Goal: Task Accomplishment & Management: Manage account settings

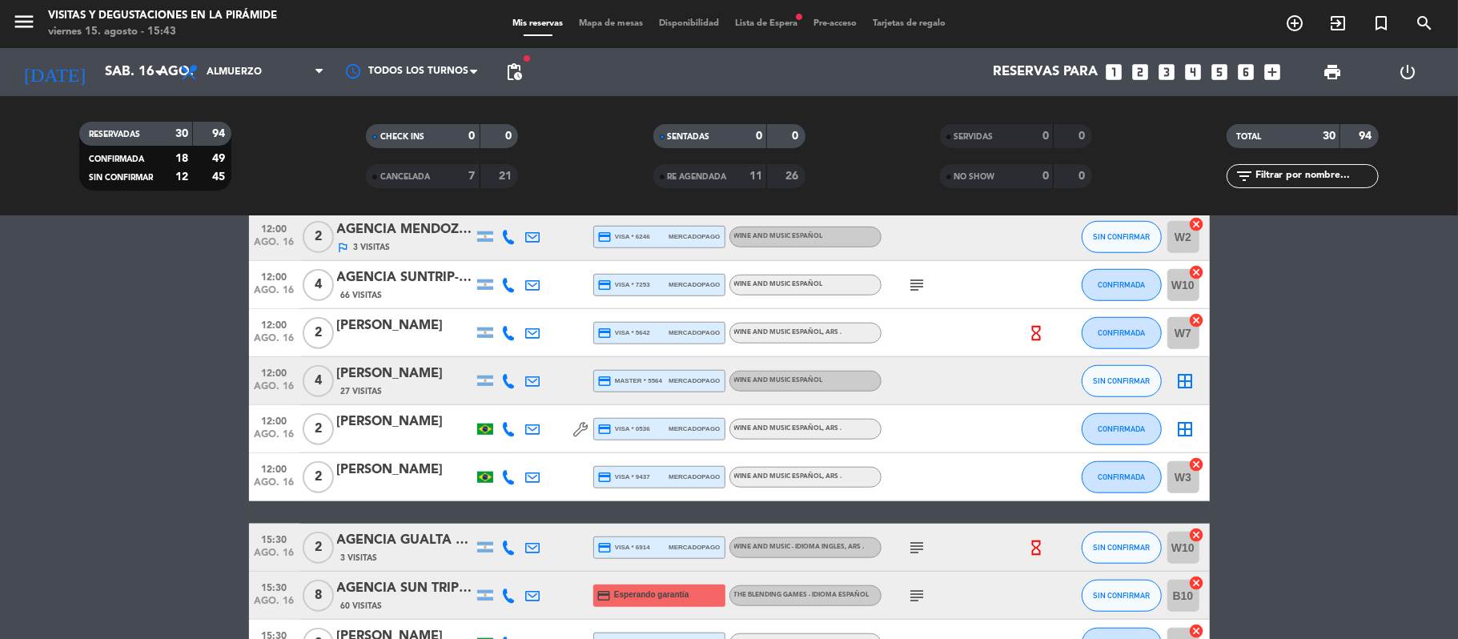
scroll to position [1067, 0]
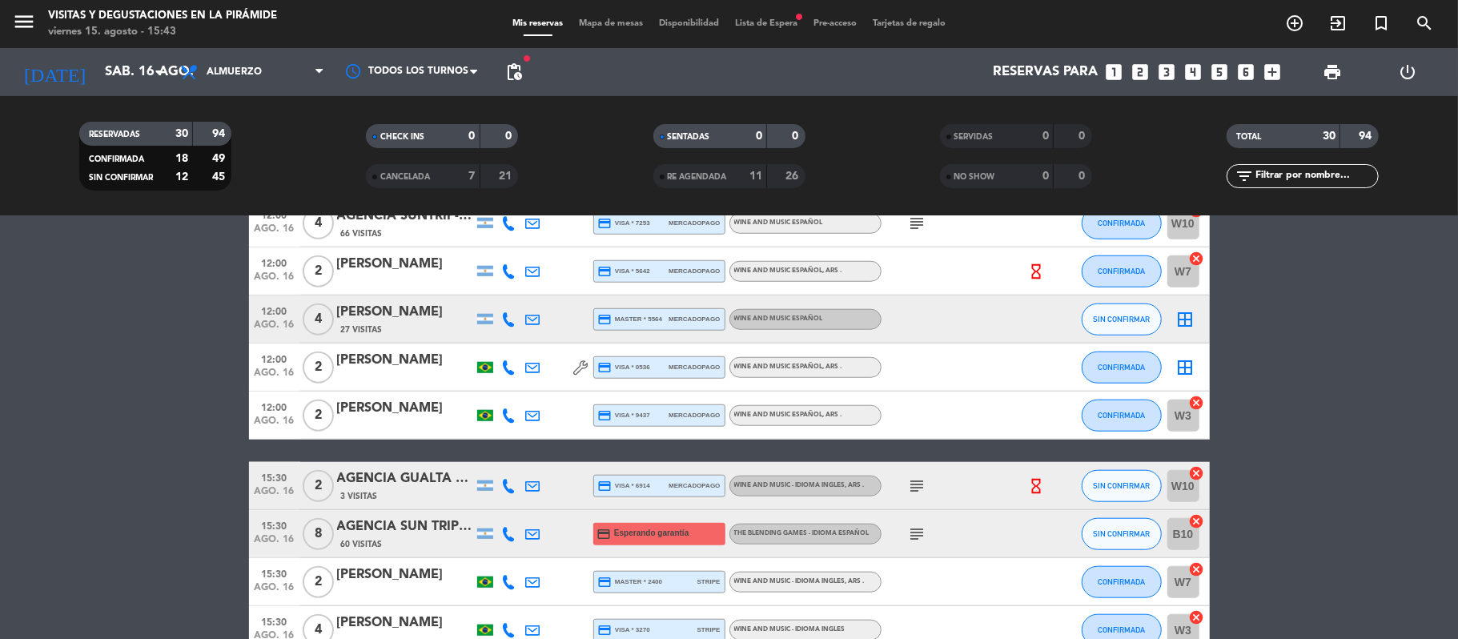
click at [363, 351] on div "[PERSON_NAME]" at bounding box center [405, 360] width 136 height 21
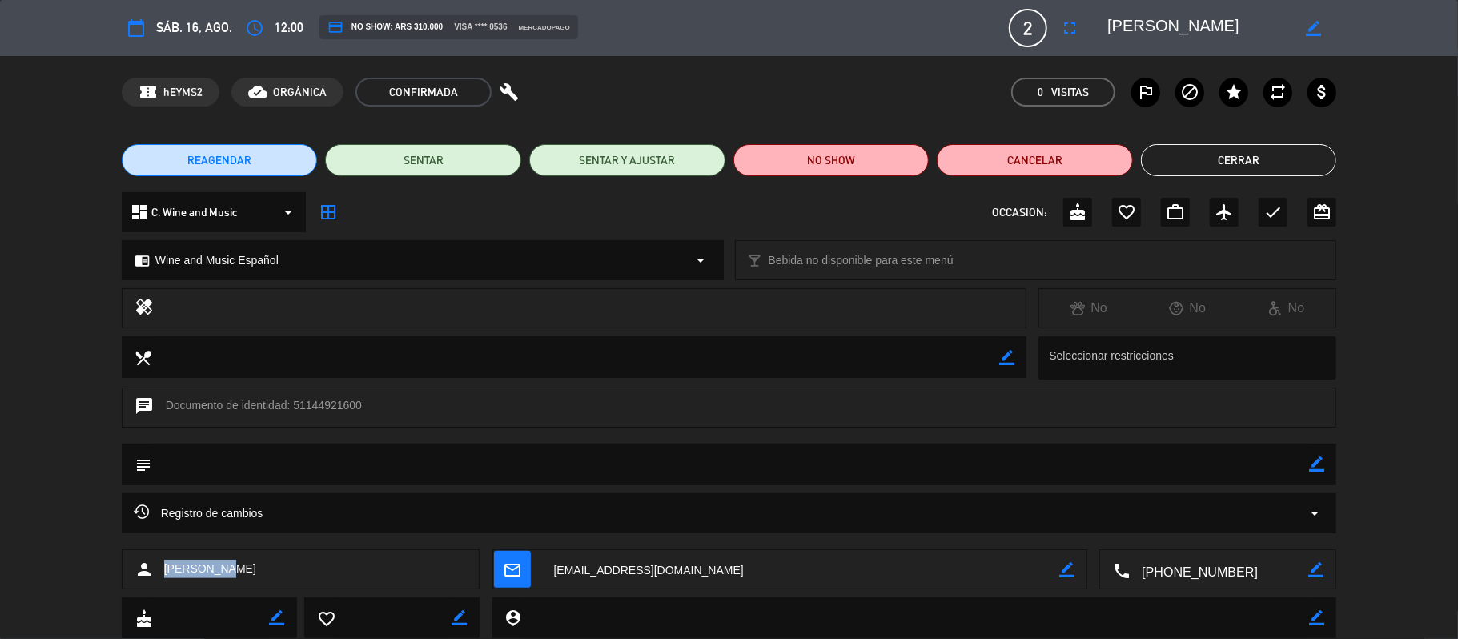
drag, startPoint x: 164, startPoint y: 571, endPoint x: 247, endPoint y: 571, distance: 83.2
click at [247, 571] on div "person [PERSON_NAME]" at bounding box center [301, 569] width 359 height 40
copy span "[PERSON_NAME]"
click at [1270, 158] on button "Cerrar" at bounding box center [1239, 160] width 196 height 32
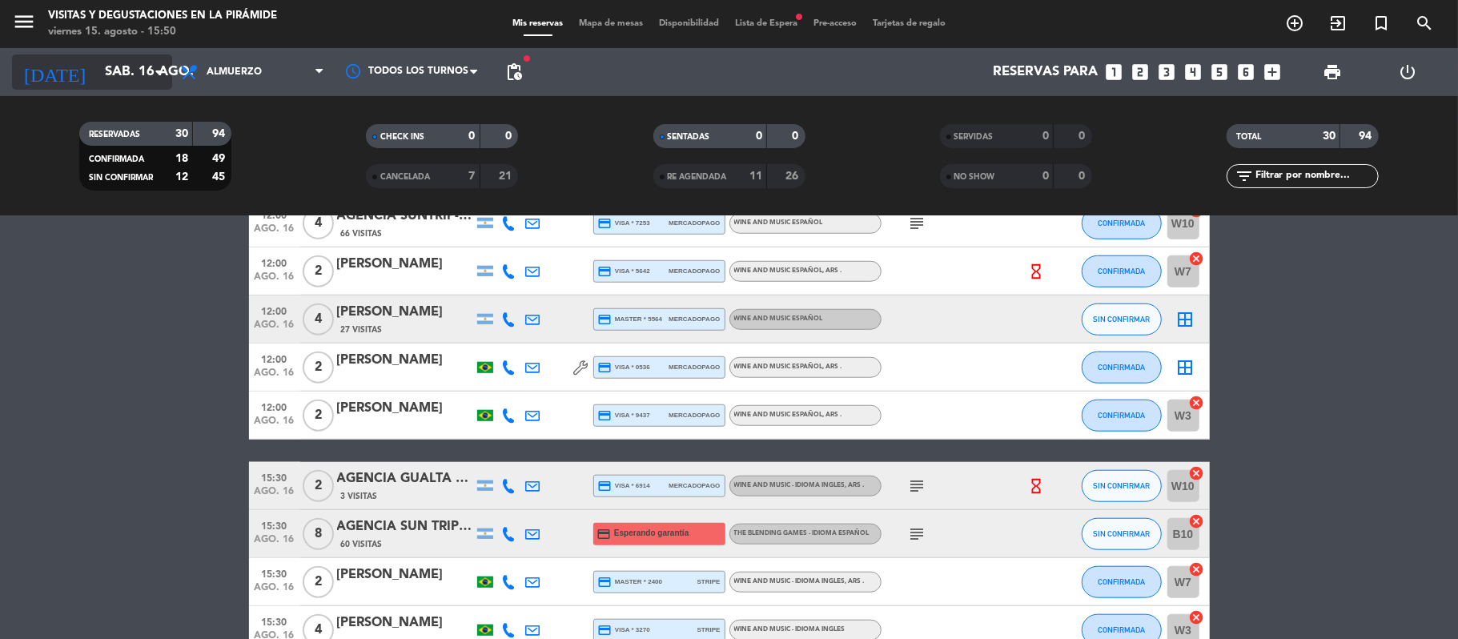
click at [134, 75] on input "sáb. 16 ago." at bounding box center [183, 72] width 173 height 31
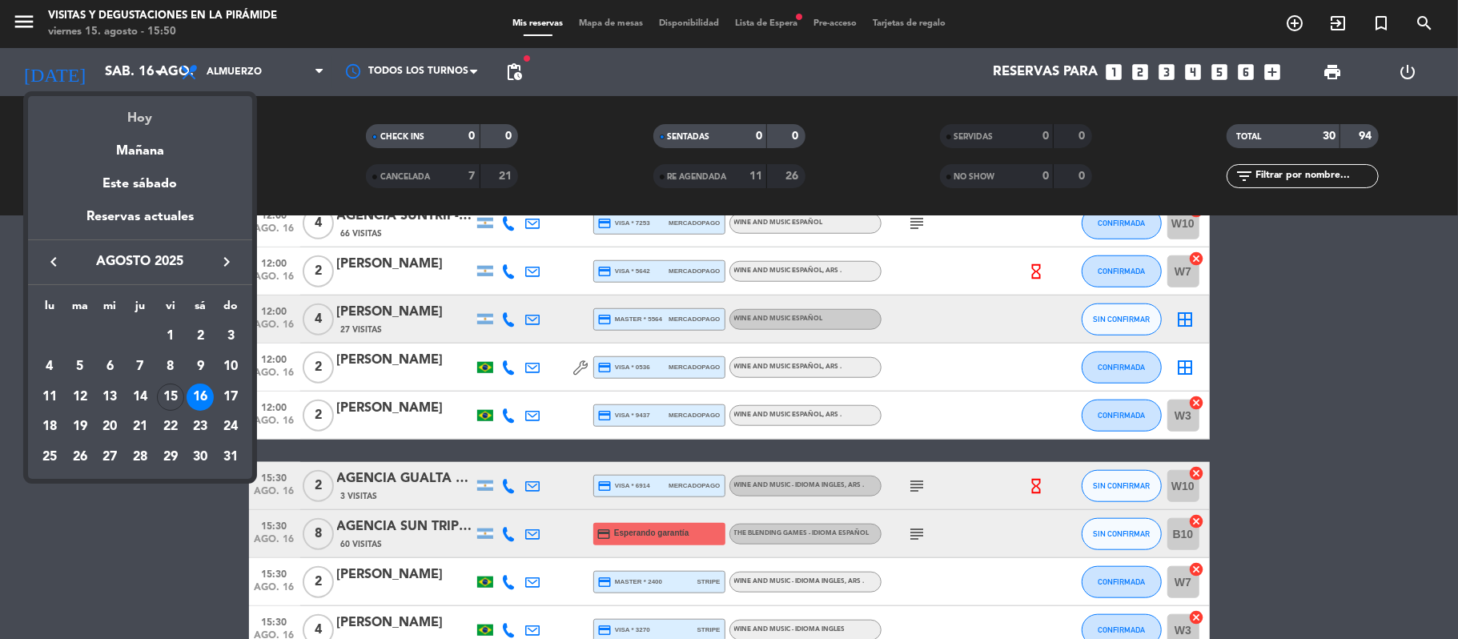
click at [149, 112] on div "Hoy" at bounding box center [140, 112] width 224 height 33
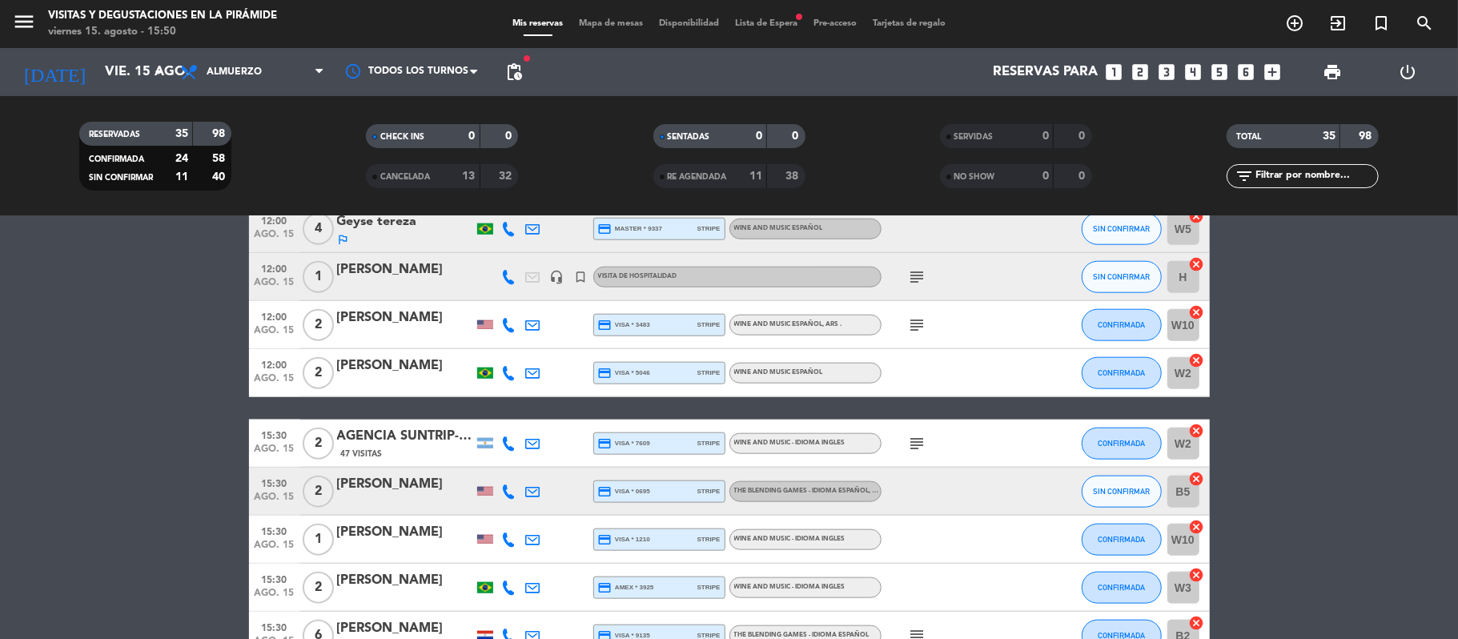
scroll to position [1281, 0]
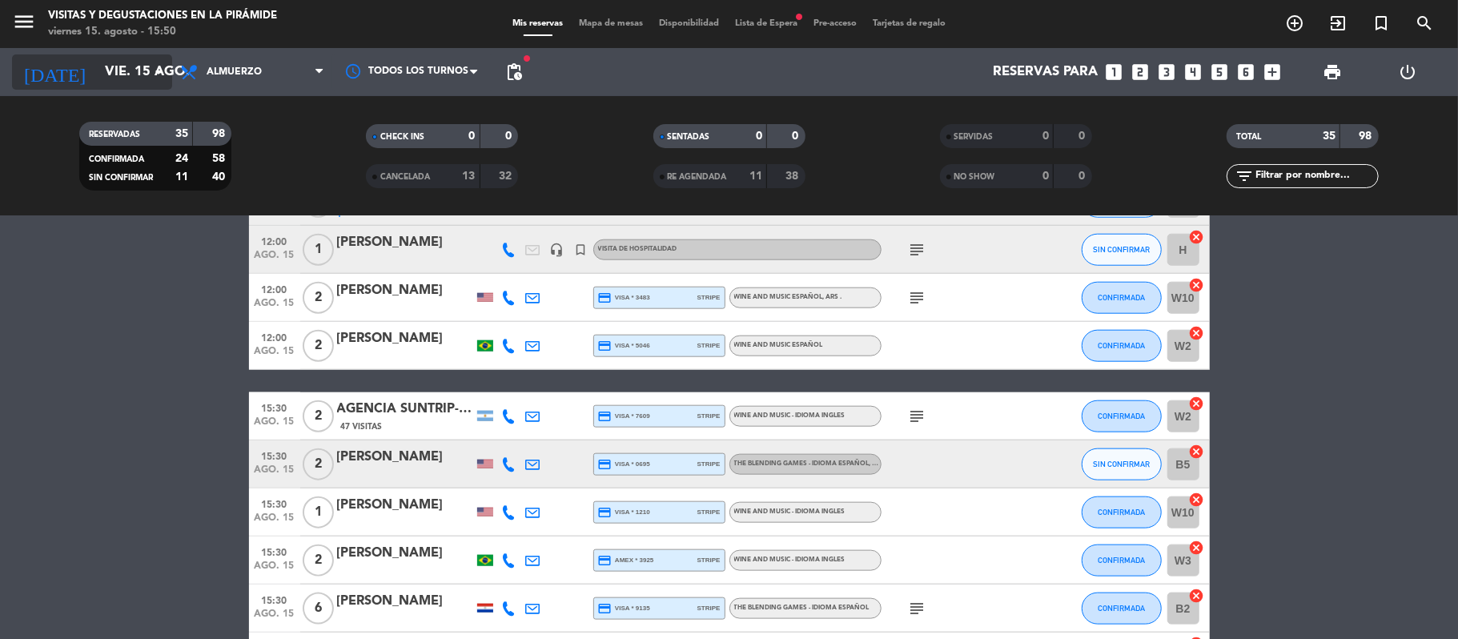
click at [126, 82] on input "vie. 15 ago." at bounding box center [183, 72] width 173 height 31
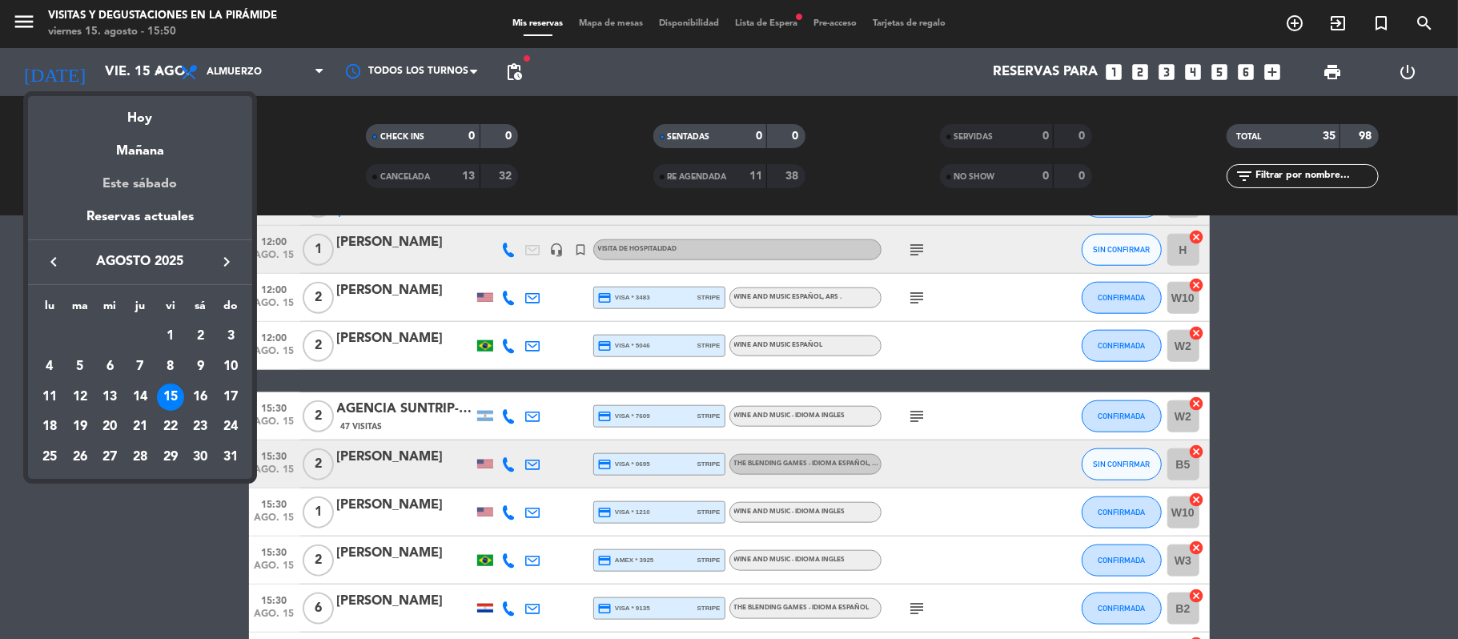
click at [142, 179] on div "Este sábado" at bounding box center [140, 184] width 224 height 45
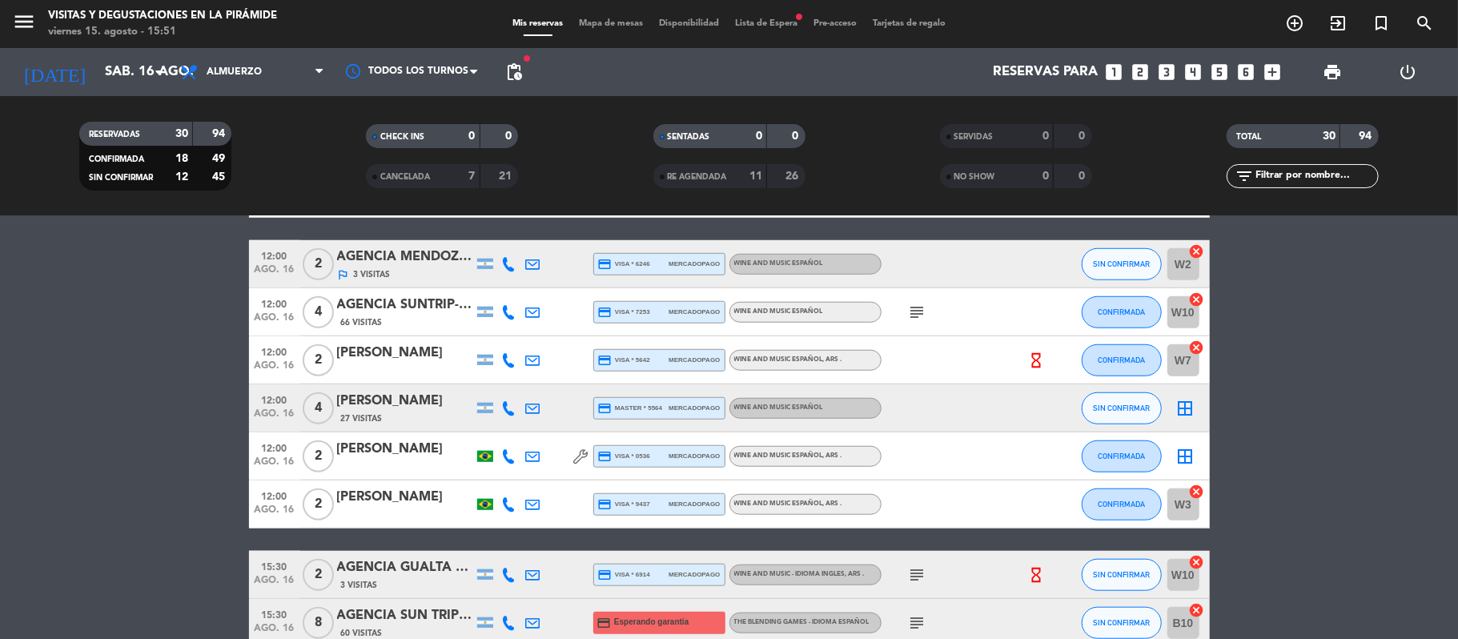
scroll to position [961, 0]
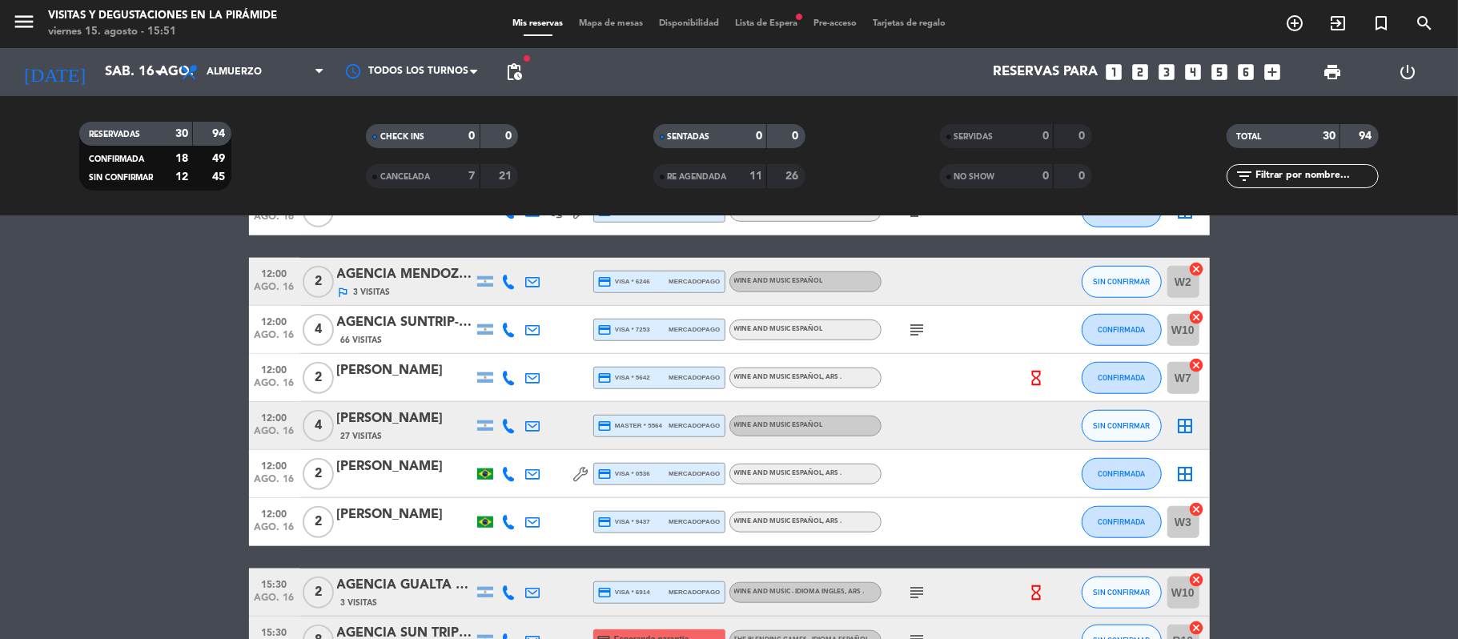
click at [513, 423] on icon at bounding box center [509, 426] width 14 height 14
click at [490, 392] on span "Copiar" at bounding box center [494, 398] width 34 height 17
click at [509, 86] on span "pending_actions" at bounding box center [514, 72] width 32 height 32
click at [529, 71] on span "pending_actions" at bounding box center [514, 72] width 32 height 32
click at [512, 72] on span "pending_actions" at bounding box center [513, 71] width 19 height 19
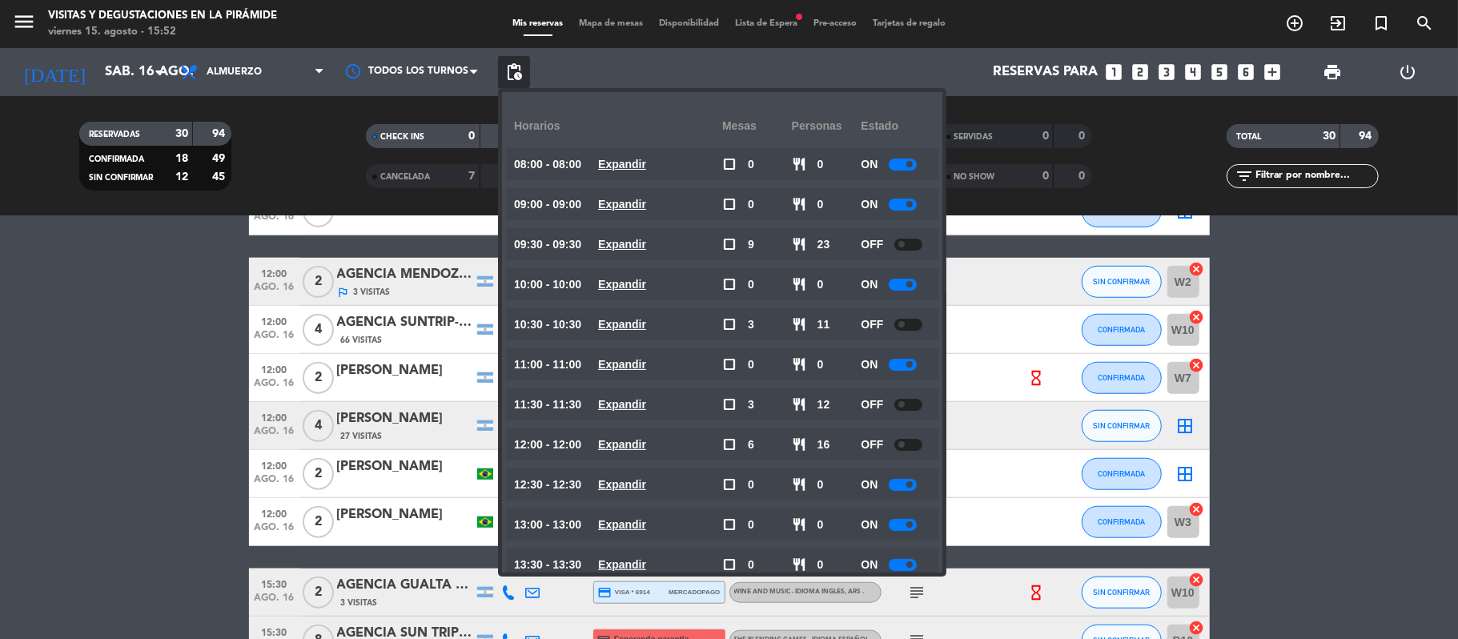
click at [194, 423] on bookings-row "09:30 [DATE] 2 [PERSON_NAME] credit_card visa * 9509 mercadopago The Blending G…" at bounding box center [729, 116] width 1458 height 1575
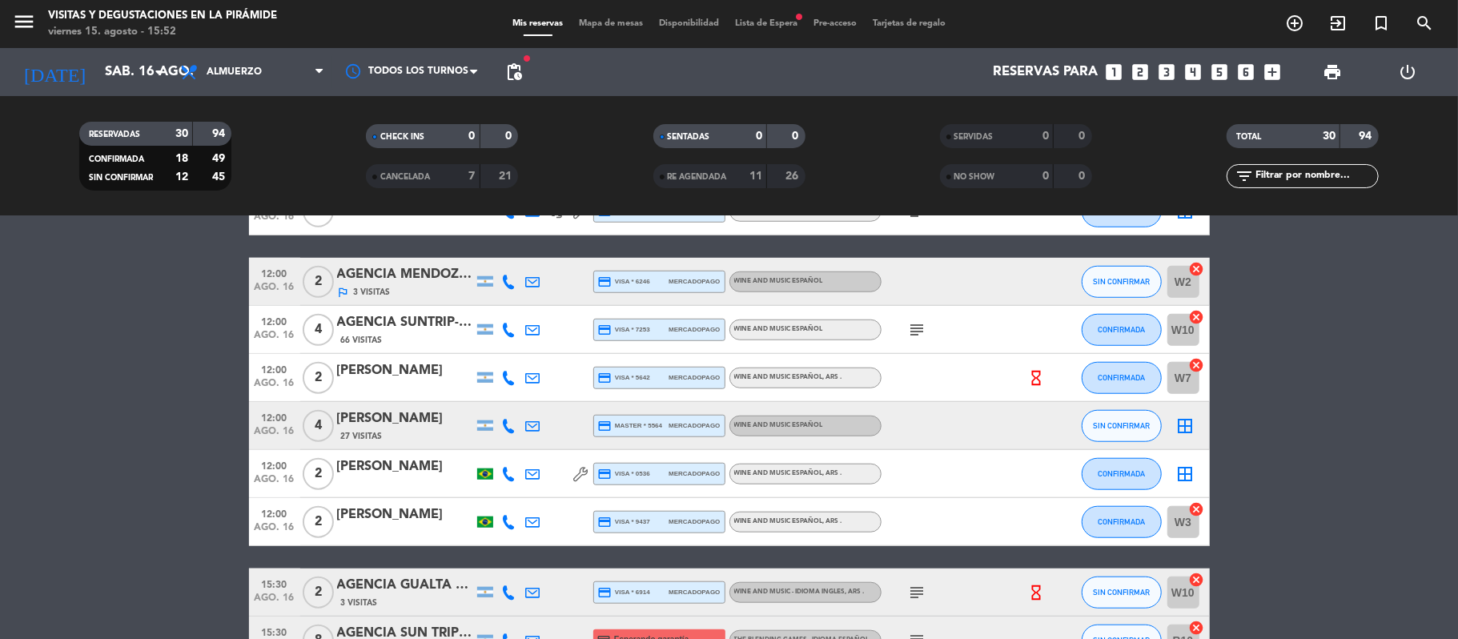
click at [349, 419] on div "[PERSON_NAME]" at bounding box center [405, 418] width 136 height 21
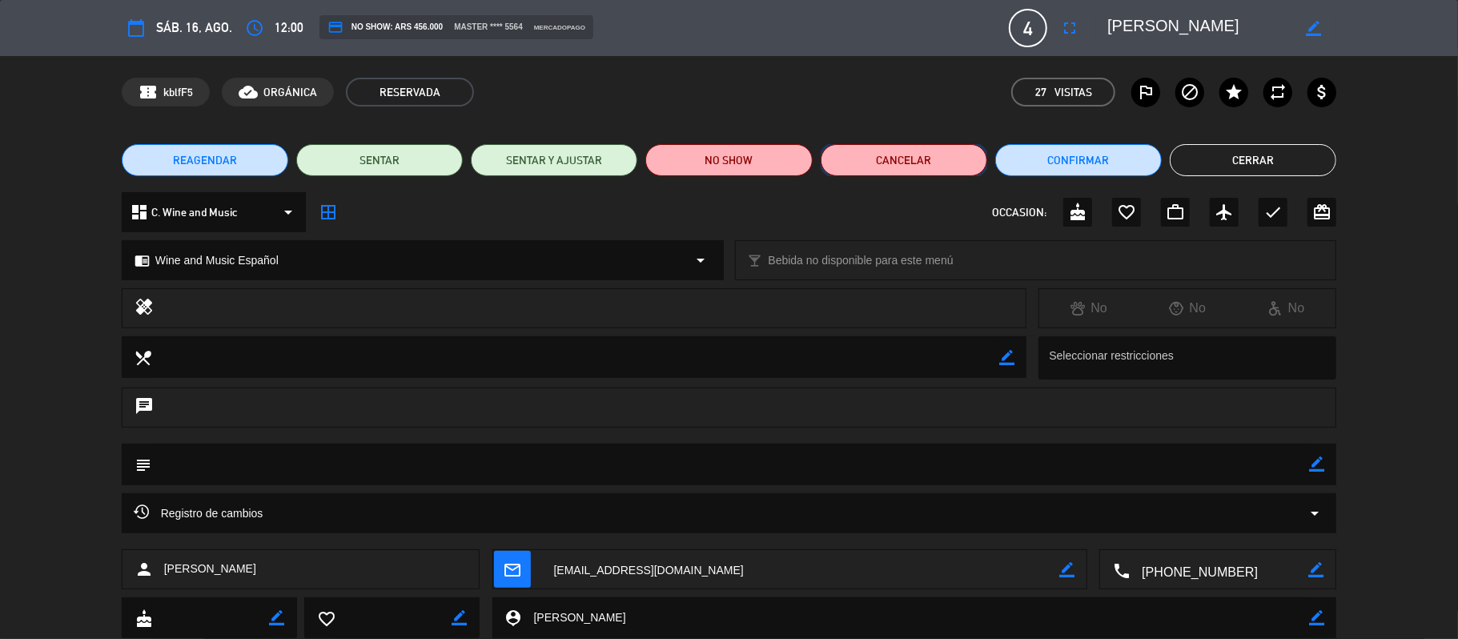
click at [929, 163] on button "Cancelar" at bounding box center [903, 160] width 166 height 32
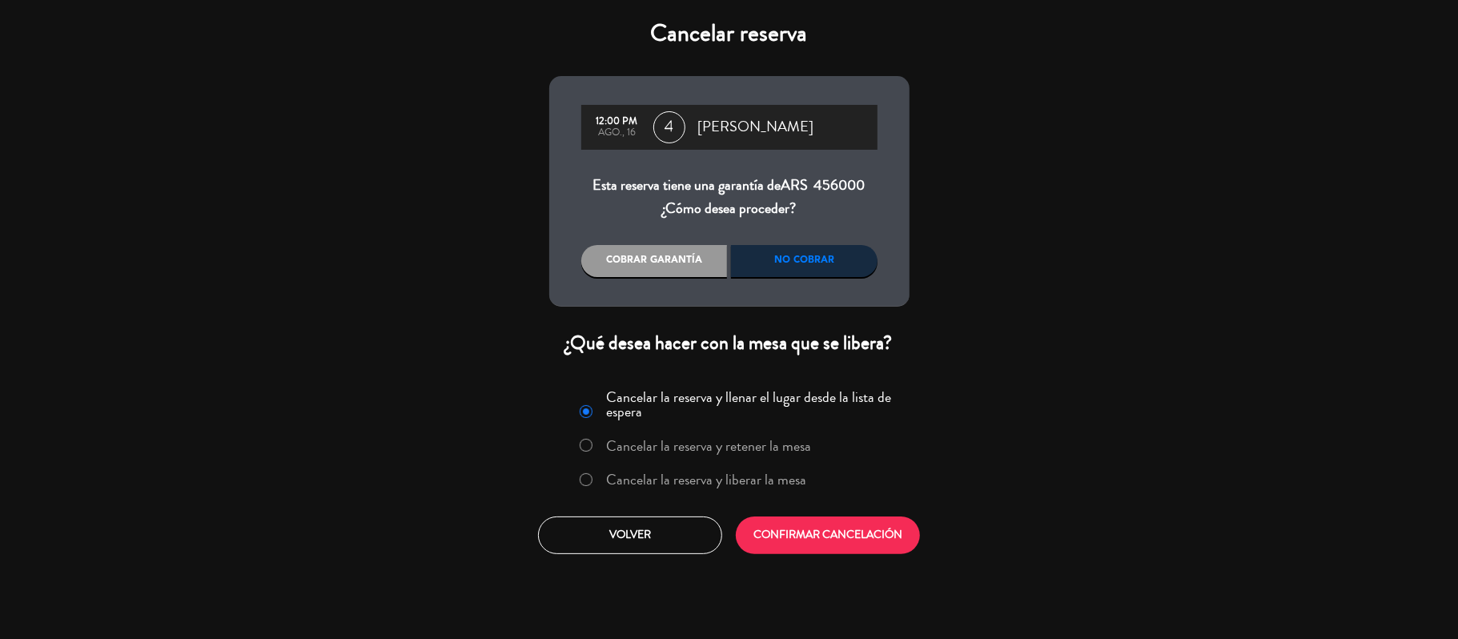
click at [828, 255] on div "No cobrar" at bounding box center [804, 261] width 146 height 32
click at [812, 264] on div "No cobrar" at bounding box center [804, 261] width 146 height 32
click at [850, 543] on button "CONFIRMAR CANCELACIÓN" at bounding box center [828, 535] width 184 height 38
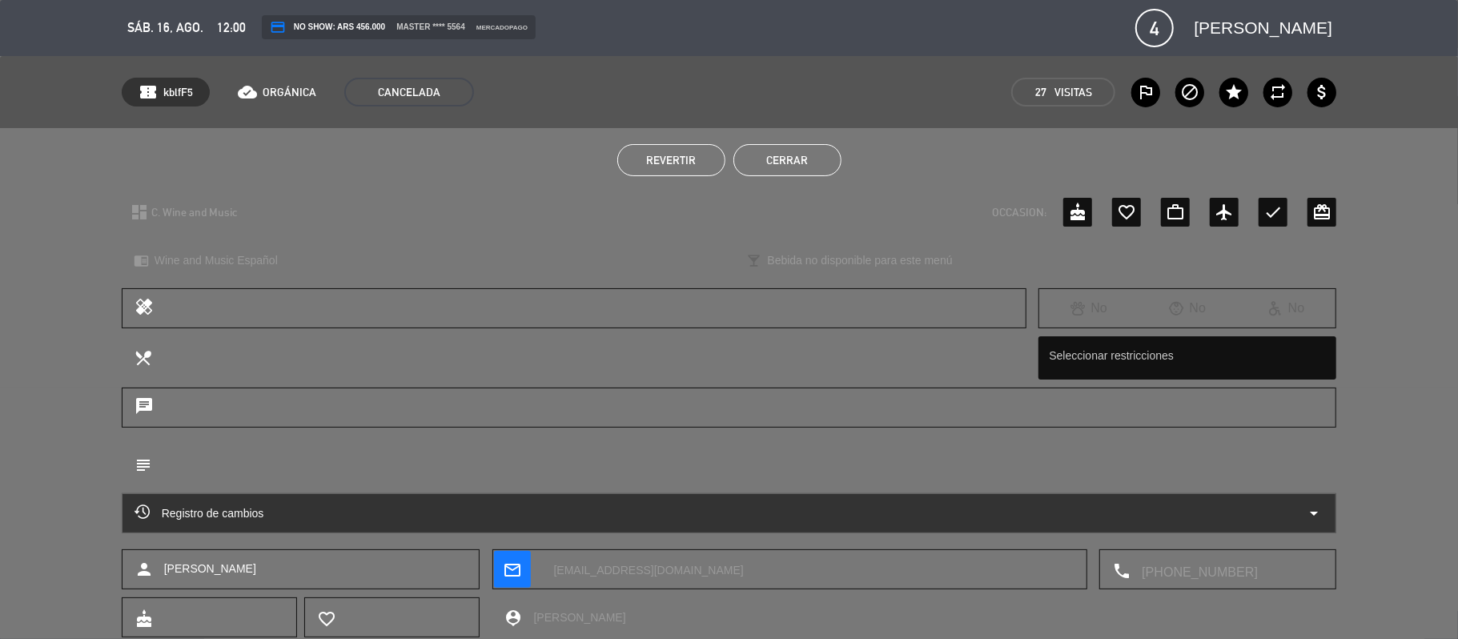
click at [817, 162] on button "Cerrar" at bounding box center [787, 160] width 108 height 32
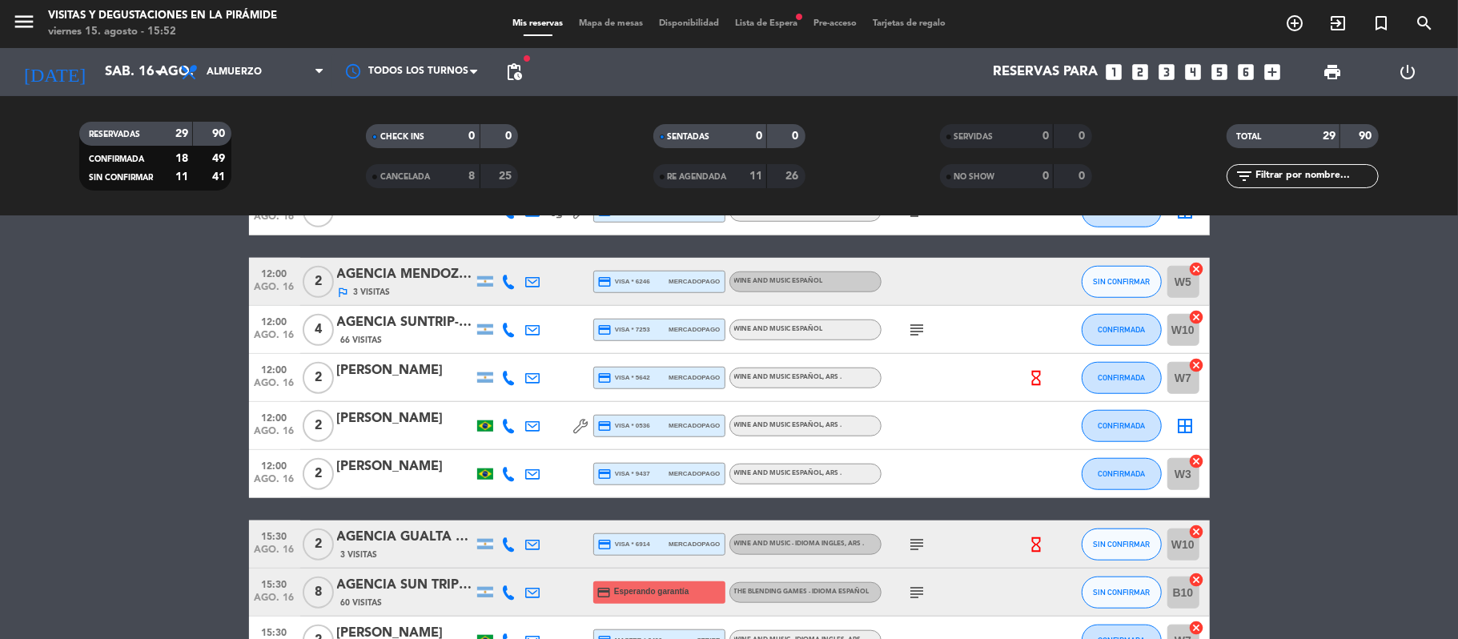
click at [62, 487] on bookings-row "09:30 [DATE] 2 [PERSON_NAME] credit_card visa * 9509 mercadopago The Blending G…" at bounding box center [729, 92] width 1458 height 1527
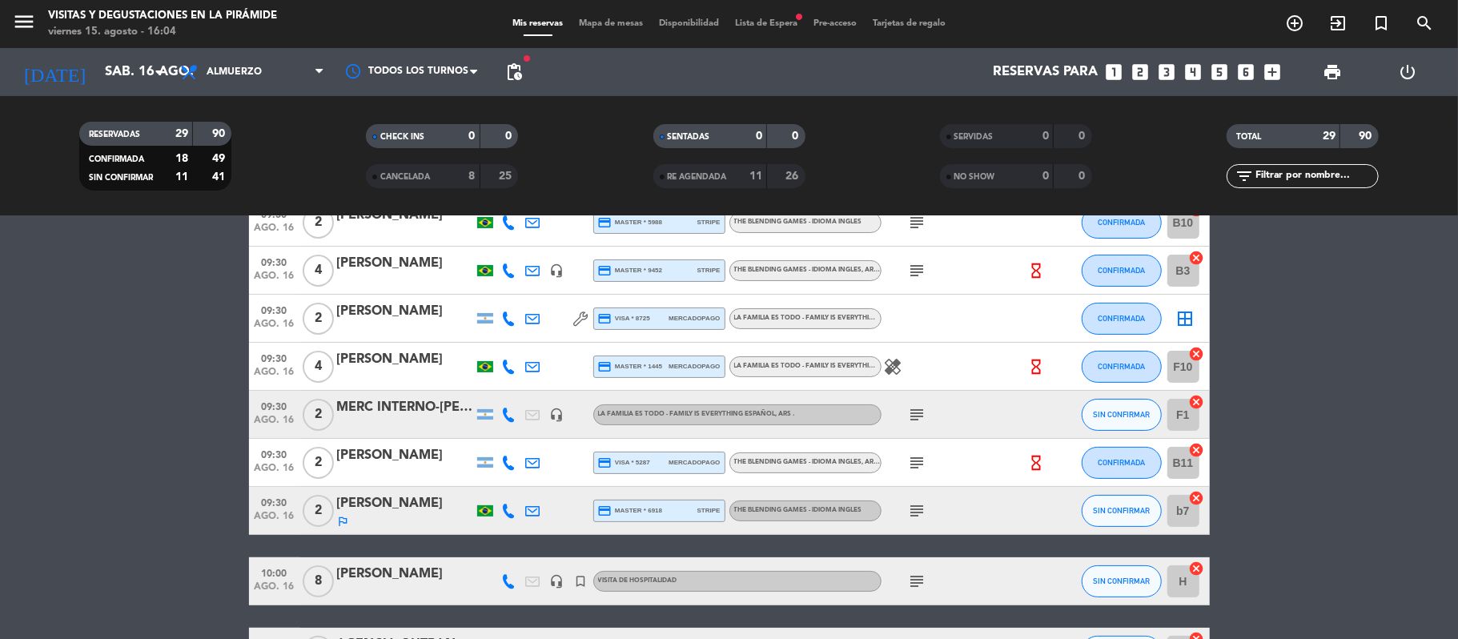
scroll to position [213, 0]
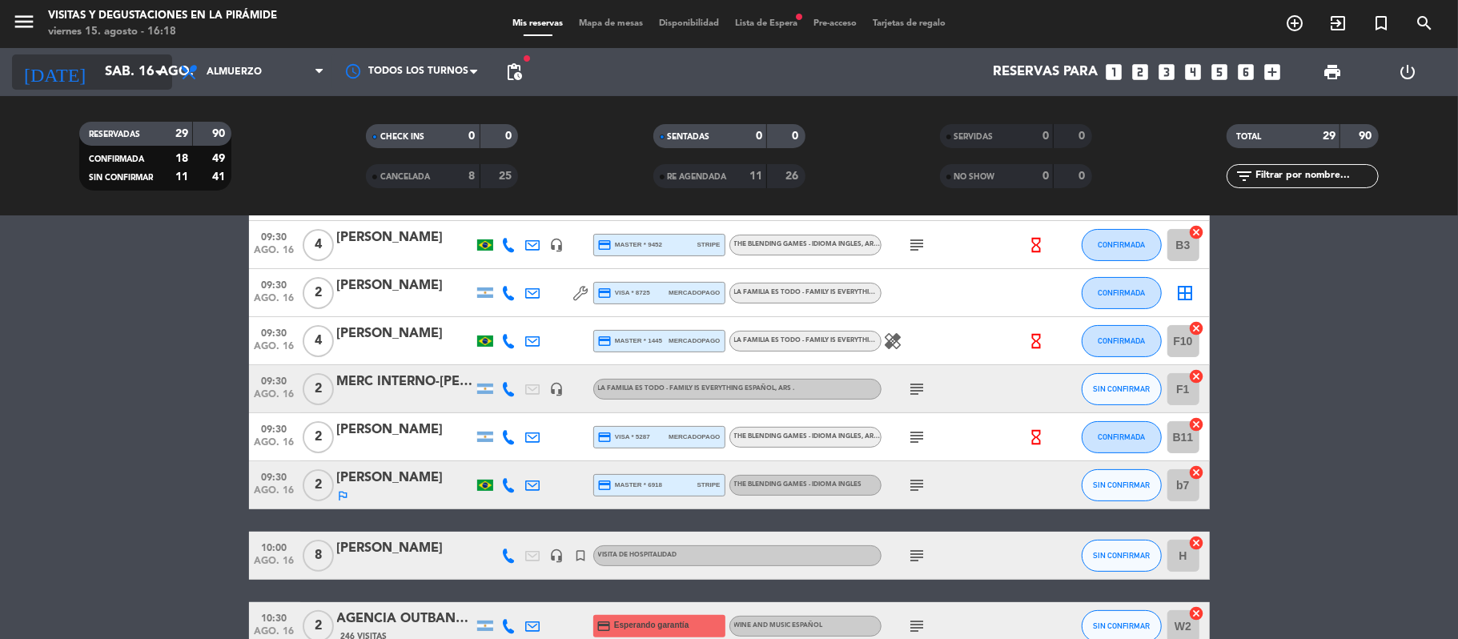
click at [97, 77] on input "sáb. 16 ago." at bounding box center [183, 72] width 173 height 31
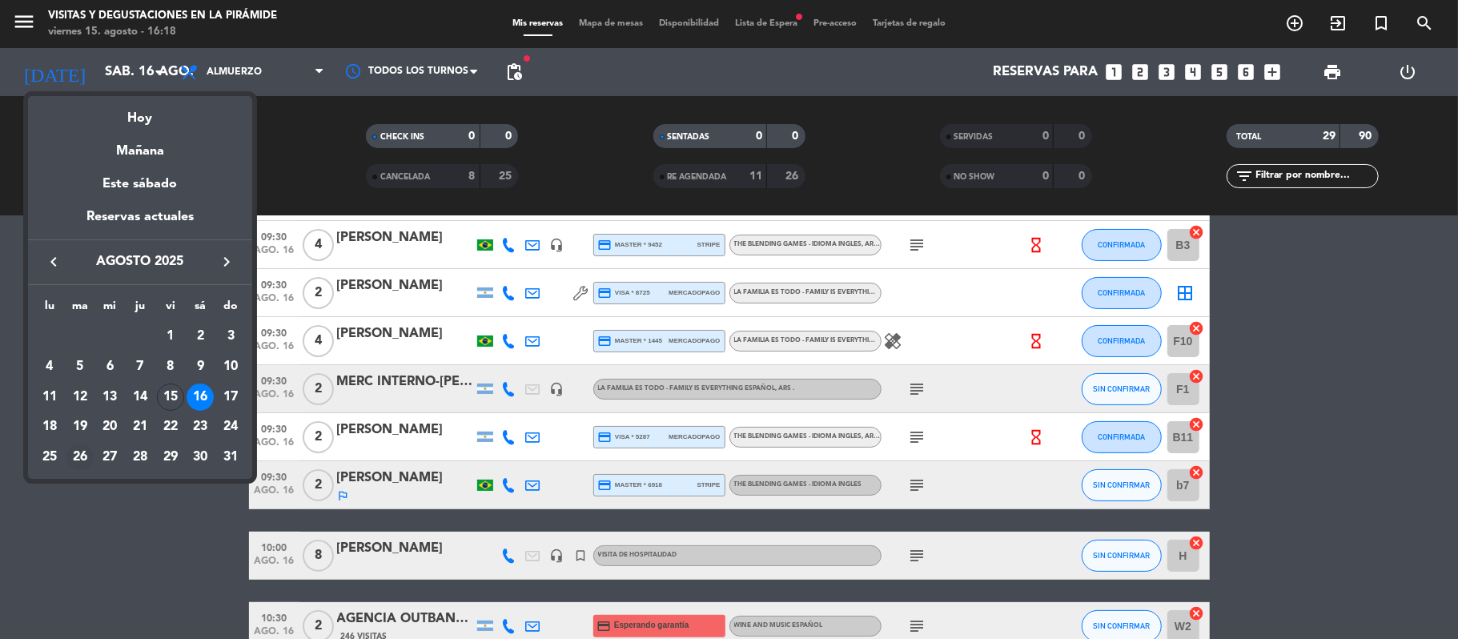
click at [69, 458] on div "26" at bounding box center [79, 456] width 27 height 27
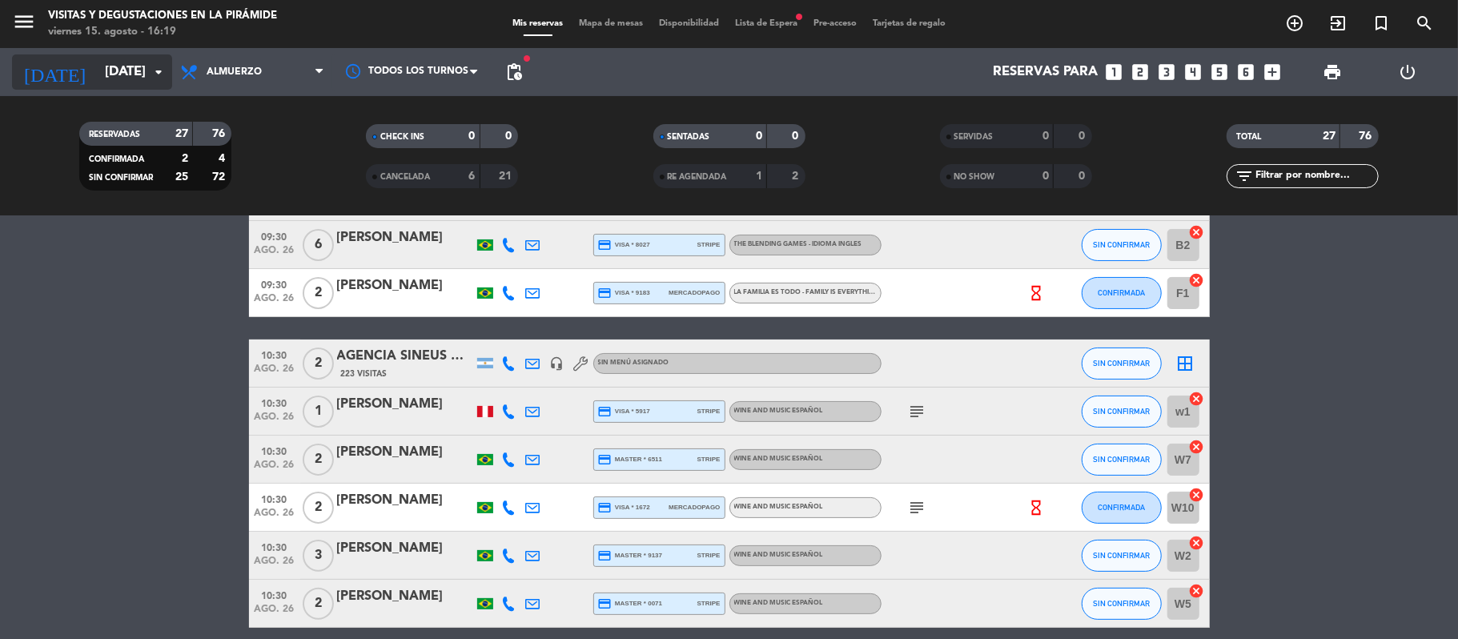
click at [123, 82] on input "[DATE]" at bounding box center [183, 72] width 173 height 31
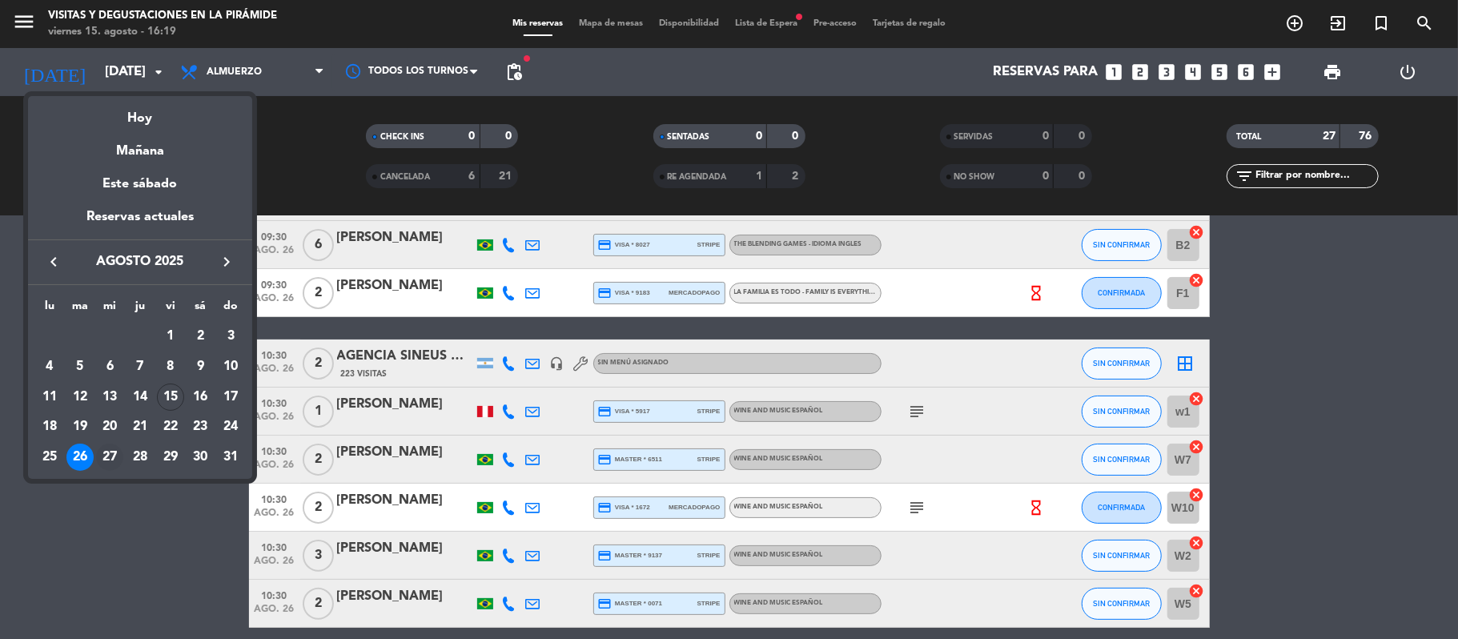
click at [107, 455] on div "27" at bounding box center [109, 456] width 27 height 27
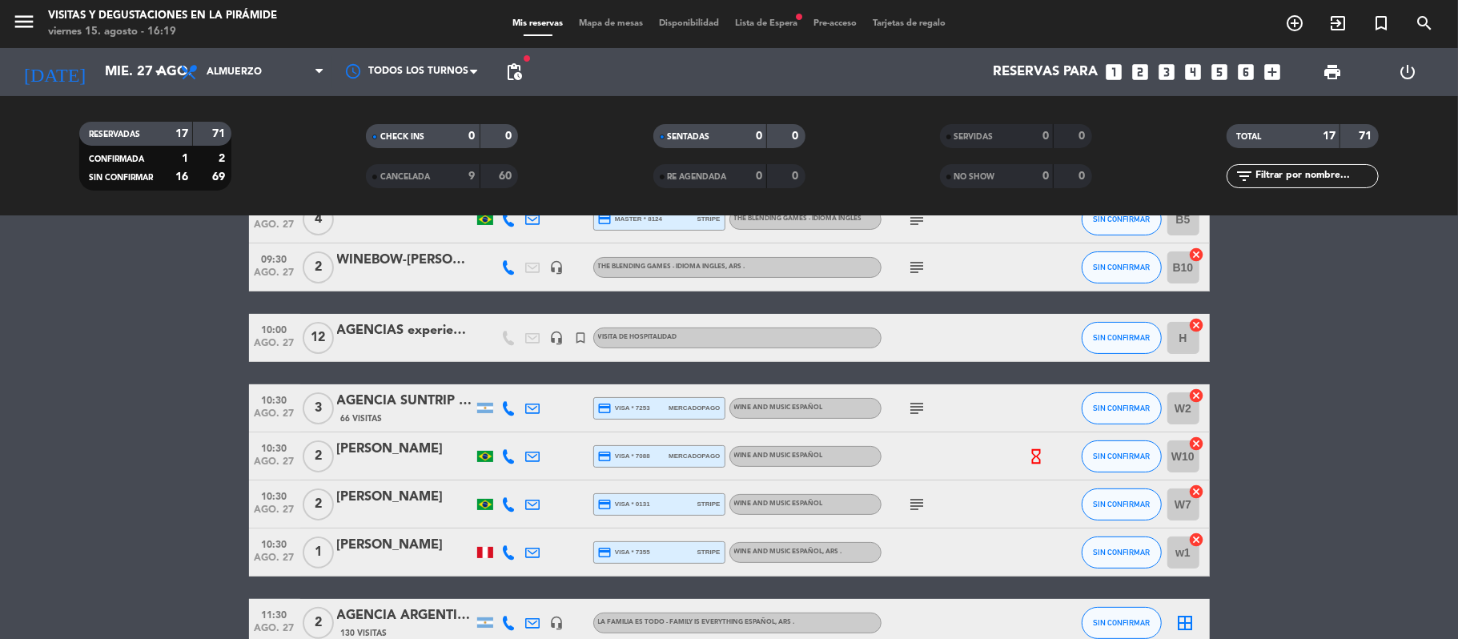
click at [125, 398] on bookings-row "09:00 [DATE] 9 ROY - congreso CREA headset_mic turned_in_not Visita de Hospital…" at bounding box center [729, 552] width 1458 height 951
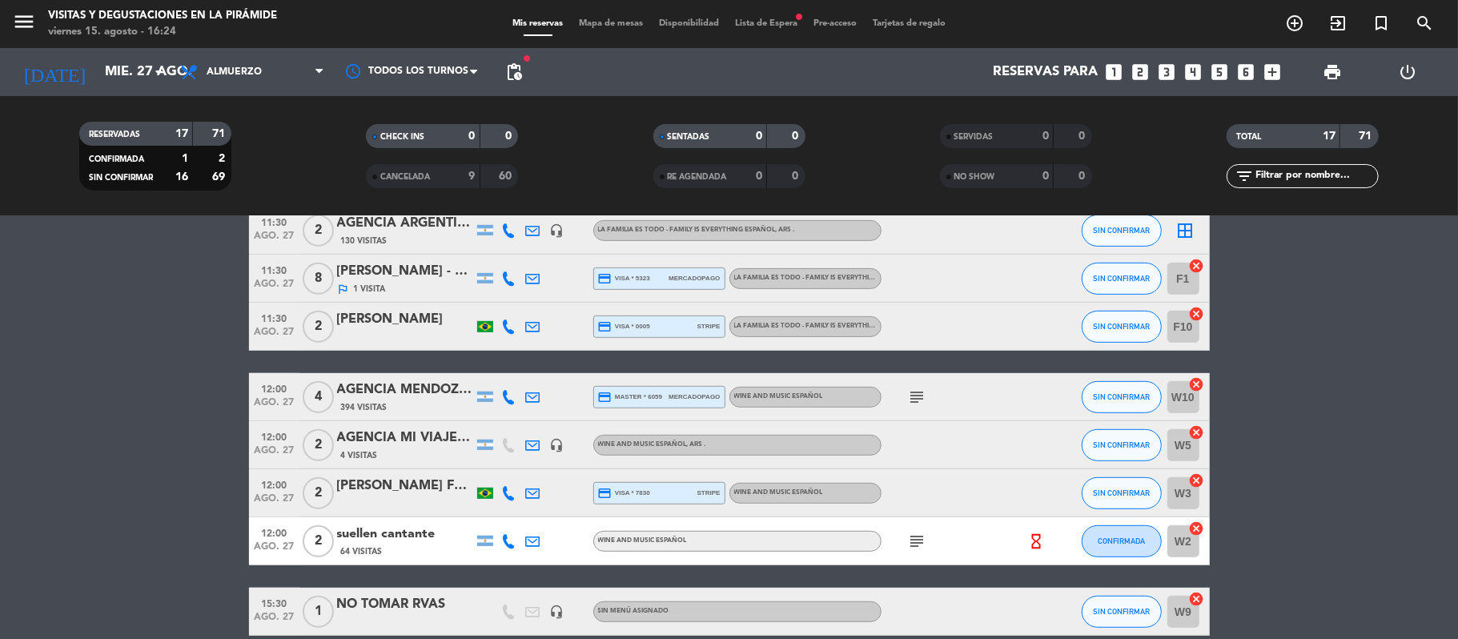
scroll to position [680, 0]
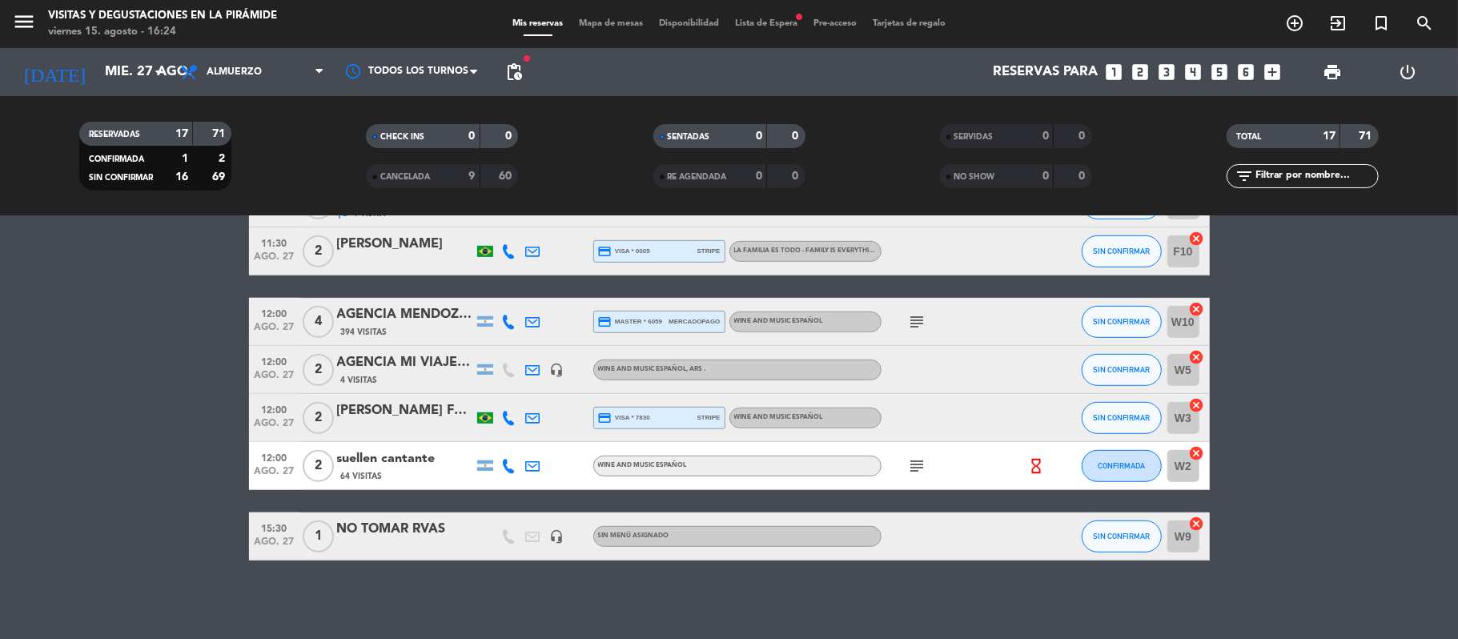
click at [532, 465] on icon at bounding box center [533, 466] width 14 height 14
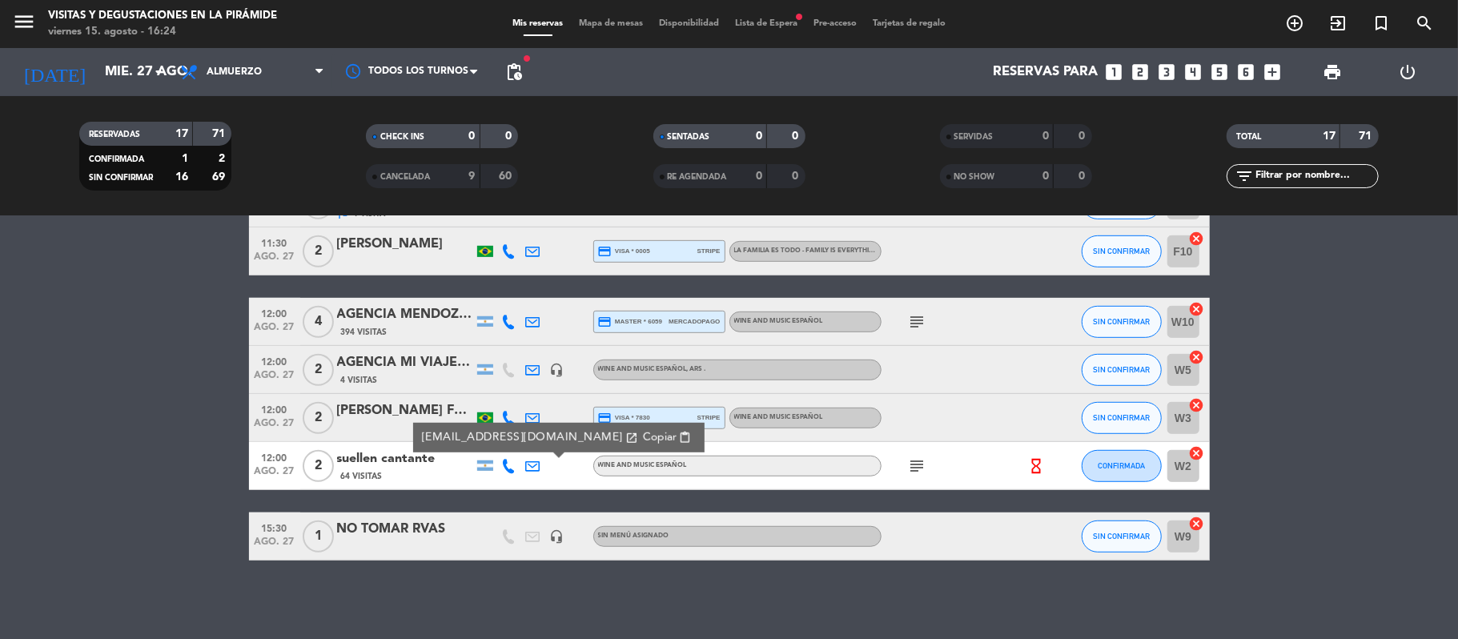
click at [926, 463] on icon "subject" at bounding box center [917, 465] width 19 height 19
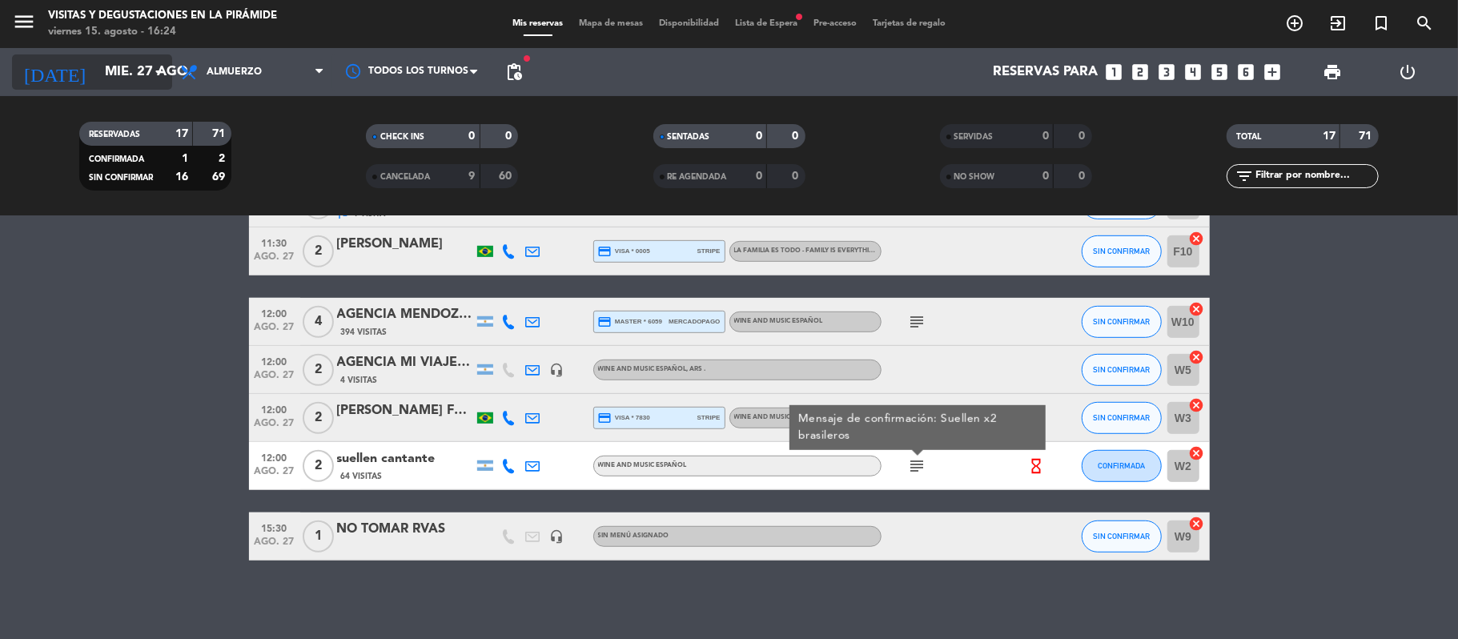
click at [97, 58] on input "mié. 27 ago." at bounding box center [183, 72] width 173 height 31
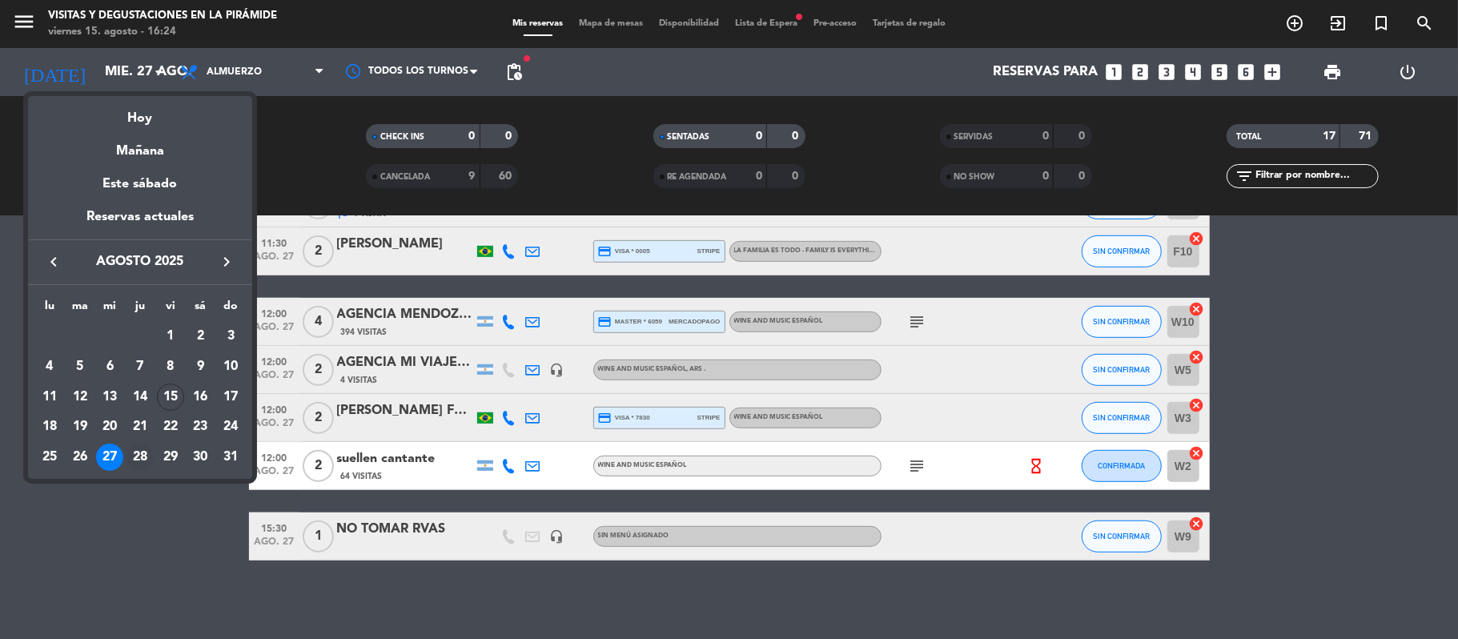
click at [142, 455] on div "28" at bounding box center [139, 456] width 27 height 27
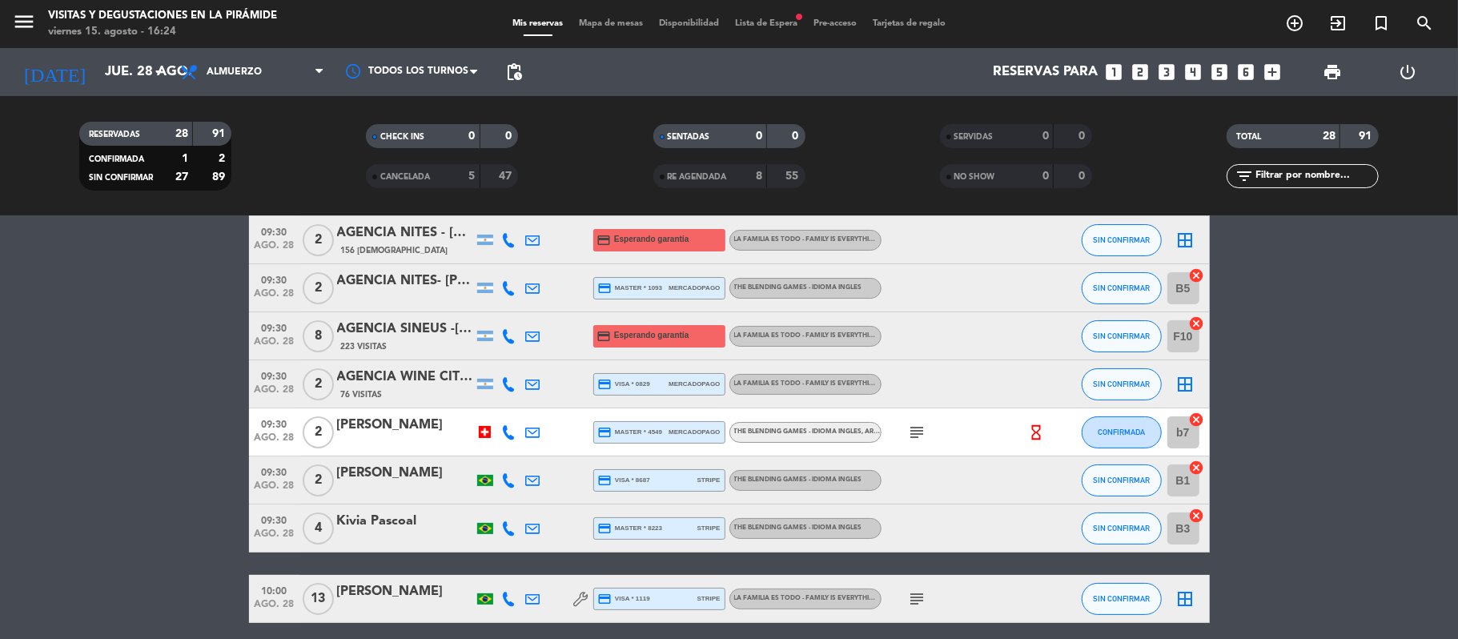
scroll to position [0, 0]
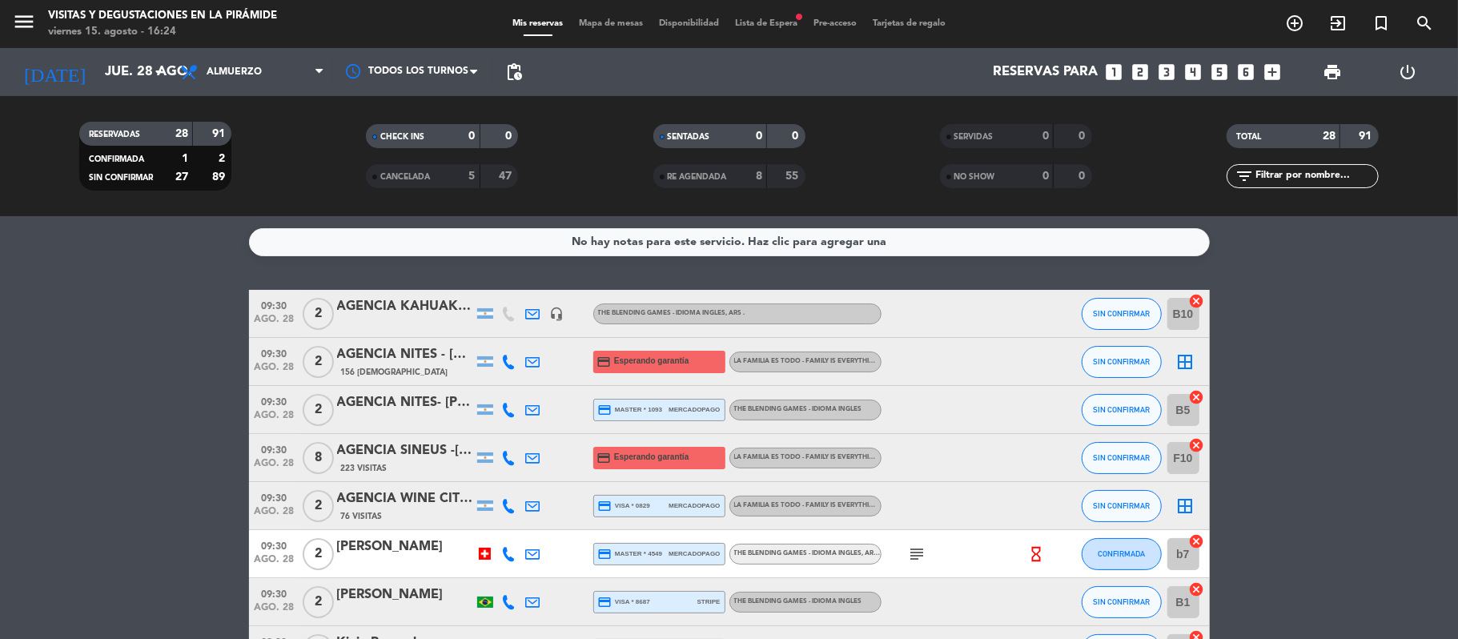
click at [916, 554] on icon "subject" at bounding box center [917, 553] width 19 height 19
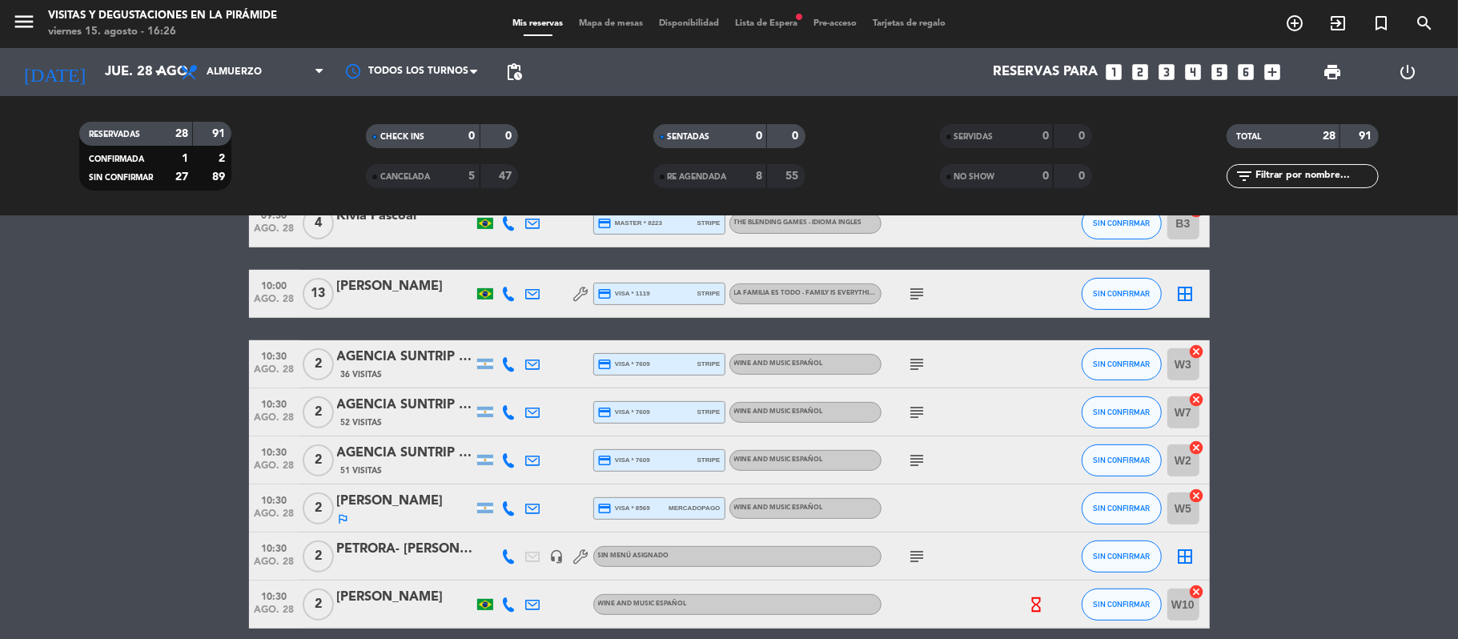
scroll to position [533, 0]
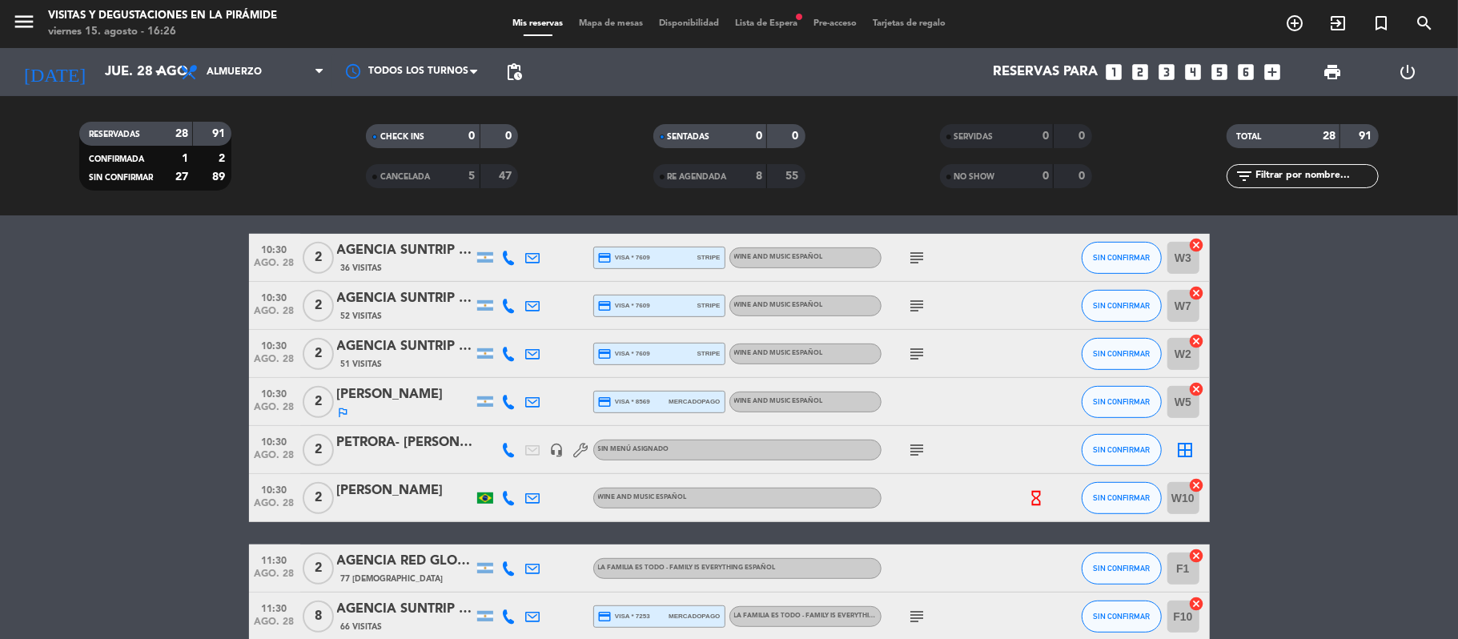
click at [913, 447] on icon "subject" at bounding box center [917, 449] width 19 height 19
click at [511, 78] on span "pending_actions" at bounding box center [513, 71] width 19 height 19
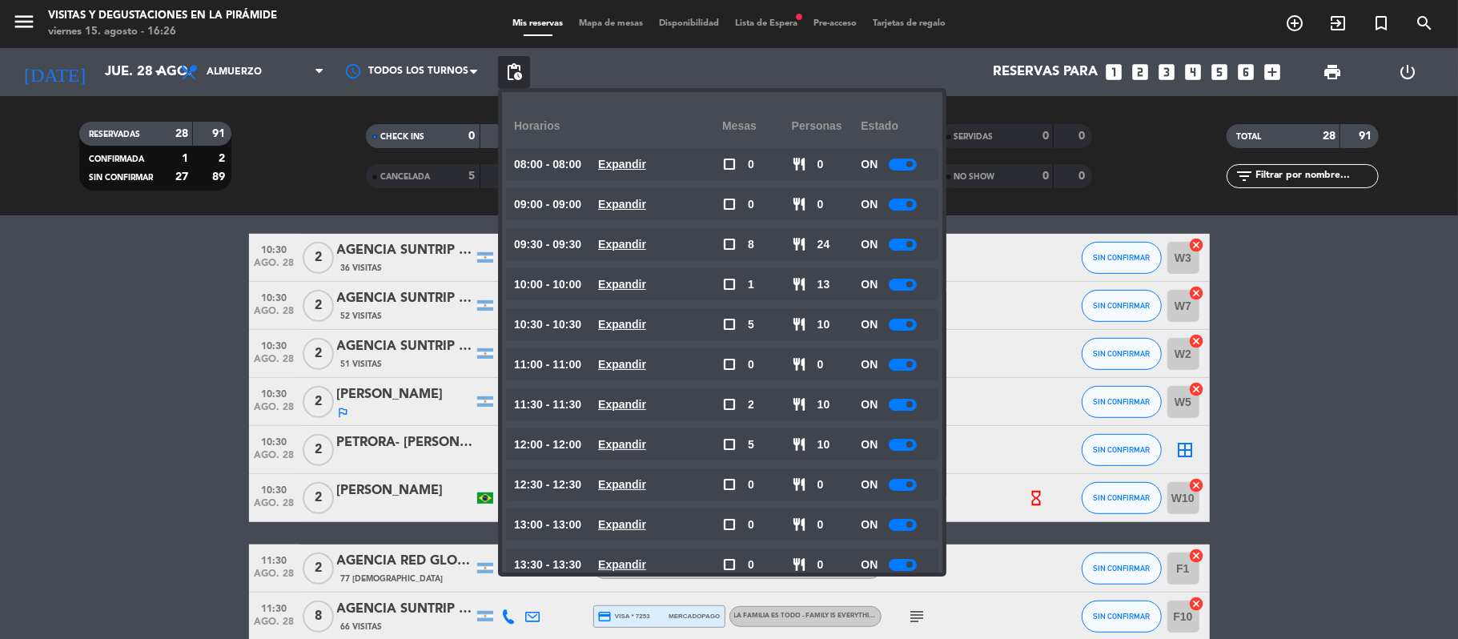
click at [905, 244] on div at bounding box center [903, 245] width 28 height 12
click at [905, 325] on div at bounding box center [903, 325] width 28 height 12
click at [917, 325] on div at bounding box center [903, 325] width 28 height 12
click at [906, 319] on div at bounding box center [903, 325] width 28 height 12
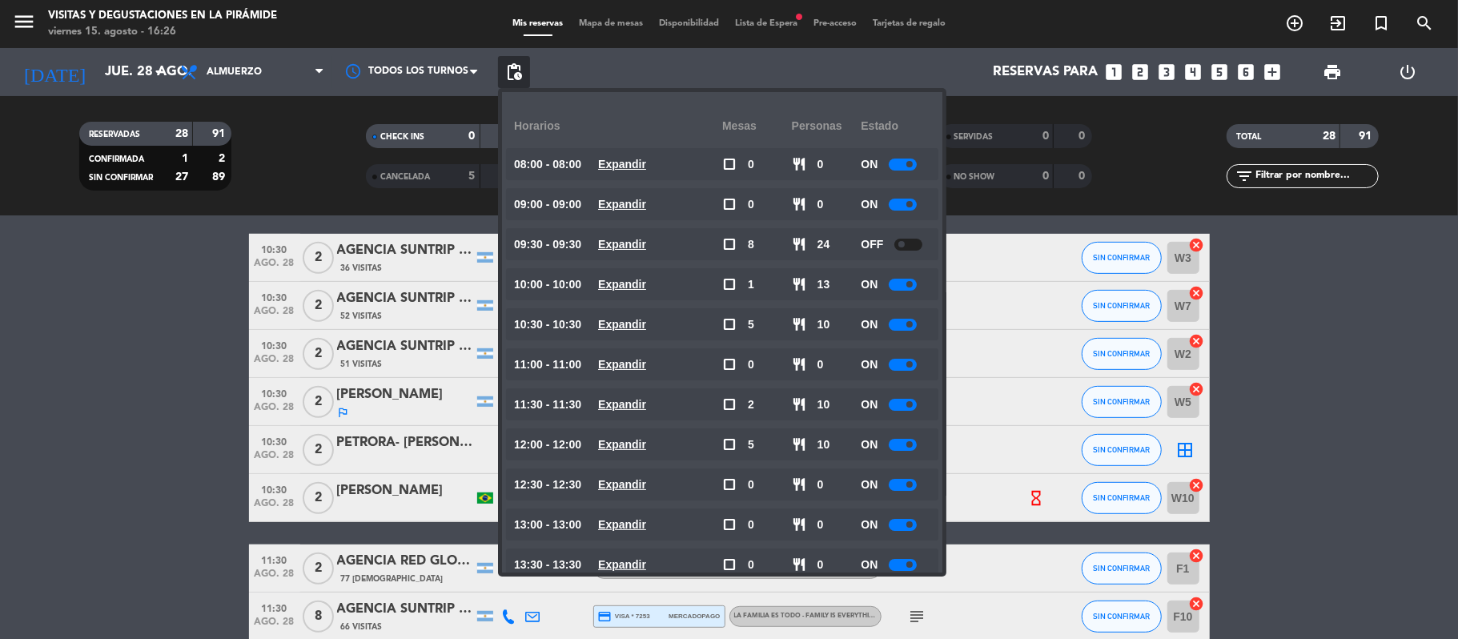
click at [916, 327] on div at bounding box center [903, 325] width 28 height 12
click at [913, 319] on div at bounding box center [903, 325] width 28 height 12
click at [905, 325] on div at bounding box center [903, 325] width 28 height 12
click at [897, 367] on div at bounding box center [903, 365] width 28 height 12
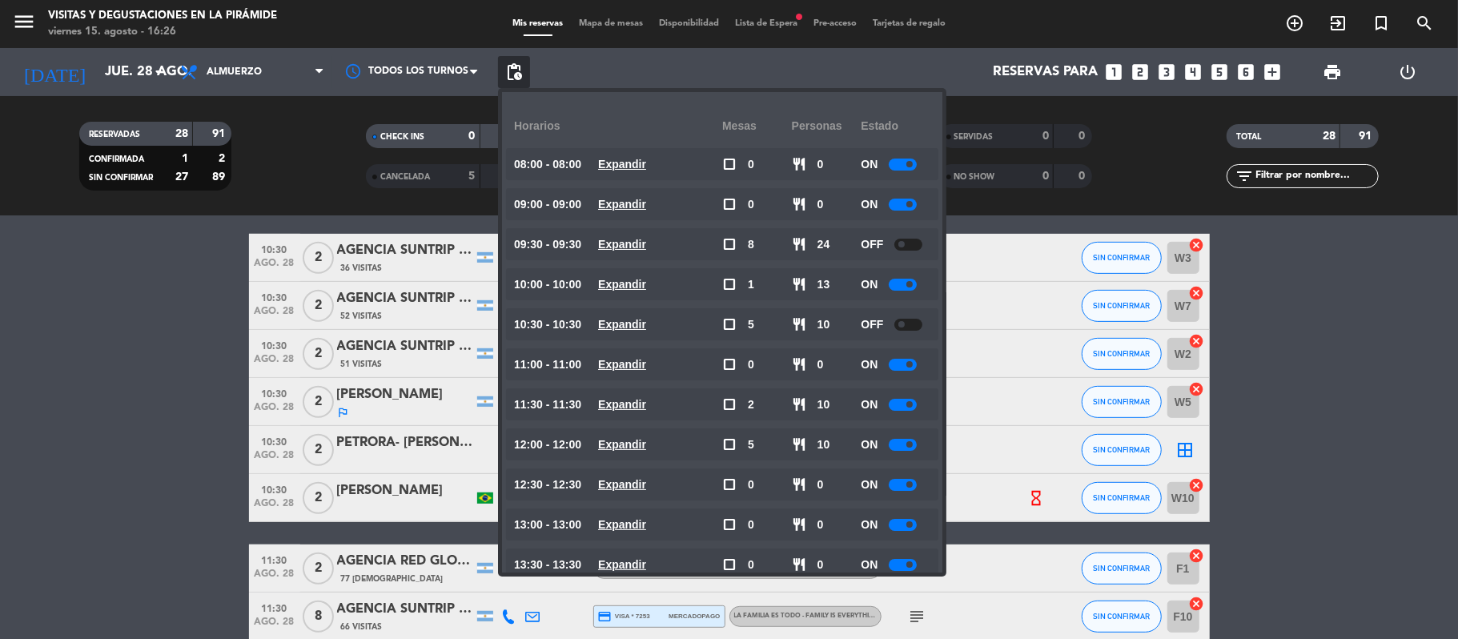
click at [897, 367] on div at bounding box center [903, 365] width 28 height 12
click at [900, 367] on div at bounding box center [903, 365] width 28 height 12
click at [908, 363] on span at bounding box center [909, 364] width 6 height 6
click at [909, 408] on div at bounding box center [903, 405] width 28 height 12
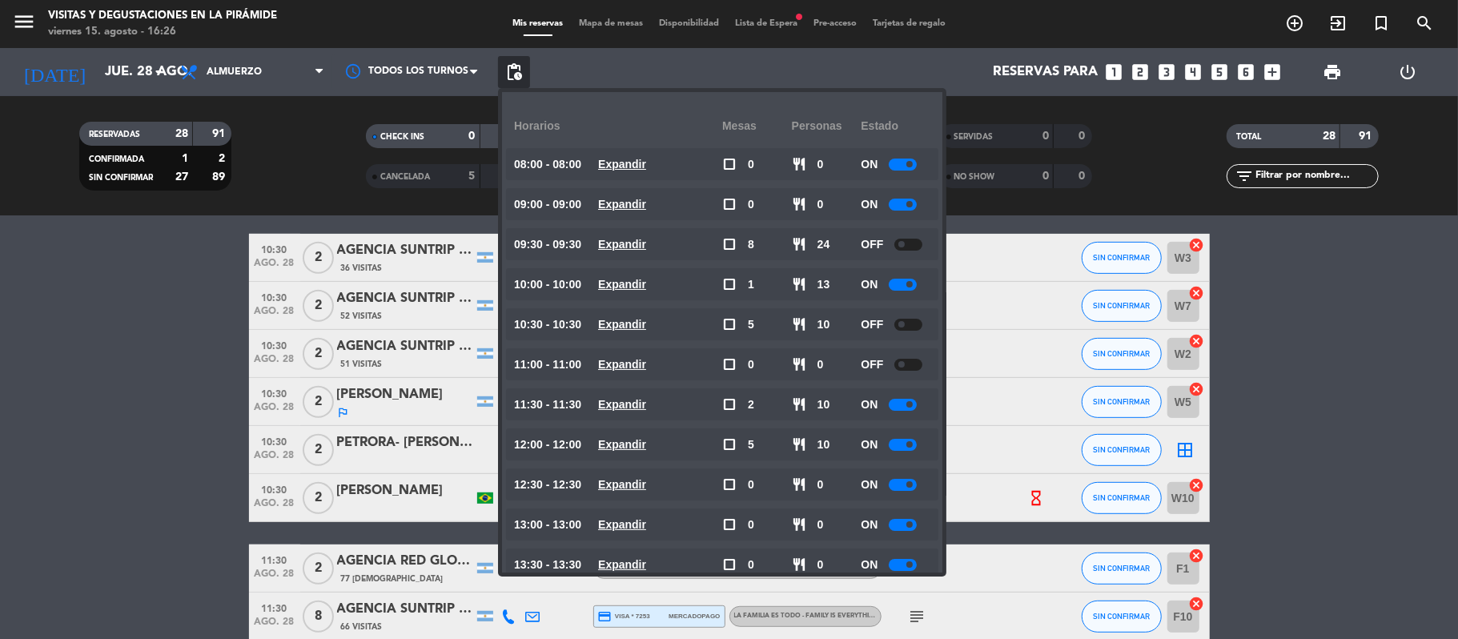
click at [909, 394] on div "ON" at bounding box center [896, 404] width 70 height 32
click at [914, 403] on div at bounding box center [903, 405] width 28 height 12
click at [909, 365] on div at bounding box center [908, 365] width 28 height 12
click at [889, 363] on div "OFF" at bounding box center [896, 364] width 70 height 32
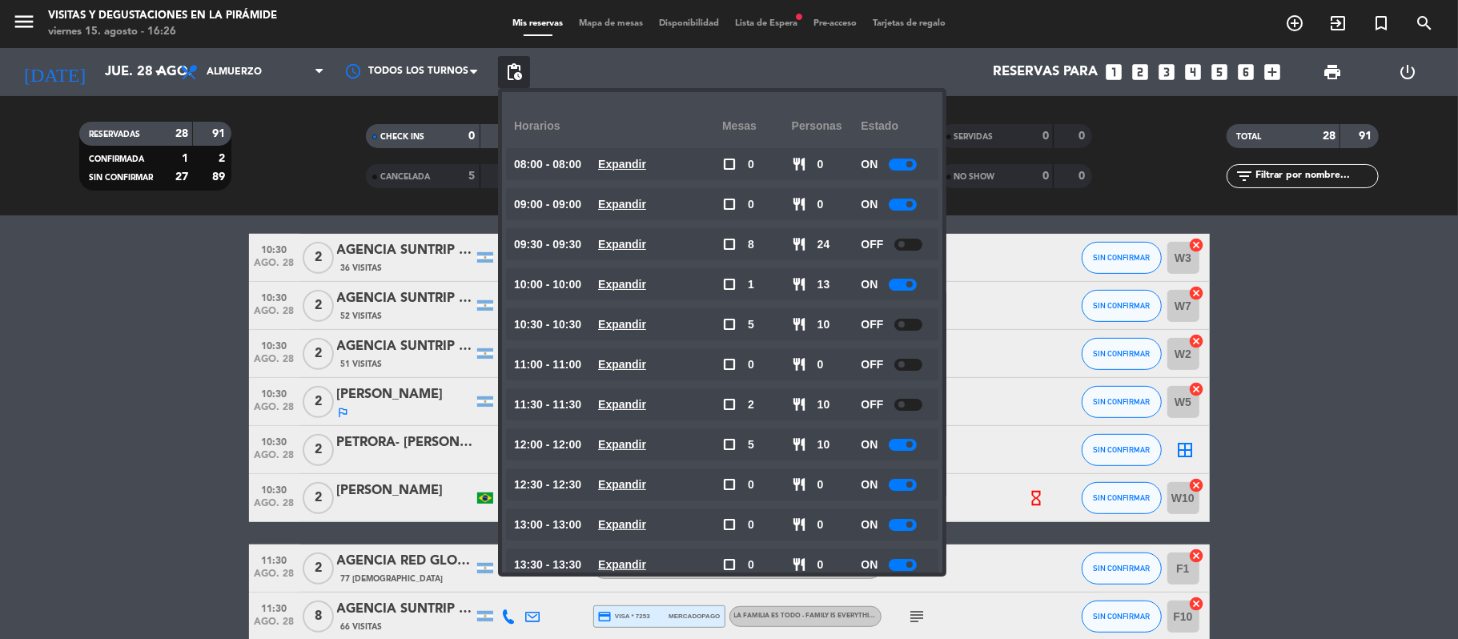
click at [895, 365] on small-switch at bounding box center [908, 365] width 28 height 12
click at [897, 365] on small-switch at bounding box center [908, 365] width 28 height 12
click at [901, 365] on span at bounding box center [901, 364] width 6 height 6
click at [907, 449] on div at bounding box center [903, 445] width 28 height 12
click at [907, 449] on div at bounding box center [908, 445] width 28 height 12
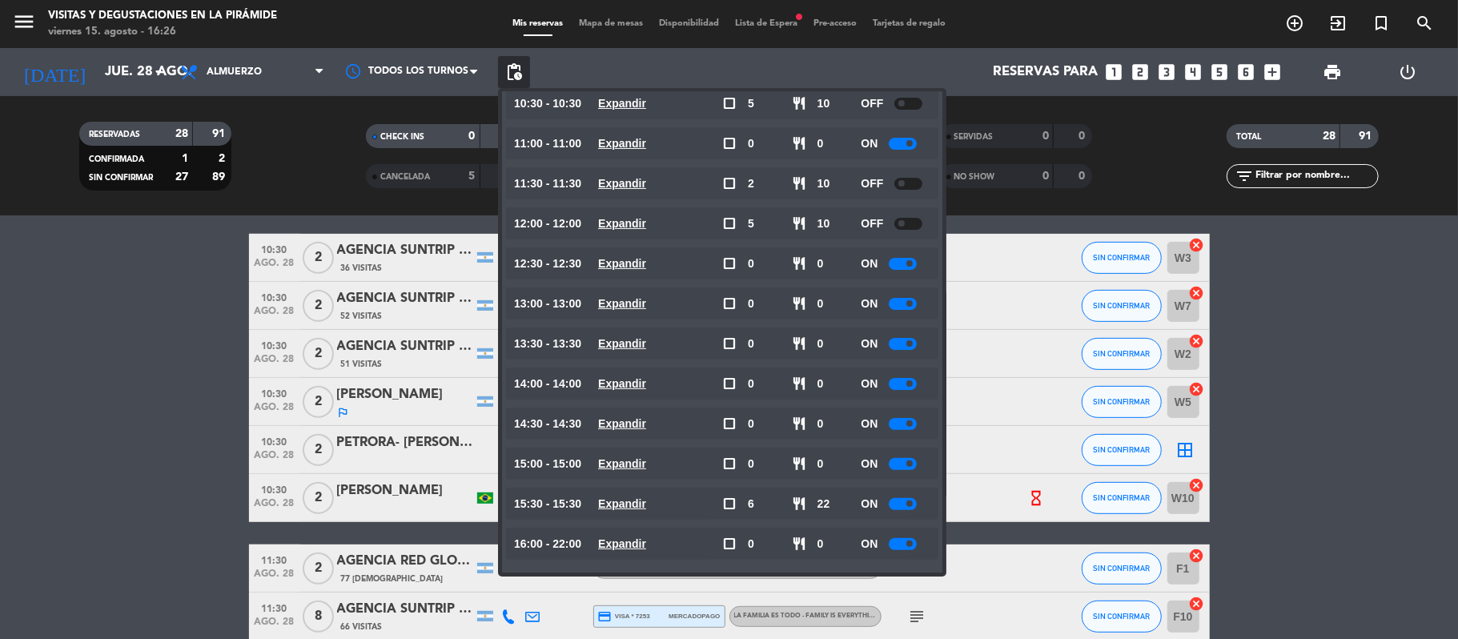
scroll to position [228, 0]
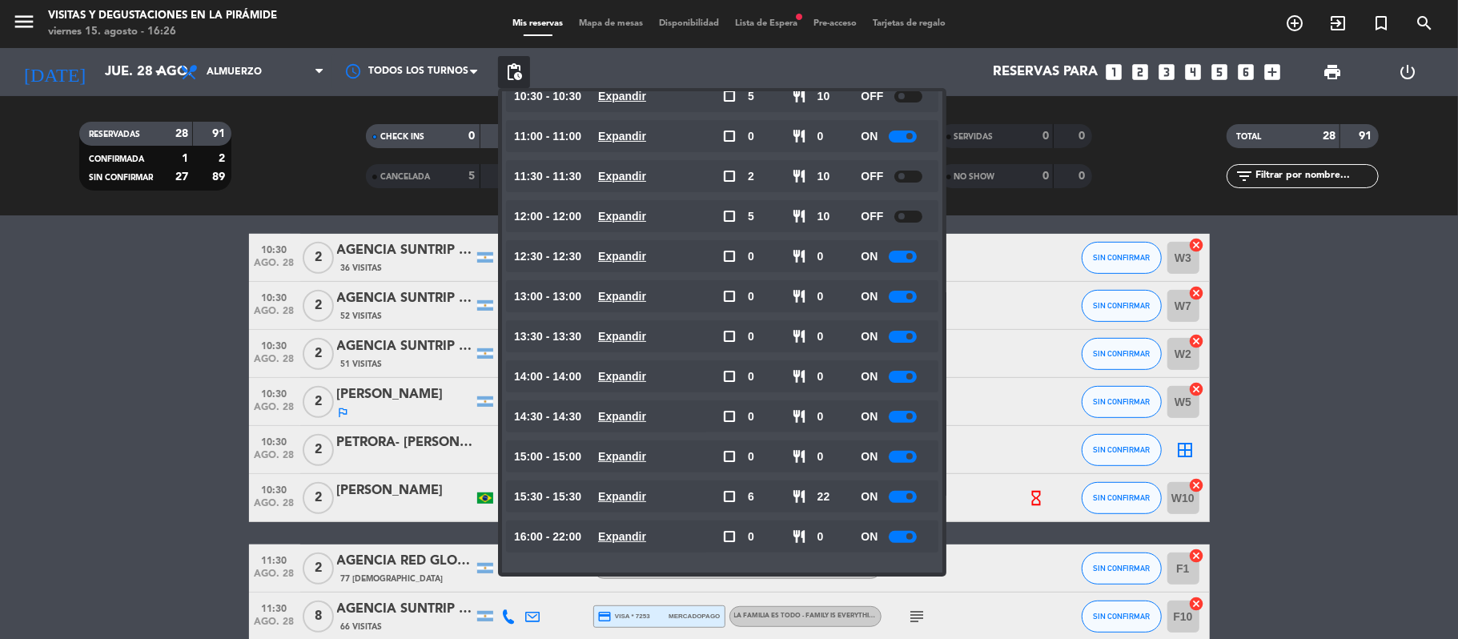
click at [910, 498] on span at bounding box center [909, 496] width 6 height 6
click at [97, 71] on input "jue. 28 ago." at bounding box center [183, 72] width 173 height 31
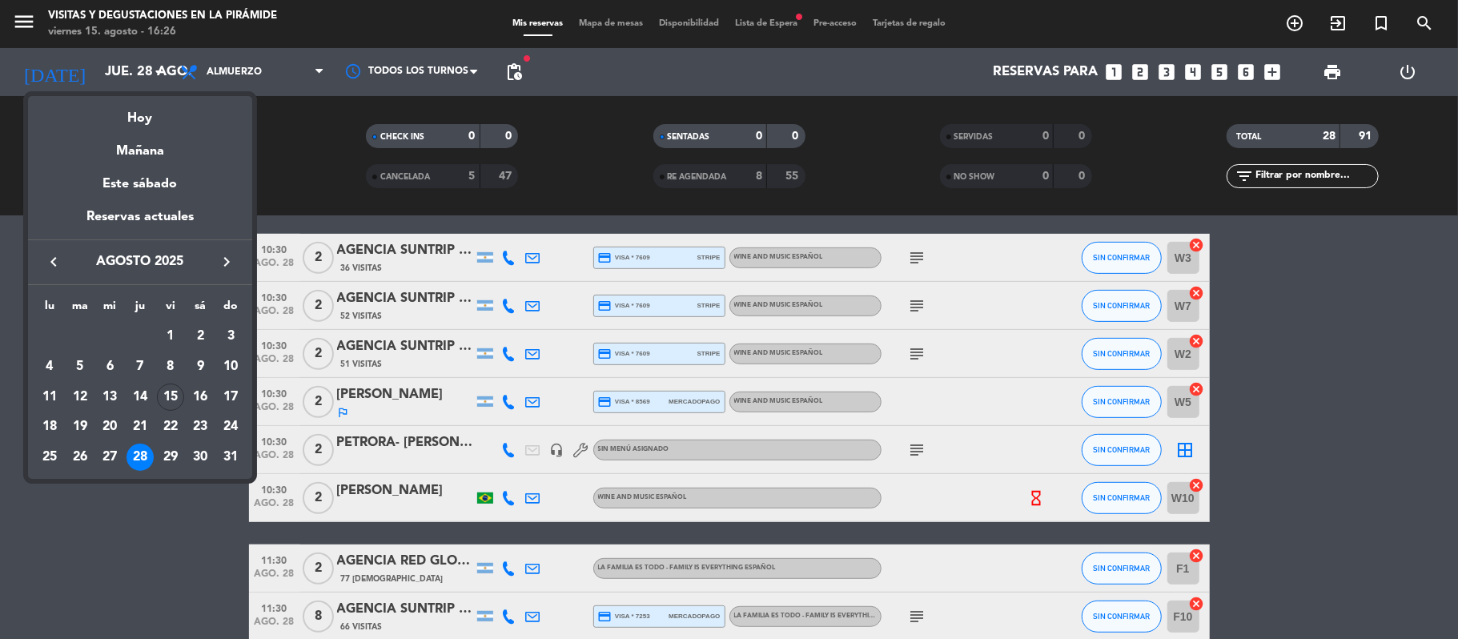
click at [103, 456] on div "27" at bounding box center [109, 456] width 27 height 27
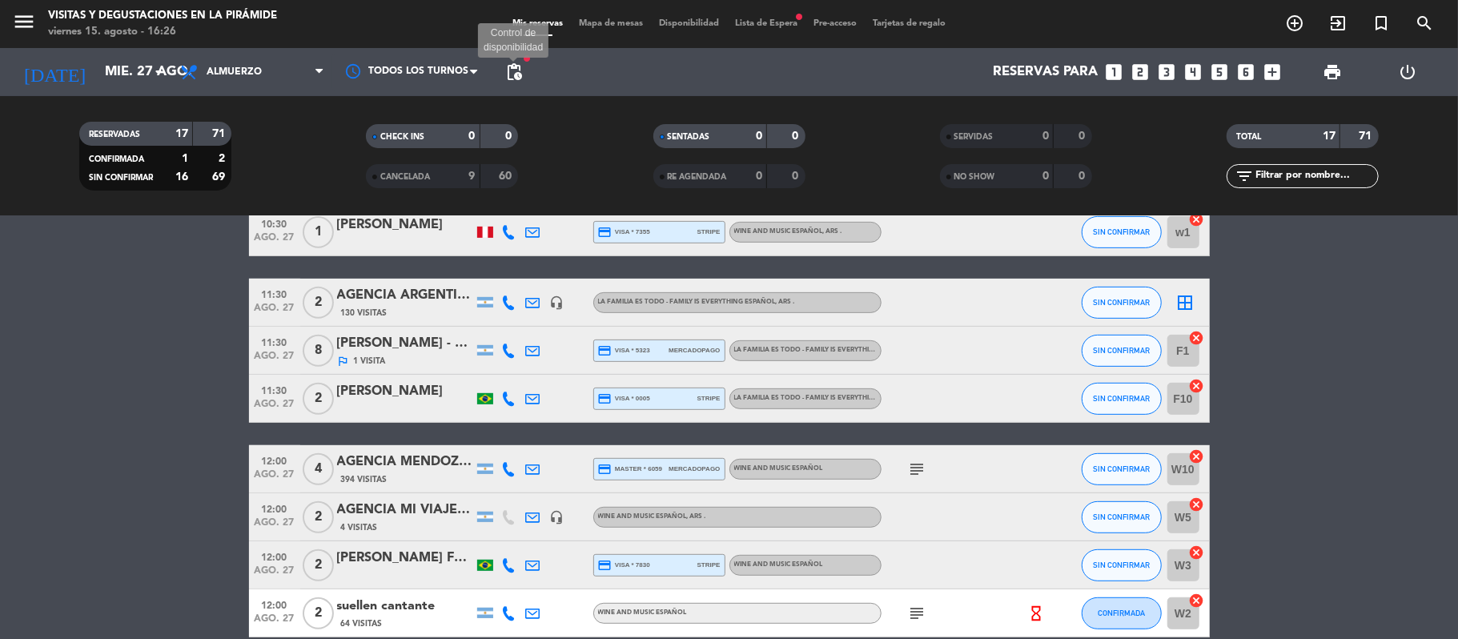
click at [514, 74] on span "pending_actions" at bounding box center [513, 71] width 19 height 19
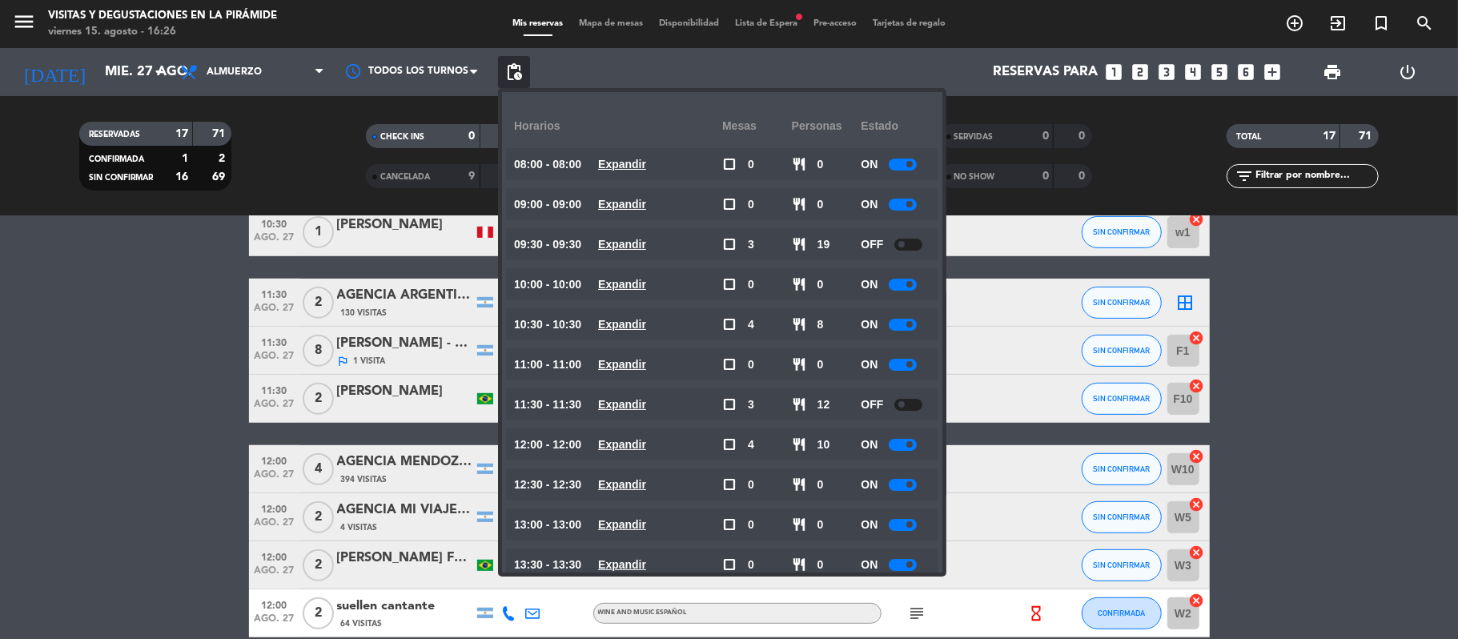
click at [898, 323] on div at bounding box center [903, 325] width 28 height 12
click at [900, 445] on div at bounding box center [903, 445] width 28 height 12
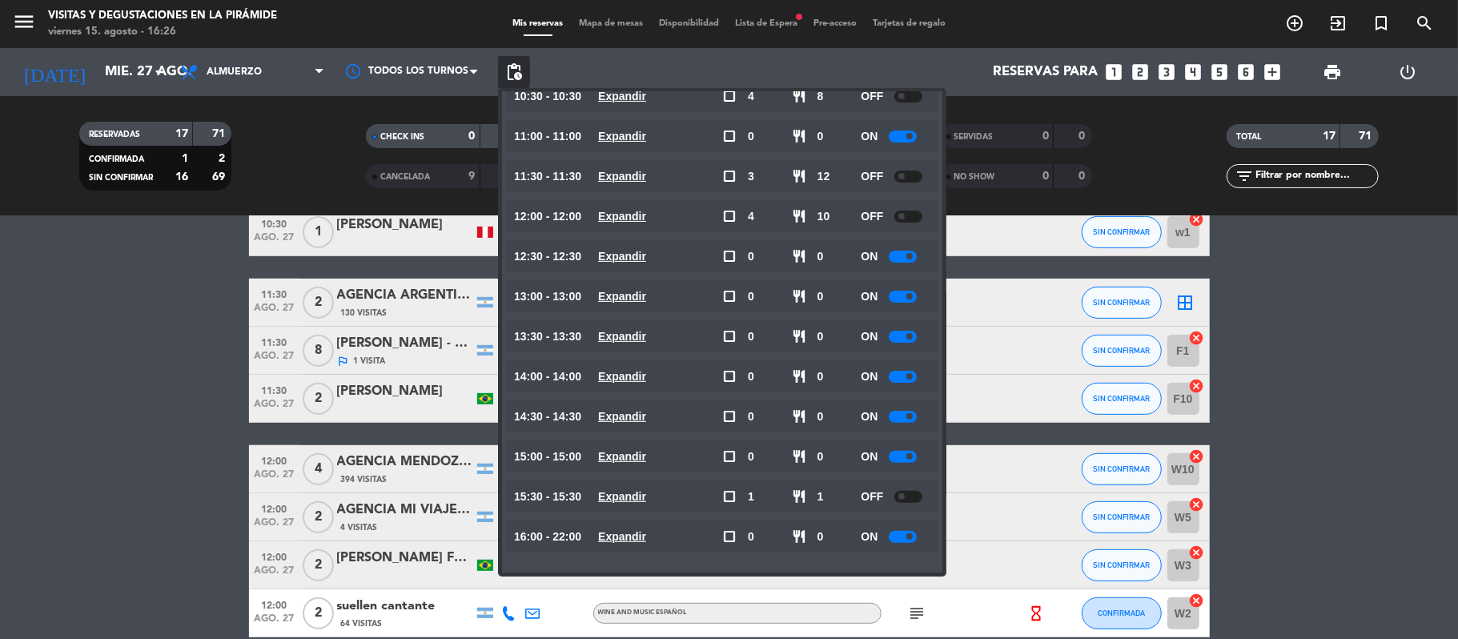
click at [130, 506] on bookings-row "09:00 [DATE] 9 ROY - congreso CREA headset_mic turned_in_not Visita de Hospital…" at bounding box center [729, 232] width 1458 height 951
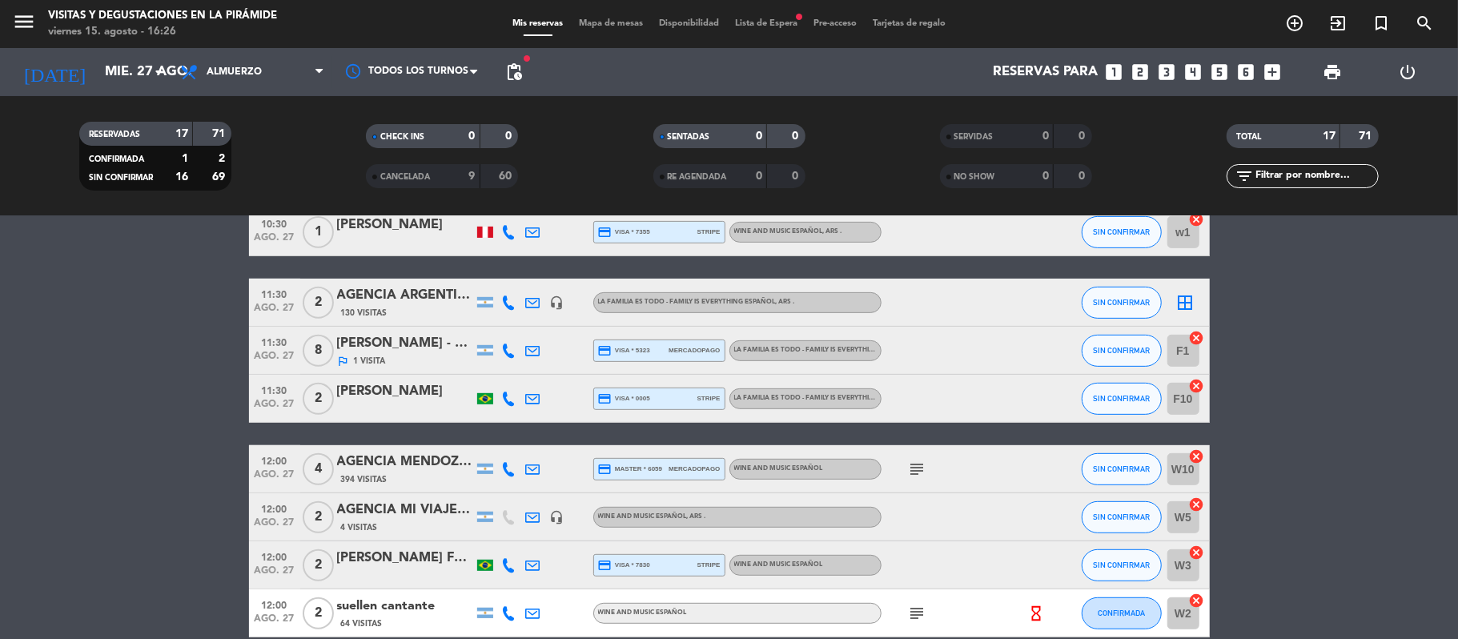
click at [126, 94] on div "[DATE] [DATE] arrow_drop_down" at bounding box center [92, 72] width 160 height 48
click at [128, 81] on input "mié. 27 ago." at bounding box center [183, 72] width 173 height 31
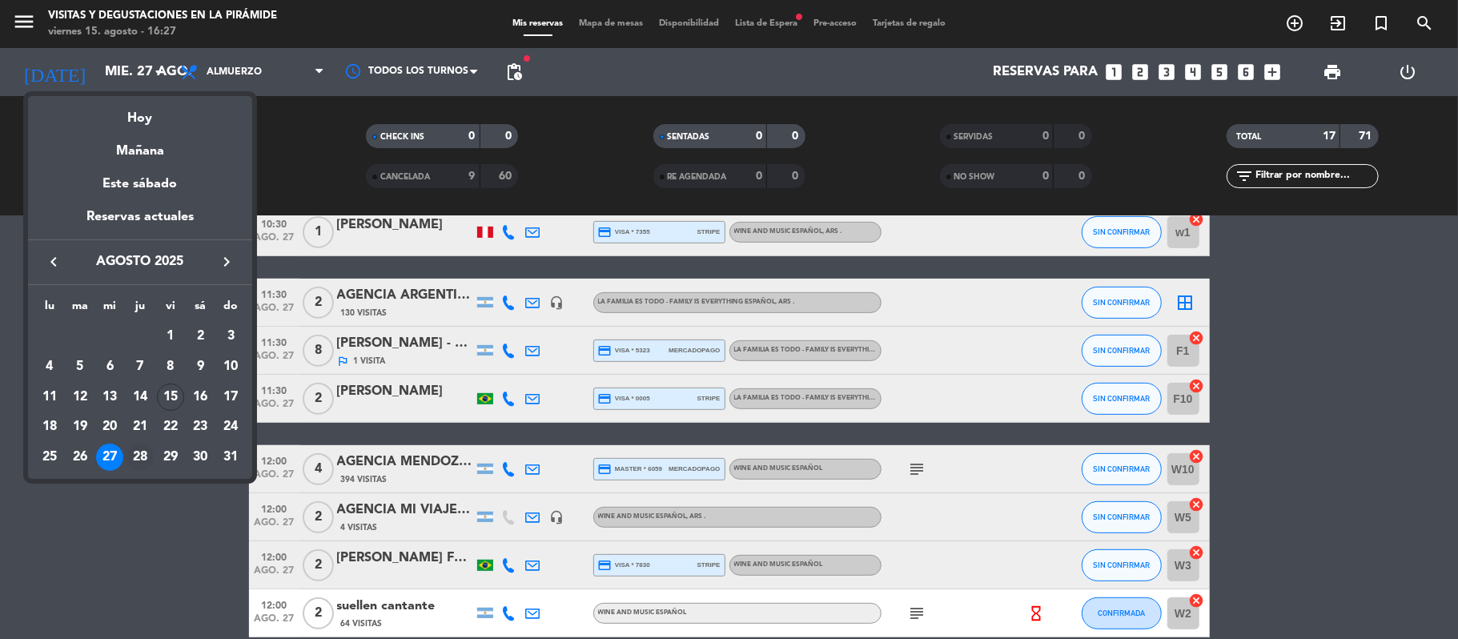
click at [147, 466] on div "28" at bounding box center [139, 456] width 27 height 27
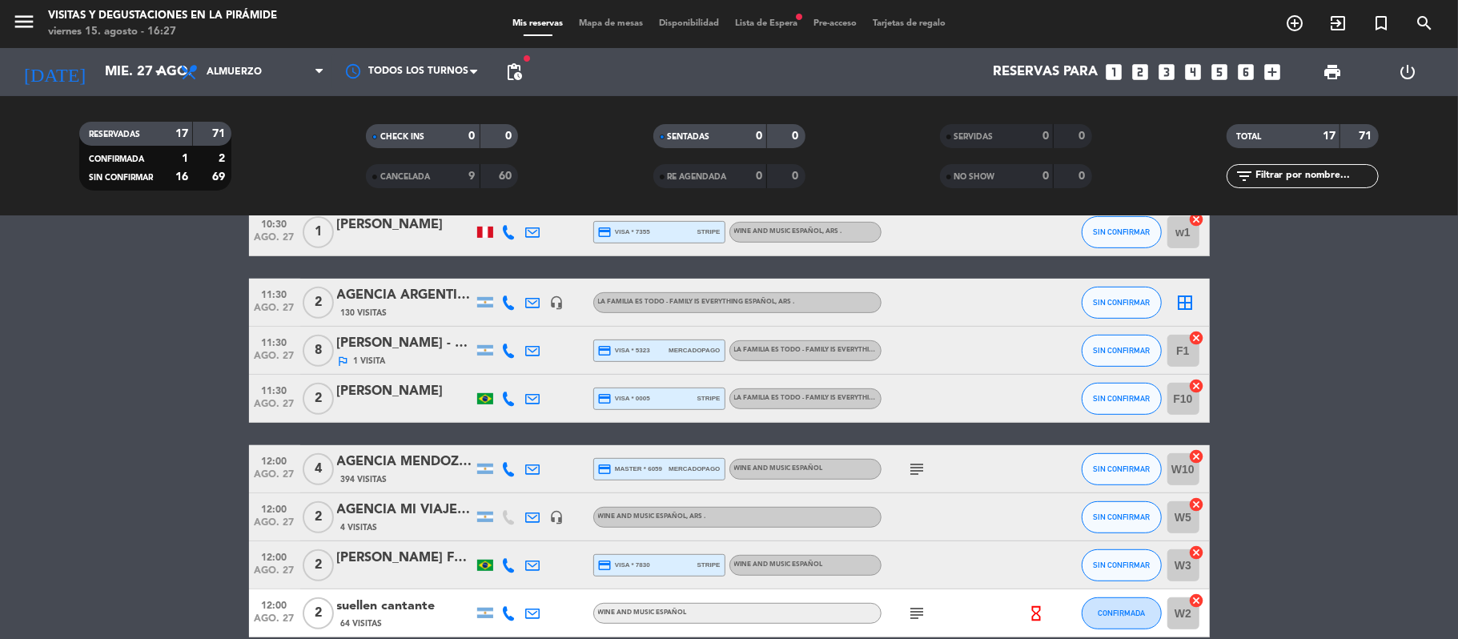
type input "jue. 28 ago."
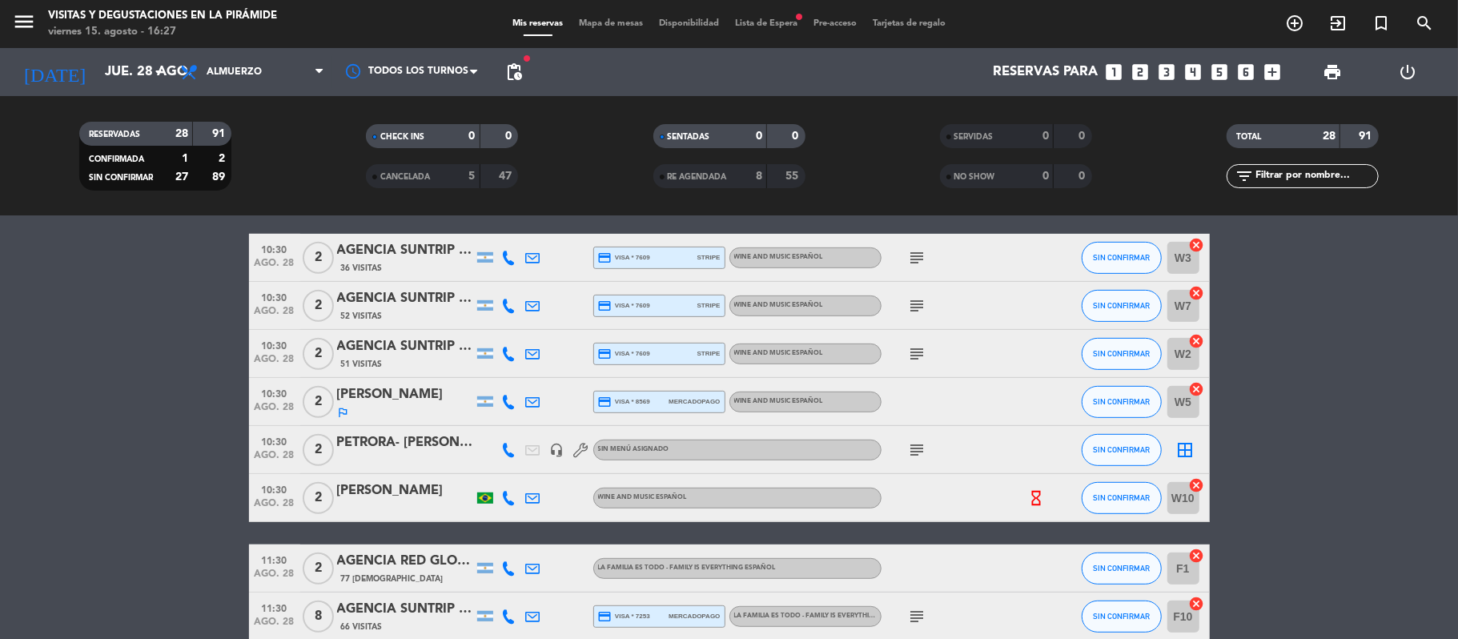
click at [526, 78] on span "pending_actions" at bounding box center [514, 72] width 32 height 32
click at [514, 72] on span "pending_actions" at bounding box center [513, 71] width 19 height 19
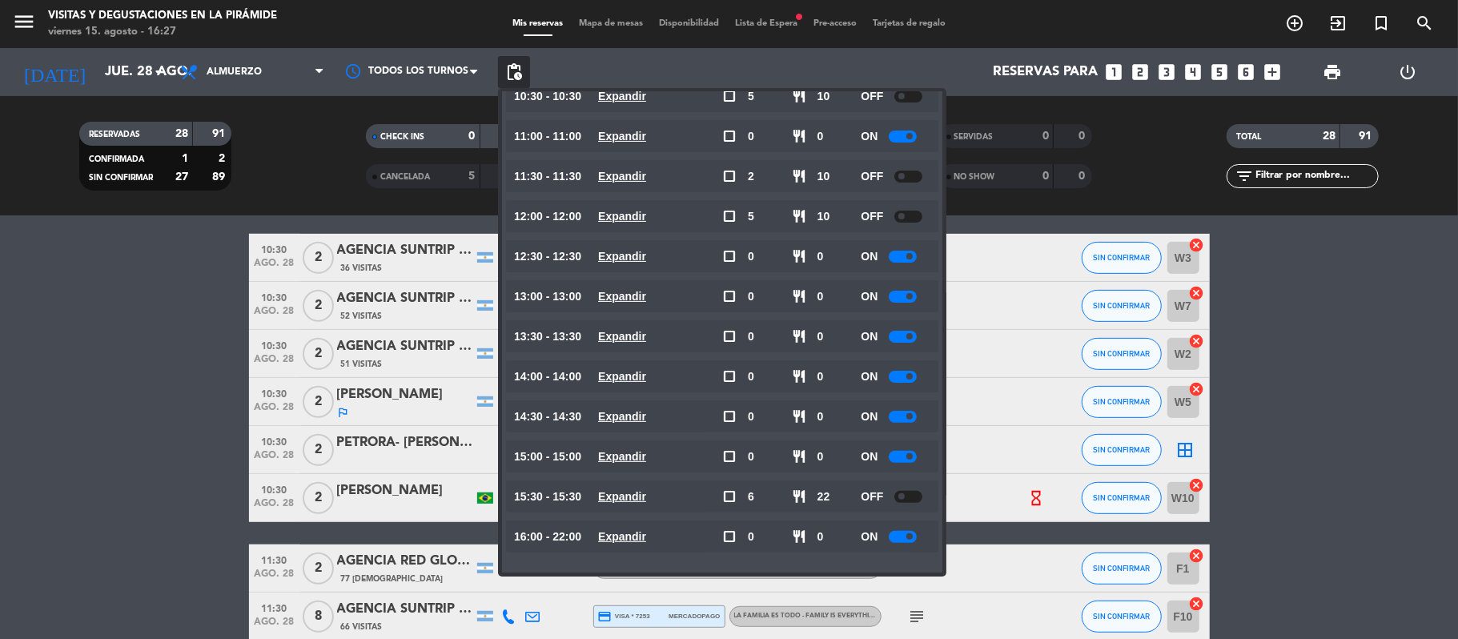
click at [158, 485] on bookings-row "09:30 [DATE] 2 AGENCIA KAHUAK- [PERSON_NAME] headset_mic The Blending Games - I…" at bounding box center [729, 485] width 1458 height 1457
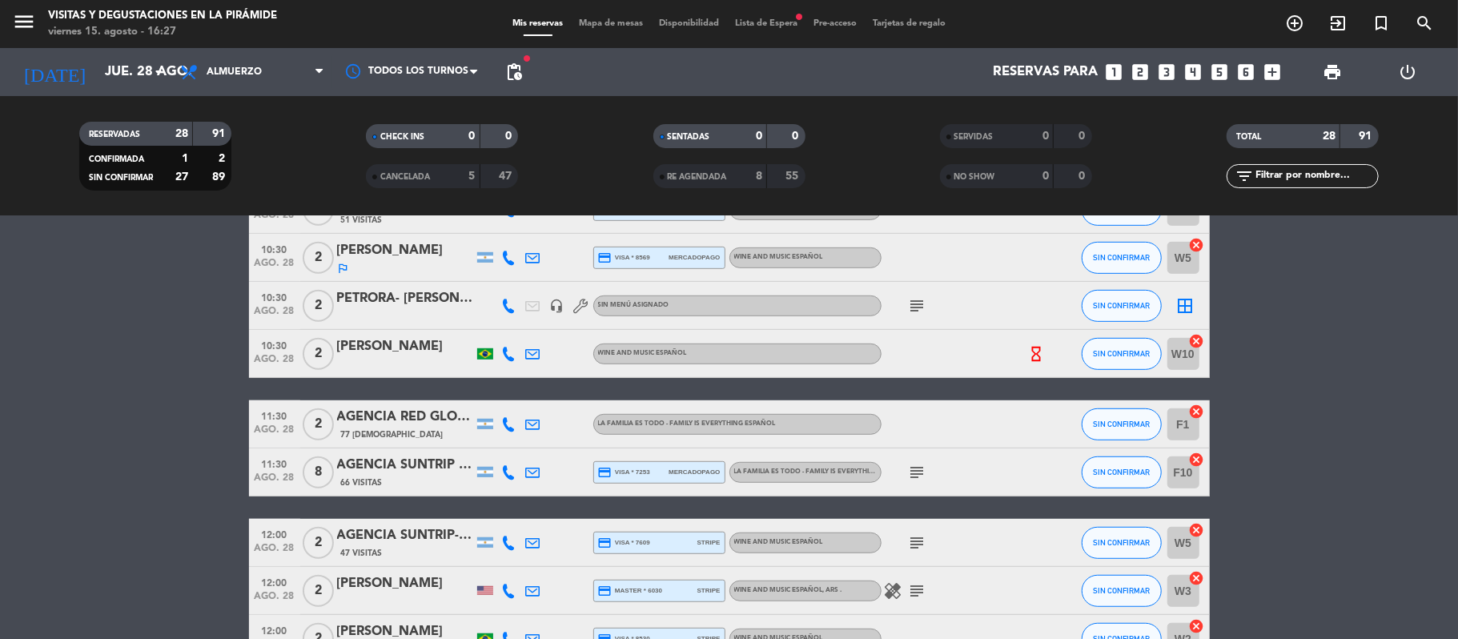
scroll to position [747, 0]
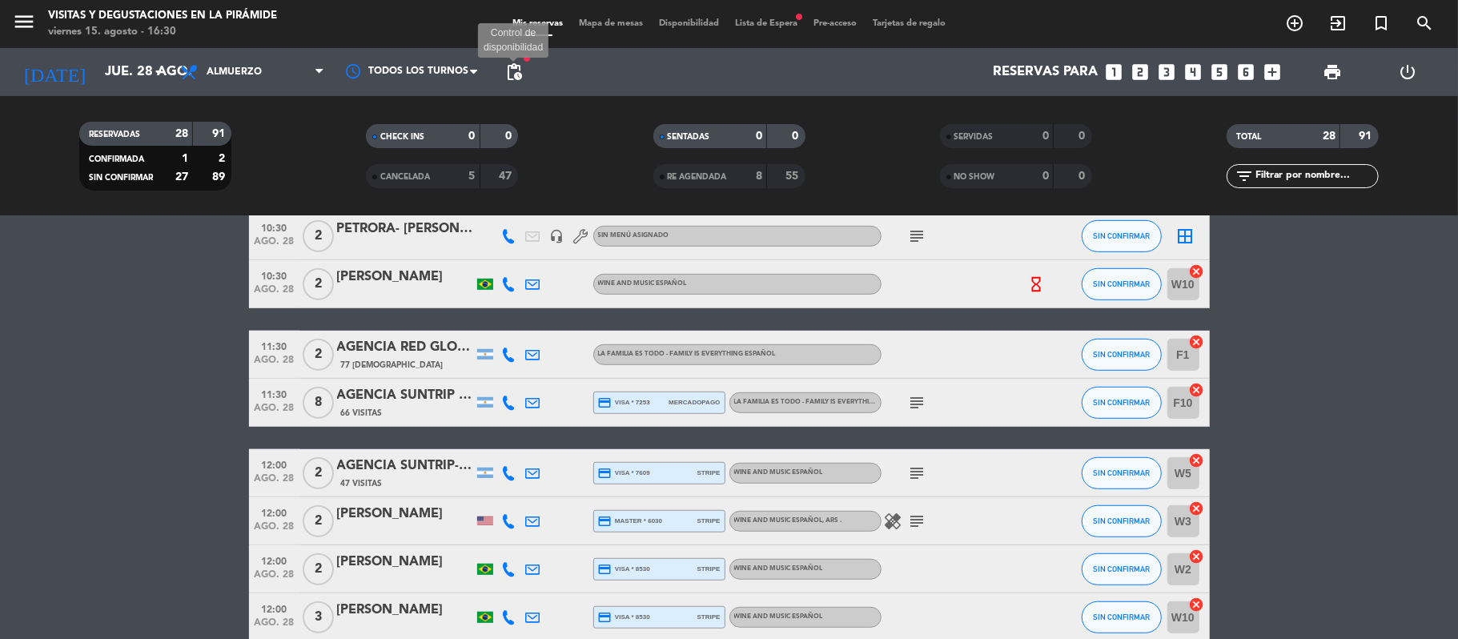
click at [507, 74] on span "pending_actions" at bounding box center [513, 71] width 19 height 19
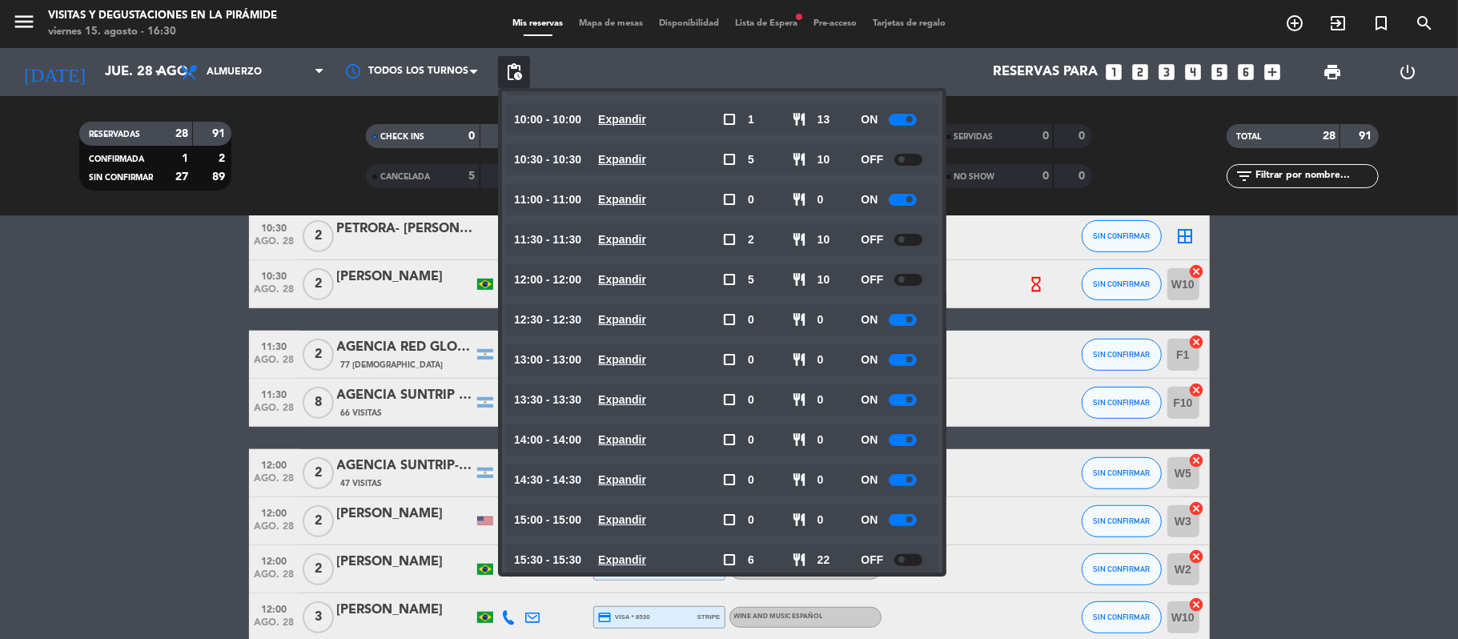
scroll to position [213, 0]
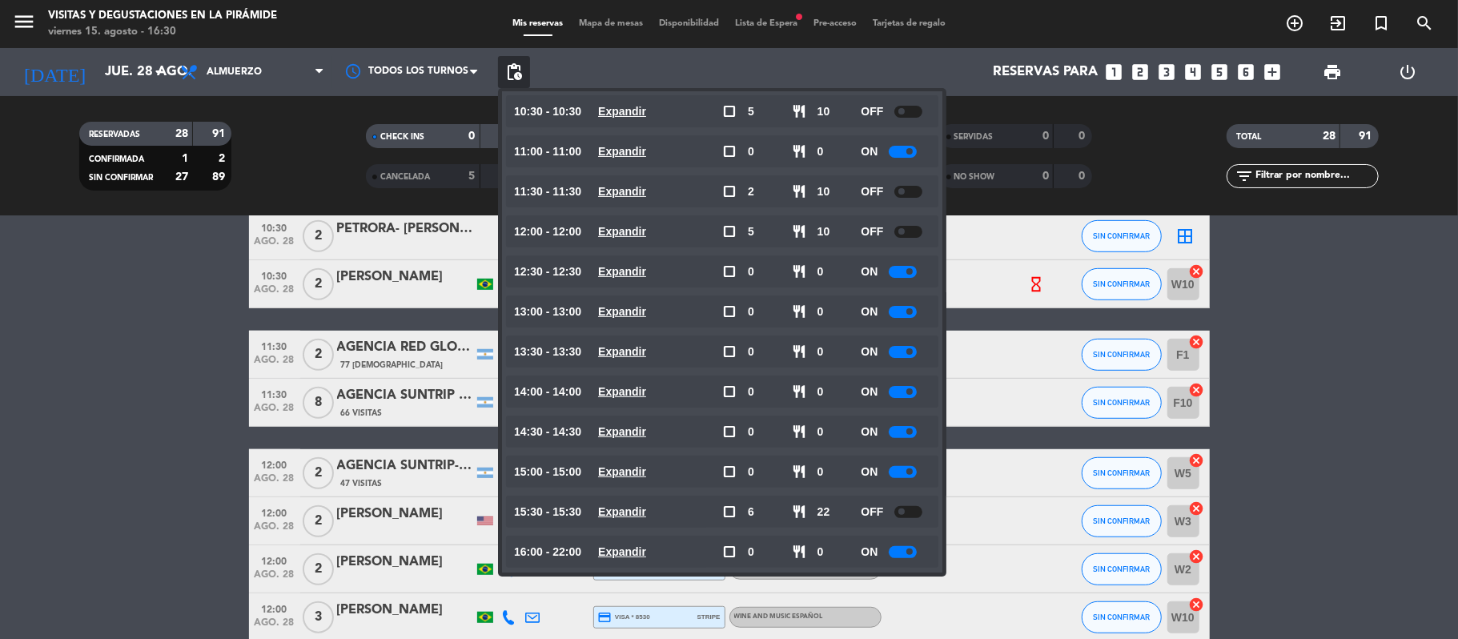
click at [77, 427] on bookings-row "09:30 [DATE] 2 AGENCIA KAHUAK- [PERSON_NAME] headset_mic The Blending Games - I…" at bounding box center [729, 271] width 1458 height 1457
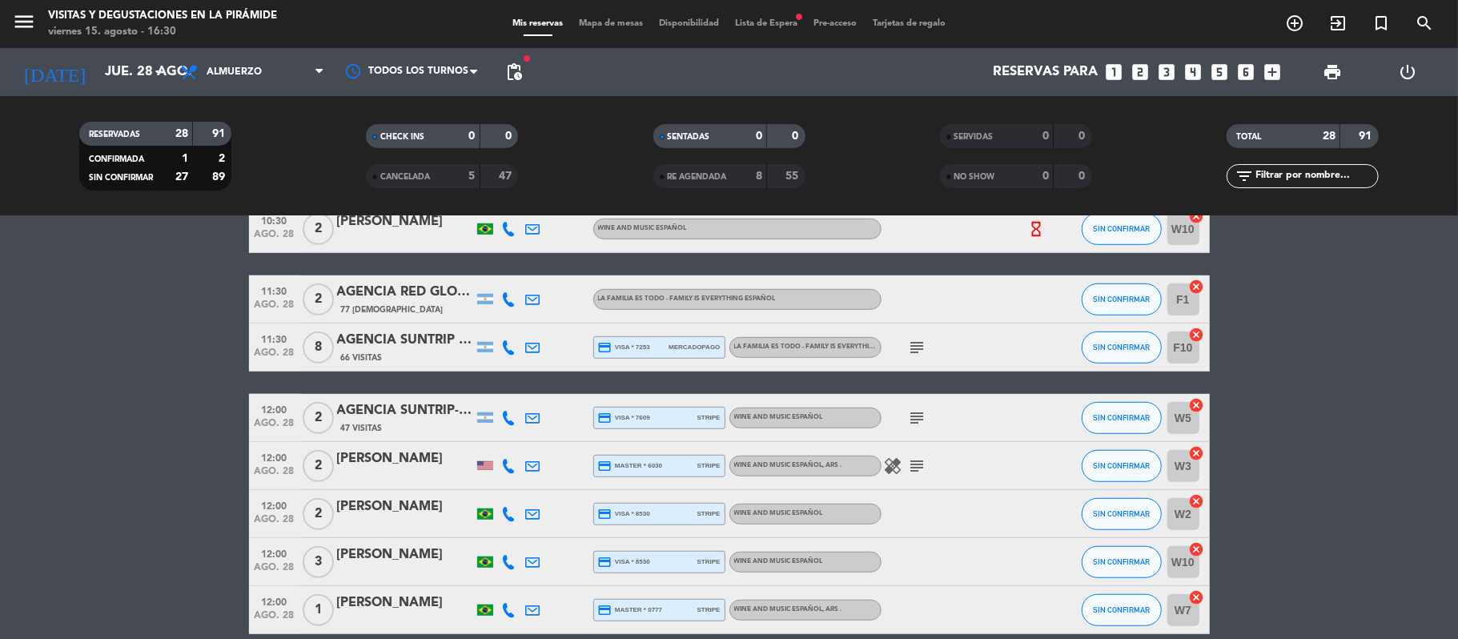
scroll to position [961, 0]
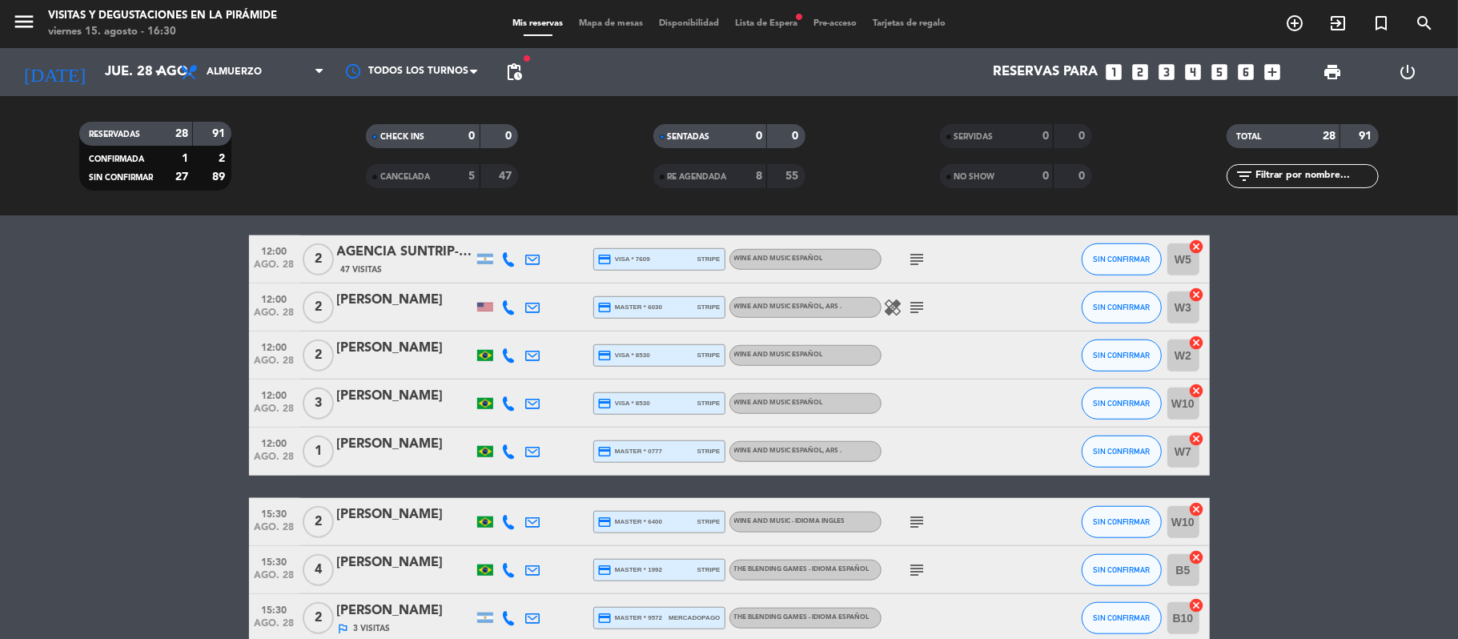
click at [536, 307] on icon at bounding box center [533, 307] width 14 height 14
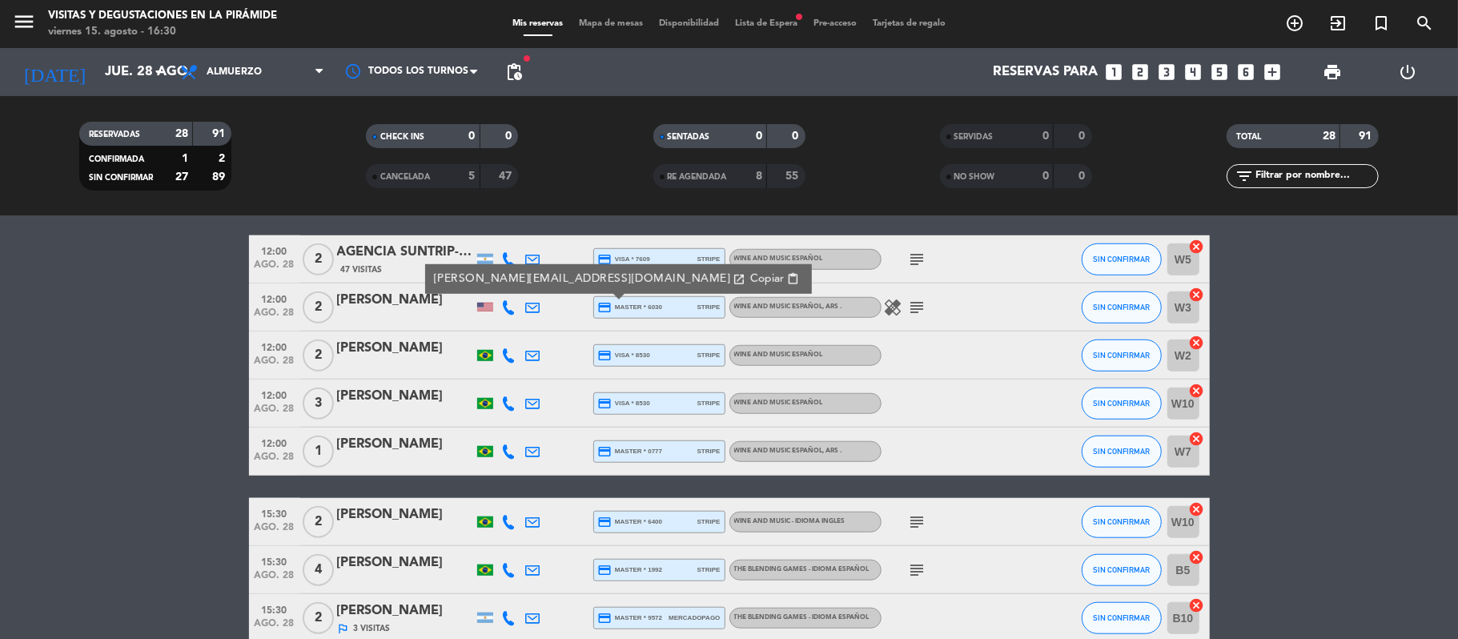
click at [929, 303] on div "healing subject" at bounding box center [953, 306] width 144 height 47
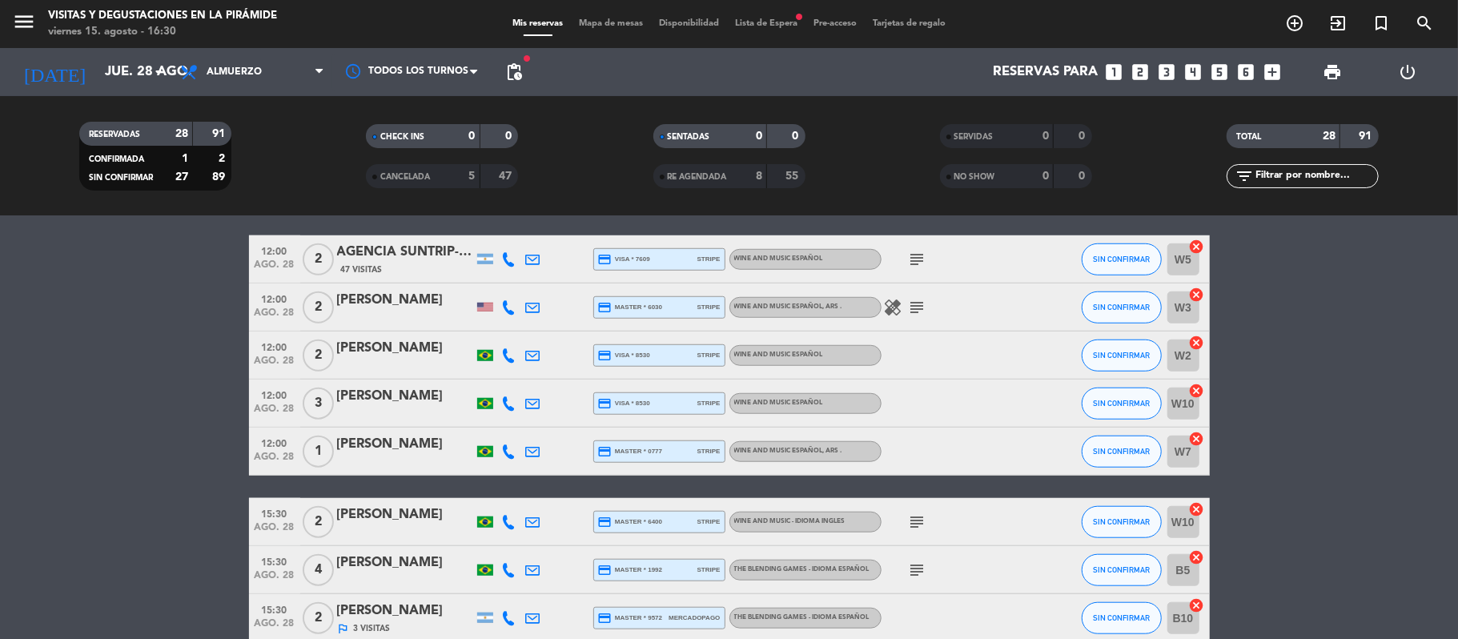
click at [924, 306] on icon "subject" at bounding box center [917, 307] width 19 height 19
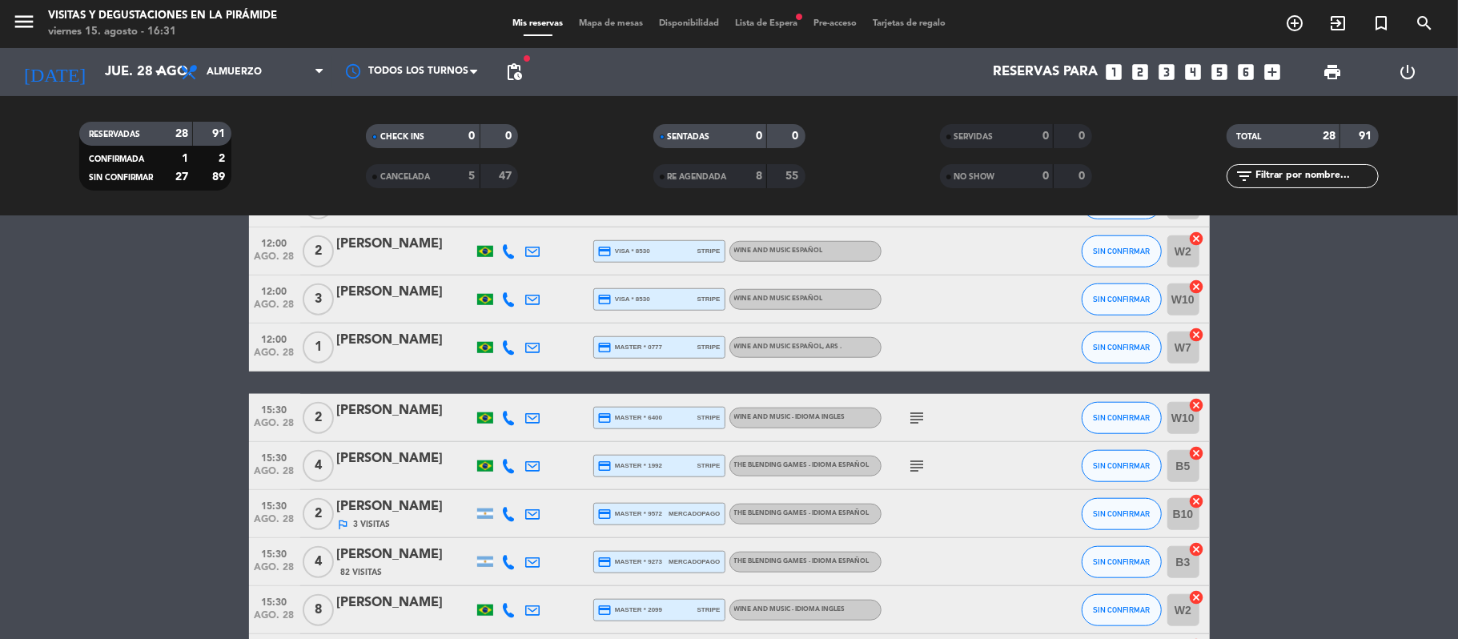
scroll to position [1186, 0]
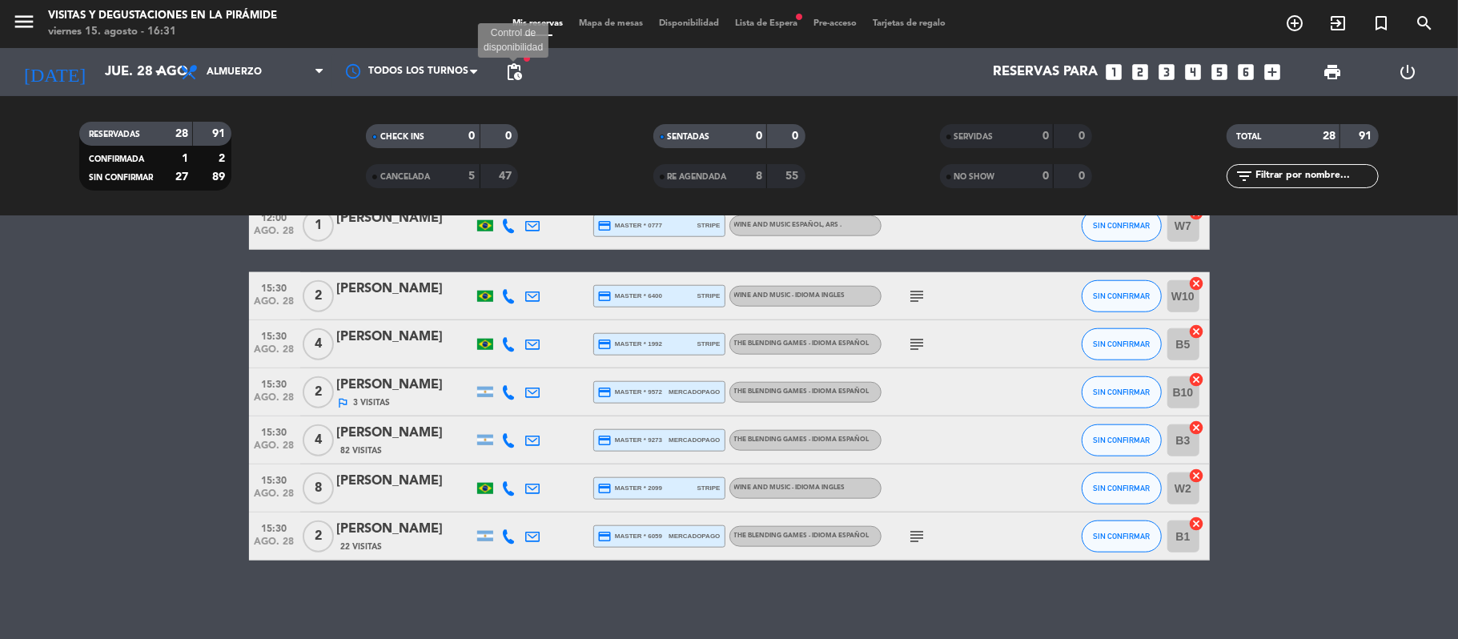
click at [512, 71] on span "pending_actions" at bounding box center [513, 71] width 19 height 19
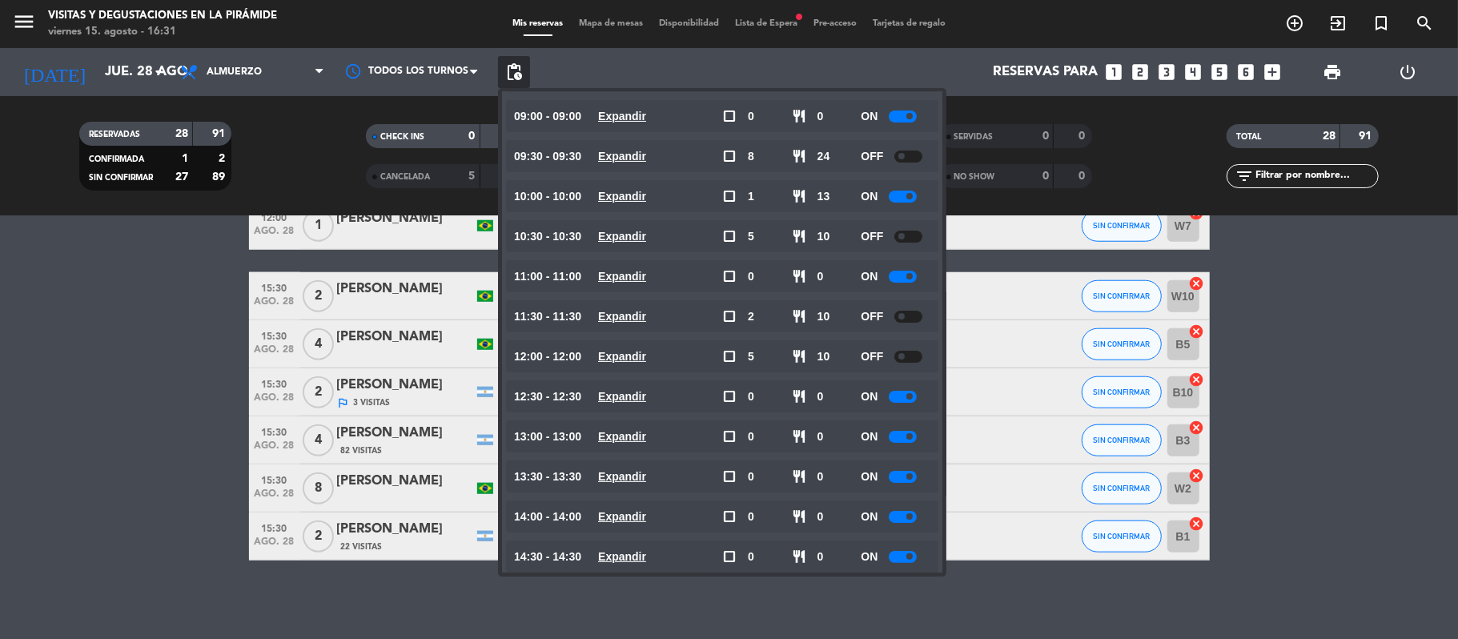
scroll to position [228, 0]
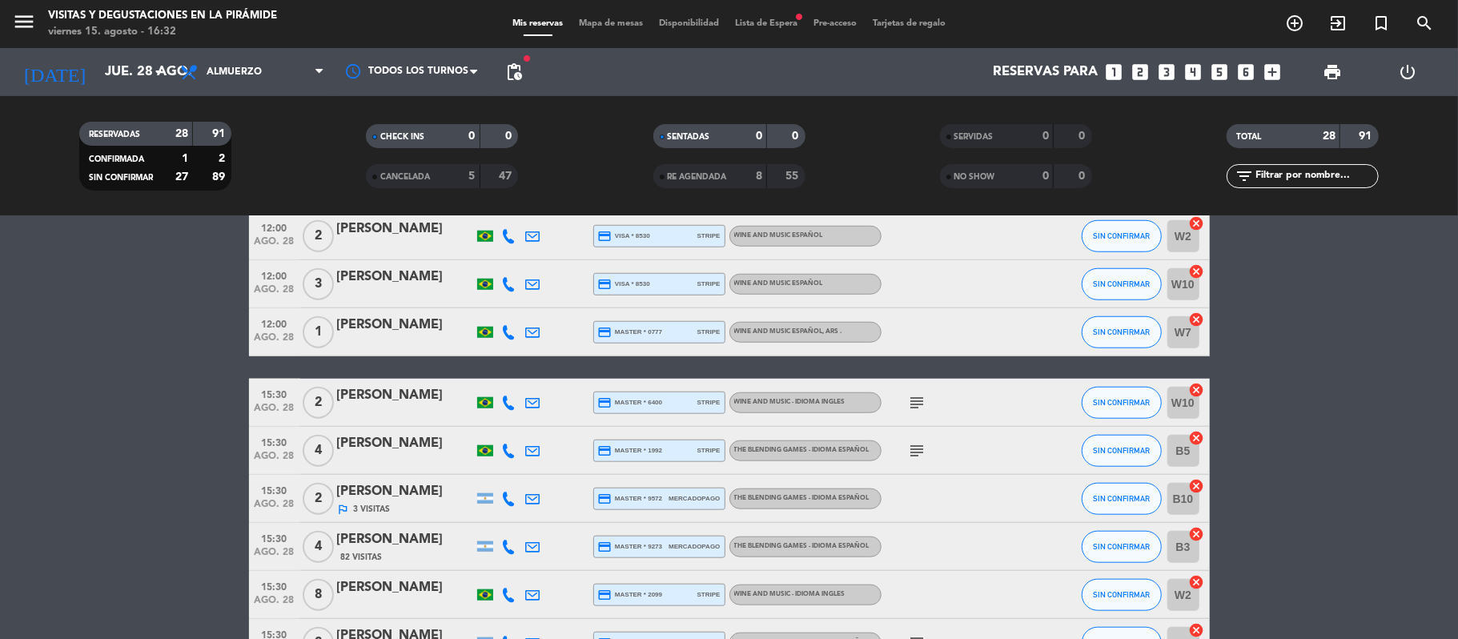
scroll to position [1186, 0]
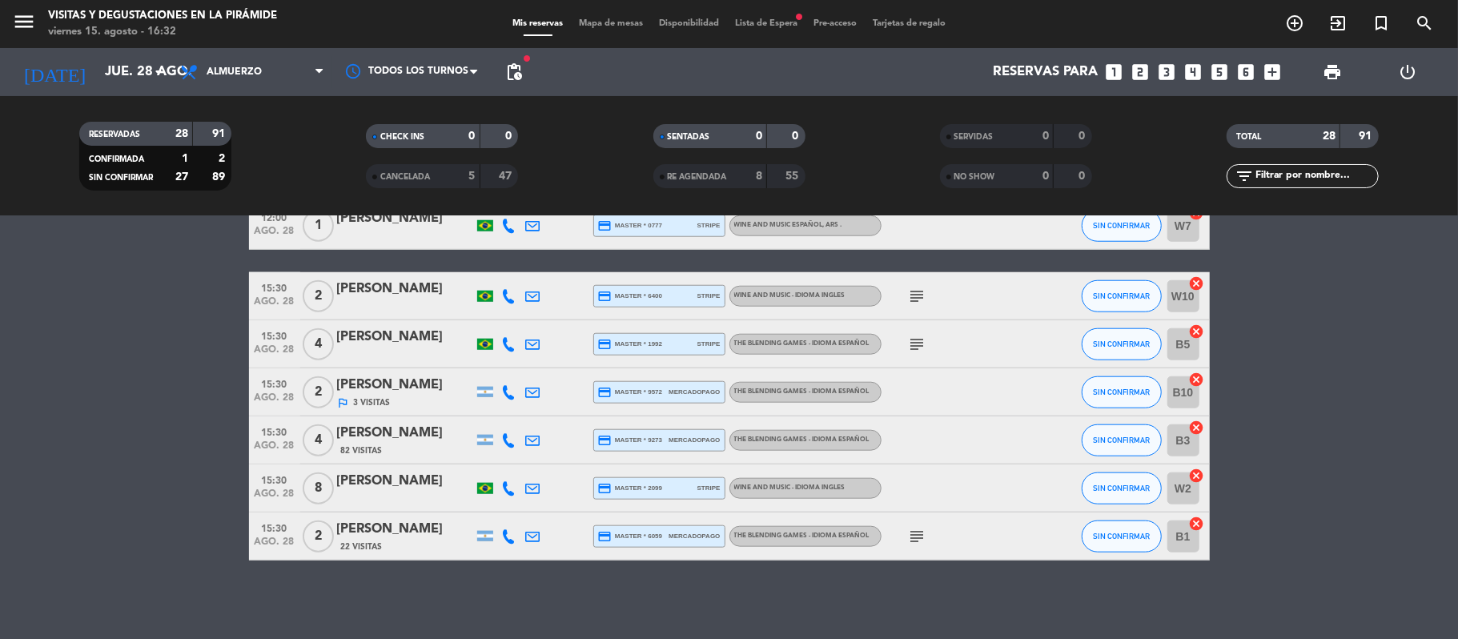
click at [536, 387] on icon at bounding box center [533, 392] width 14 height 14
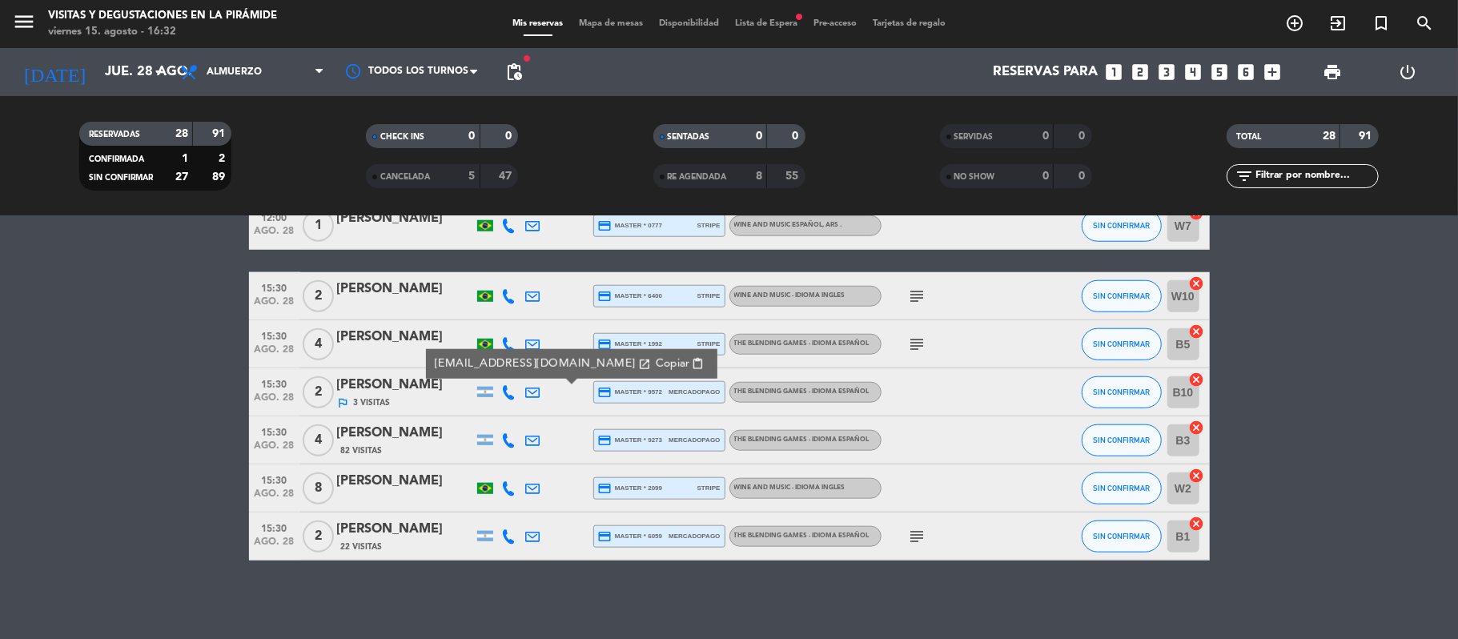
click at [532, 435] on icon at bounding box center [533, 440] width 14 height 14
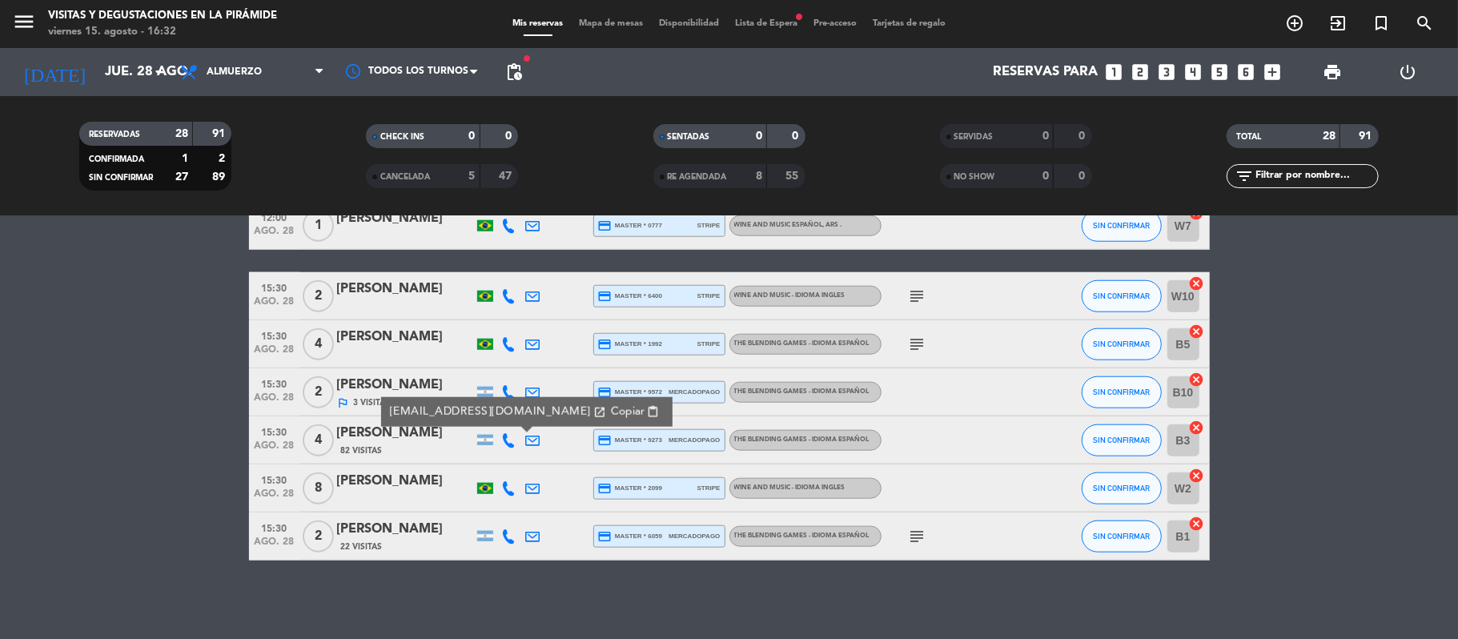
click at [529, 536] on icon at bounding box center [533, 536] width 14 height 14
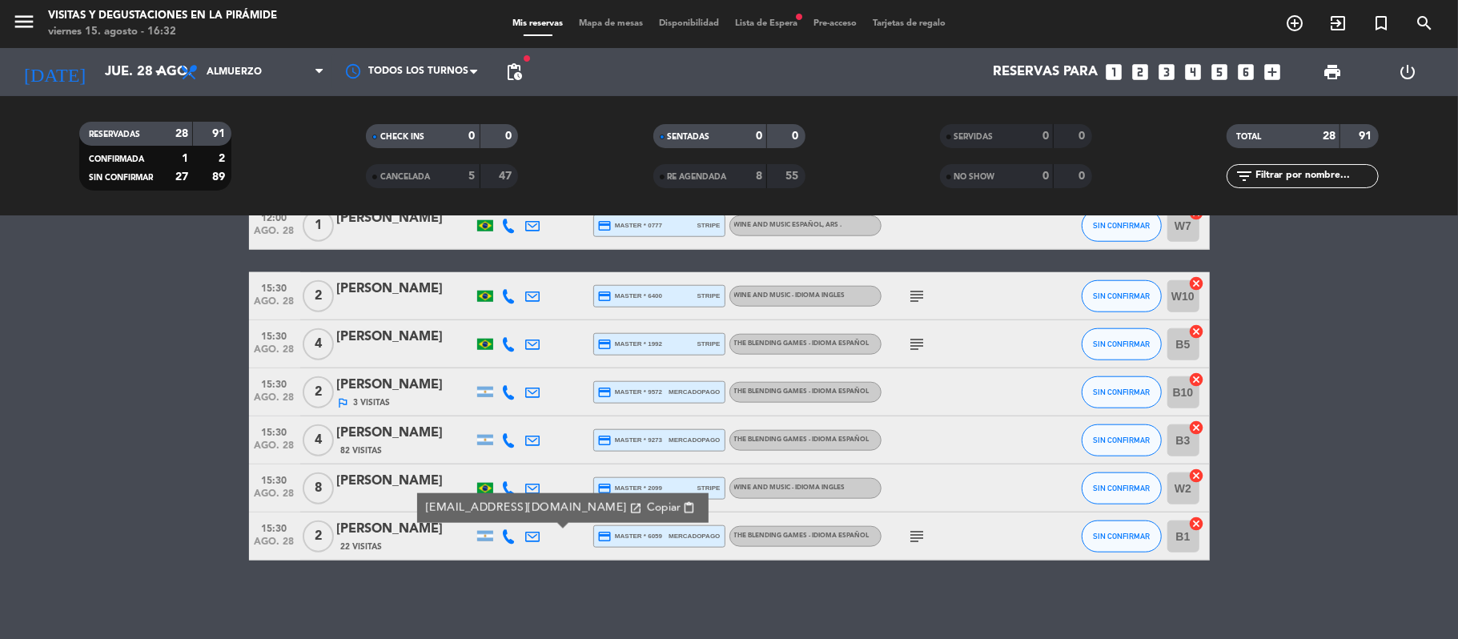
click at [909, 532] on icon "subject" at bounding box center [917, 536] width 19 height 19
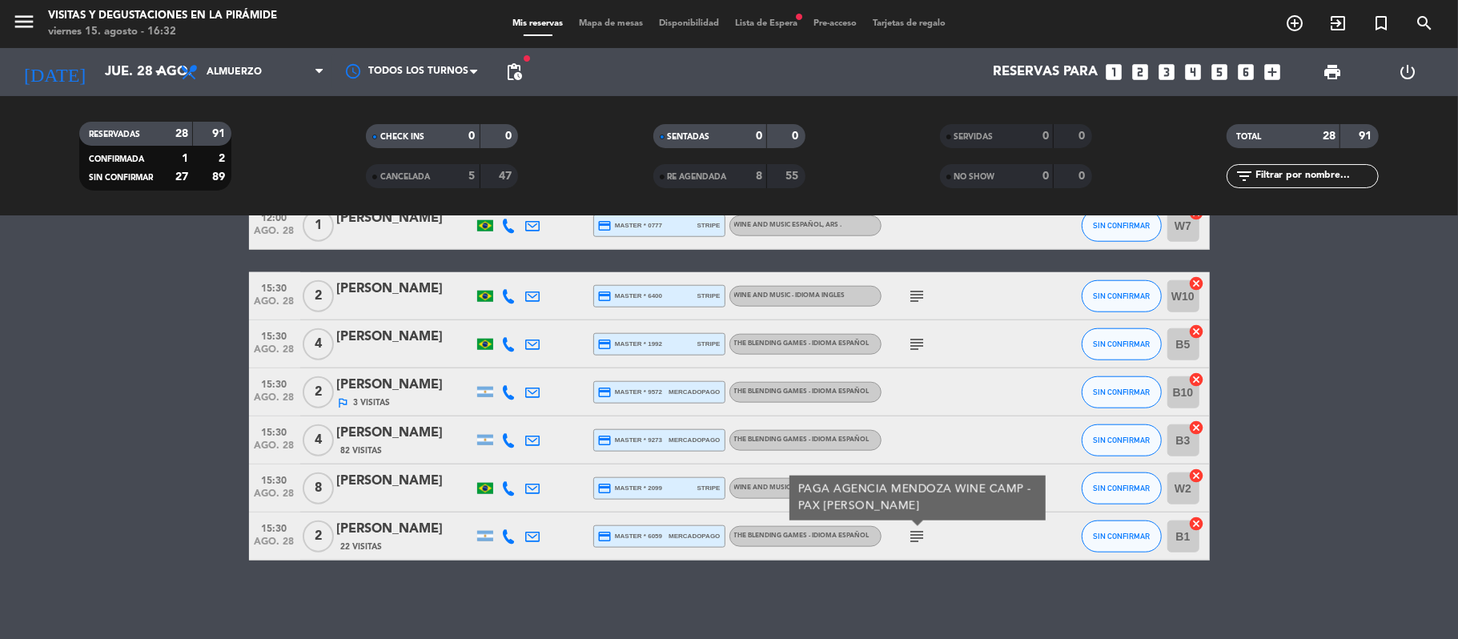
click at [391, 540] on div "22 Visitas" at bounding box center [405, 547] width 136 height 14
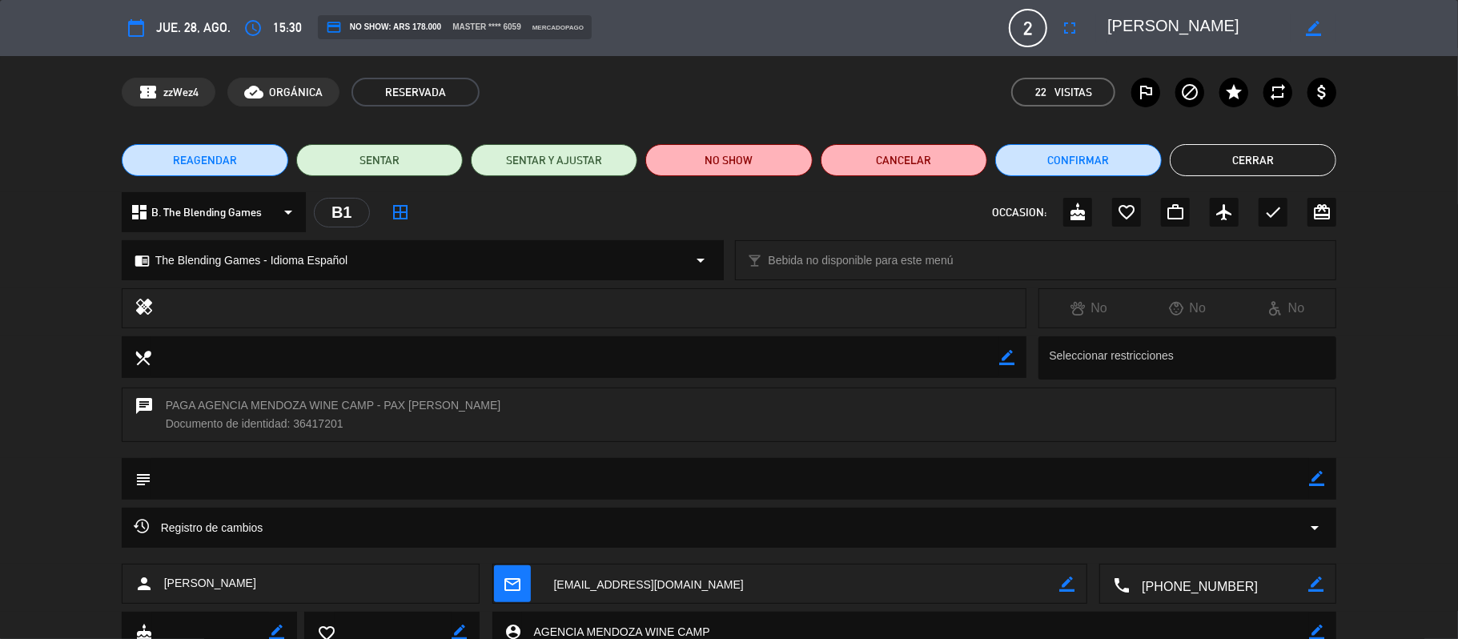
click at [1314, 34] on icon "border_color" at bounding box center [1313, 28] width 15 height 15
click at [1112, 24] on textarea at bounding box center [1198, 28] width 183 height 29
type textarea "AGENCIA MENDOZA WINE CAMP [PERSON_NAME]"
click at [1306, 26] on div at bounding box center [1313, 28] width 46 height 29
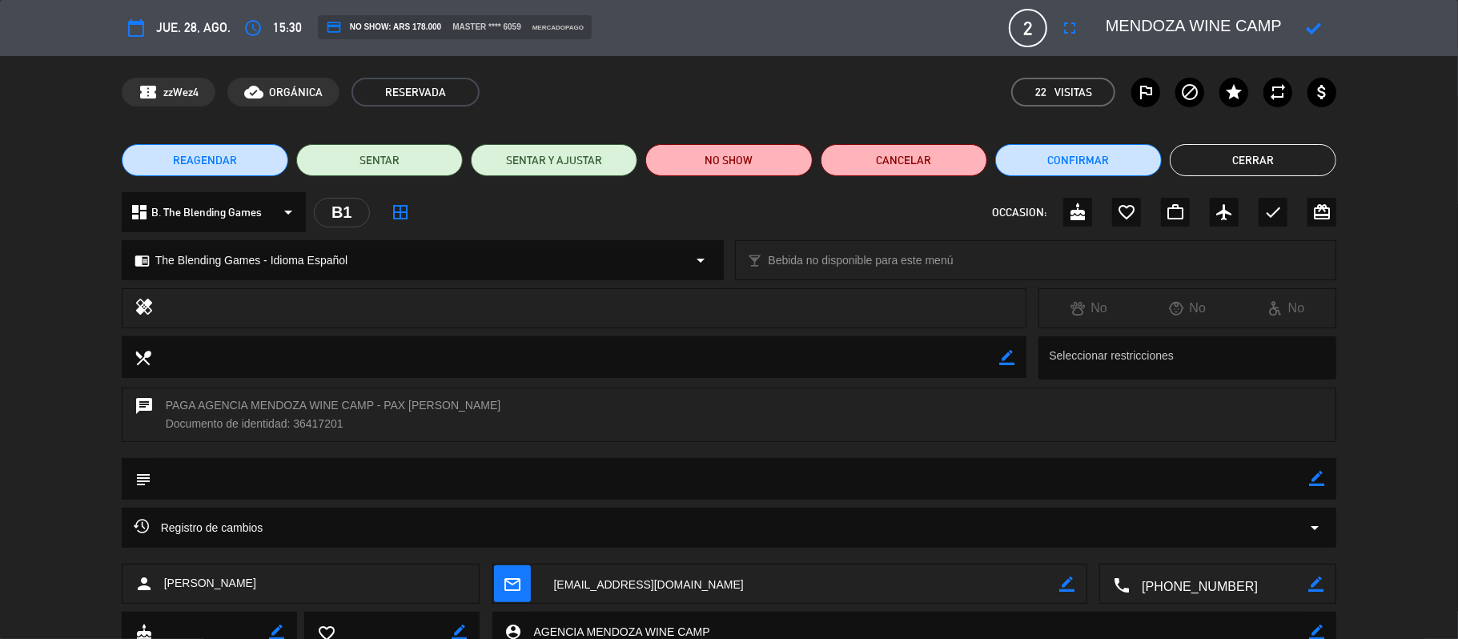
click at [1308, 27] on icon at bounding box center [1313, 28] width 15 height 15
click at [1247, 154] on button "Cerrar" at bounding box center [1252, 160] width 166 height 32
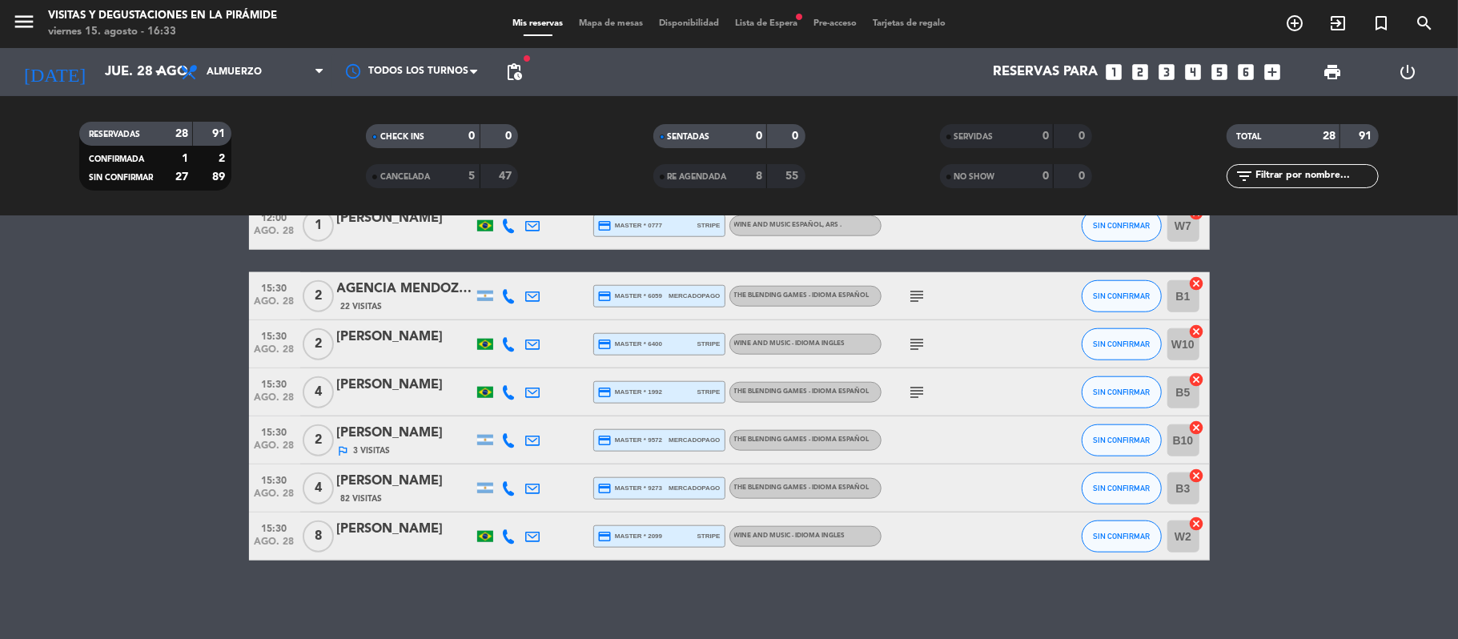
click at [919, 344] on icon "subject" at bounding box center [917, 344] width 19 height 19
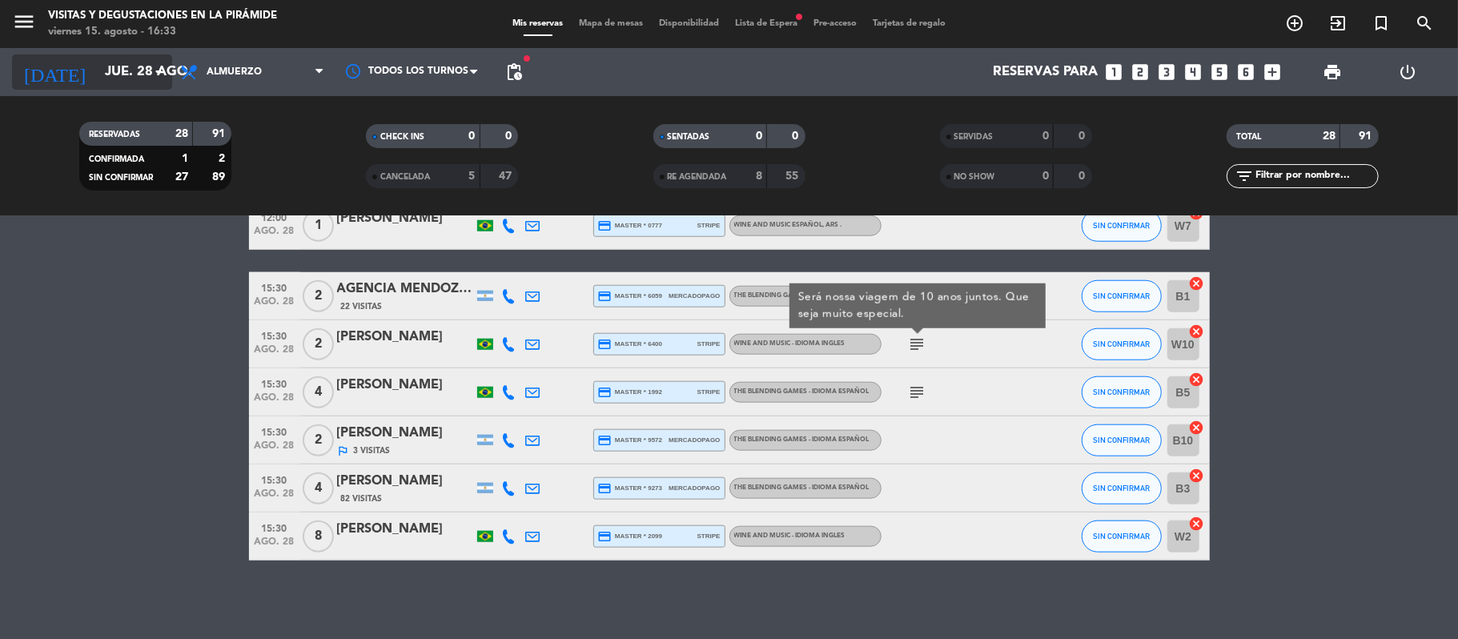
click at [97, 65] on input "jue. 28 ago." at bounding box center [183, 72] width 173 height 31
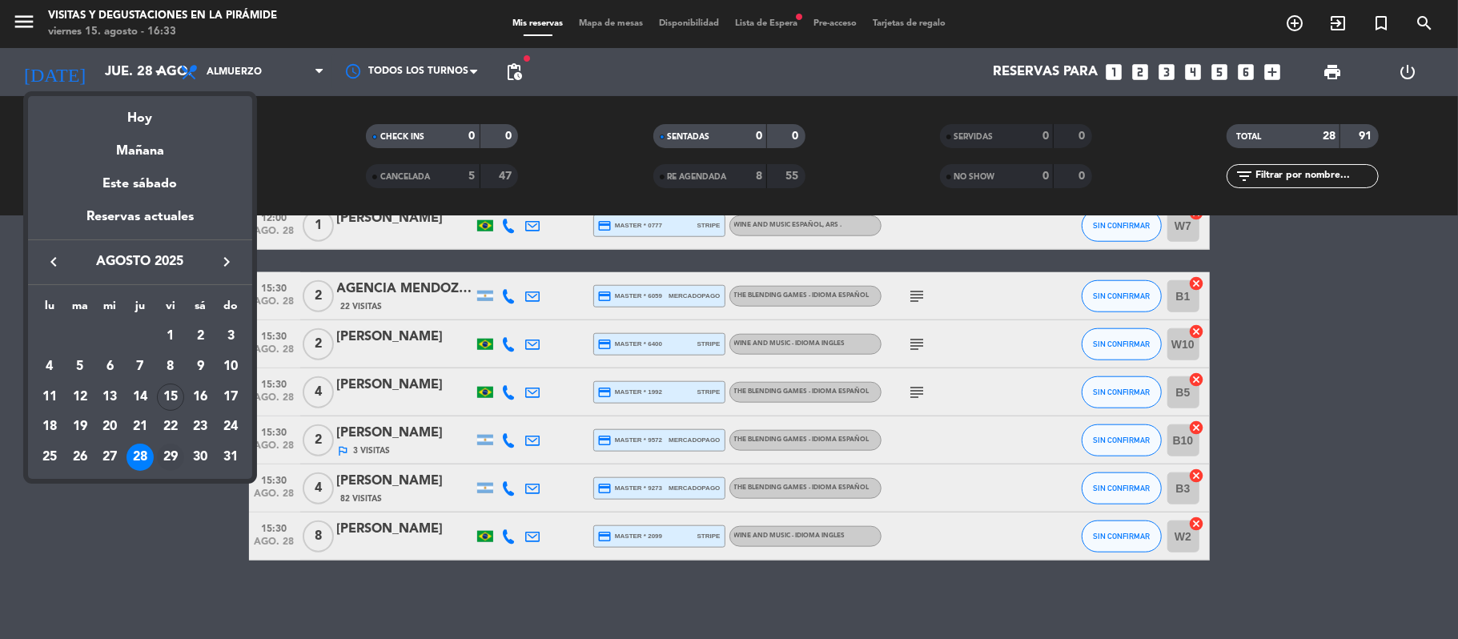
click at [167, 455] on div "29" at bounding box center [170, 456] width 27 height 27
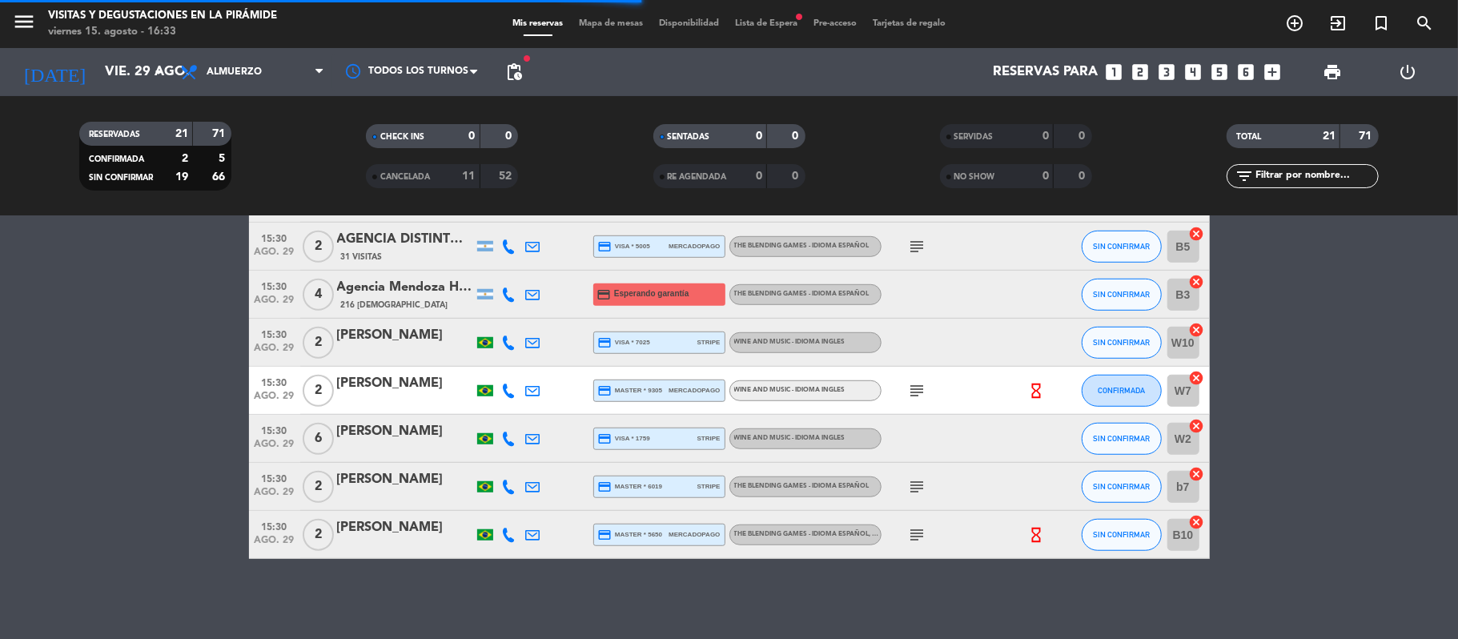
scroll to position [828, 0]
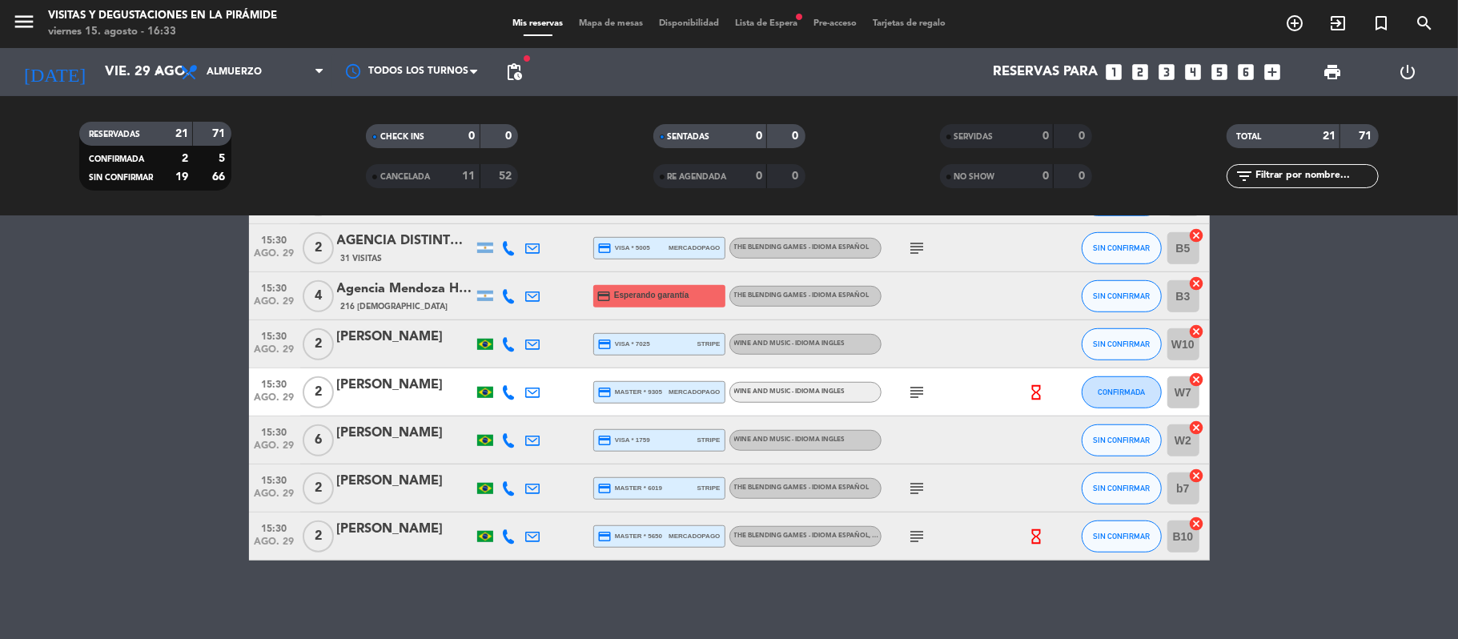
click at [1322, 416] on bookings-row "09:30 [DATE] 2 AGENCIA SUNTRIP - [PERSON_NAME] X 2 52 Visitas credit_card visa …" at bounding box center [729, 11] width 1458 height 1098
click at [97, 69] on input "vie. 29 ago." at bounding box center [183, 72] width 173 height 31
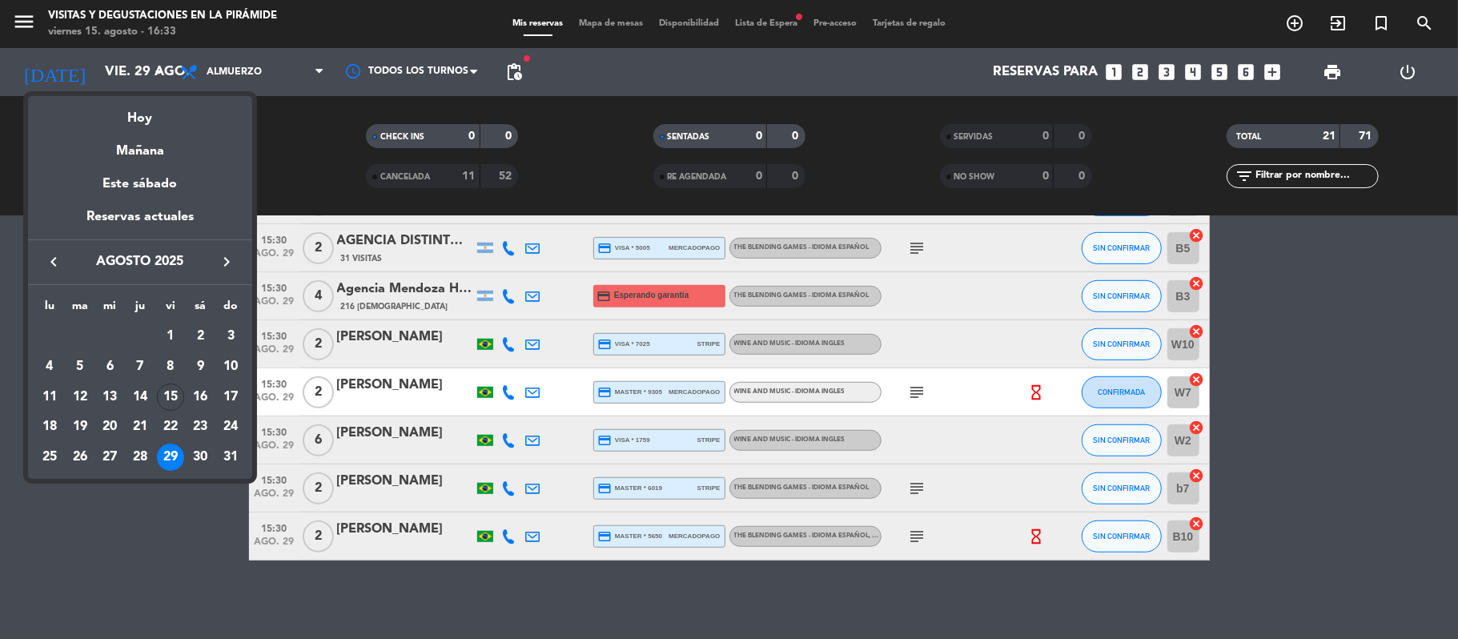
click at [225, 263] on icon "keyboard_arrow_right" at bounding box center [226, 261] width 19 height 19
click at [508, 85] on div at bounding box center [729, 319] width 1458 height 639
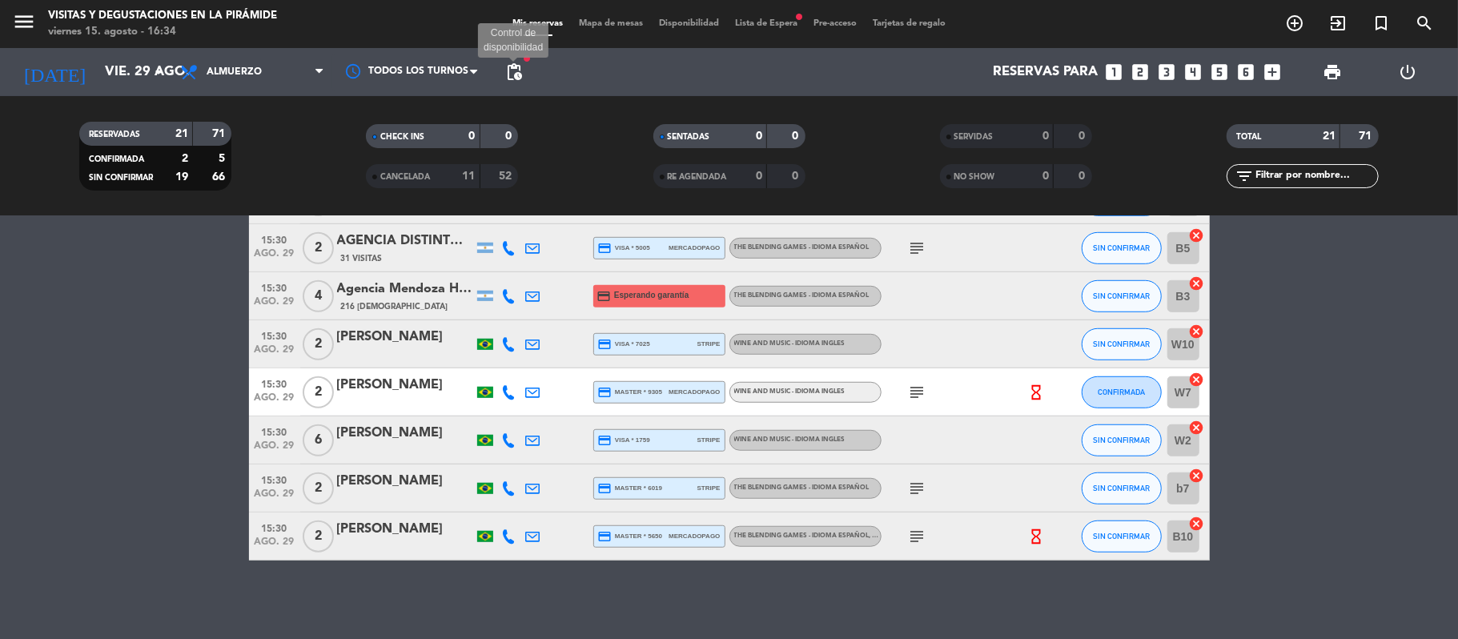
click at [506, 77] on span "pending_actions" at bounding box center [513, 71] width 19 height 19
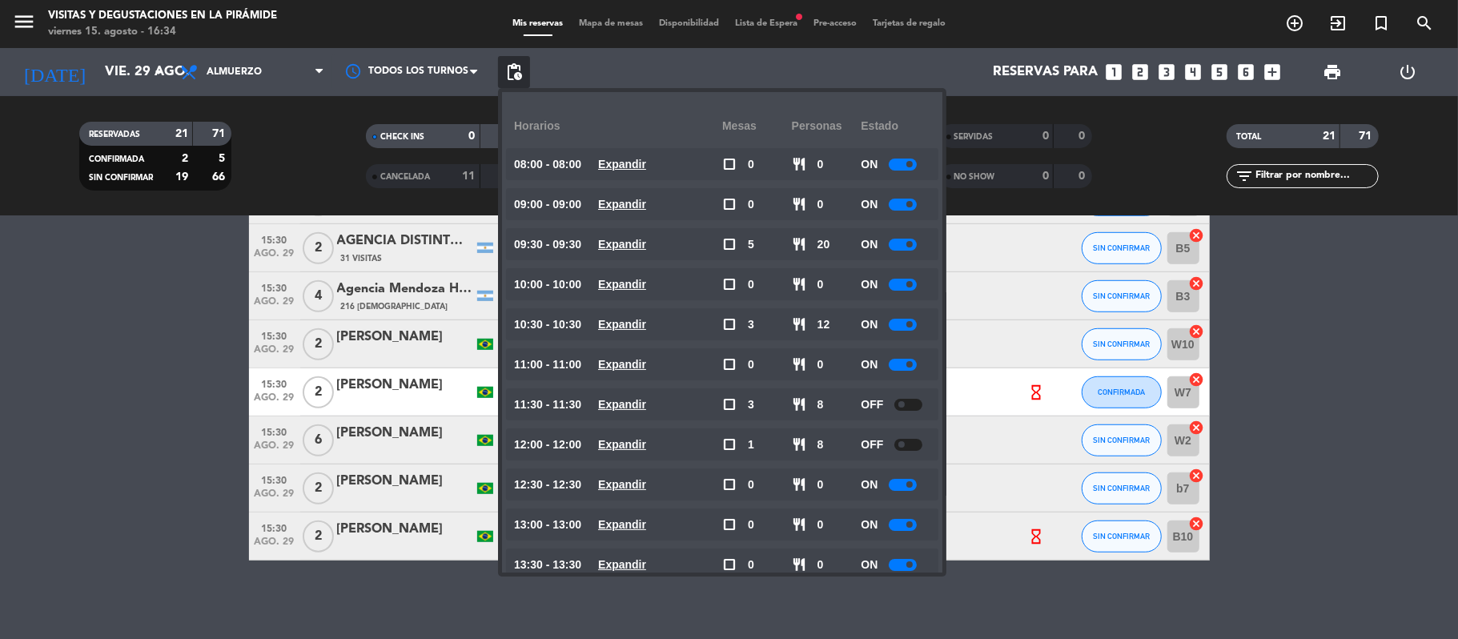
click at [895, 248] on div at bounding box center [903, 245] width 28 height 12
click at [893, 322] on div at bounding box center [903, 325] width 28 height 12
click at [895, 322] on div at bounding box center [903, 325] width 28 height 12
click at [900, 323] on div at bounding box center [903, 325] width 28 height 12
click at [905, 324] on div at bounding box center [903, 325] width 28 height 12
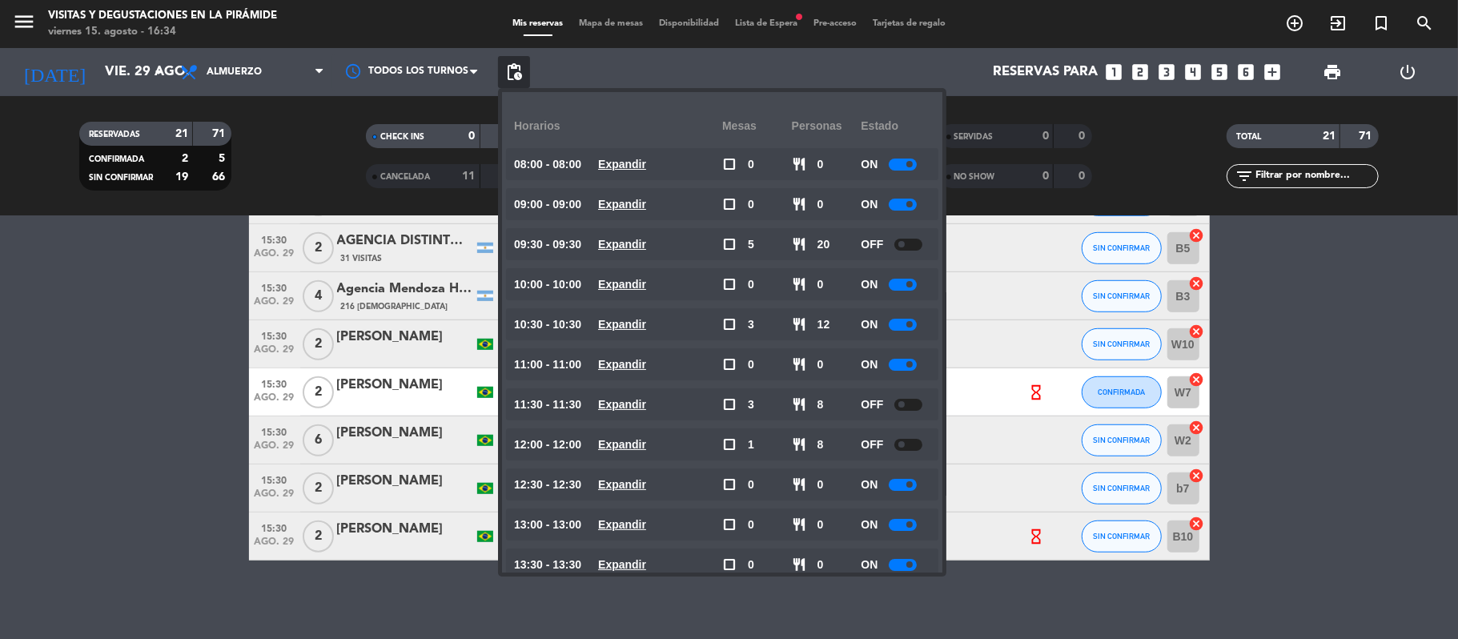
click at [905, 324] on div at bounding box center [903, 325] width 28 height 12
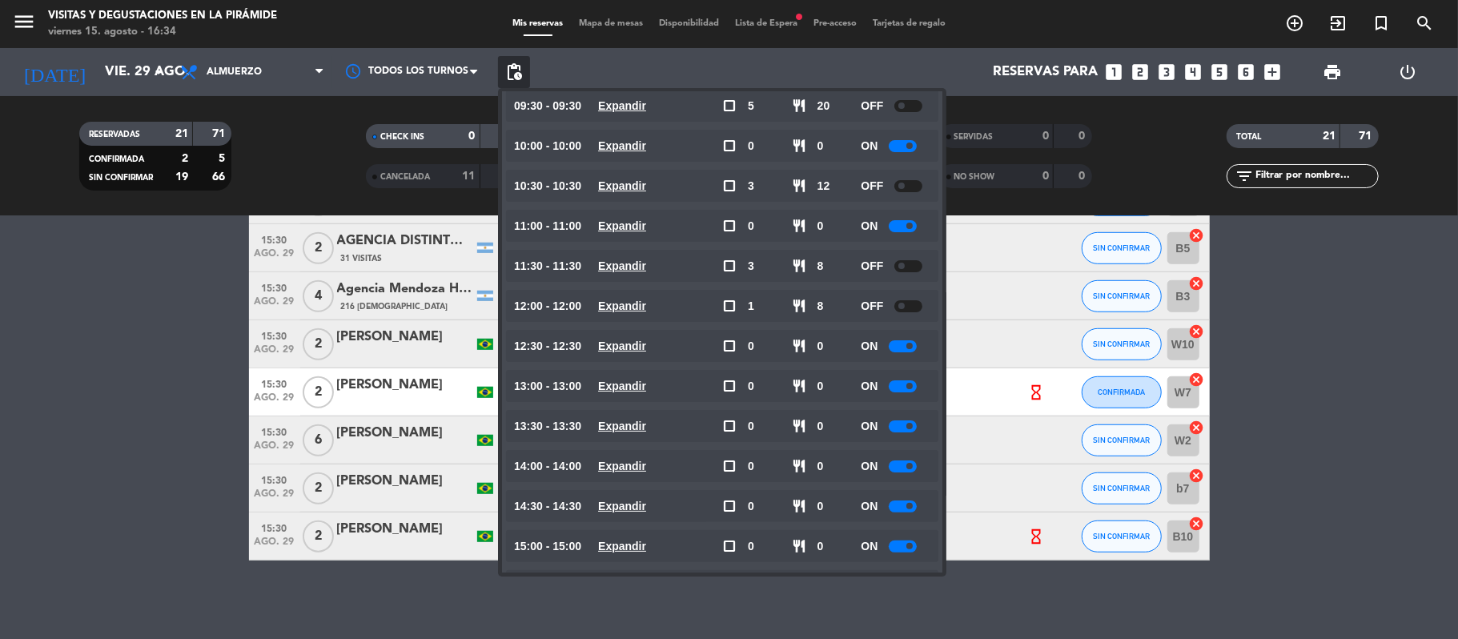
scroll to position [228, 0]
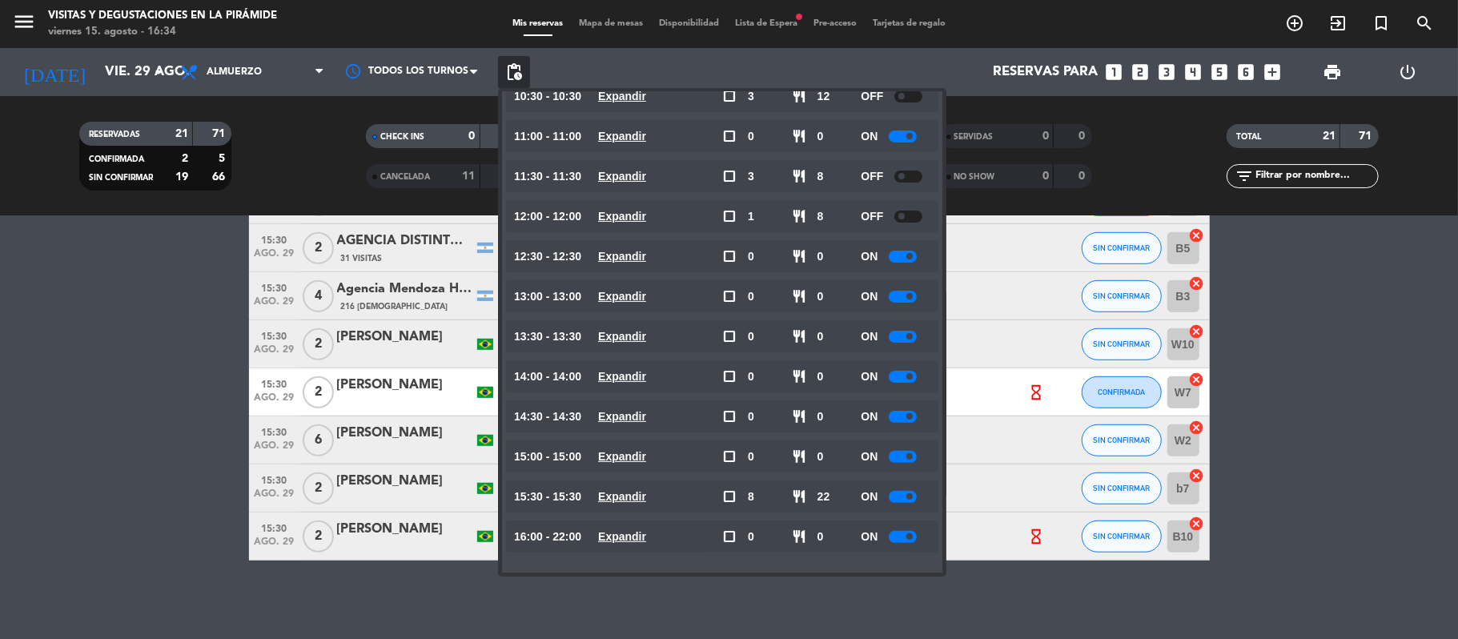
click at [904, 495] on div at bounding box center [903, 497] width 28 height 12
click at [1273, 472] on bookings-row "09:30 [DATE] 2 AGENCIA SUNTRIP - [PERSON_NAME] X 2 52 Visitas credit_card visa …" at bounding box center [729, 11] width 1458 height 1098
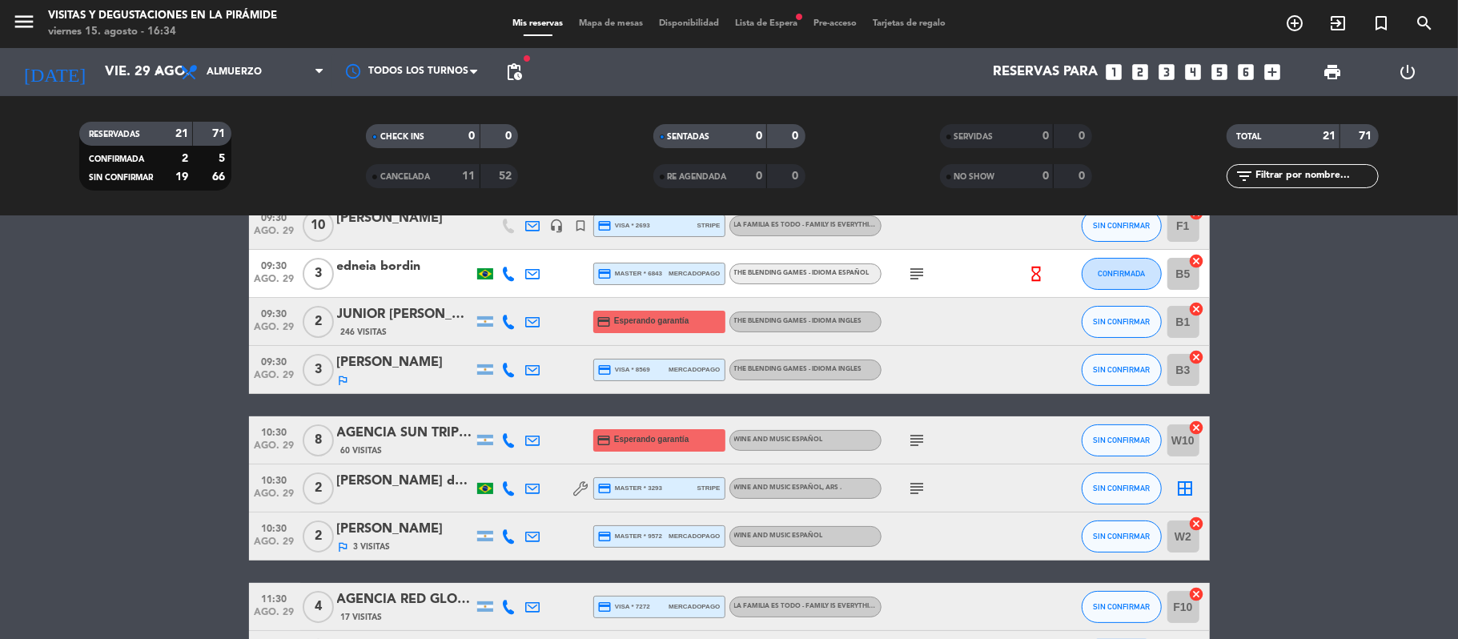
scroll to position [0, 0]
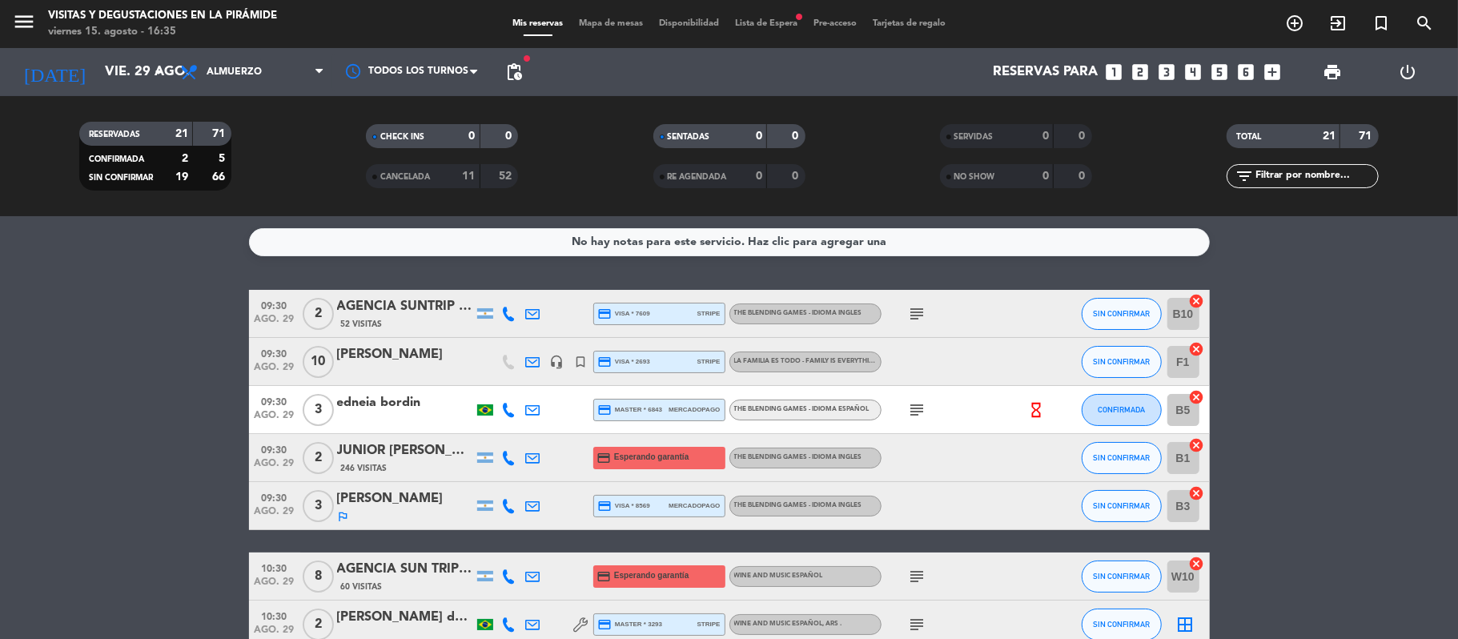
click at [923, 400] on icon "subject" at bounding box center [917, 409] width 19 height 19
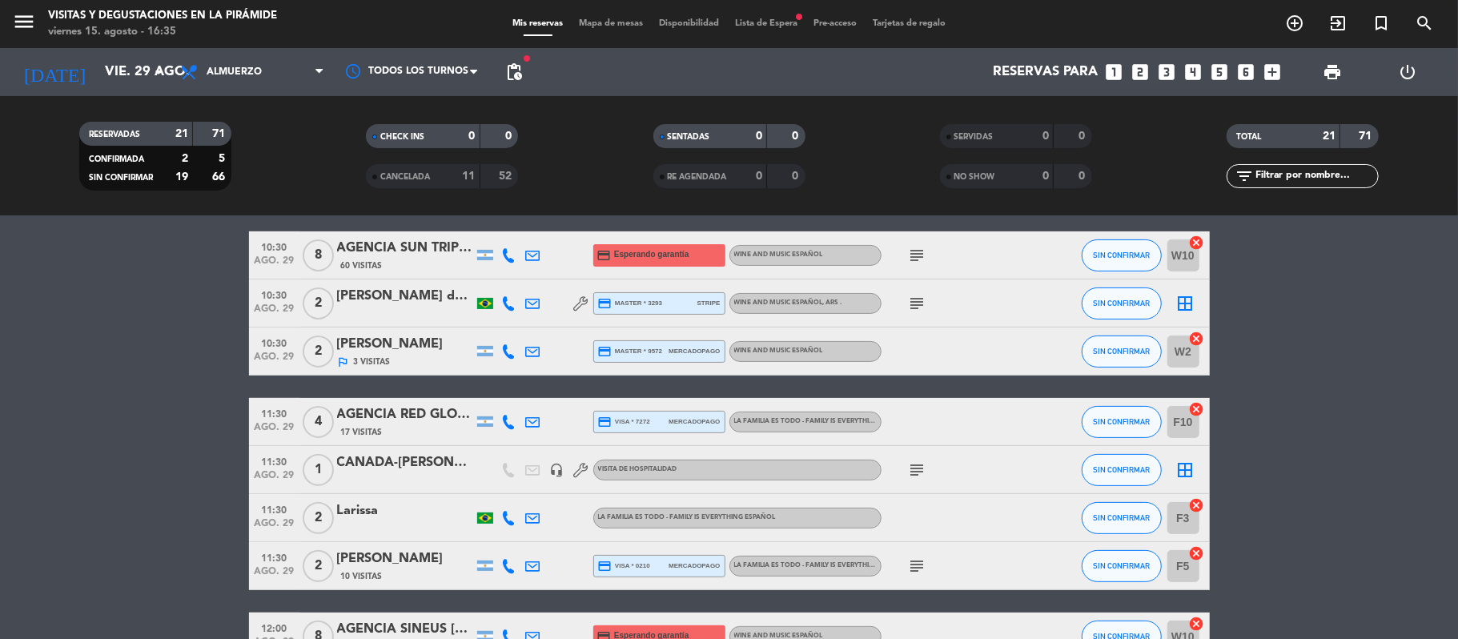
scroll to position [320, 0]
click at [512, 66] on span "pending_actions" at bounding box center [513, 71] width 19 height 19
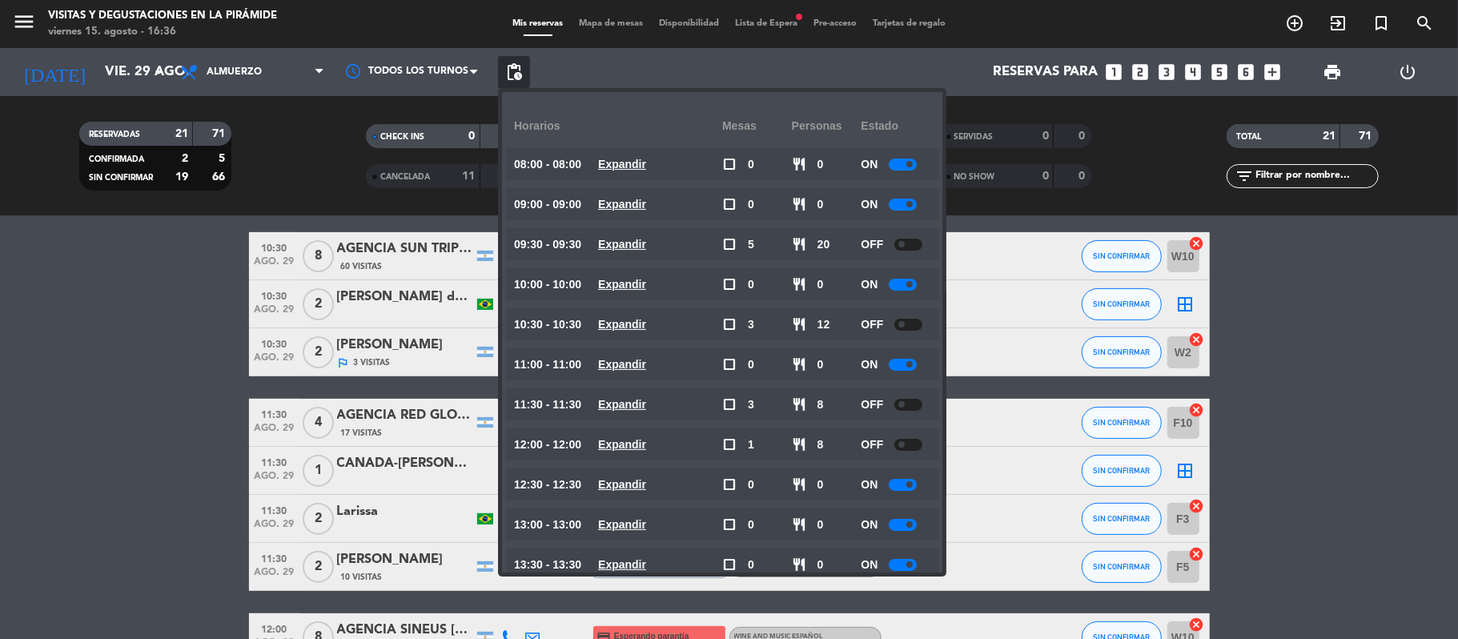
click at [2, 420] on bookings-row "09:30 [DATE] 2 AGENCIA SUNTRIP - [PERSON_NAME] X 2 52 Visitas credit_card visa …" at bounding box center [729, 519] width 1458 height 1098
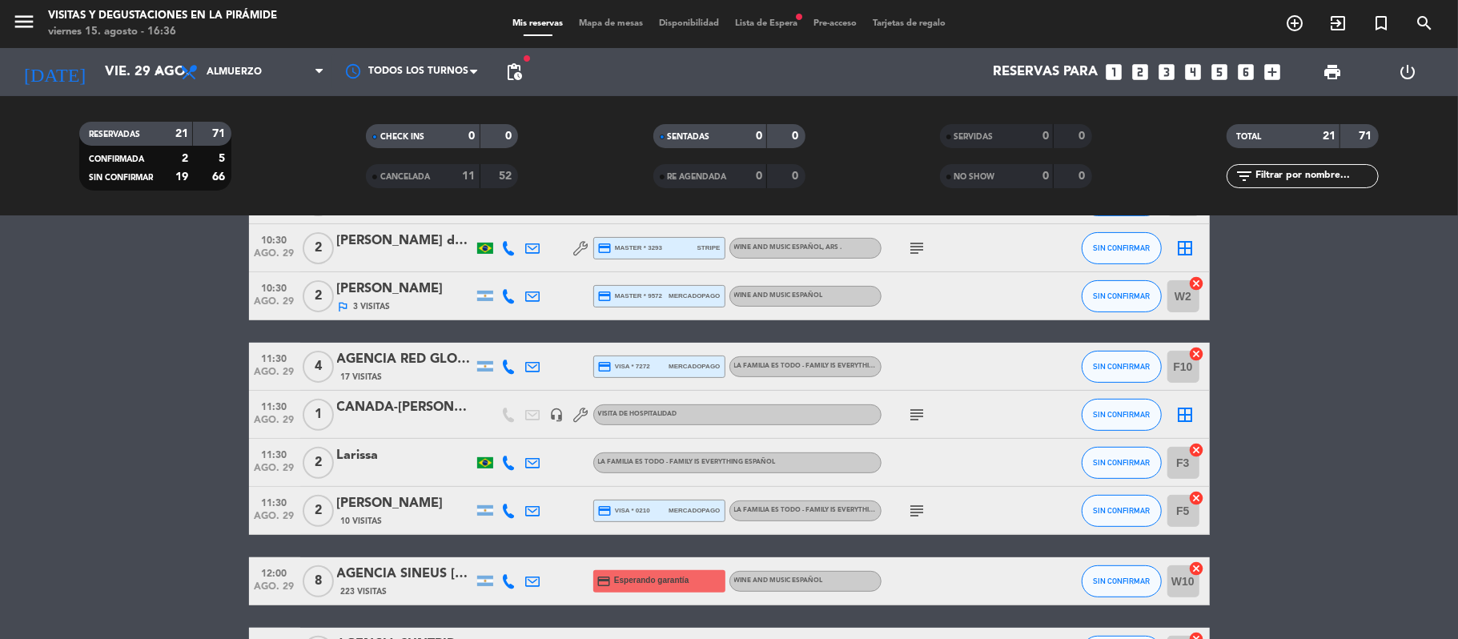
scroll to position [427, 0]
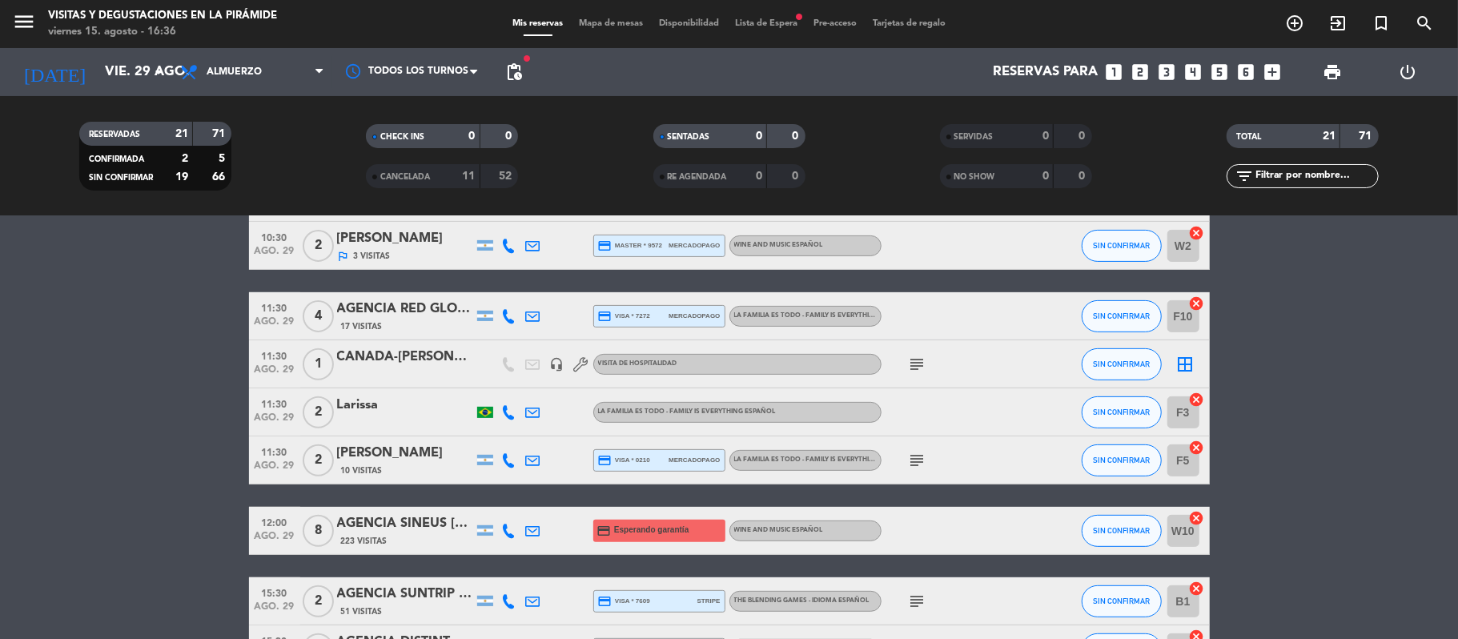
click at [919, 453] on icon "subject" at bounding box center [917, 460] width 19 height 19
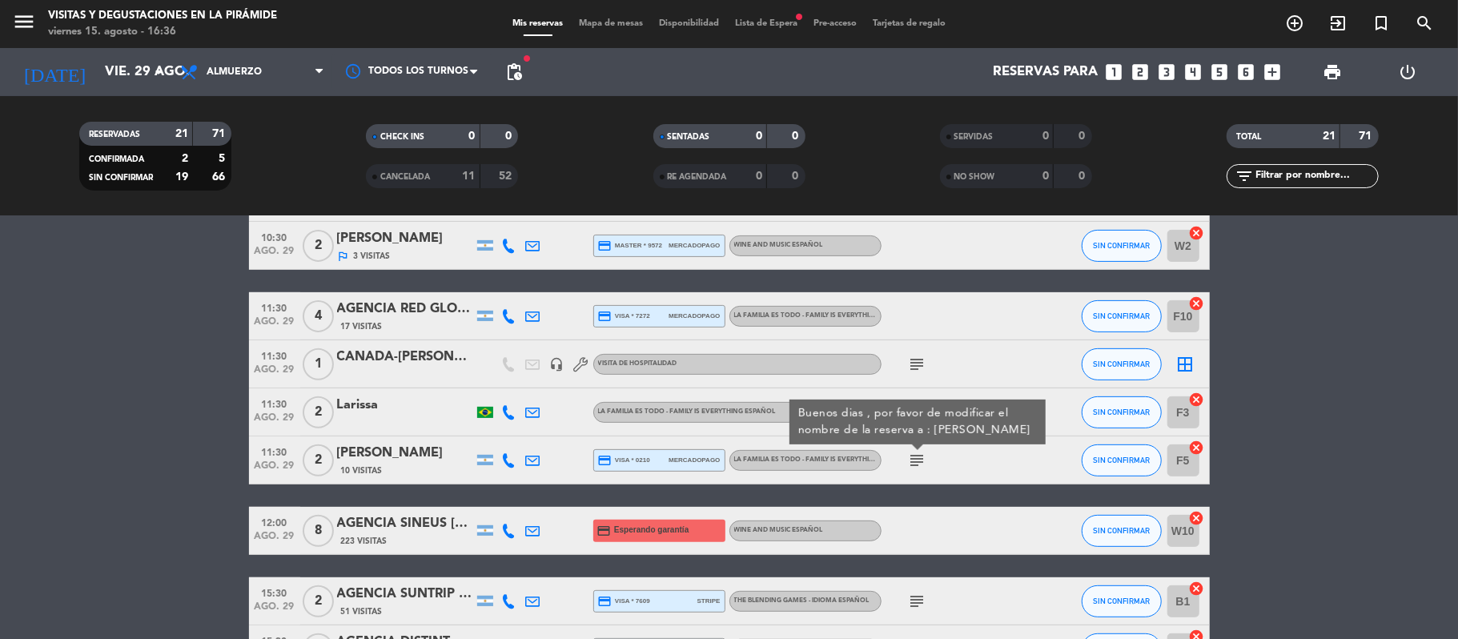
click at [100, 503] on bookings-row "09:30 [DATE] 2 AGENCIA SUNTRIP - [PERSON_NAME] X 2 52 Visitas credit_card visa …" at bounding box center [729, 412] width 1458 height 1098
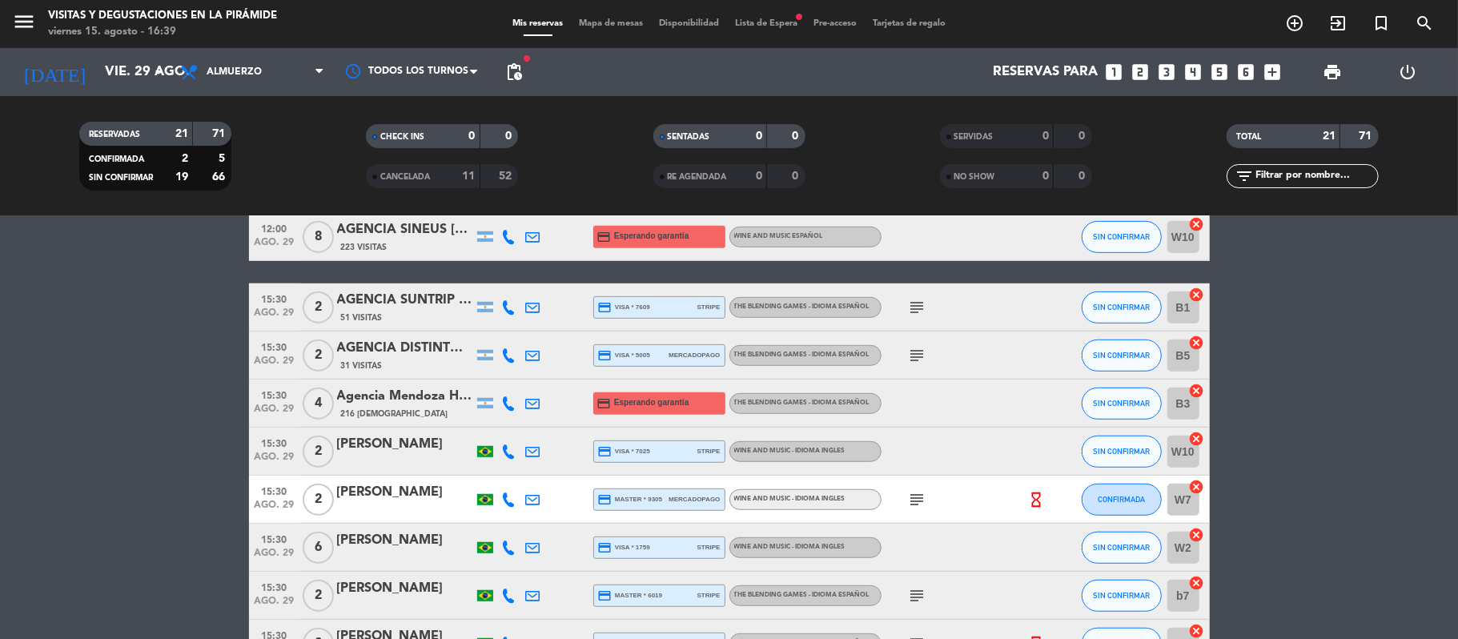
scroll to position [828, 0]
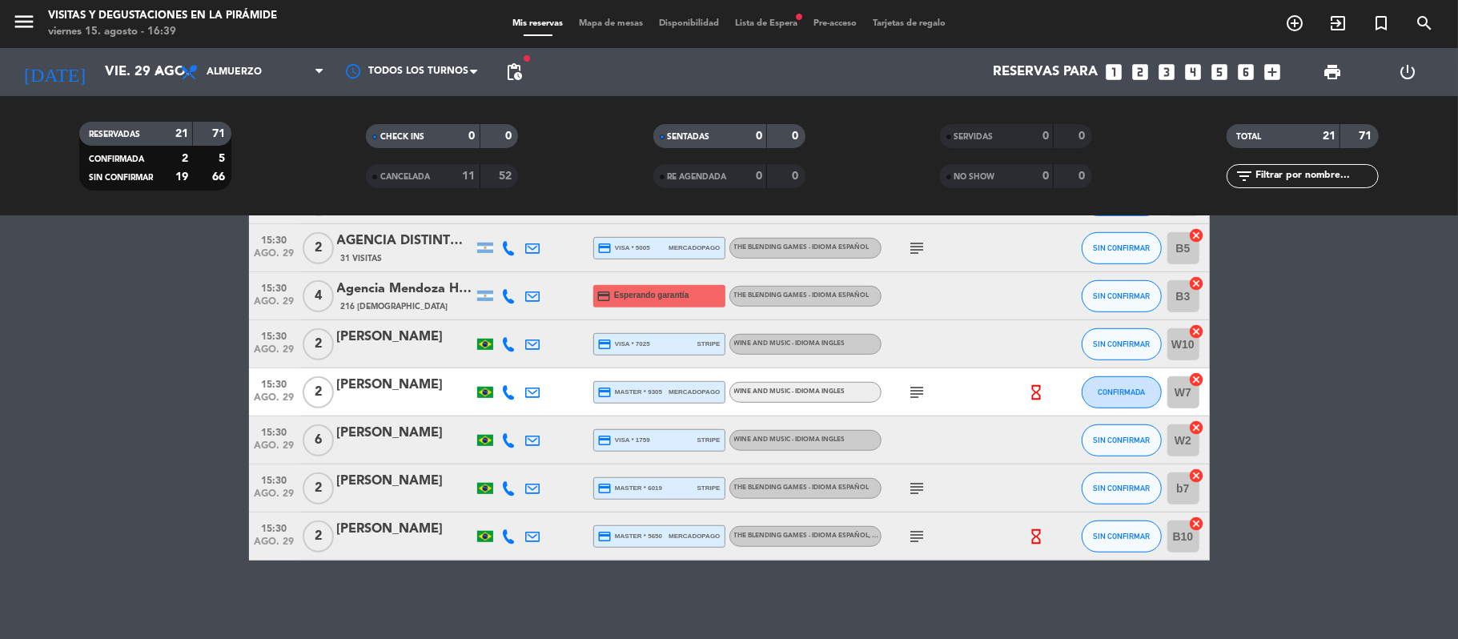
click at [917, 395] on icon "subject" at bounding box center [917, 392] width 19 height 19
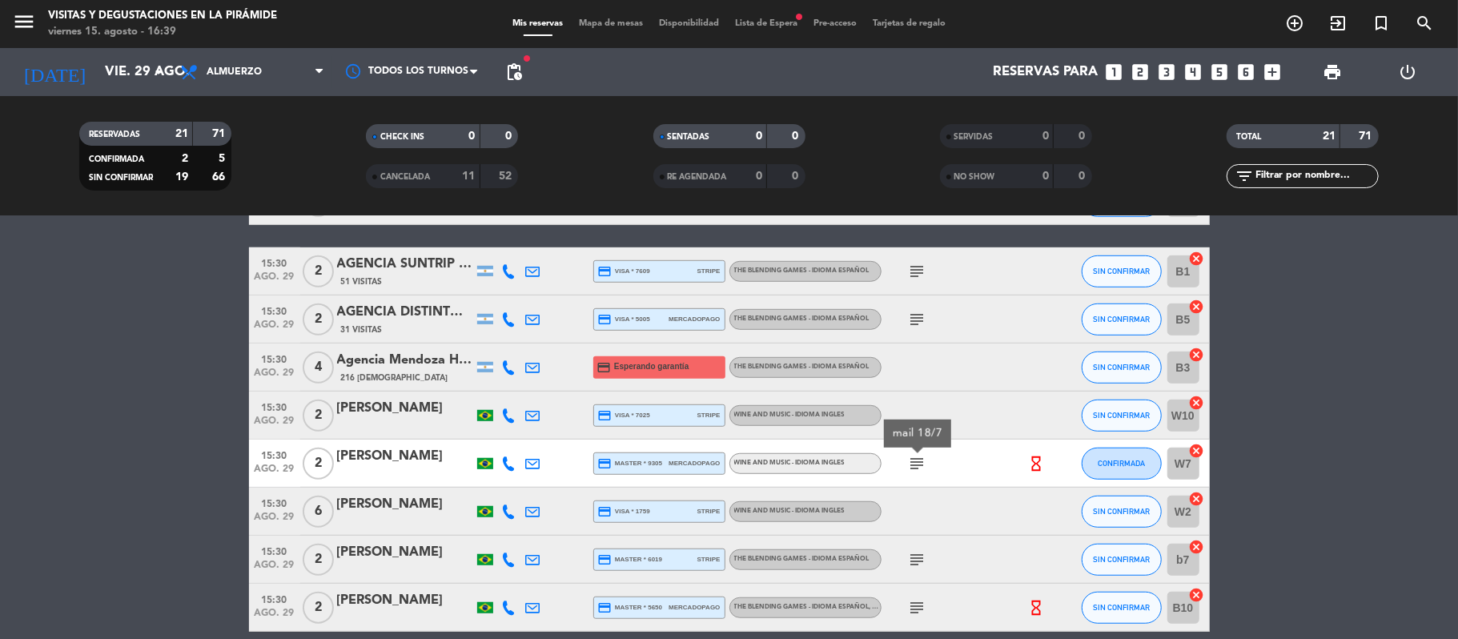
scroll to position [721, 0]
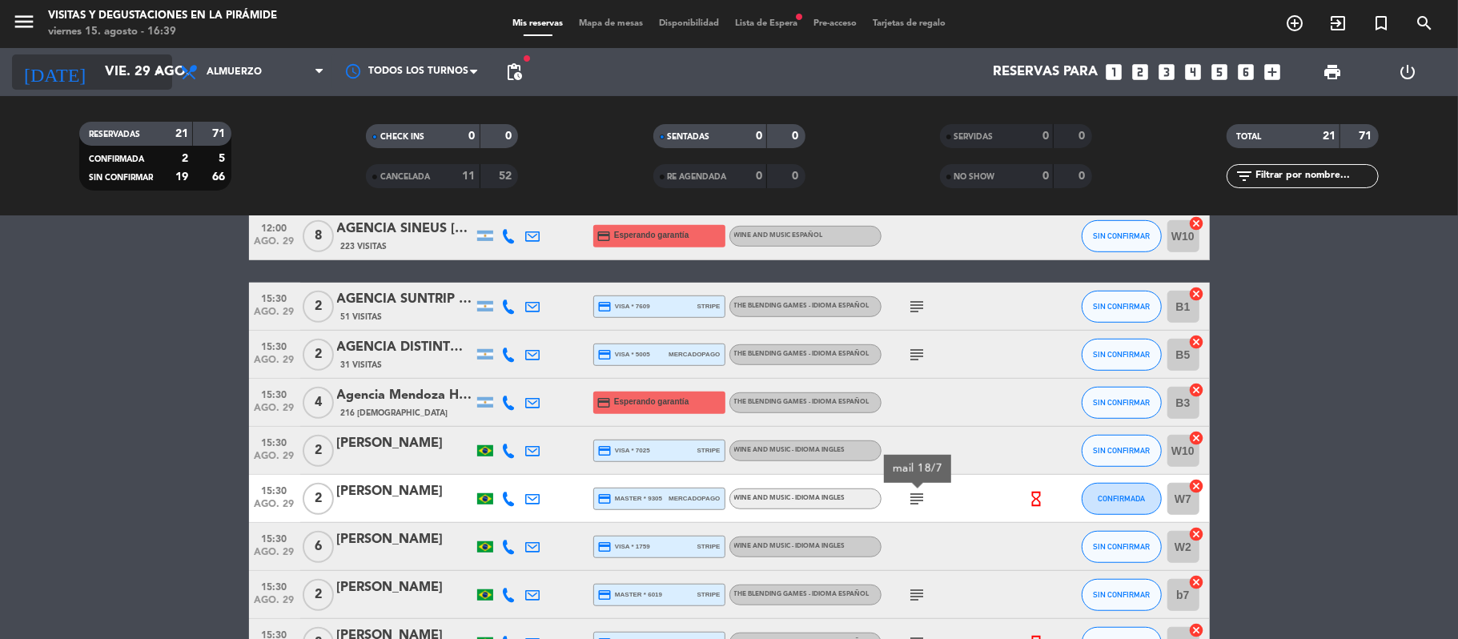
click at [136, 85] on input "vie. 29 ago." at bounding box center [183, 72] width 173 height 31
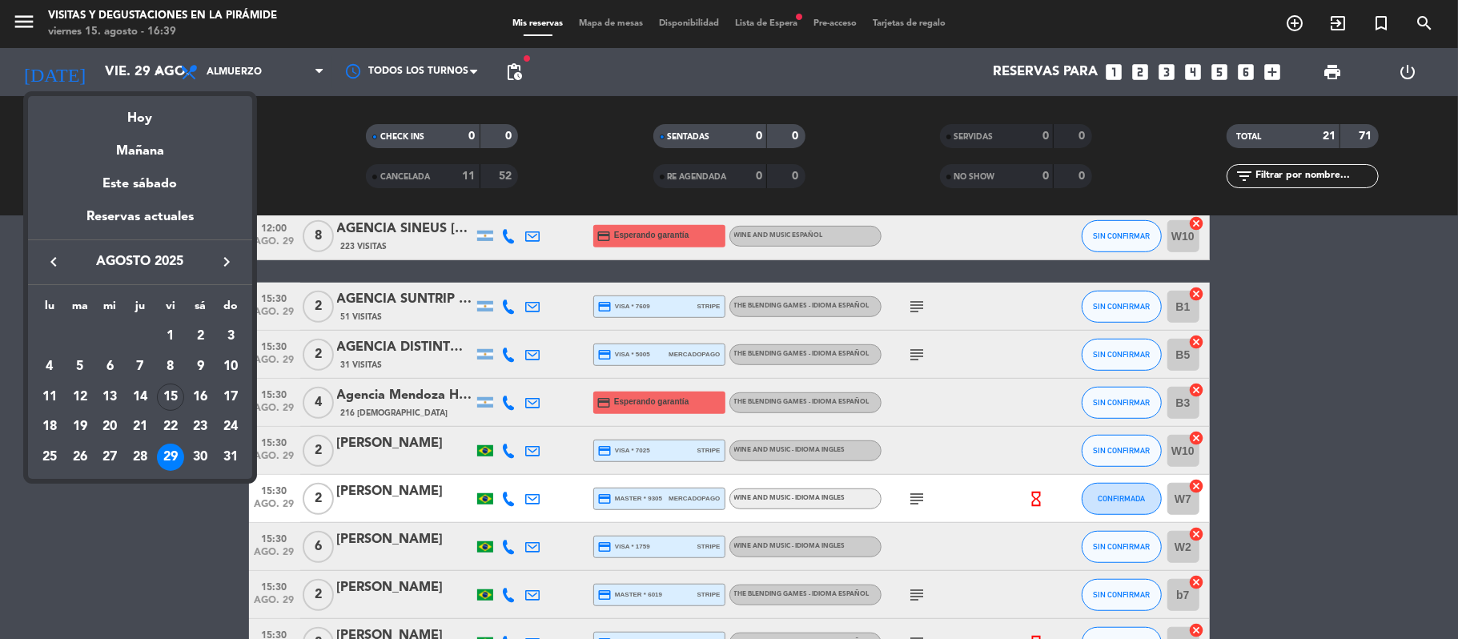
click at [199, 458] on div "30" at bounding box center [200, 456] width 27 height 27
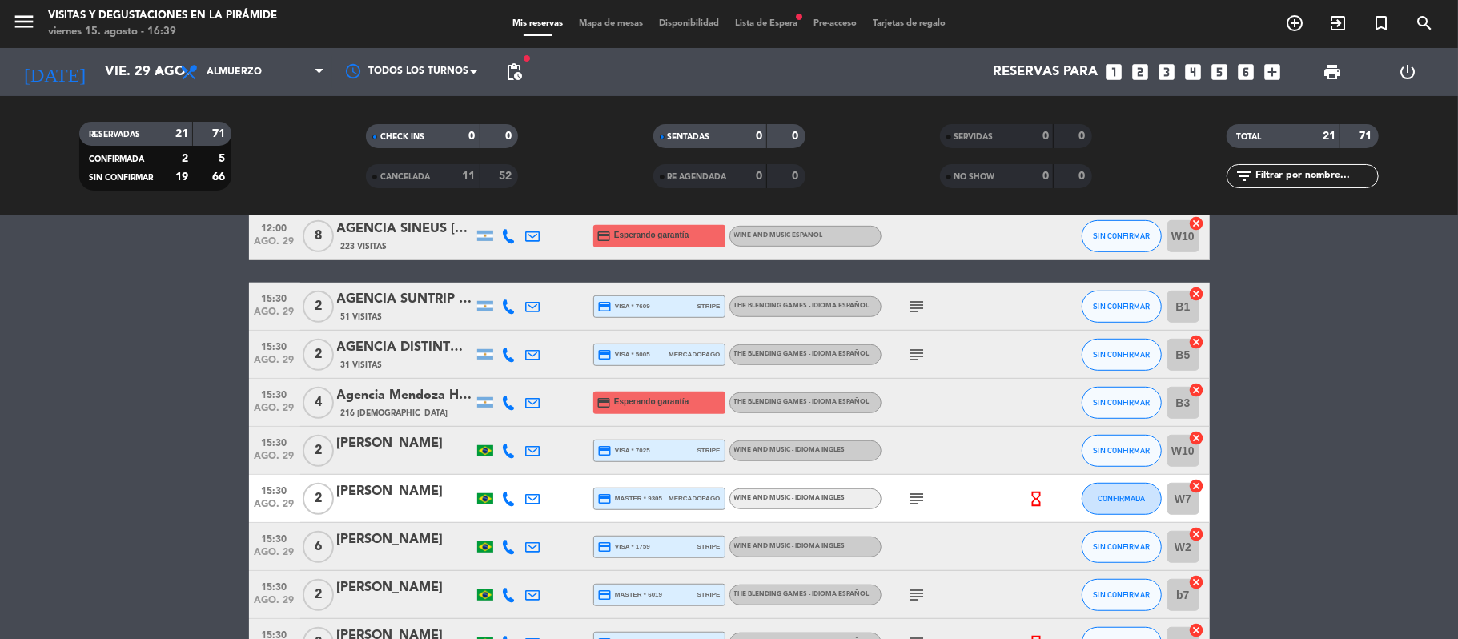
type input "sáb. 30 ago."
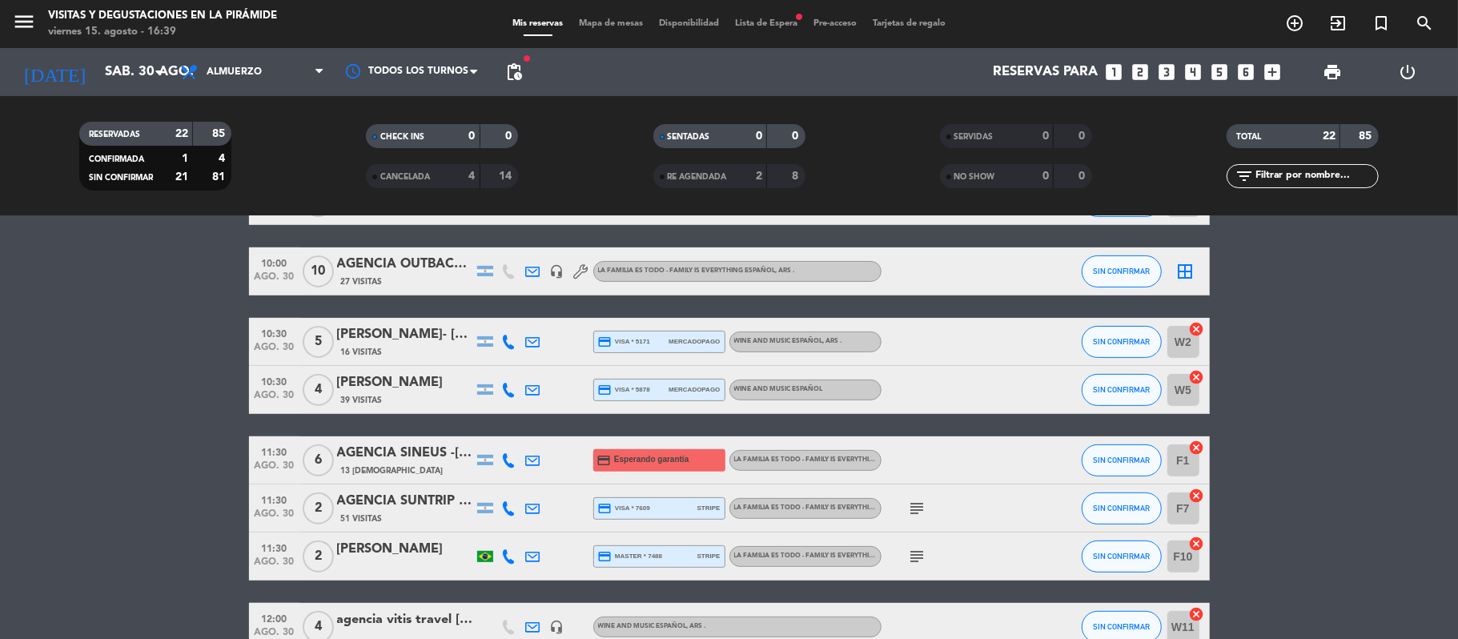
scroll to position [0, 0]
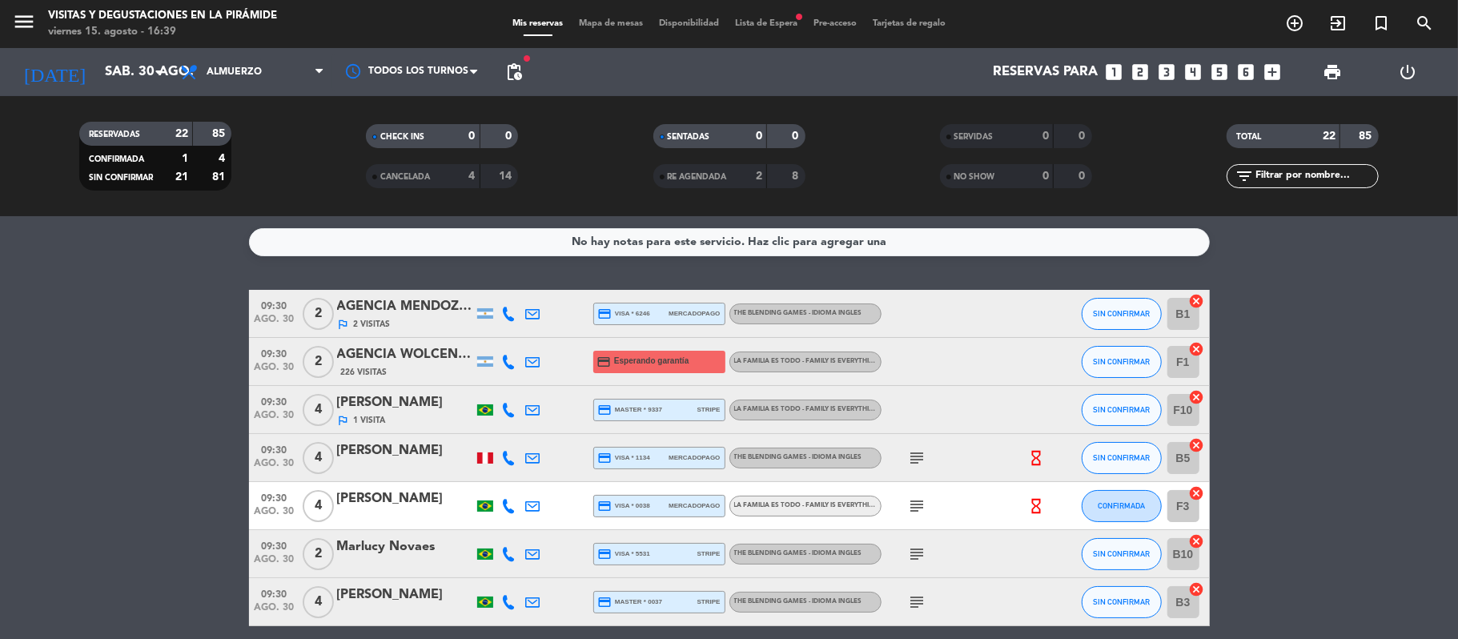
click at [536, 413] on icon at bounding box center [533, 410] width 14 height 14
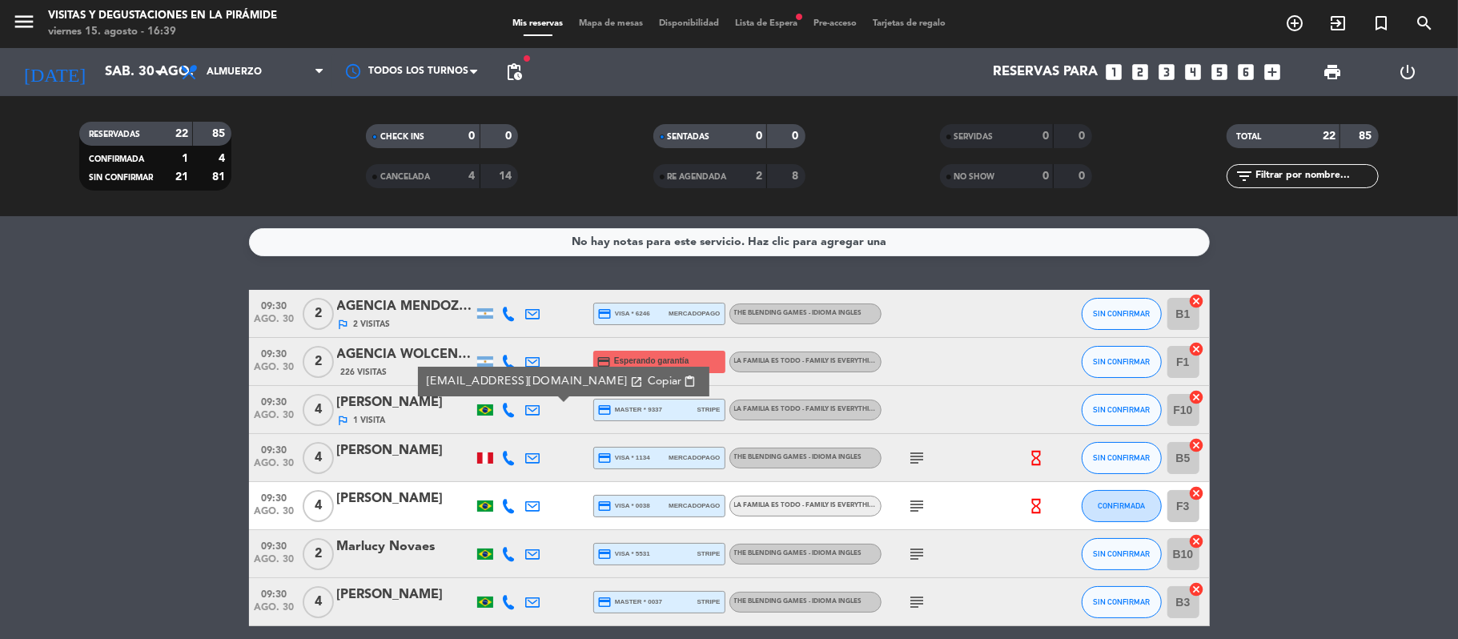
click at [916, 512] on icon "subject" at bounding box center [917, 505] width 19 height 19
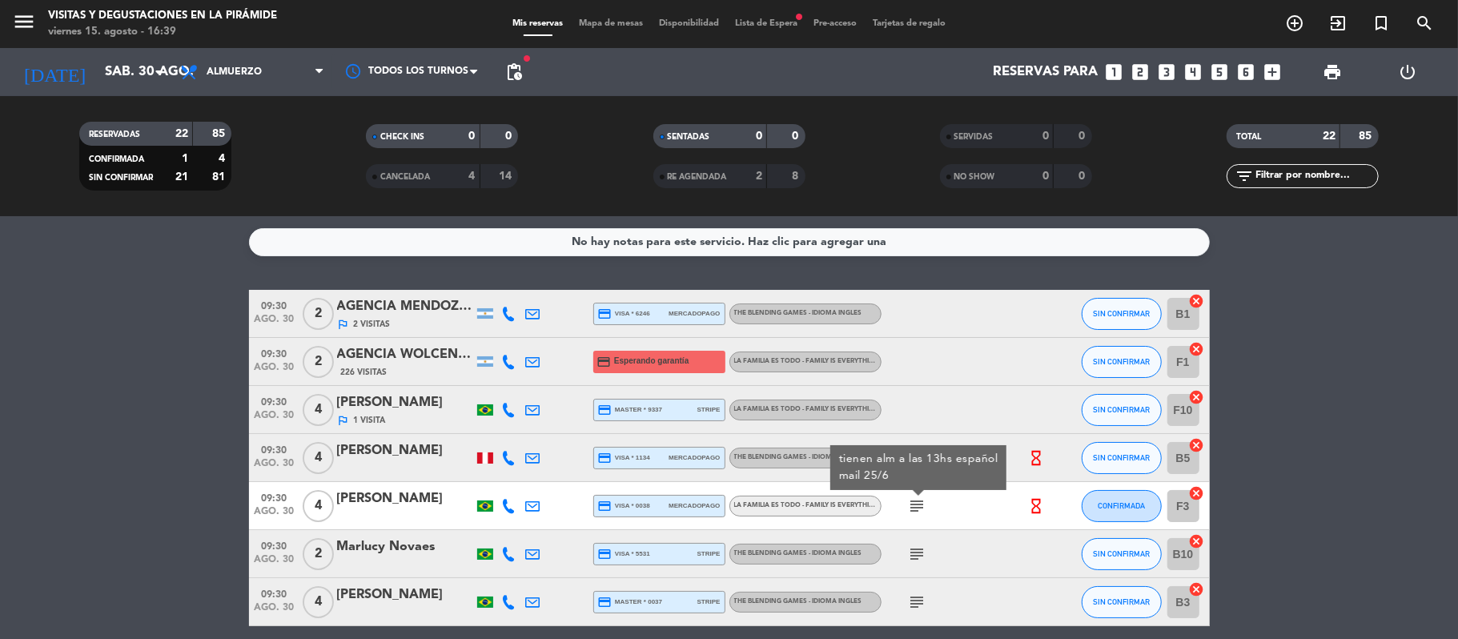
click at [965, 417] on div at bounding box center [953, 409] width 144 height 47
click at [917, 458] on icon "subject" at bounding box center [917, 457] width 19 height 19
click at [522, 84] on span "pending_actions" at bounding box center [514, 72] width 32 height 32
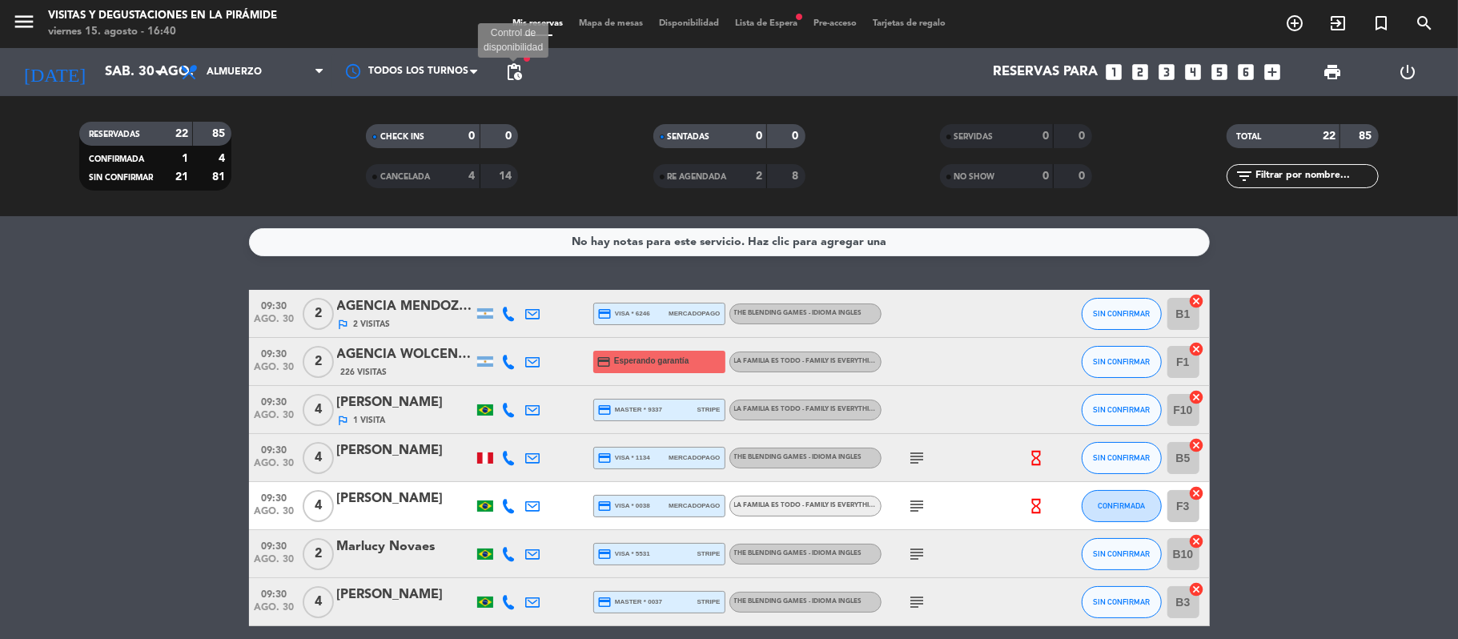
click at [514, 78] on span "pending_actions" at bounding box center [513, 71] width 19 height 19
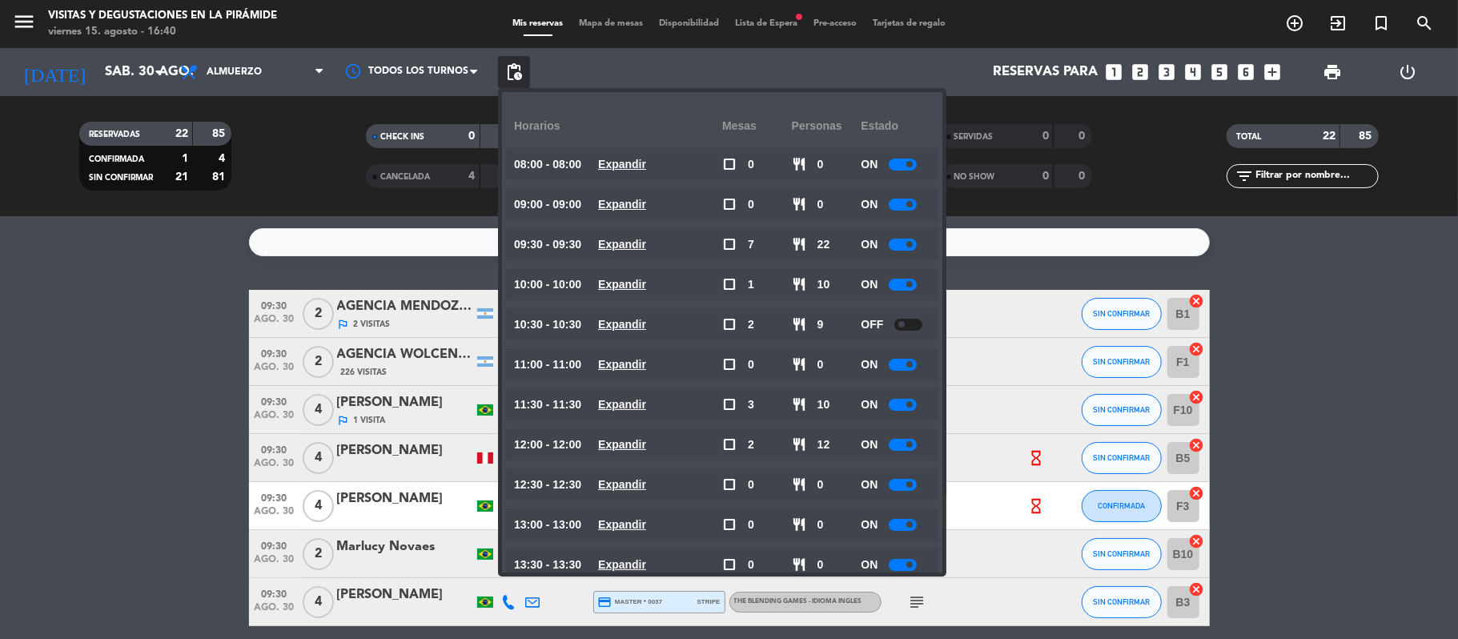
click at [904, 242] on div at bounding box center [903, 245] width 28 height 12
click at [894, 411] on div "ON" at bounding box center [896, 404] width 70 height 32
click at [898, 403] on div at bounding box center [903, 405] width 28 height 12
click at [908, 404] on span at bounding box center [909, 404] width 6 height 6
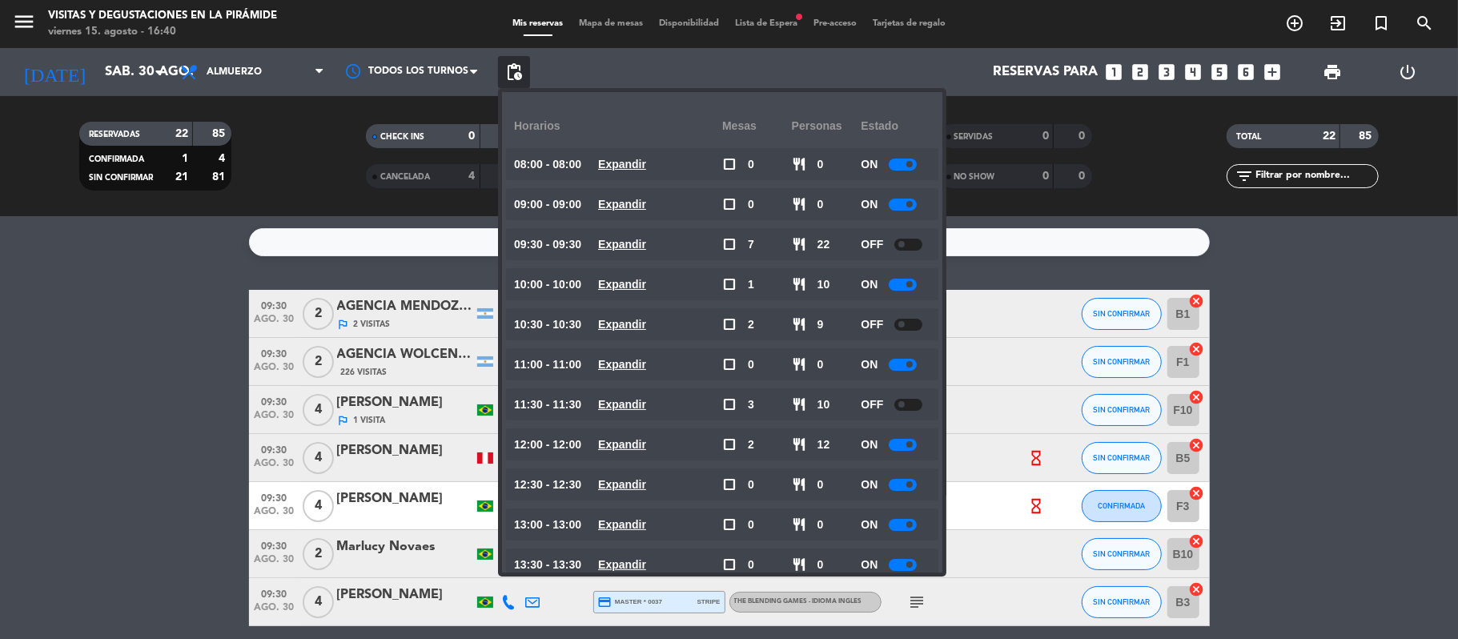
click at [904, 440] on div at bounding box center [903, 445] width 28 height 12
click at [901, 440] on div at bounding box center [903, 445] width 28 height 12
click at [900, 443] on div at bounding box center [903, 445] width 28 height 12
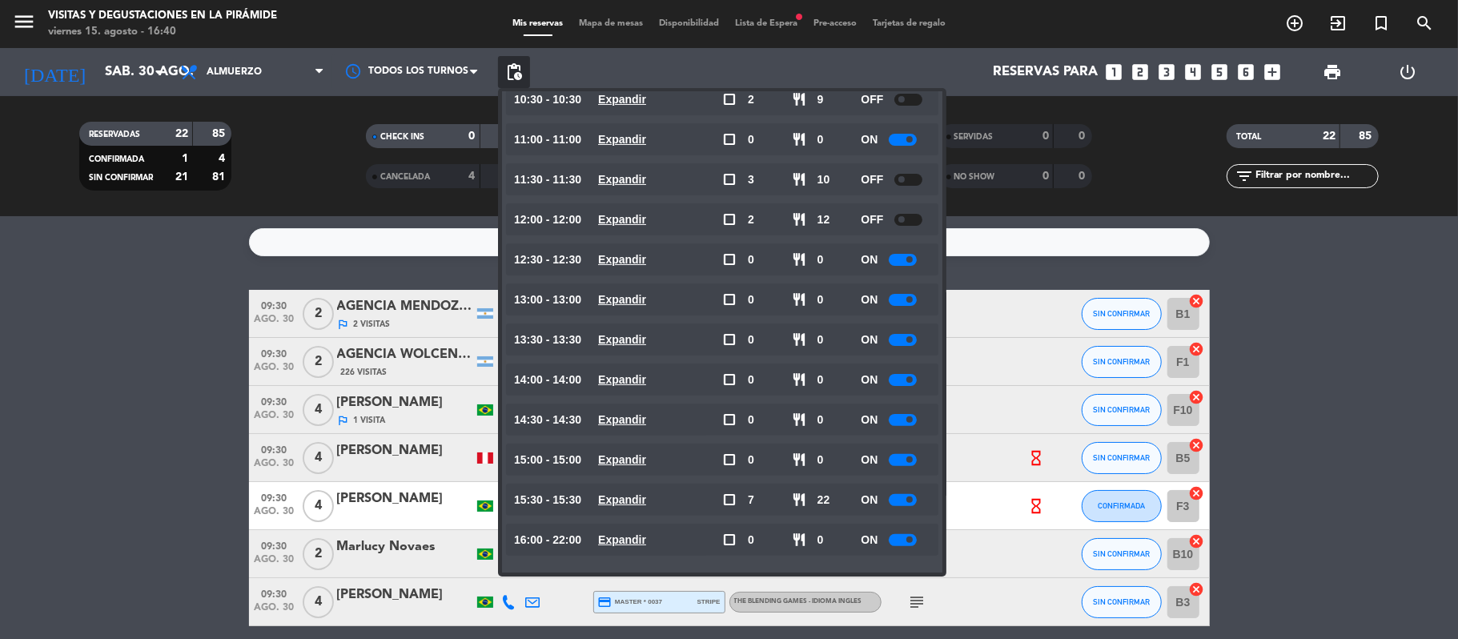
scroll to position [228, 0]
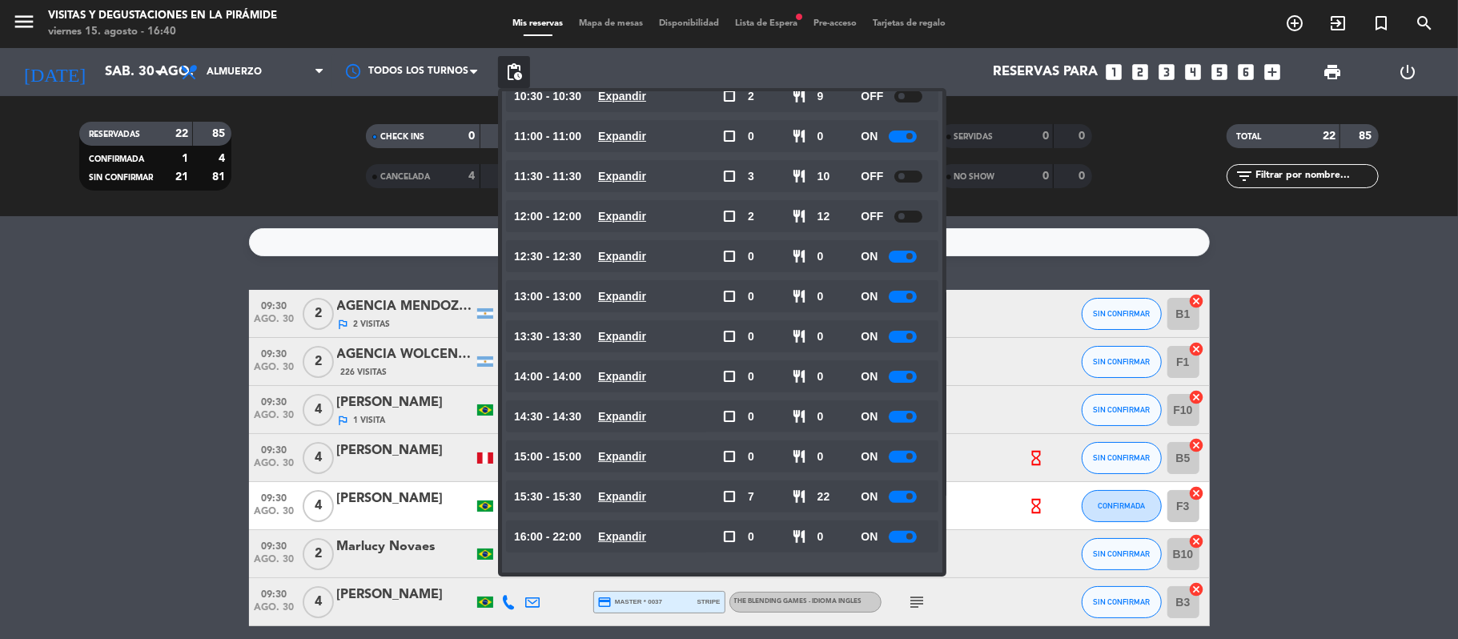
click at [895, 494] on div at bounding box center [903, 497] width 28 height 12
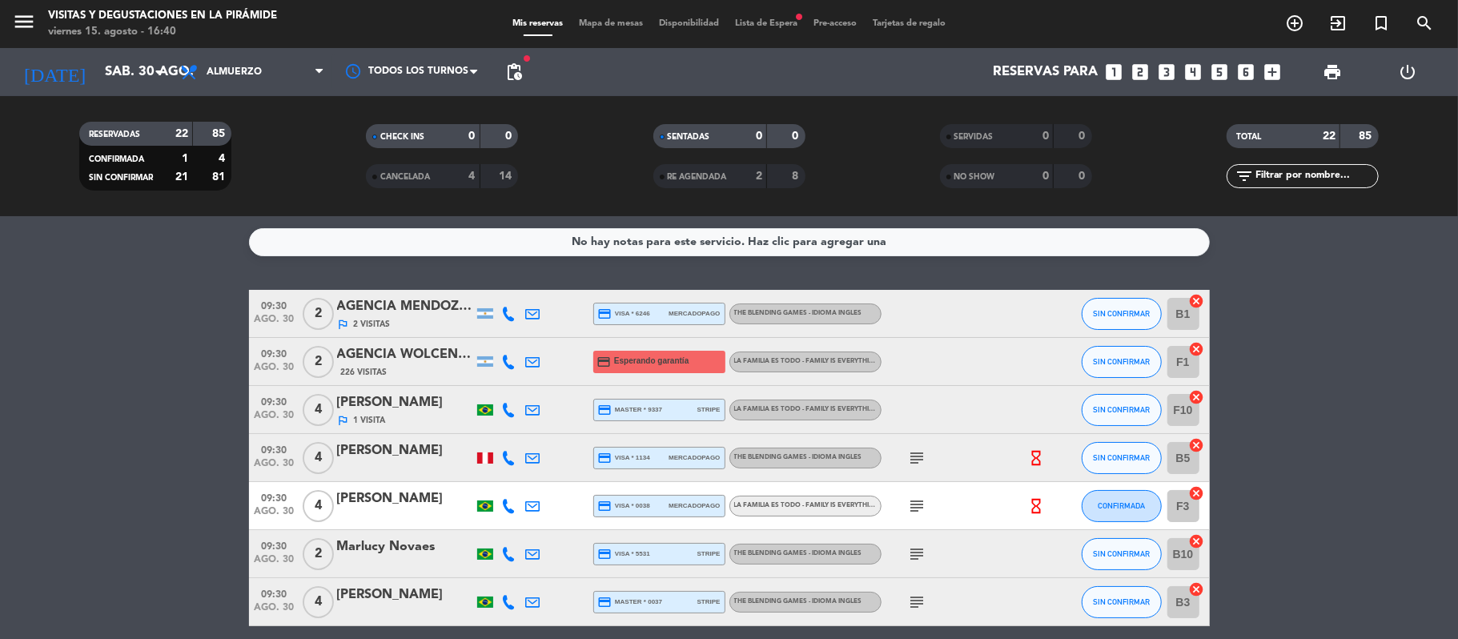
click at [923, 475] on div "subject" at bounding box center [953, 457] width 144 height 47
click at [924, 455] on icon "subject" at bounding box center [917, 457] width 19 height 19
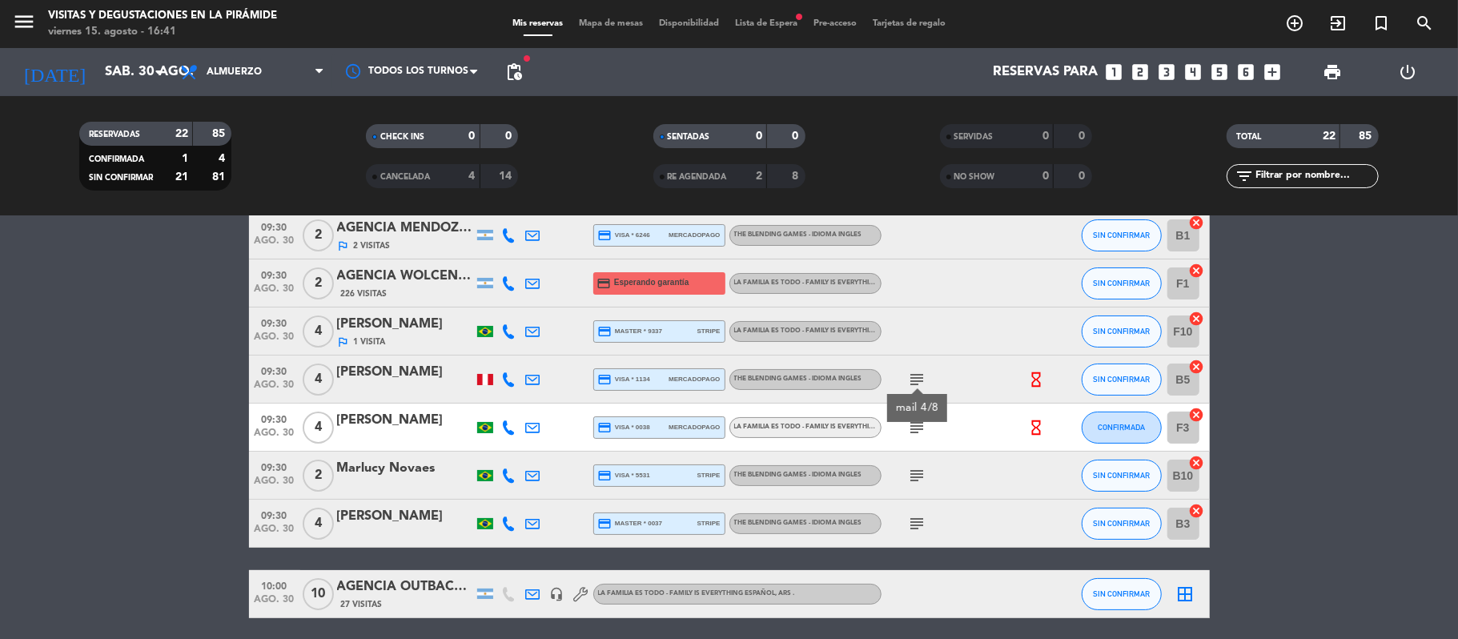
scroll to position [213, 0]
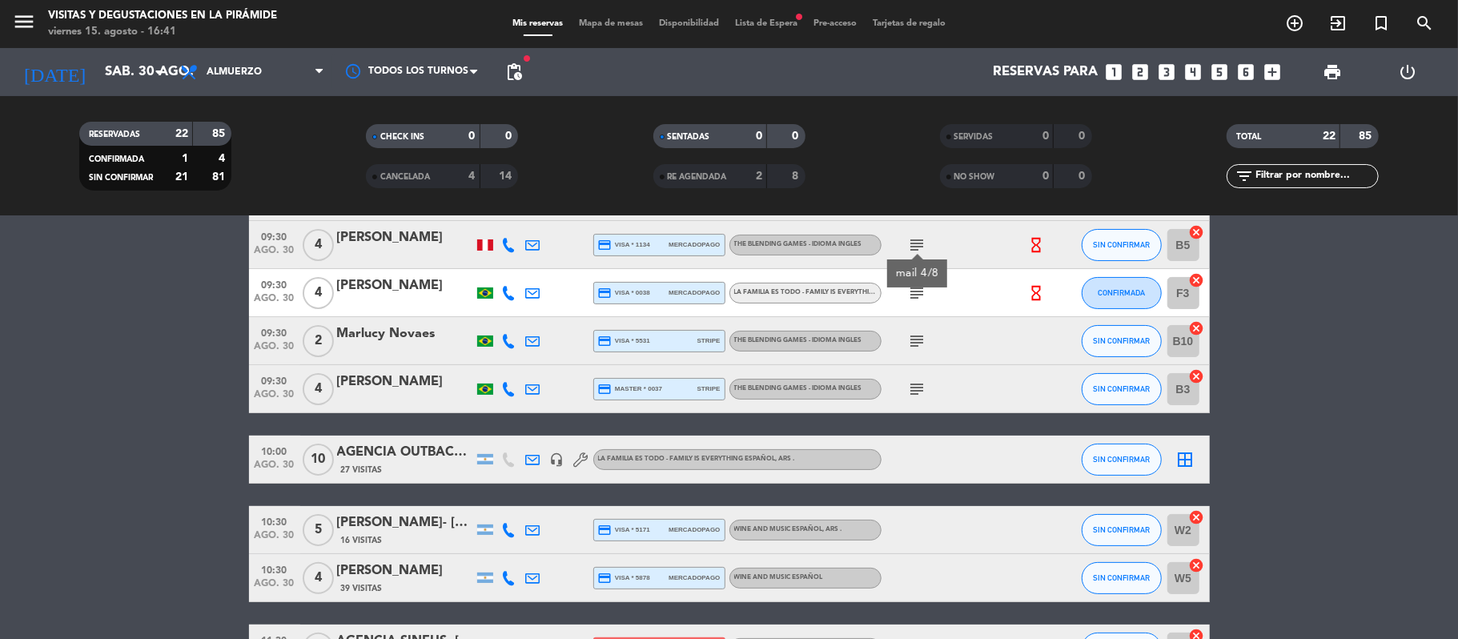
click at [917, 292] on icon "subject" at bounding box center [917, 292] width 19 height 19
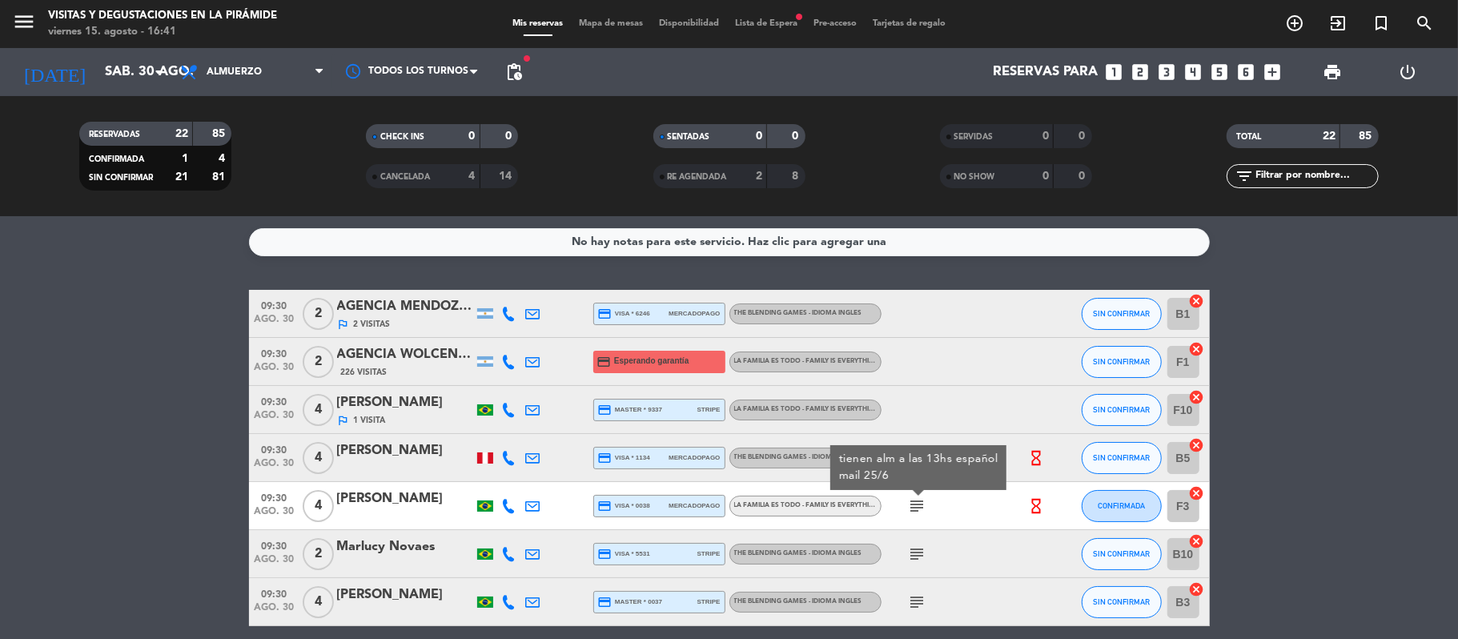
scroll to position [106, 0]
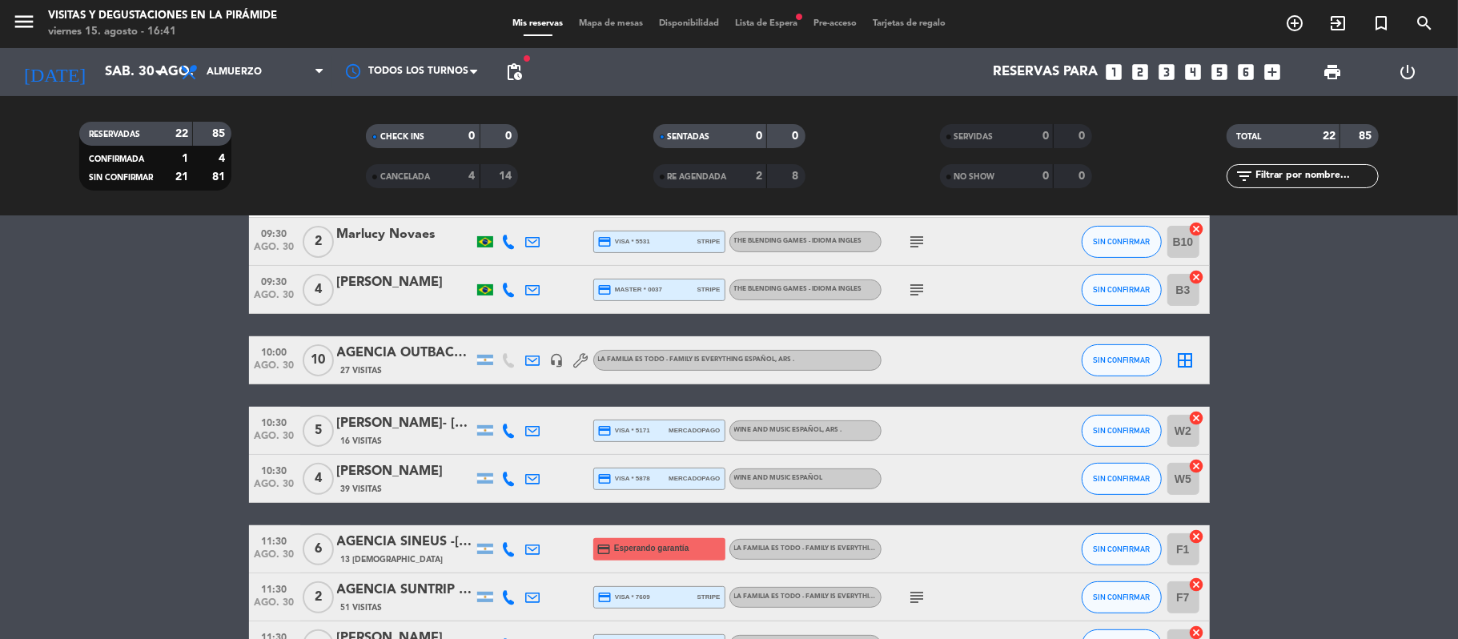
scroll to position [320, 0]
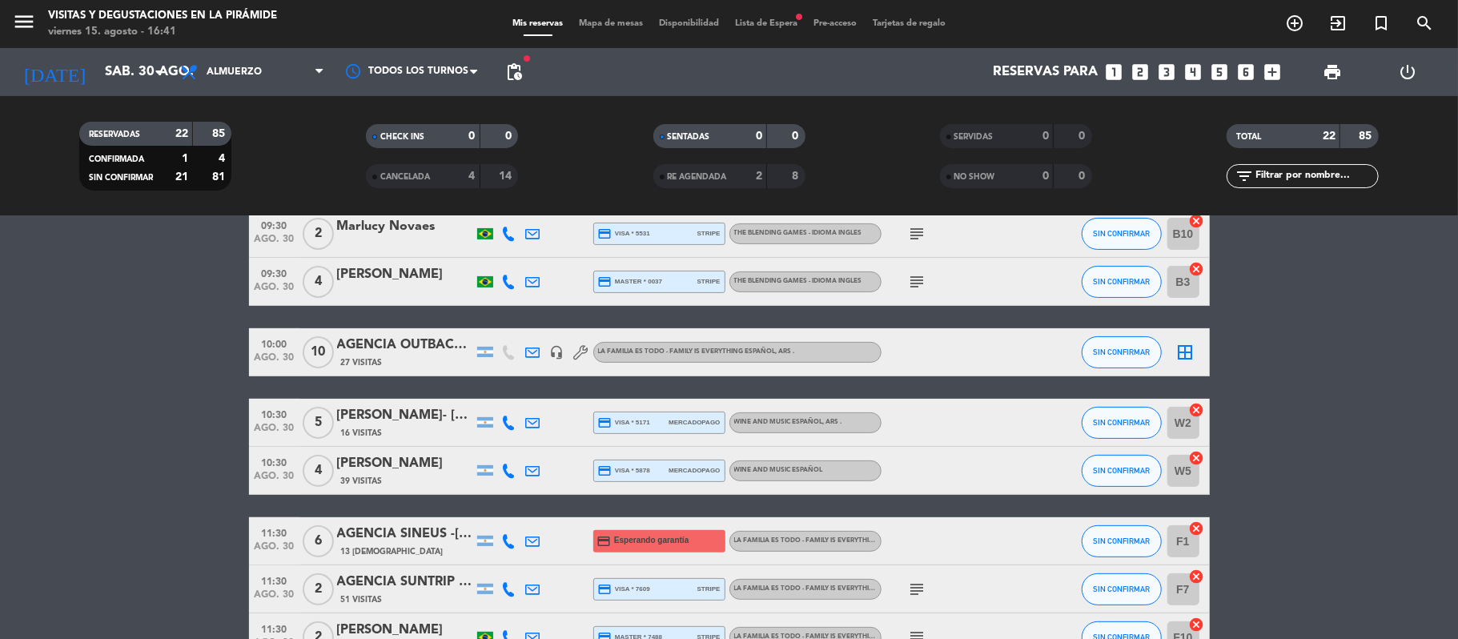
click at [538, 469] on icon at bounding box center [533, 470] width 14 height 14
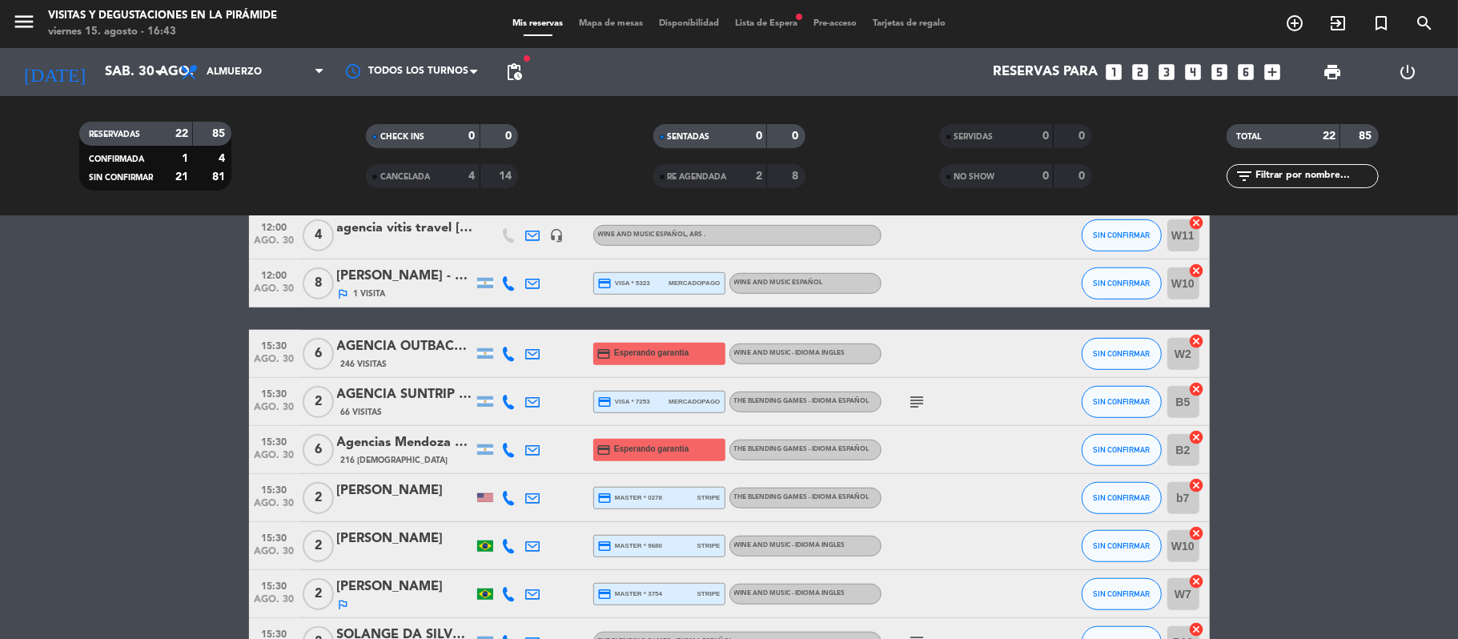
scroll to position [898, 0]
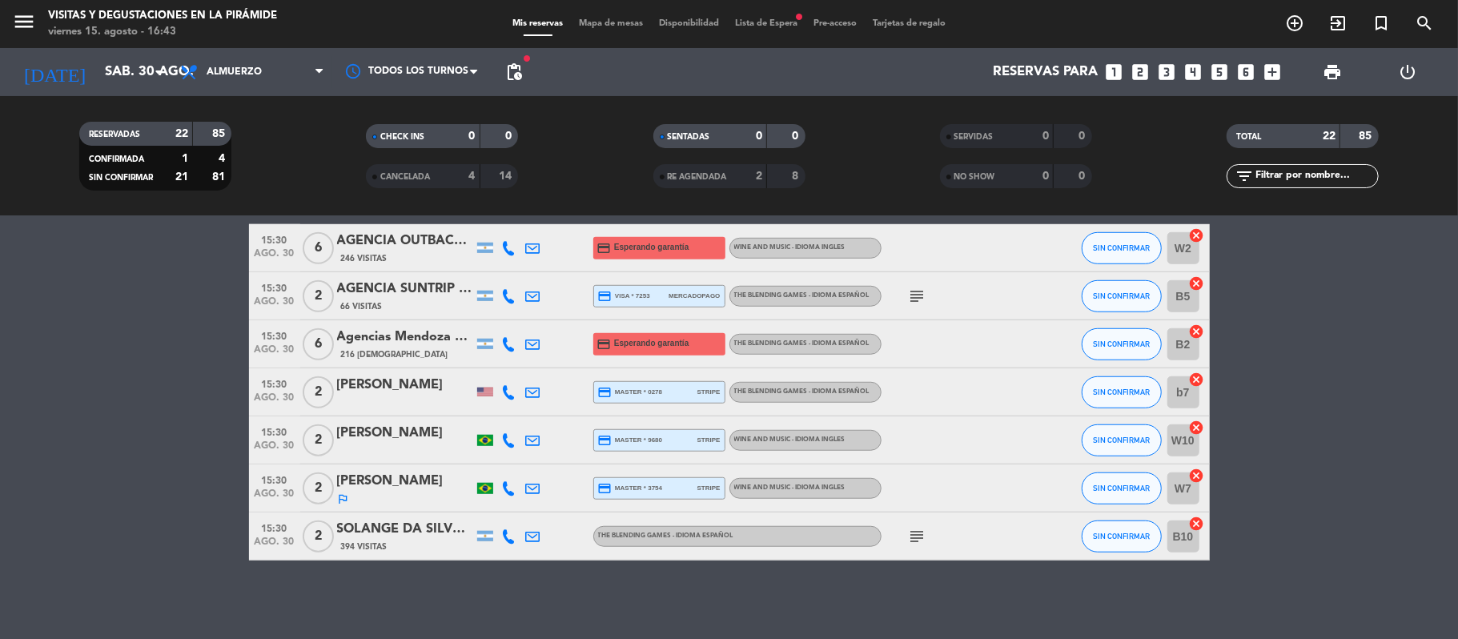
click at [532, 536] on icon at bounding box center [533, 536] width 14 height 14
click at [921, 536] on icon "subject" at bounding box center [917, 536] width 19 height 19
click at [404, 516] on div "15:30 [DATE] 2 SOLANGE DA SILVEIRA 394 Visitas The Blending Games - Idioma Espa…" at bounding box center [729, 536] width 961 height 48
click at [418, 523] on div "SOLANGE DA SILVEIRA" at bounding box center [405, 529] width 136 height 21
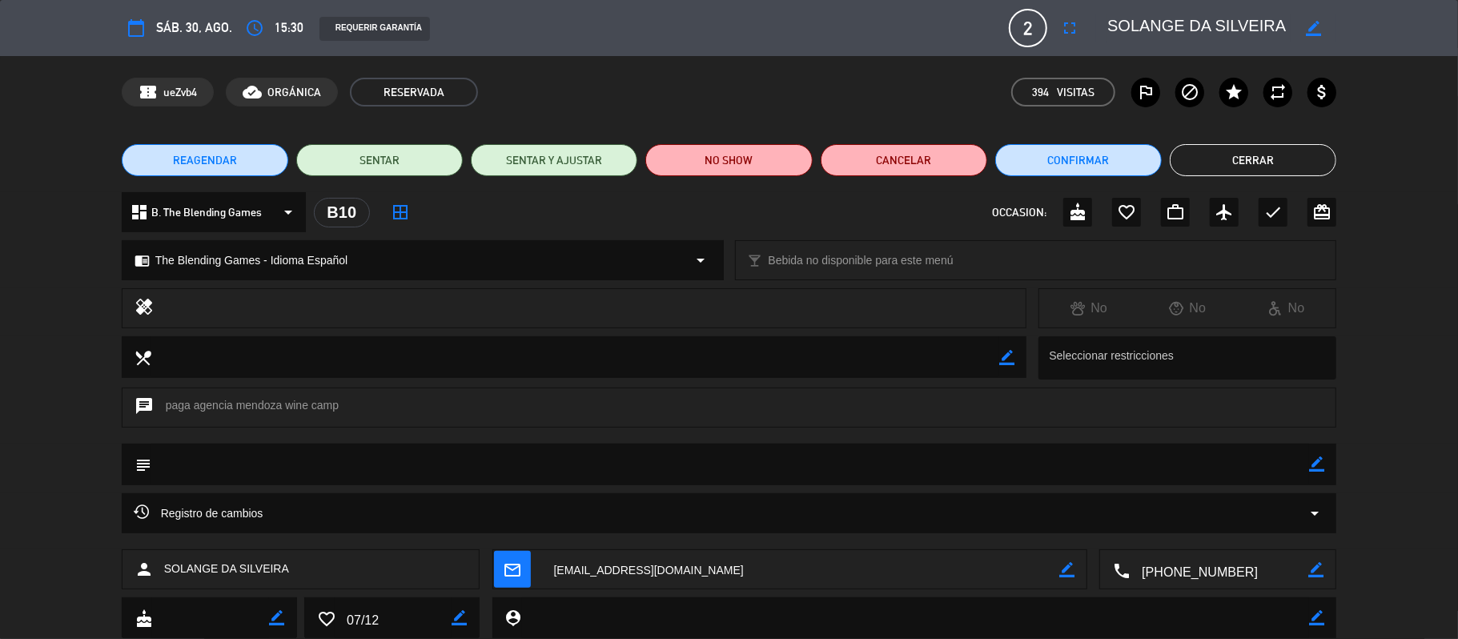
click at [1313, 26] on icon "border_color" at bounding box center [1313, 28] width 15 height 15
click at [1113, 22] on textarea at bounding box center [1198, 28] width 183 height 29
type textarea "AGENCIA MENDOZA WINE CAMP SOLANGE DA SILVEIRA"
click at [1311, 30] on icon at bounding box center [1313, 28] width 15 height 15
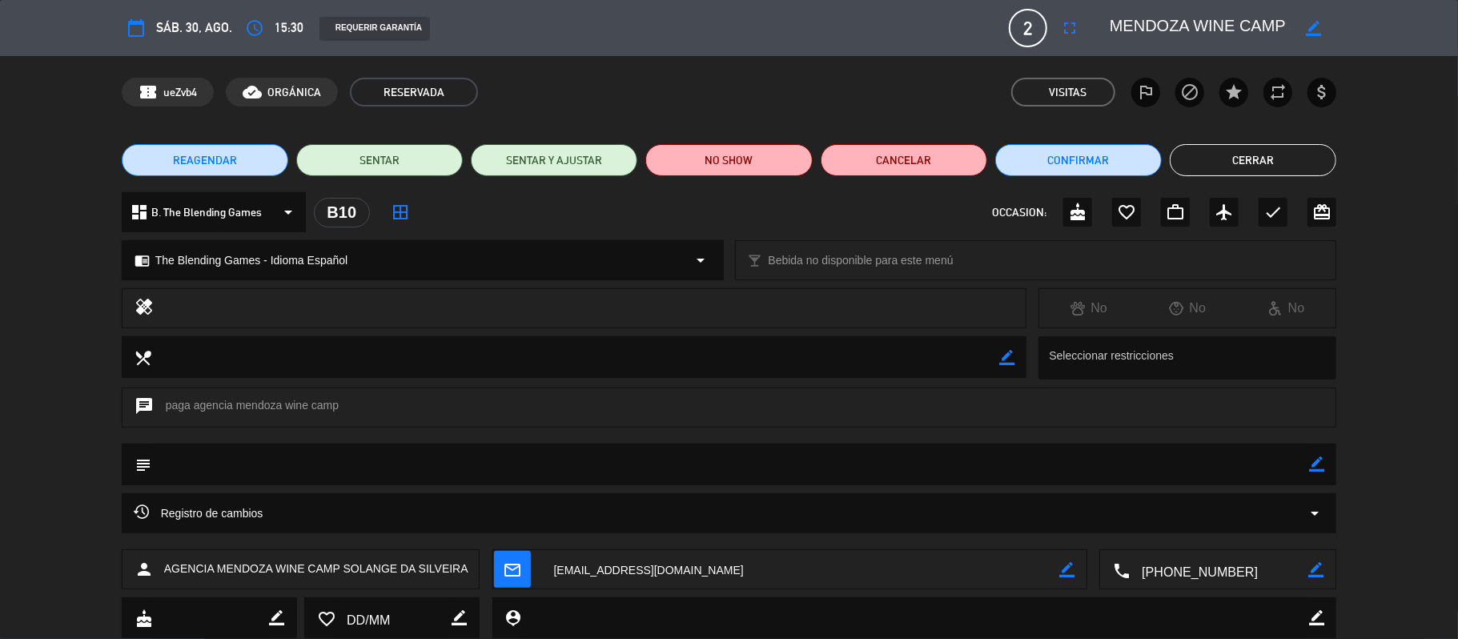
click at [1269, 171] on button "Cerrar" at bounding box center [1252, 160] width 166 height 32
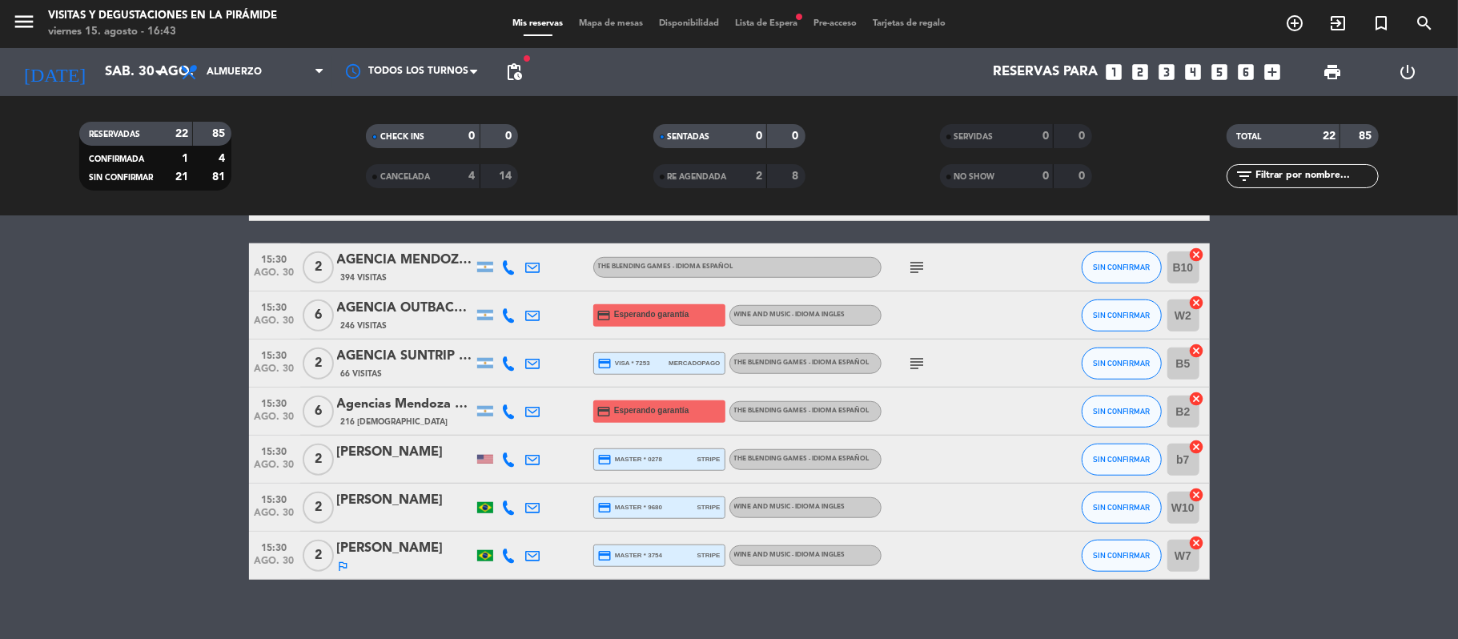
scroll to position [898, 0]
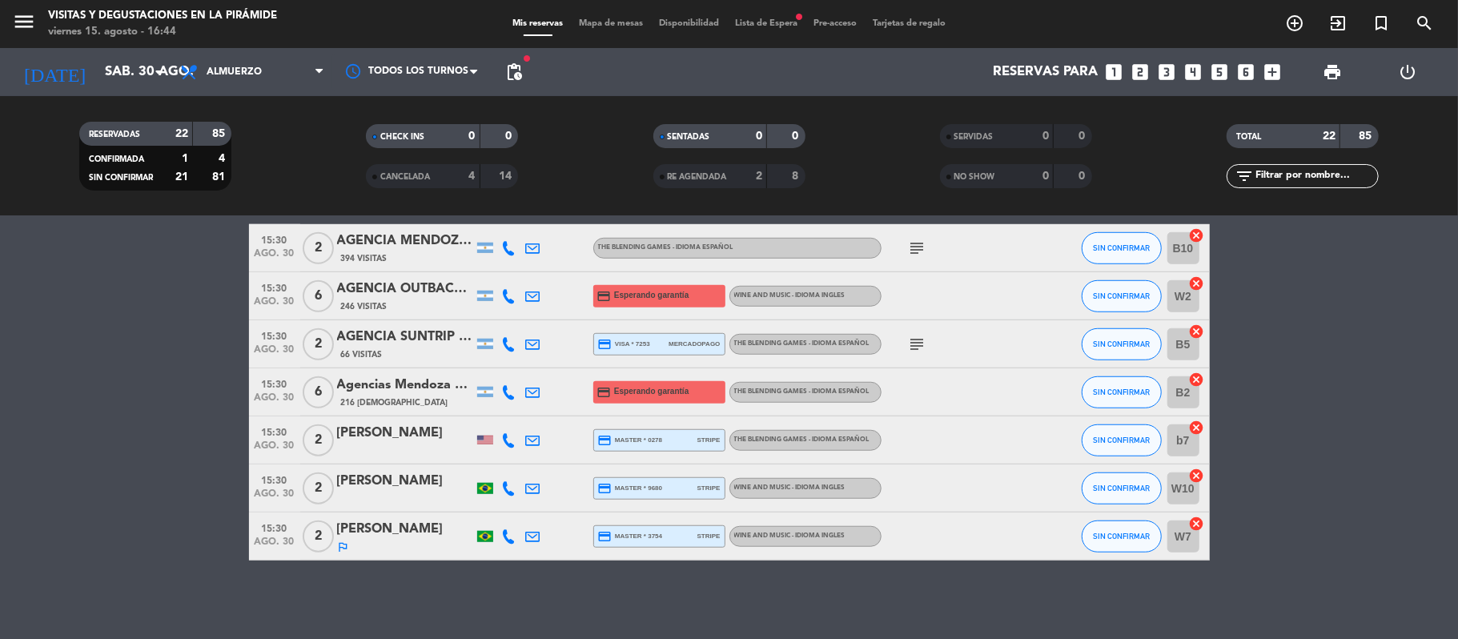
click at [536, 443] on icon at bounding box center [533, 440] width 14 height 14
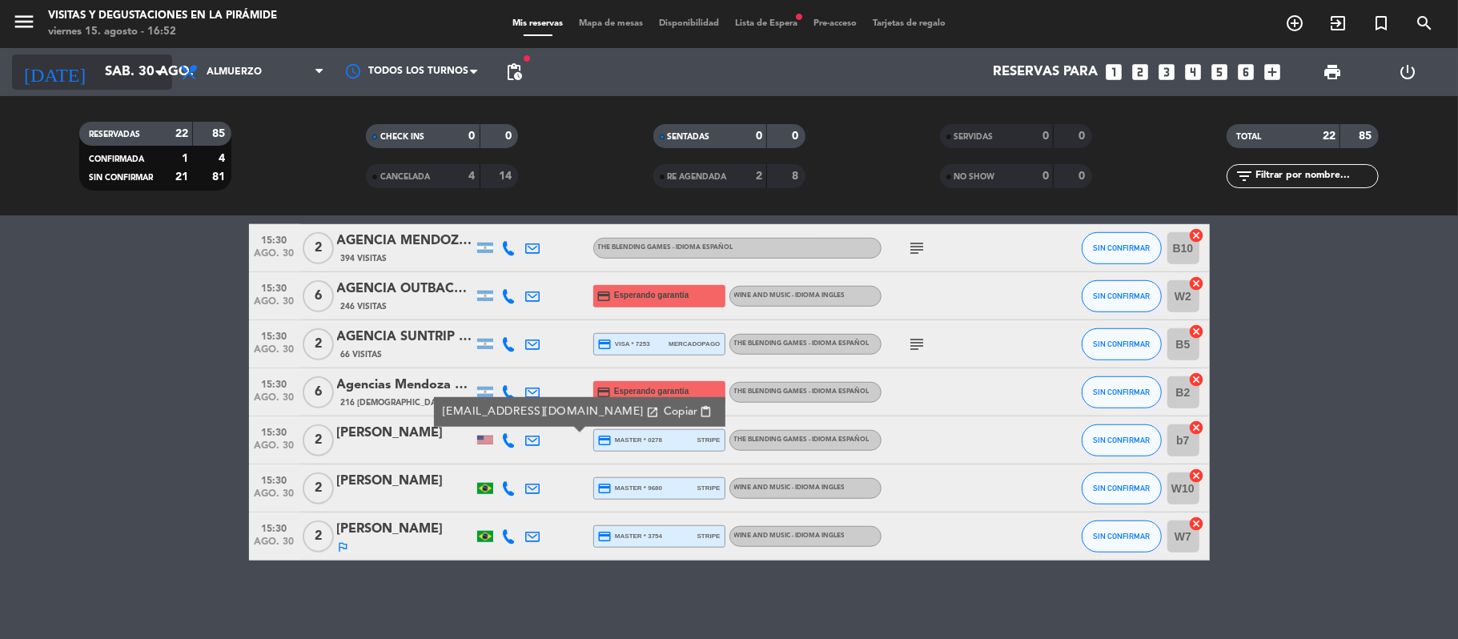
click at [122, 83] on input "sáb. 30 ago." at bounding box center [183, 72] width 173 height 31
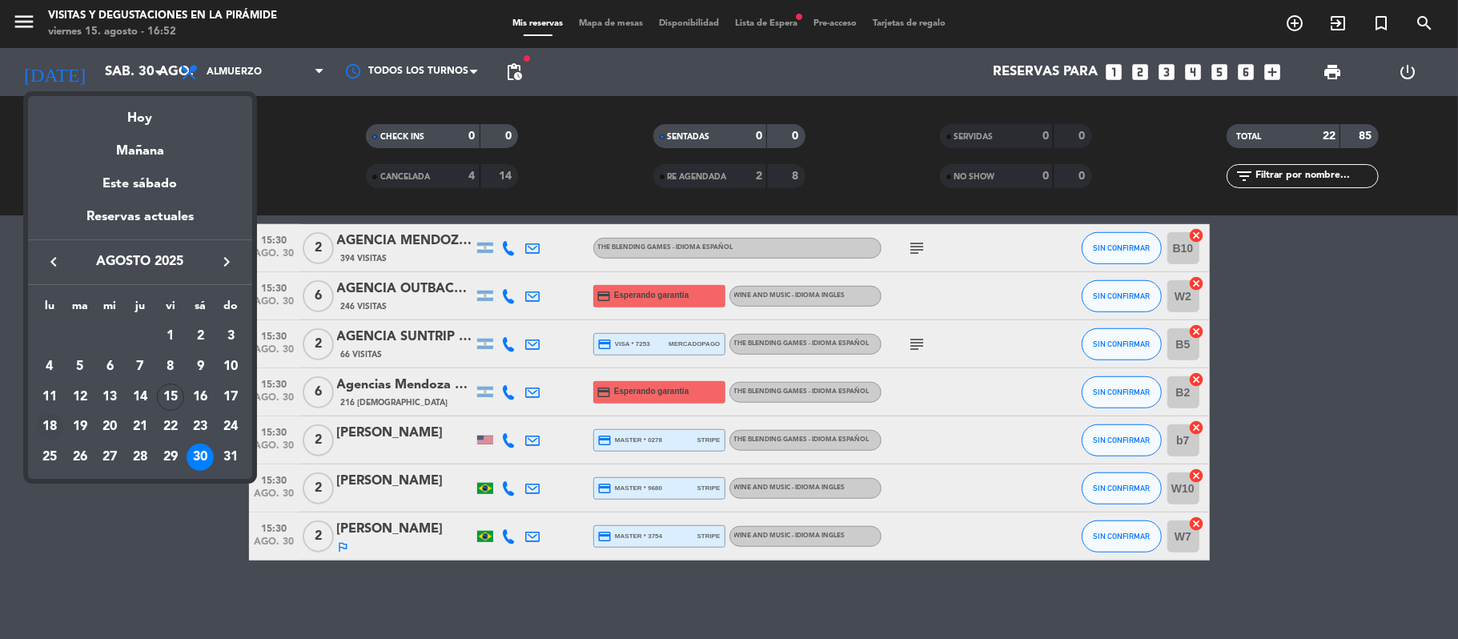
click at [50, 427] on div "18" at bounding box center [49, 426] width 27 height 27
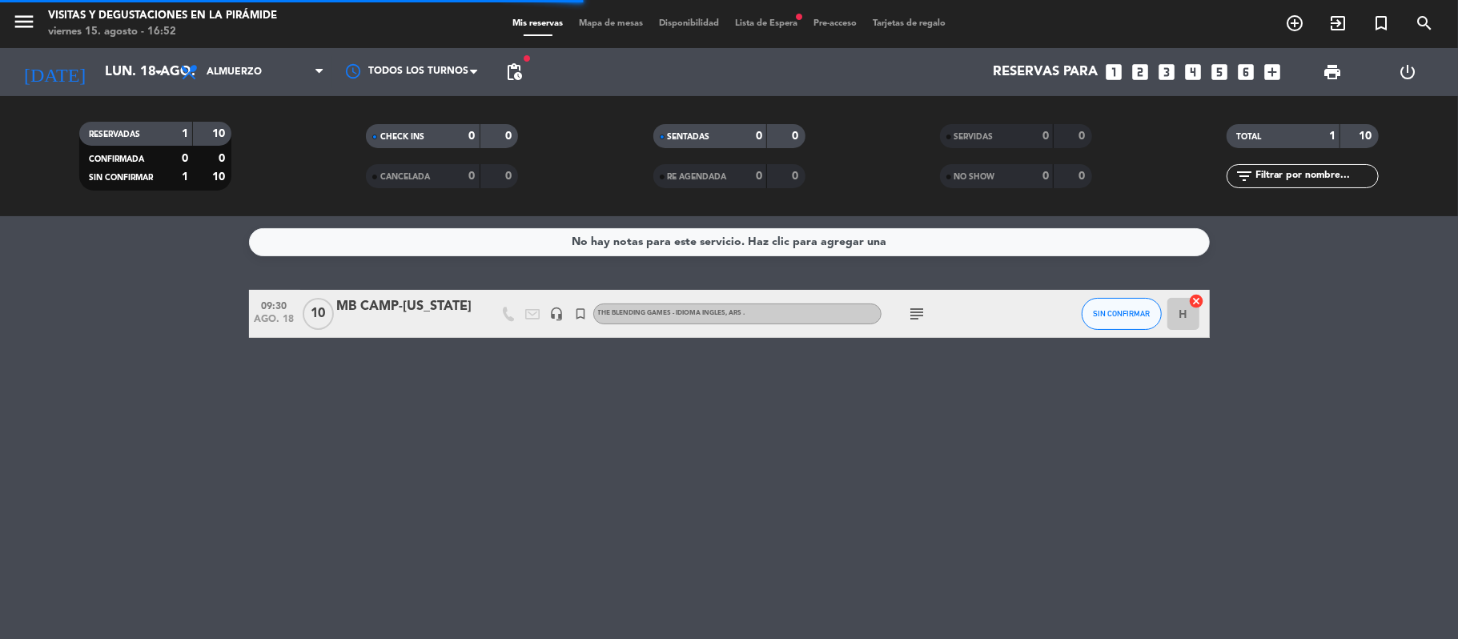
scroll to position [0, 0]
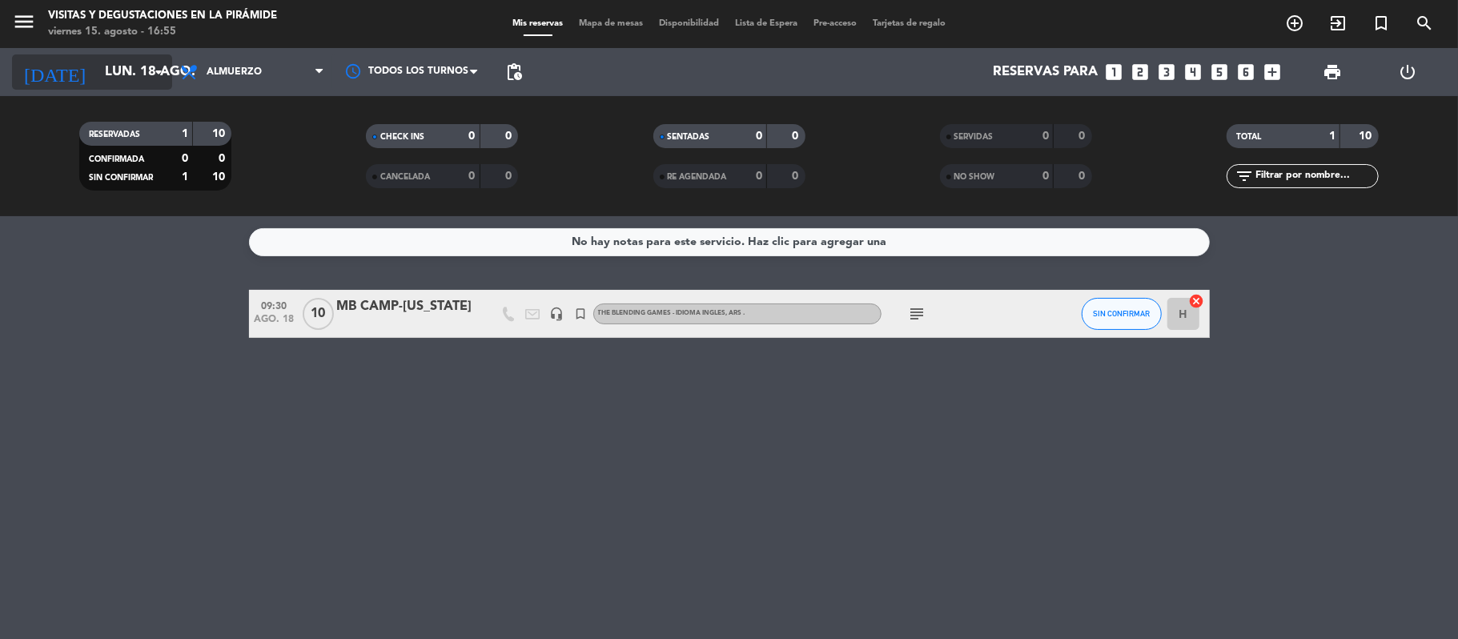
click at [136, 83] on input "lun. 18 ago." at bounding box center [183, 72] width 173 height 31
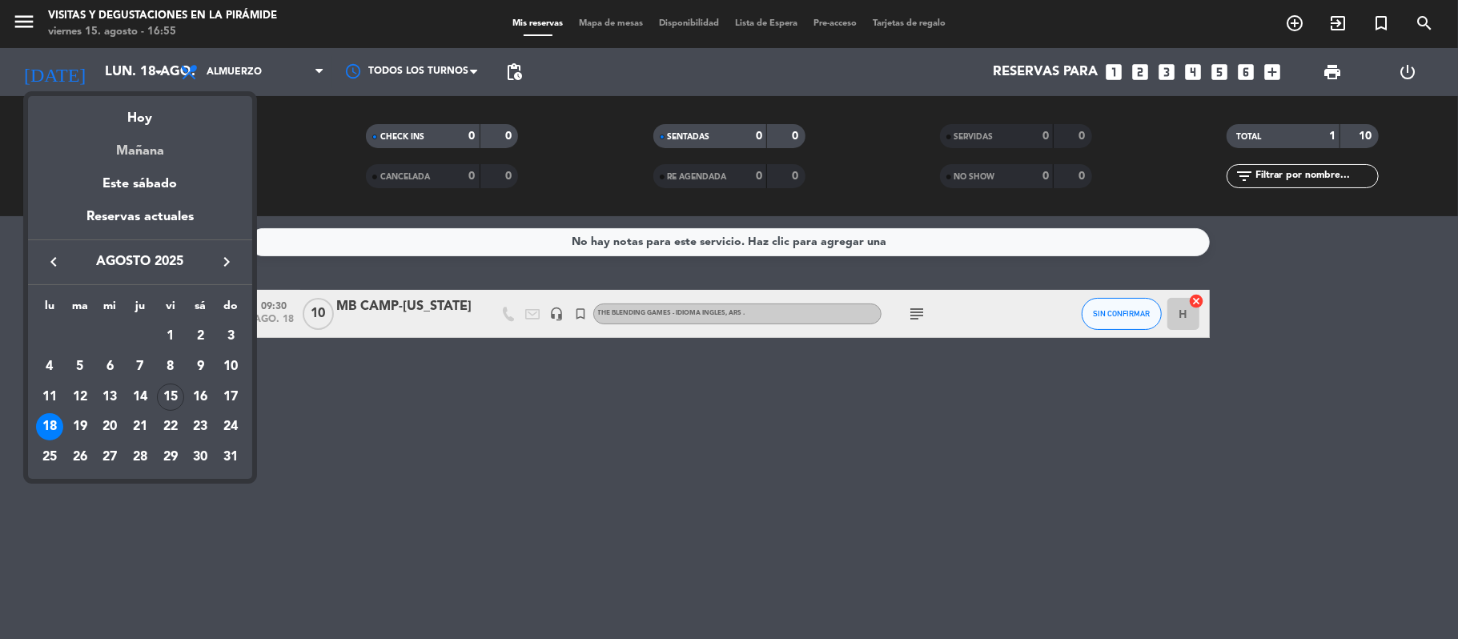
click at [147, 141] on div "Mañana" at bounding box center [140, 145] width 224 height 33
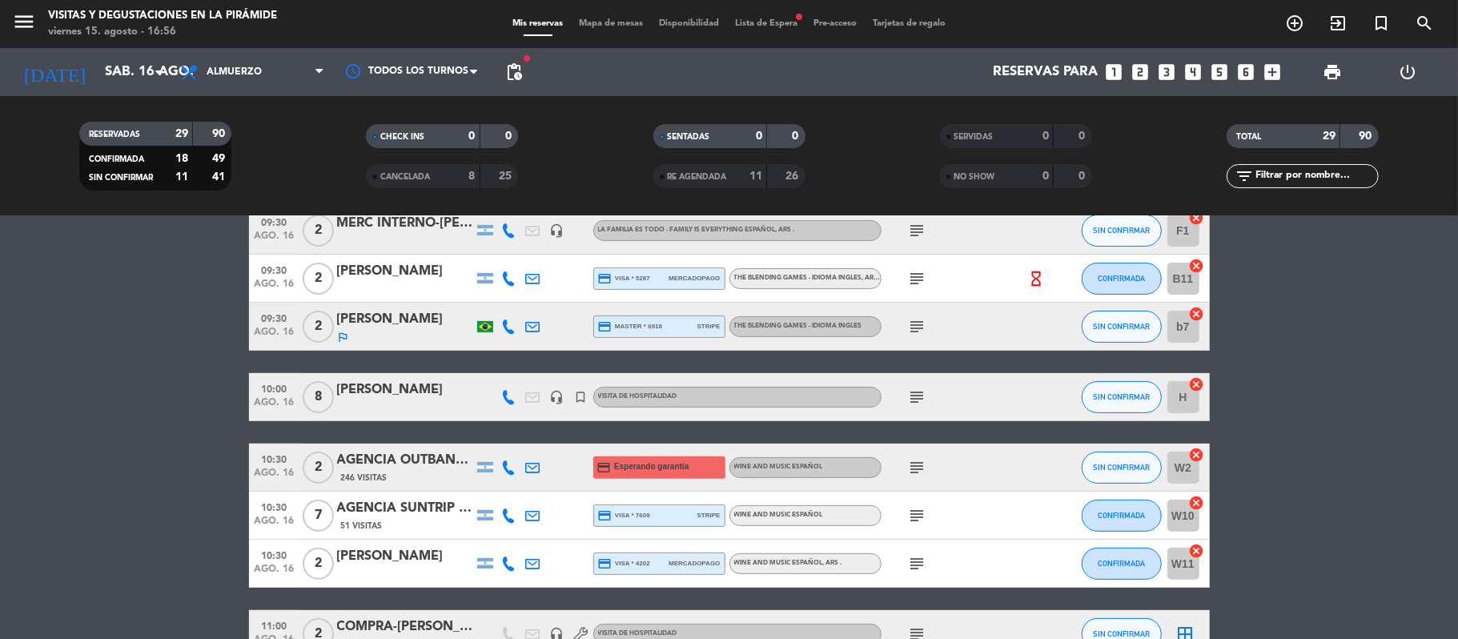
scroll to position [427, 0]
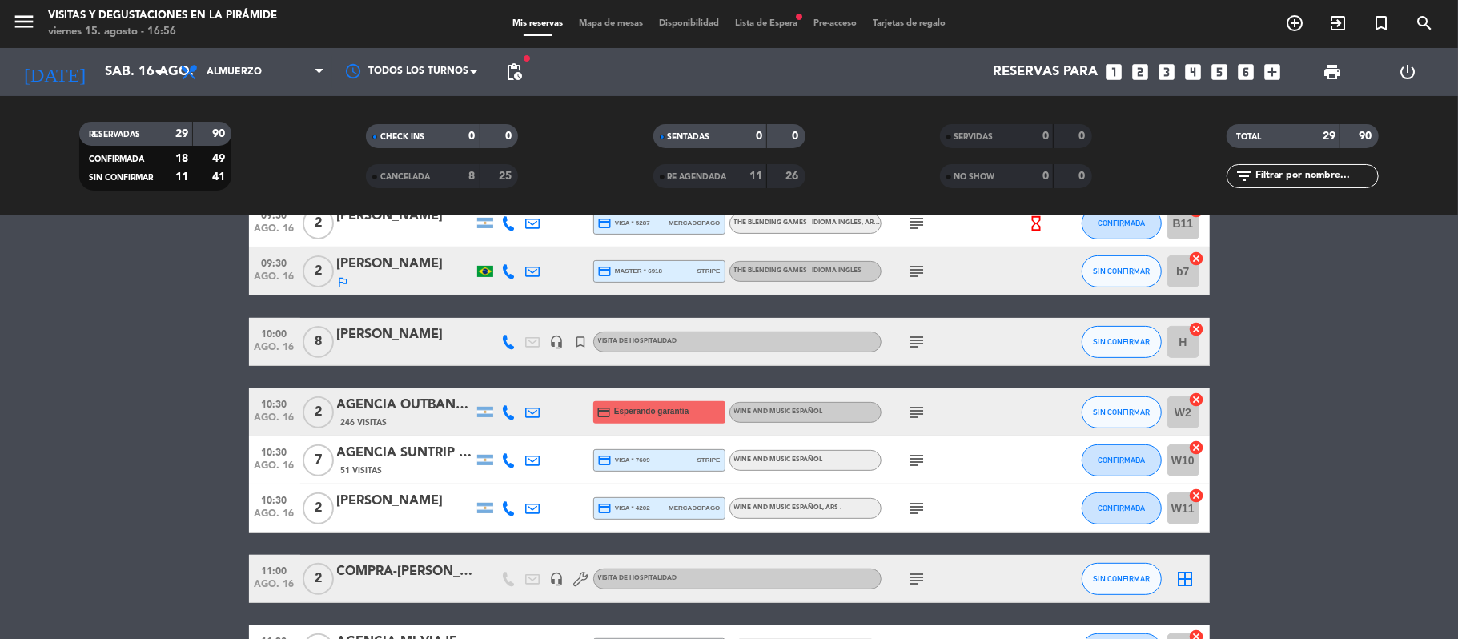
click at [110, 367] on bookings-row "09:30 [DATE] 2 [PERSON_NAME] credit_card visa * 9509 mercadopago The Blending G…" at bounding box center [729, 626] width 1458 height 1527
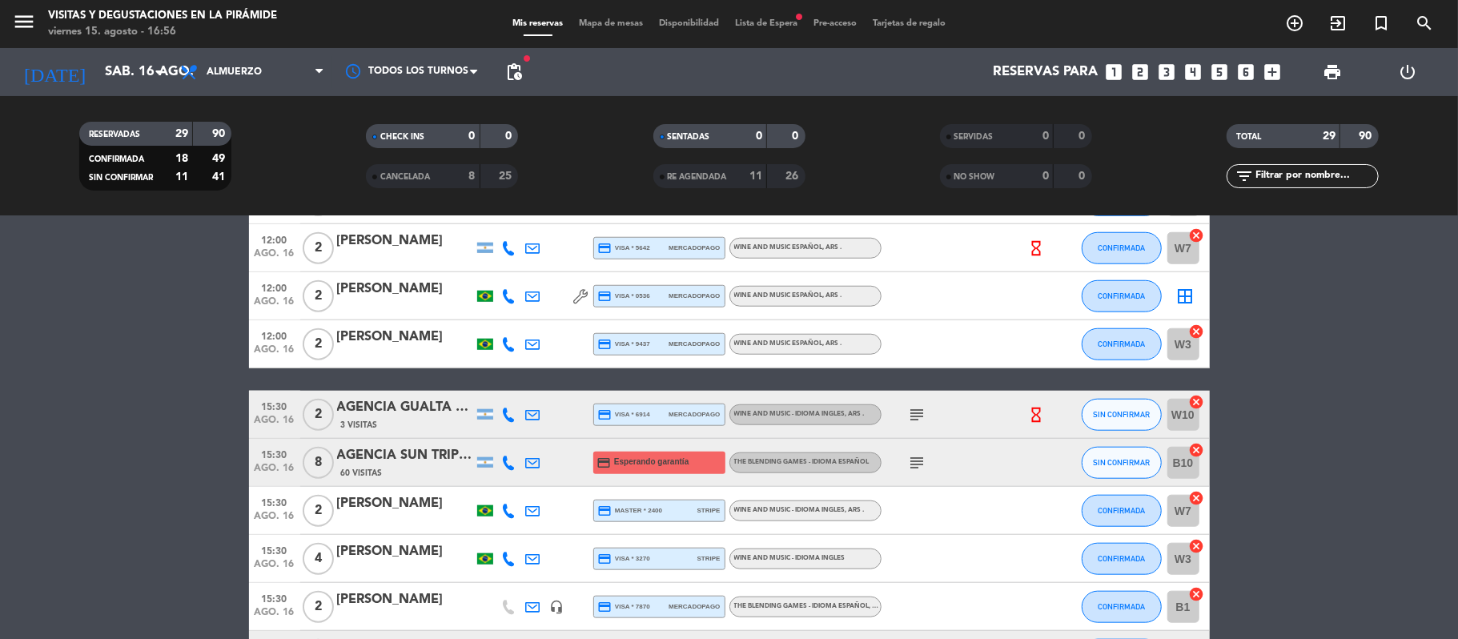
scroll to position [1173, 0]
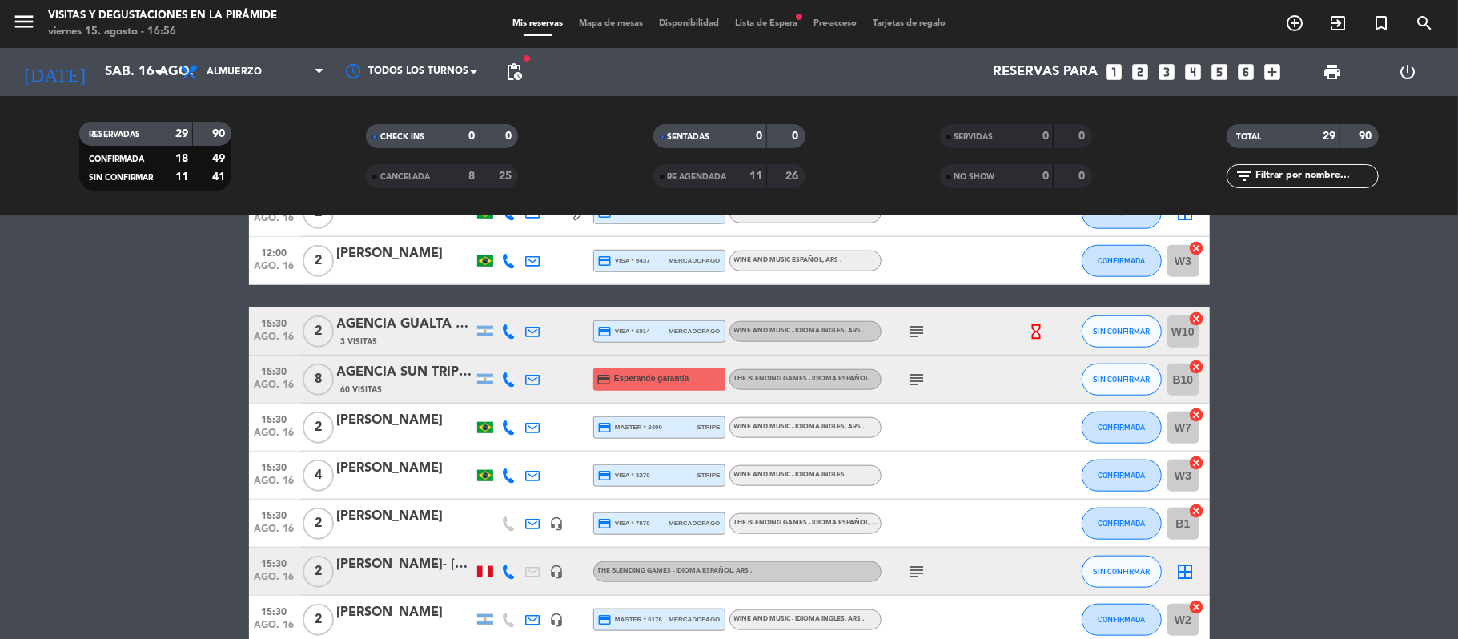
click at [435, 333] on div "AGENCIA GUALTA TRAVEL- [PERSON_NAME]" at bounding box center [405, 324] width 136 height 21
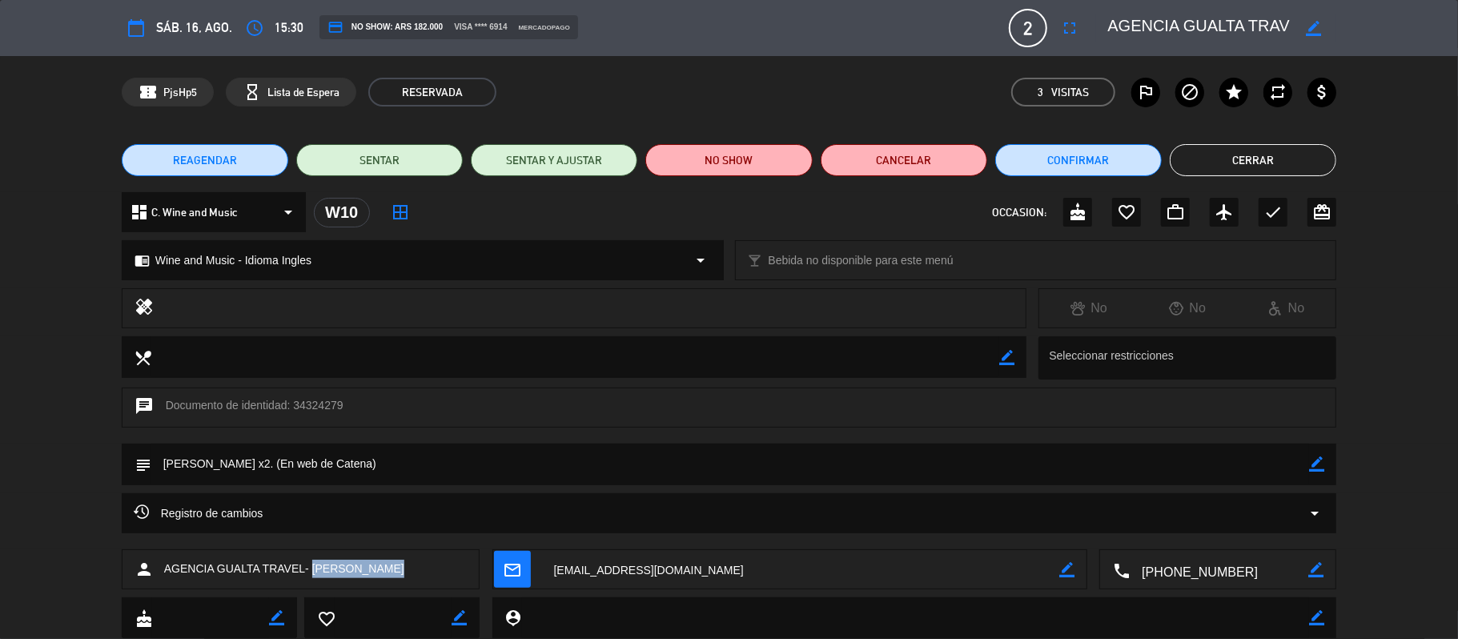
drag, startPoint x: 382, startPoint y: 568, endPoint x: 312, endPoint y: 564, distance: 69.7
click at [312, 564] on div "person AGENCIA GUALTA TRAVEL- [PERSON_NAME]" at bounding box center [301, 569] width 359 height 40
copy span "[PERSON_NAME]"
click at [1306, 157] on button "Cerrar" at bounding box center [1252, 160] width 166 height 32
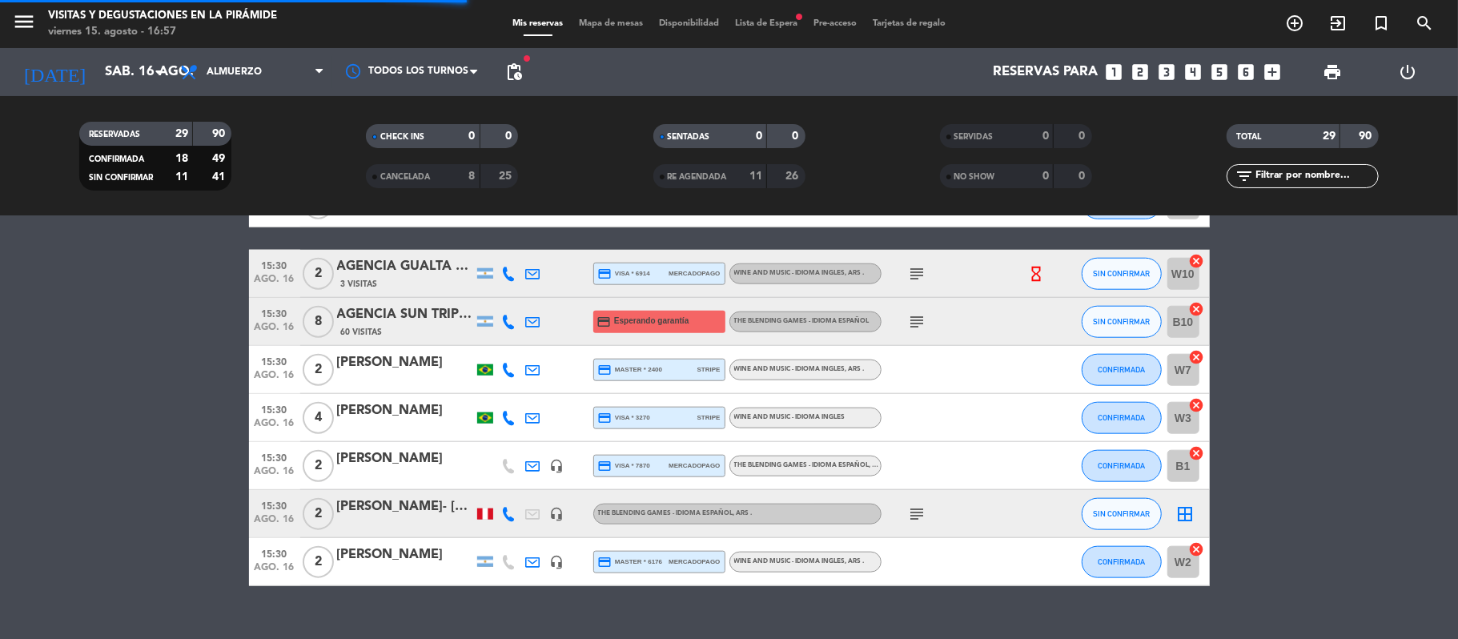
scroll to position [1257, 0]
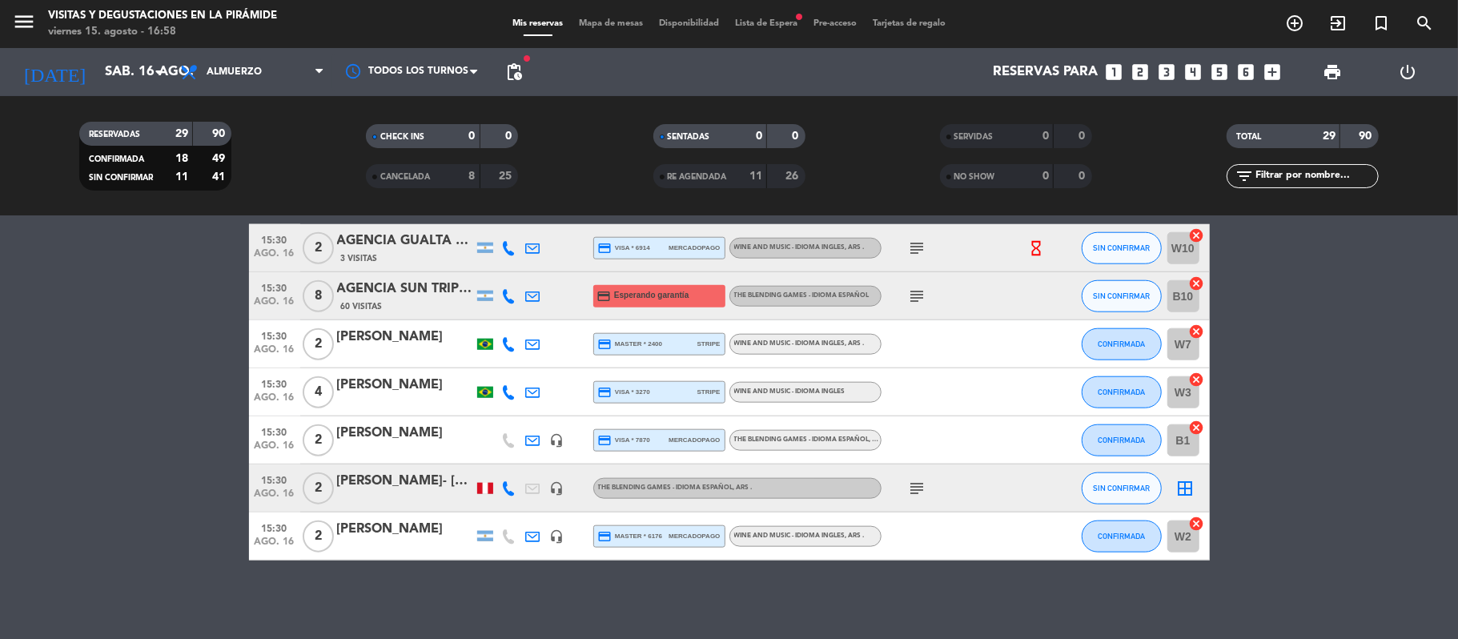
click at [75, 625] on div "No hay notas para este servicio. Haz clic para agregar una 09:30 [DATE] 2 [PERS…" at bounding box center [729, 427] width 1458 height 423
click at [97, 74] on input "sáb. 16 ago." at bounding box center [183, 72] width 173 height 31
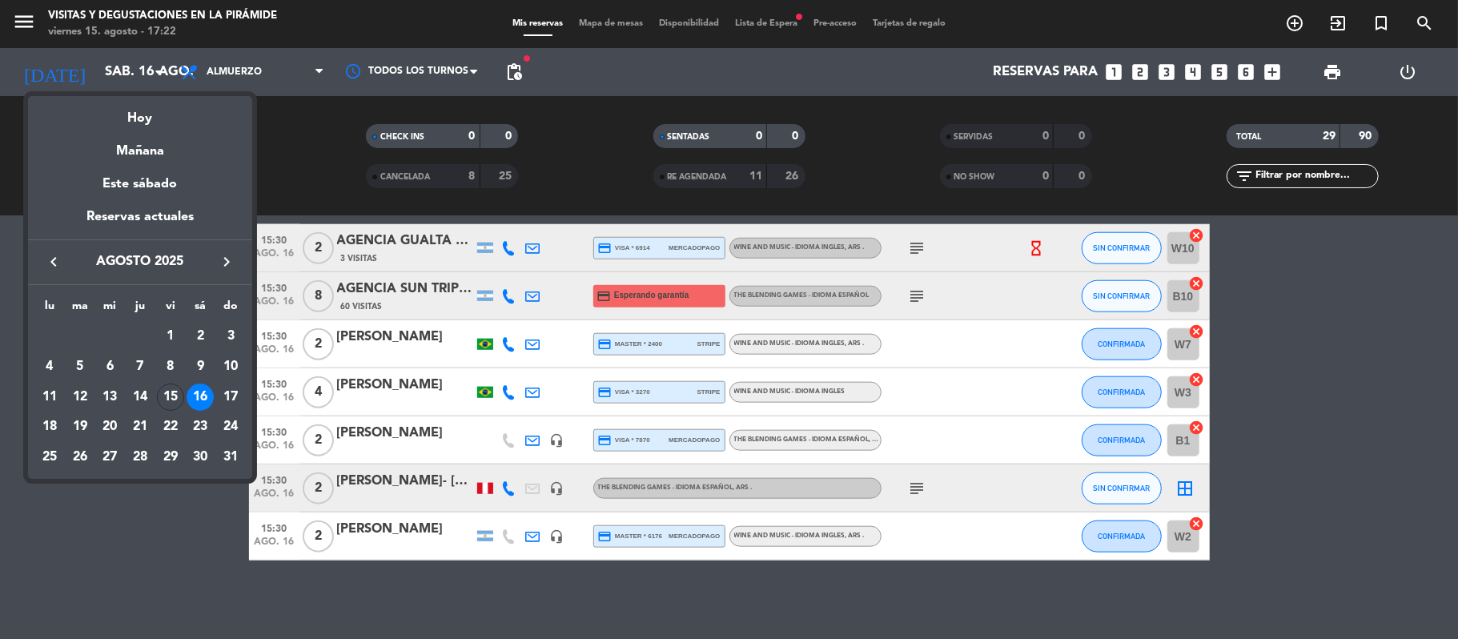
click at [222, 269] on icon "keyboard_arrow_right" at bounding box center [226, 261] width 19 height 19
click at [74, 397] on div "9" at bounding box center [79, 396] width 27 height 27
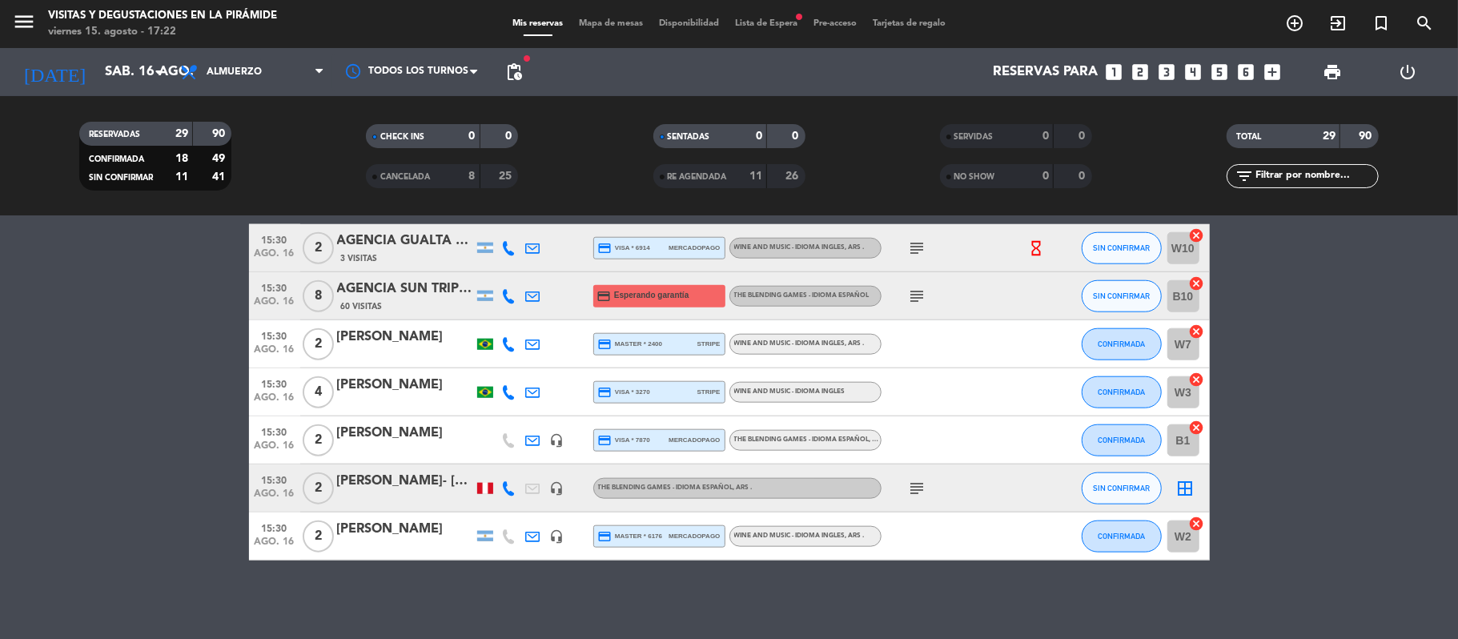
type input "[DATE]"
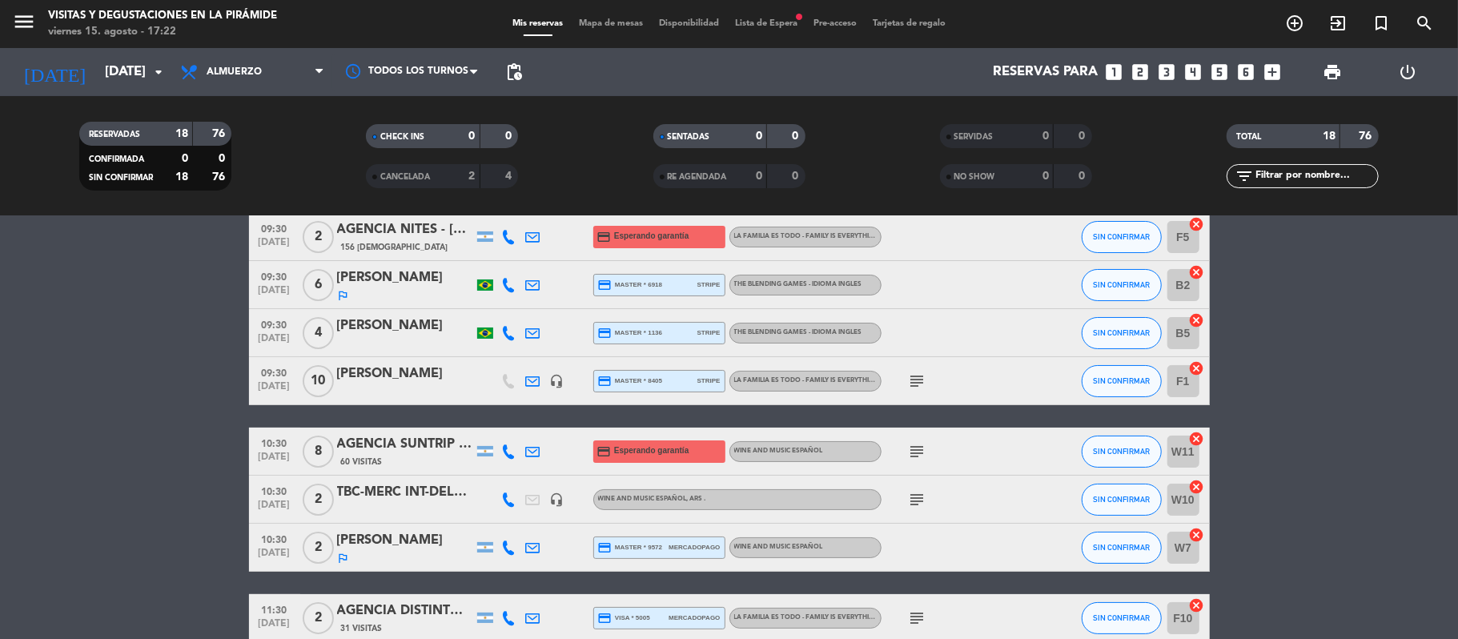
scroll to position [0, 0]
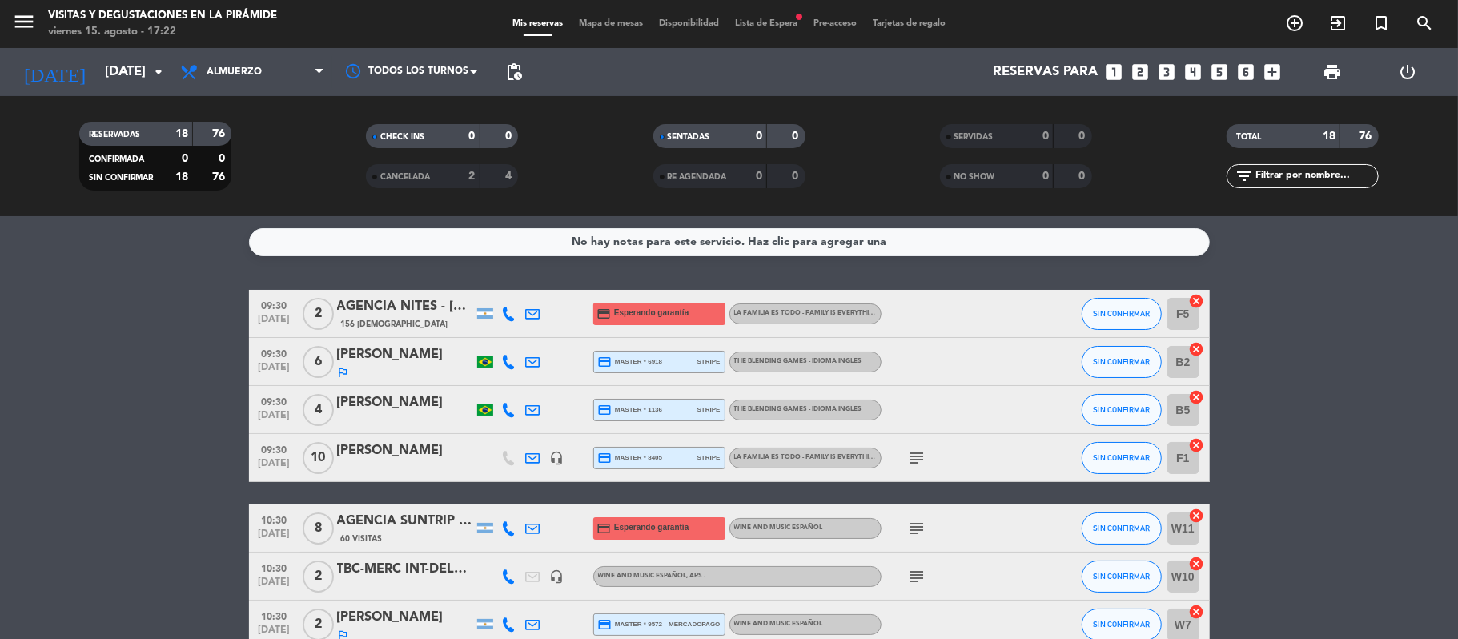
click at [781, 23] on span "Lista de Espera fiber_manual_record" at bounding box center [766, 23] width 78 height 9
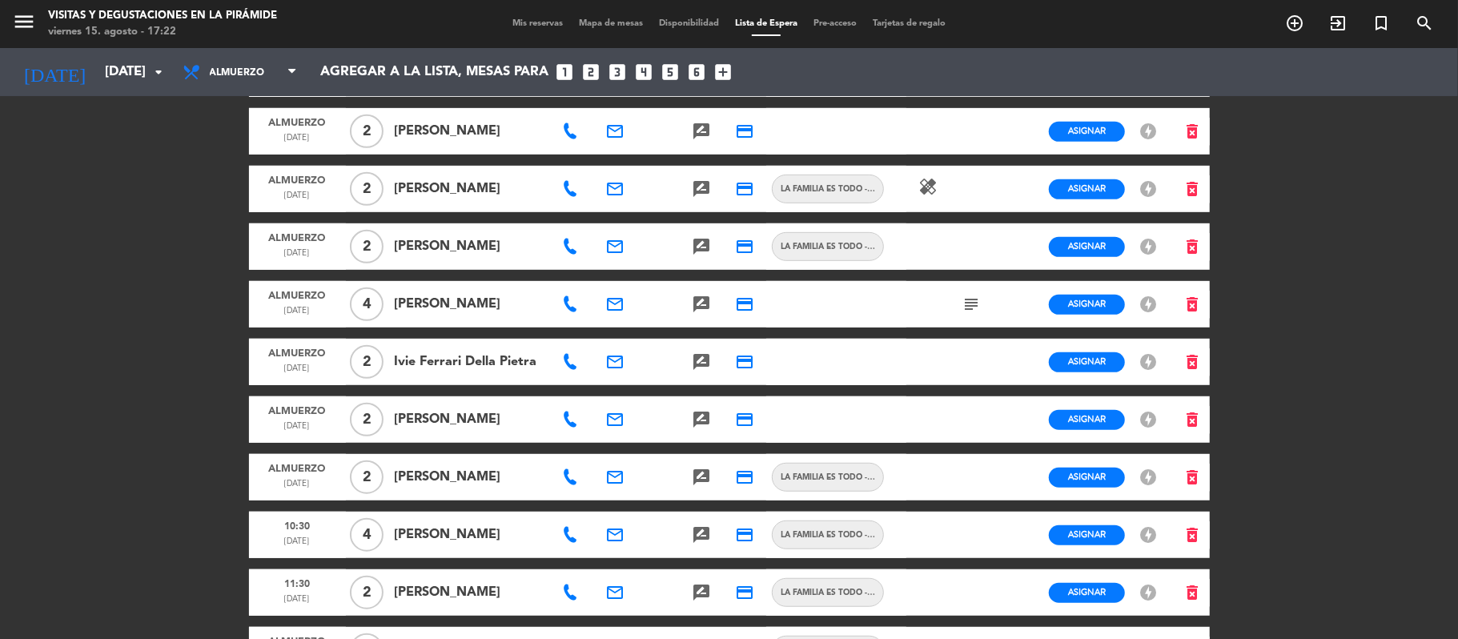
scroll to position [764, 0]
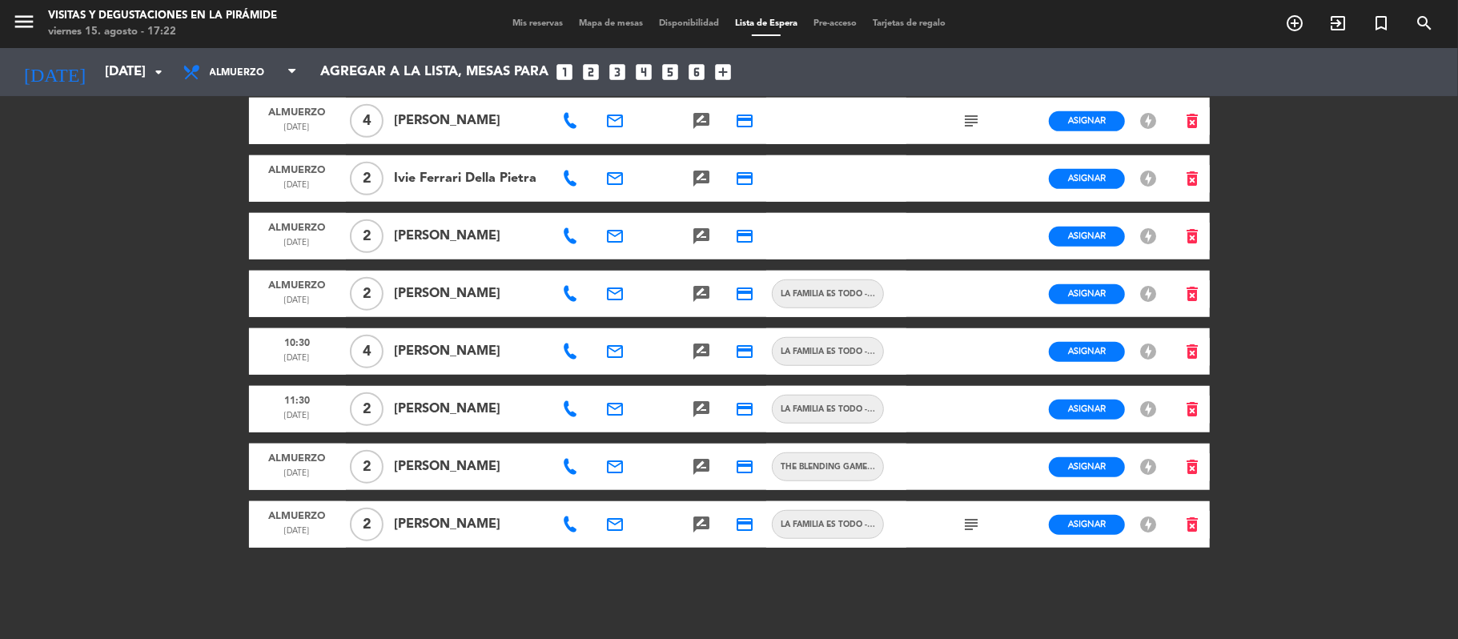
click at [965, 529] on icon "subject" at bounding box center [970, 524] width 19 height 19
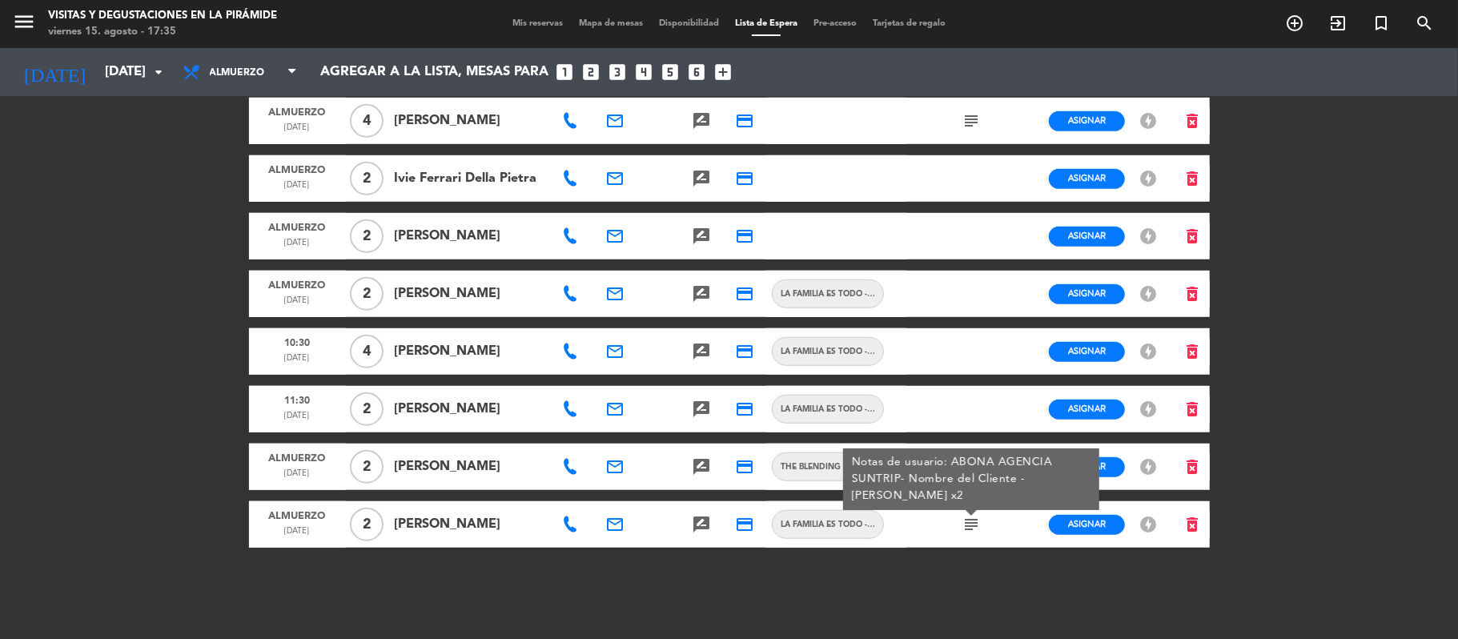
click at [26, 436] on div "menu Visitas y degustaciones en La Pirámide viernes 15. agosto - 17:35 Mis rese…" at bounding box center [729, 319] width 1458 height 639
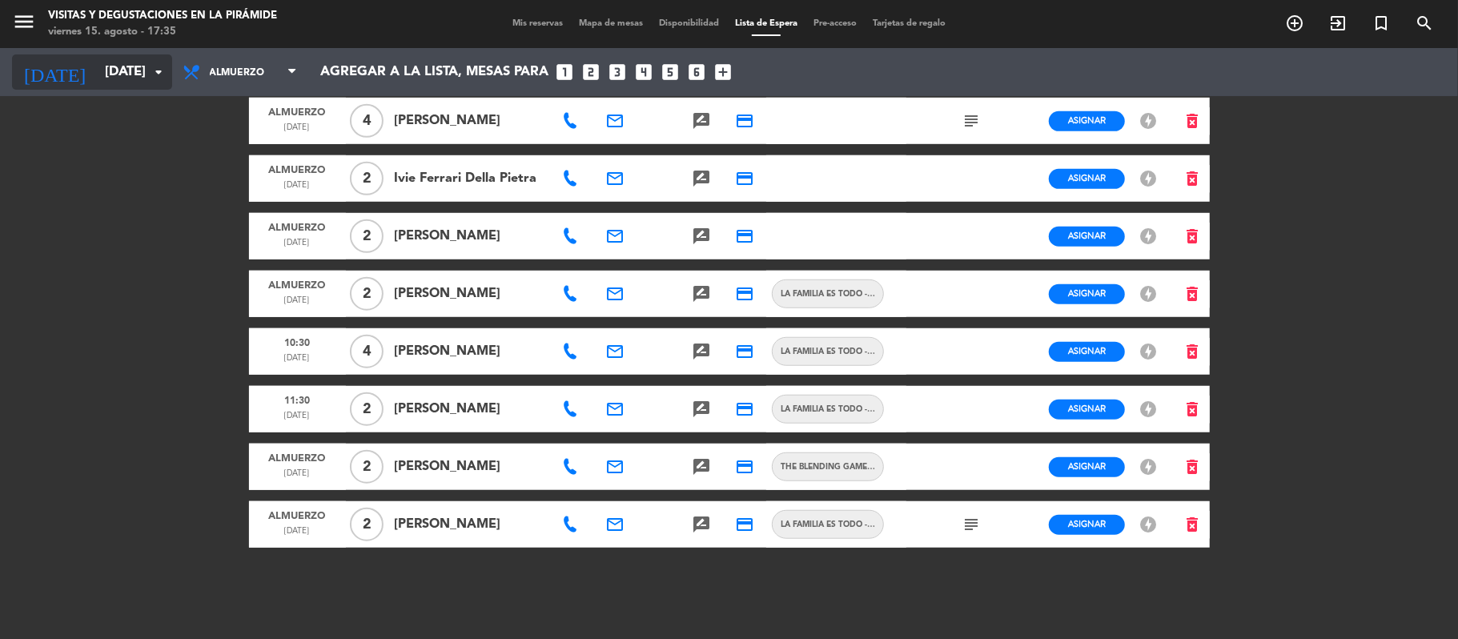
click at [97, 71] on input "[DATE]" at bounding box center [183, 72] width 173 height 31
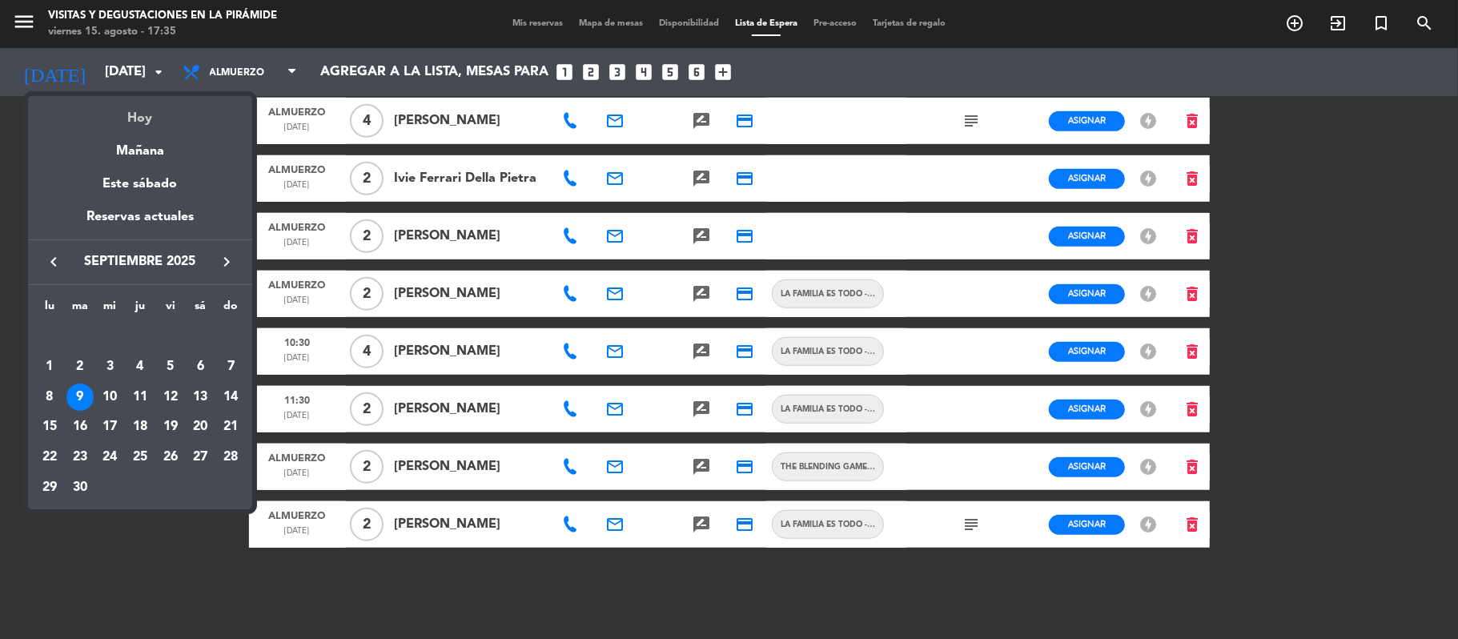
click at [142, 114] on div "Hoy" at bounding box center [140, 112] width 224 height 33
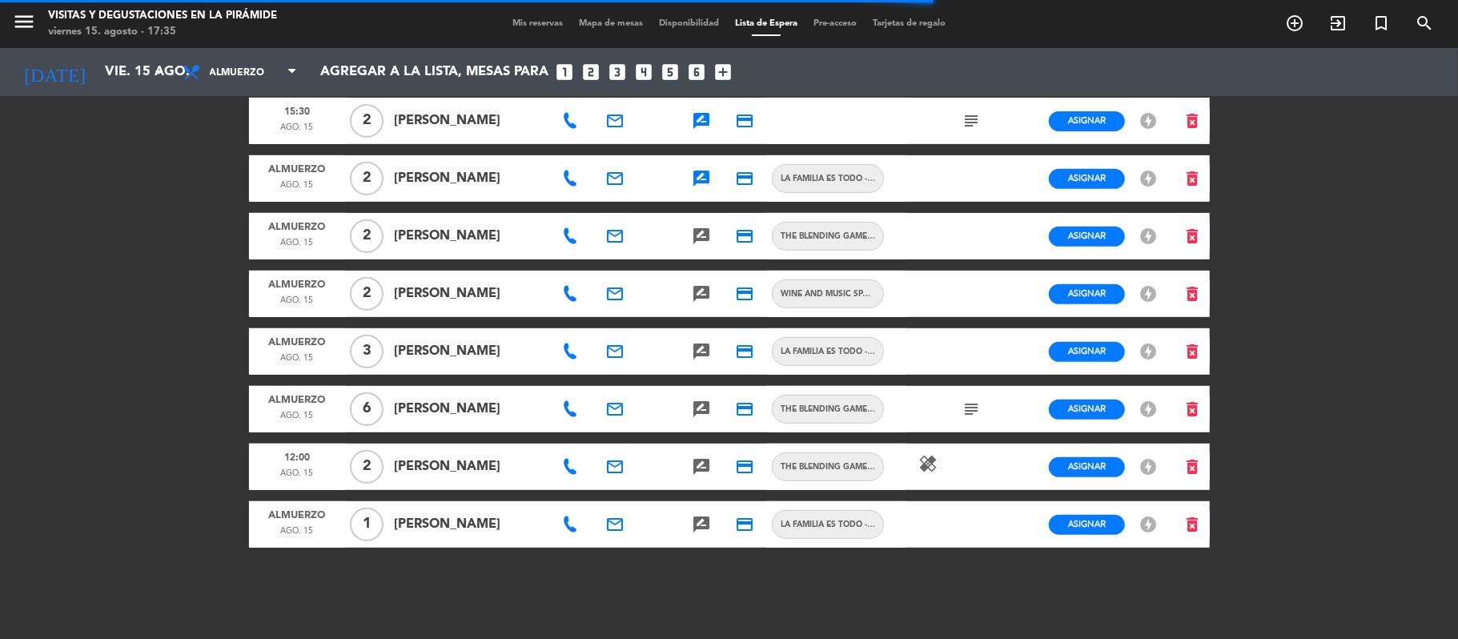
scroll to position [421, 0]
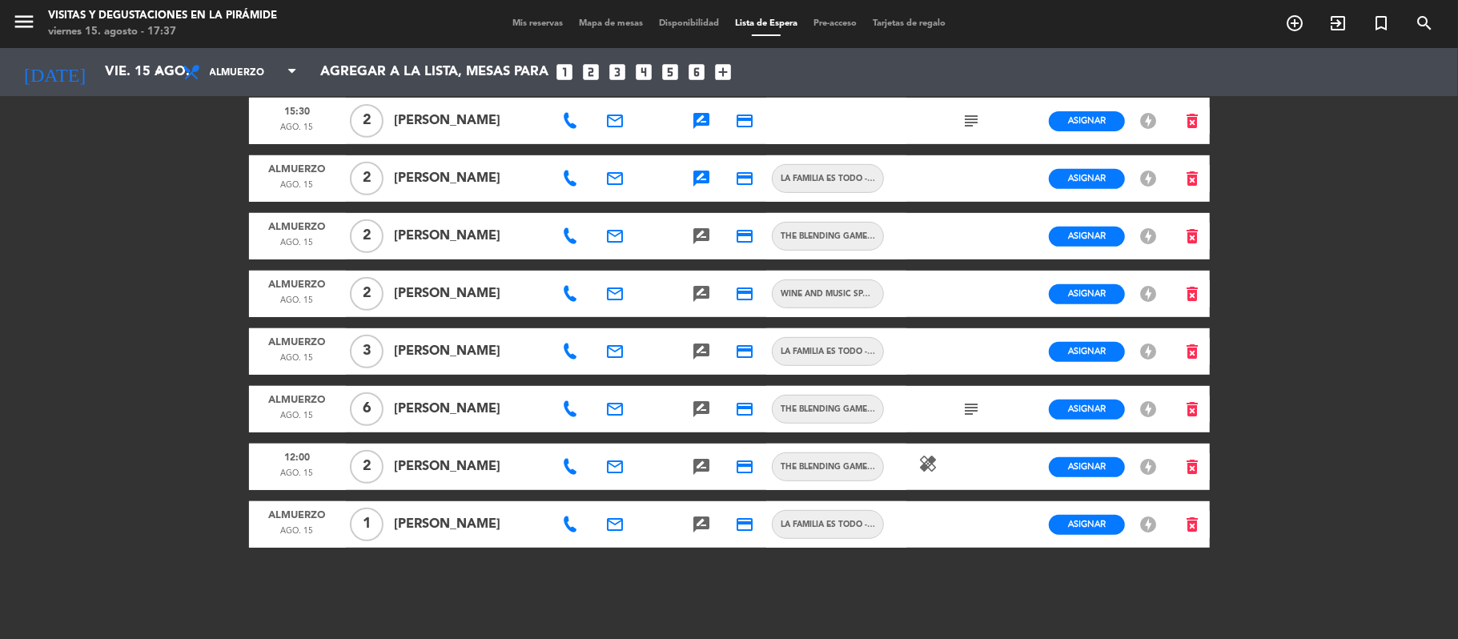
click at [112, 106] on div "menu Visitas y degustaciones en La Pirámide viernes 15. agosto - 17:37 Mis rese…" at bounding box center [729, 319] width 1458 height 639
click at [126, 70] on input "vie. 15 ago." at bounding box center [183, 72] width 173 height 31
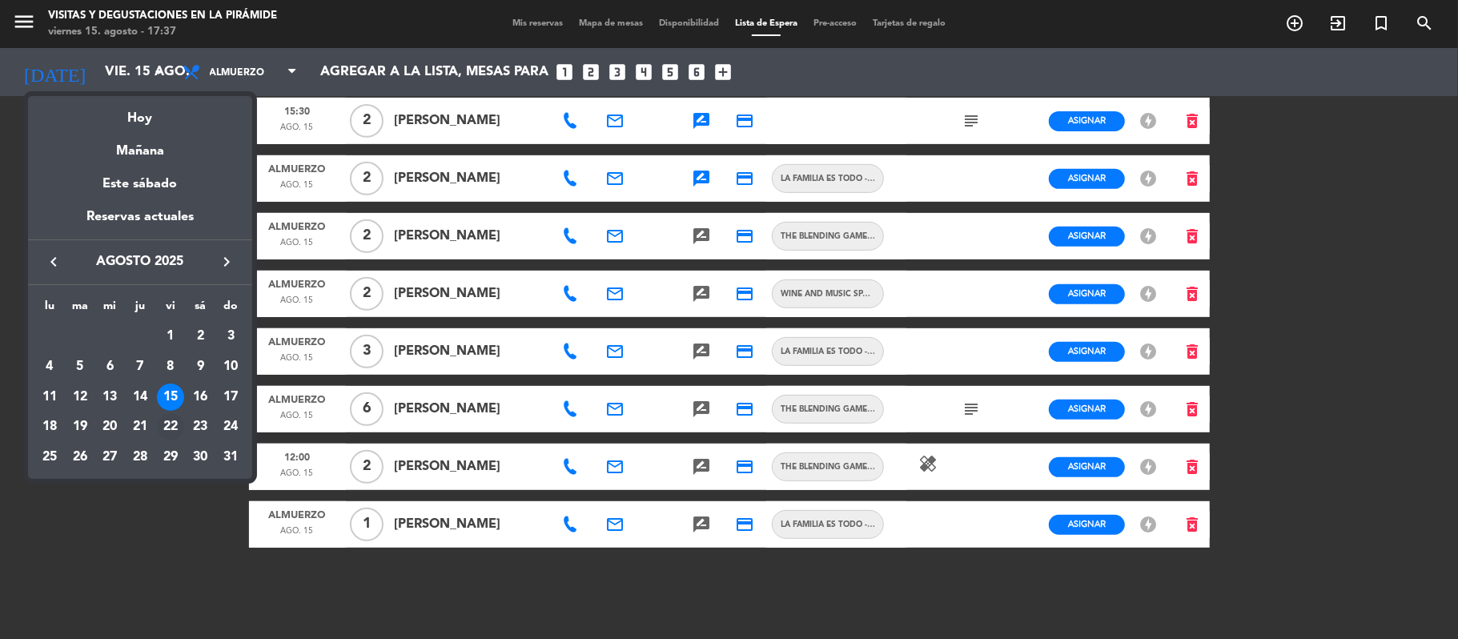
click at [175, 429] on div "22" at bounding box center [170, 426] width 27 height 27
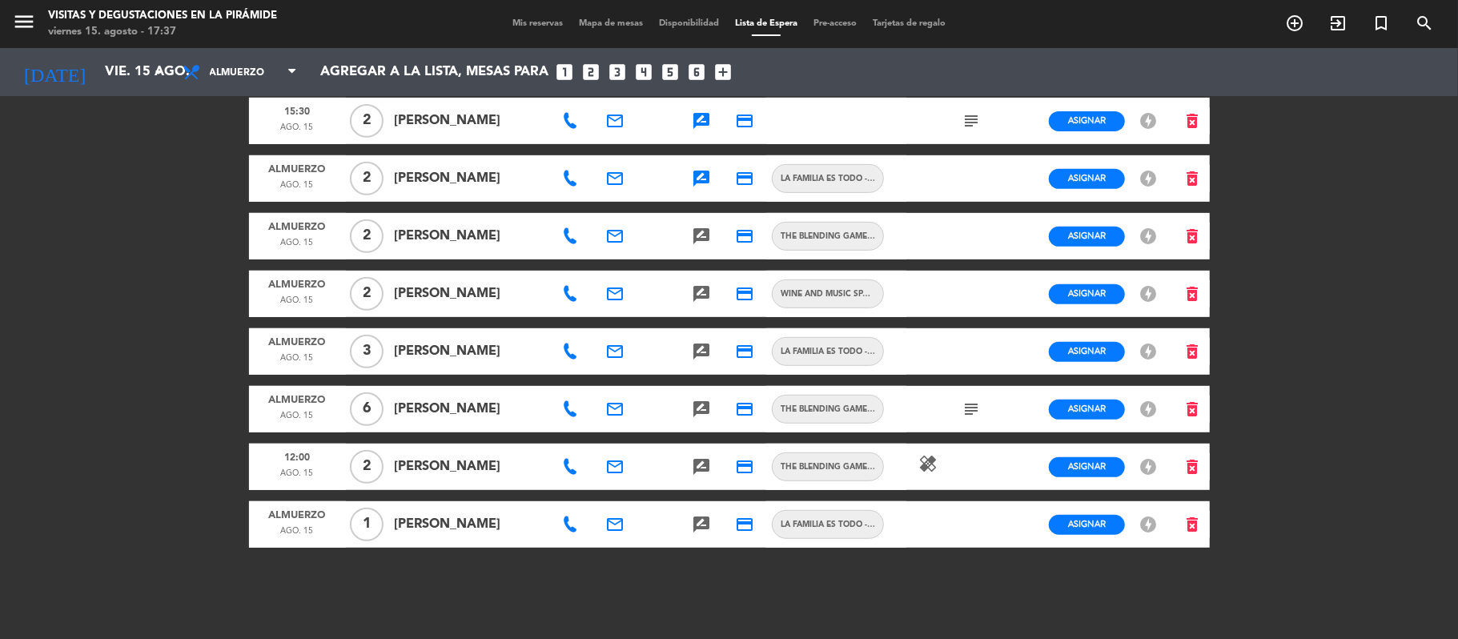
type input "vie. 22 ago."
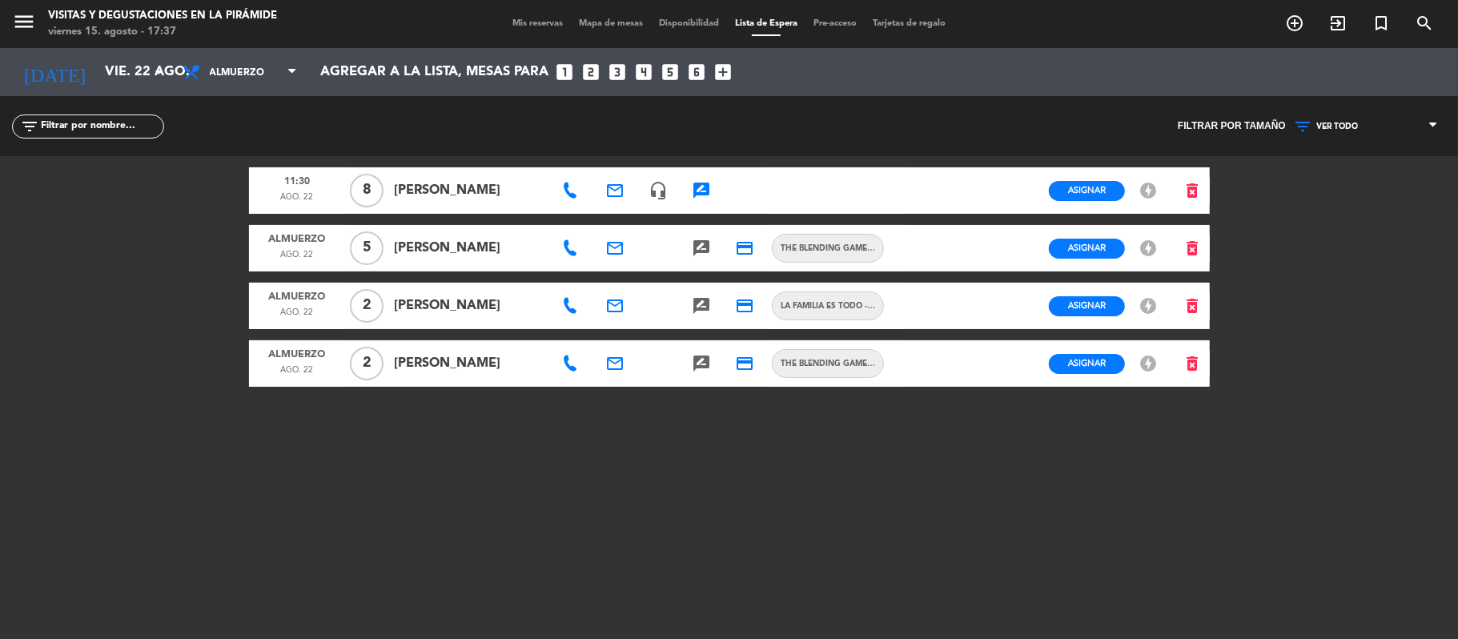
click at [568, 190] on icon at bounding box center [570, 191] width 16 height 16
click at [609, 189] on icon "email" at bounding box center [614, 190] width 19 height 19
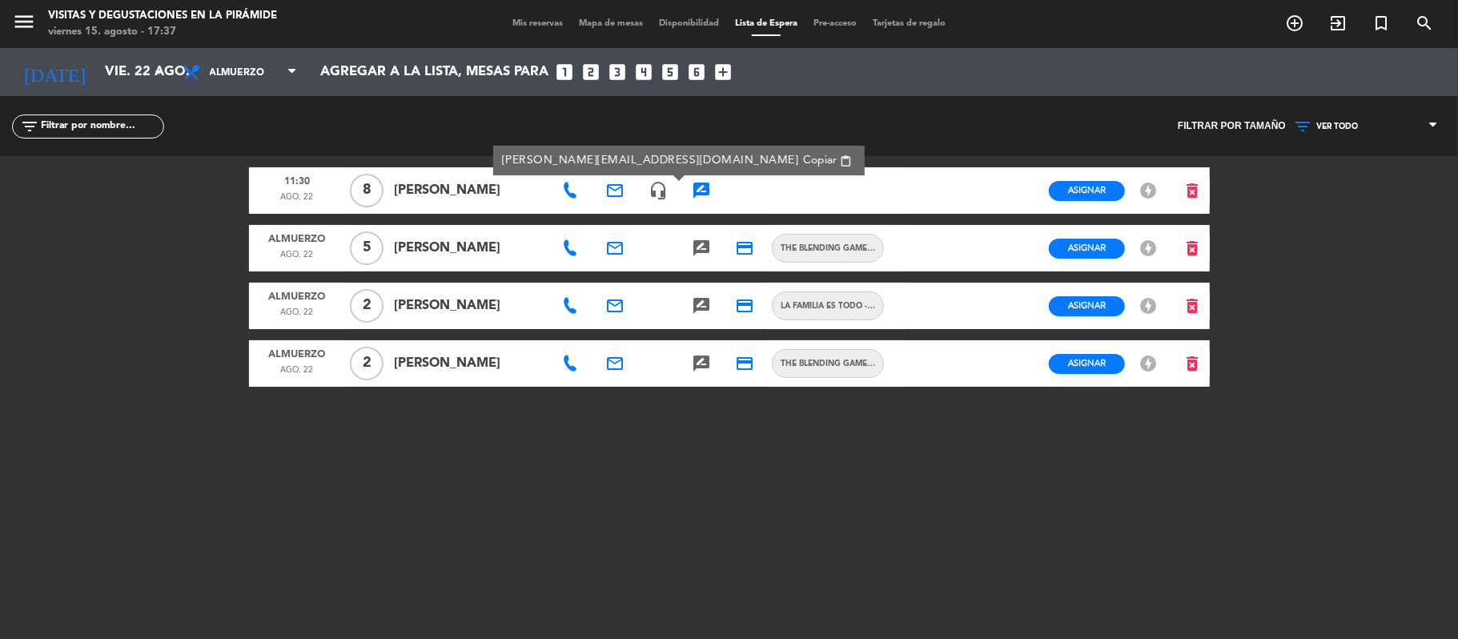
click at [696, 187] on icon "rate_review" at bounding box center [701, 190] width 19 height 19
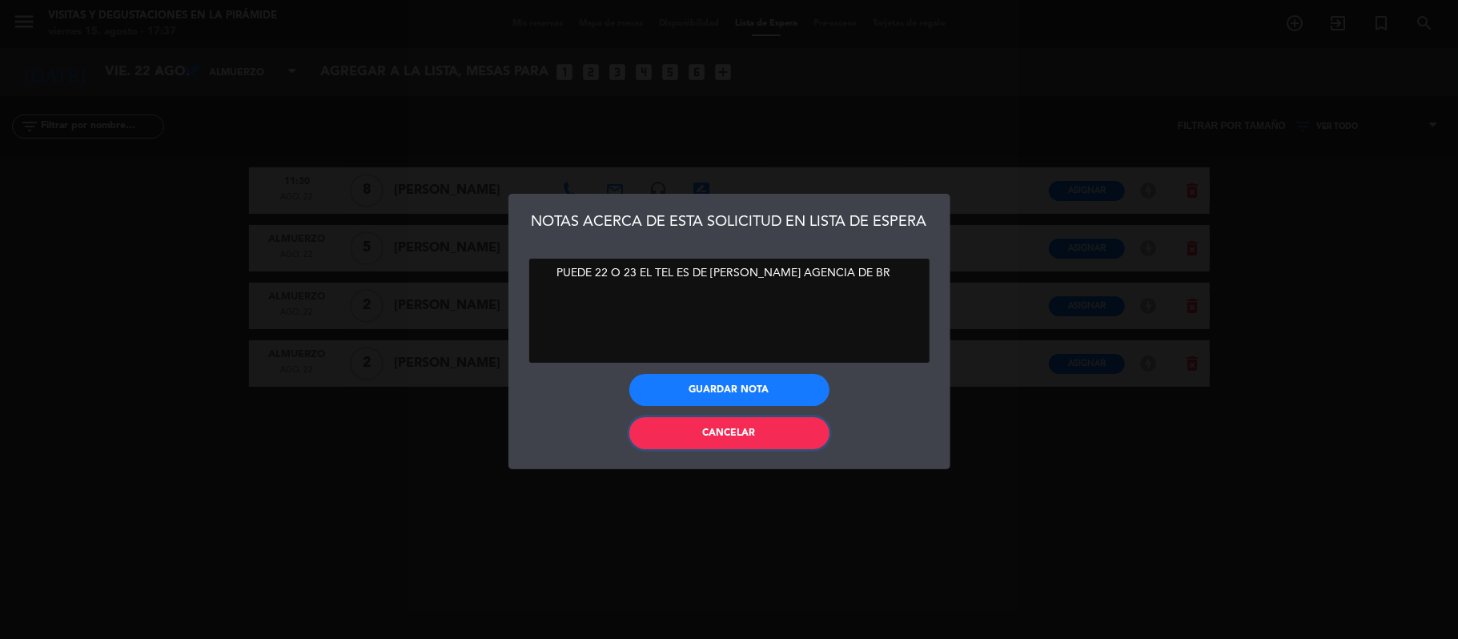
click at [692, 434] on button "Cancelar" at bounding box center [729, 433] width 200 height 32
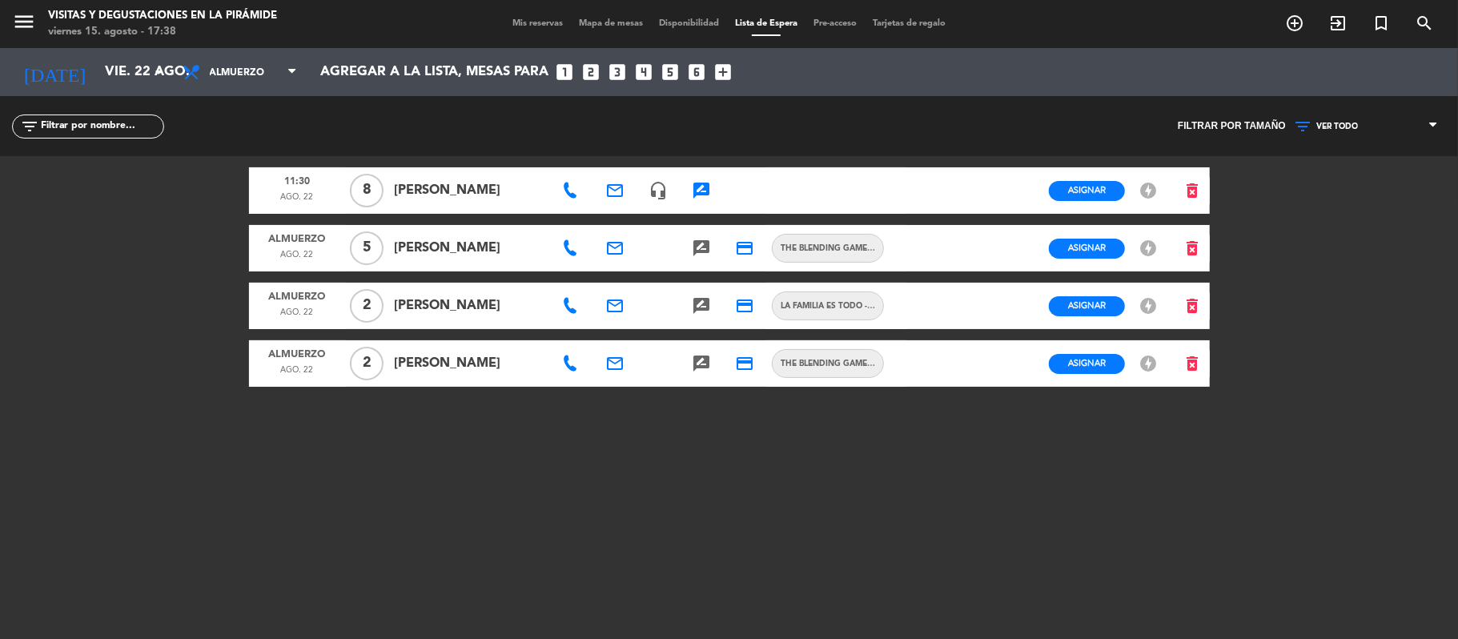
click at [709, 190] on icon "rate_review" at bounding box center [701, 190] width 19 height 19
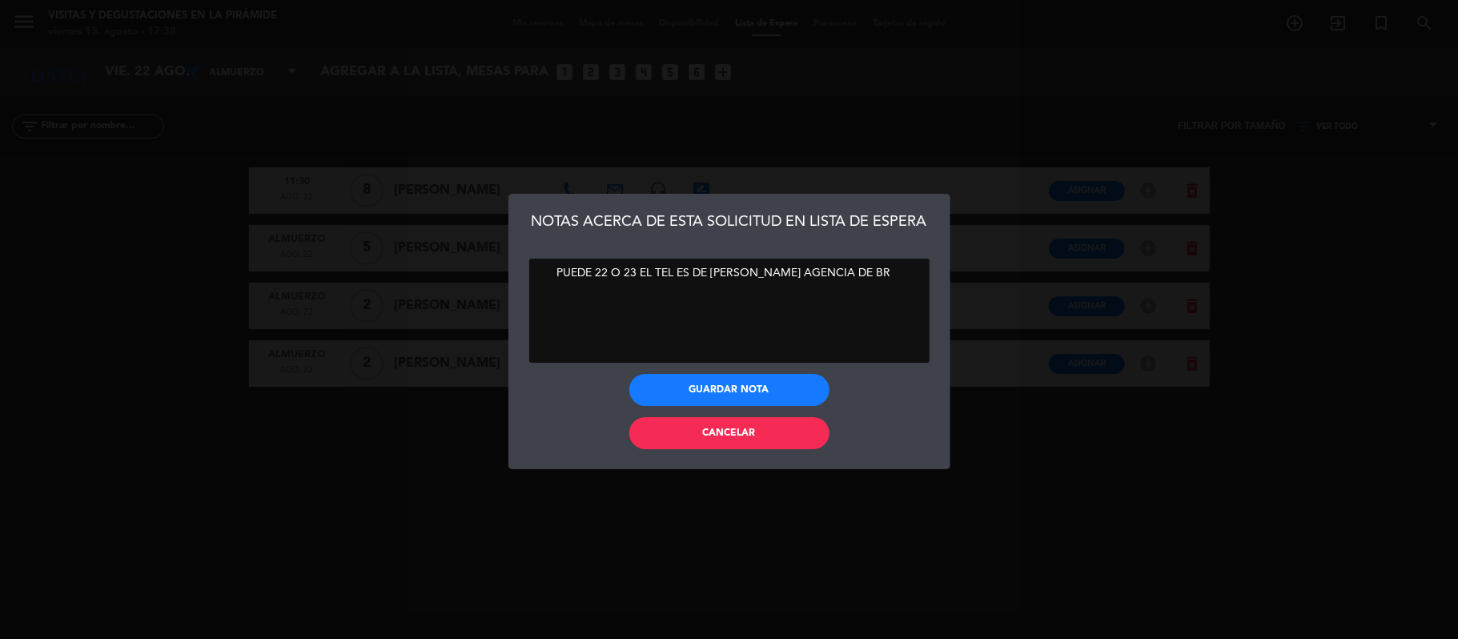
click at [801, 320] on textarea at bounding box center [729, 311] width 400 height 104
click at [850, 283] on textarea at bounding box center [729, 311] width 400 height 104
type textarea "PUEDE 22 O 23 EL TEL ES DE [PERSON_NAME] AGENCIA DE BR cada pareja pagara por […"
click at [744, 394] on button "Guardar nota" at bounding box center [729, 390] width 200 height 32
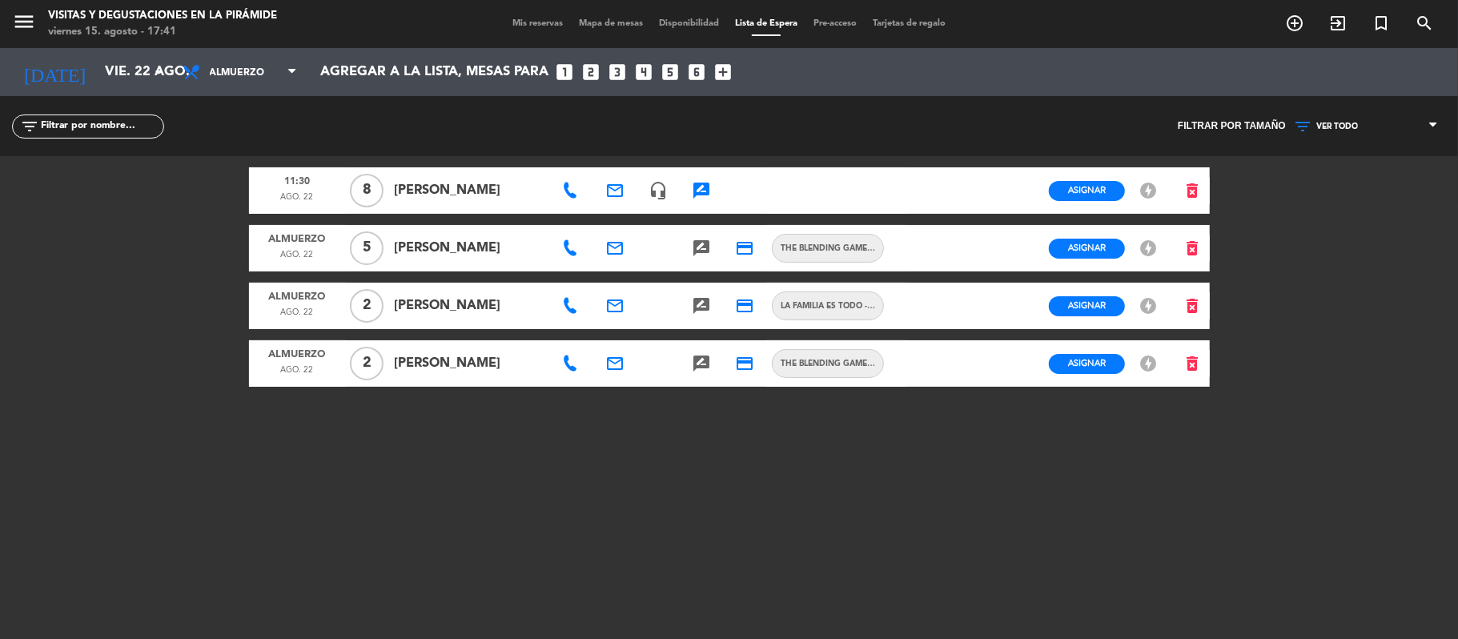
click at [575, 305] on icon at bounding box center [570, 306] width 16 height 16
click at [570, 247] on icon at bounding box center [570, 248] width 16 height 16
click at [568, 304] on icon at bounding box center [570, 306] width 16 height 16
click at [564, 370] on icon at bounding box center [570, 363] width 16 height 16
click at [1089, 196] on span "Asignar" at bounding box center [1087, 190] width 38 height 12
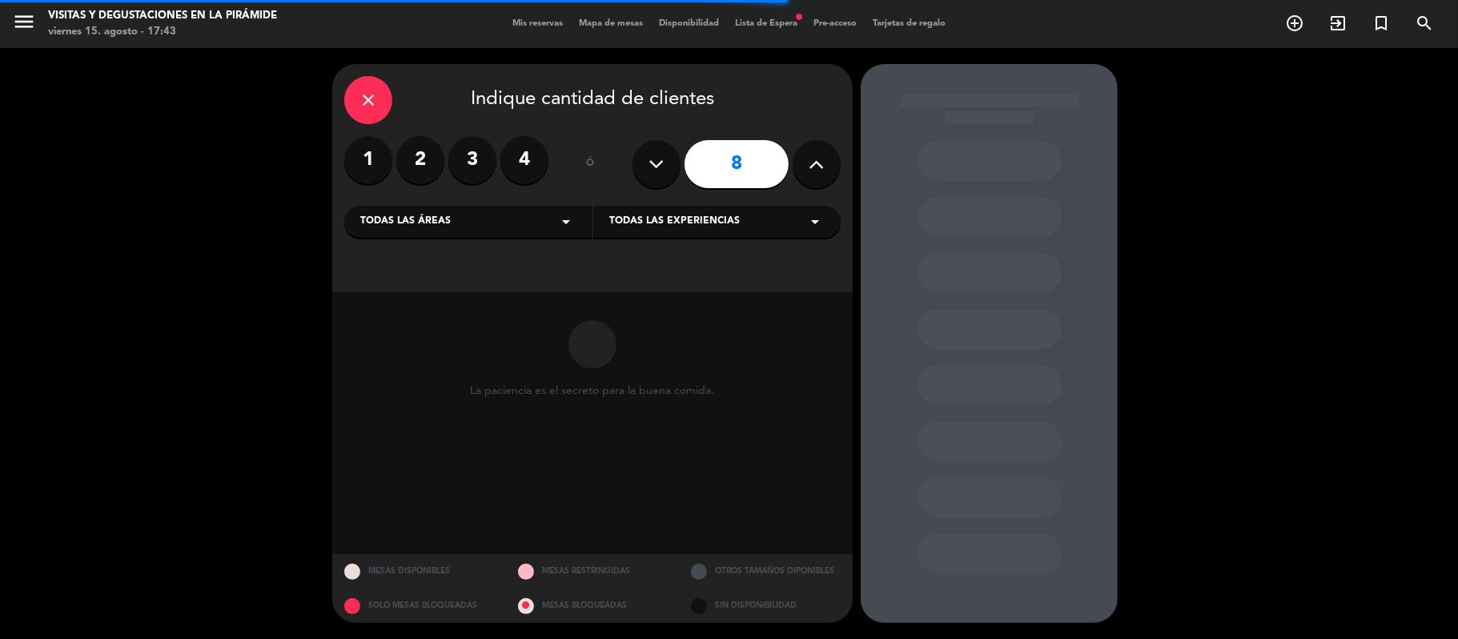
click at [443, 219] on span "Todas las áreas" at bounding box center [405, 222] width 90 height 16
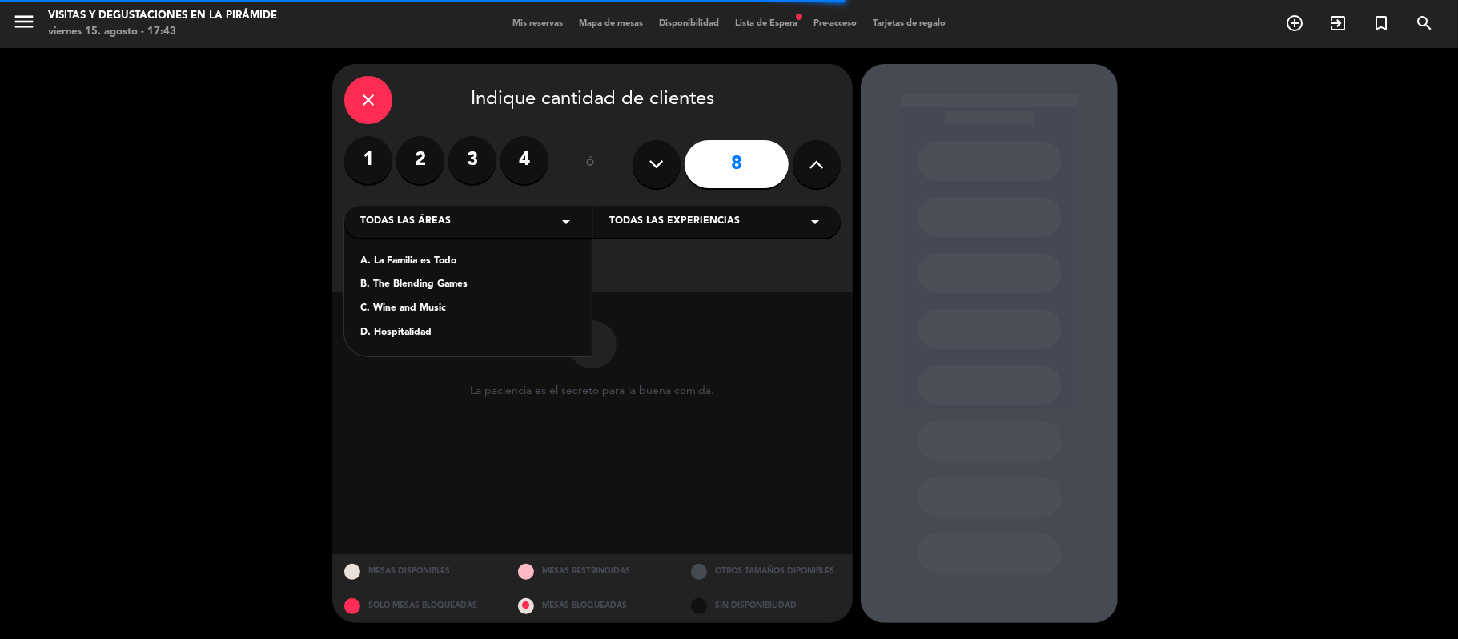
click at [416, 315] on div "C. Wine and Music" at bounding box center [467, 309] width 215 height 16
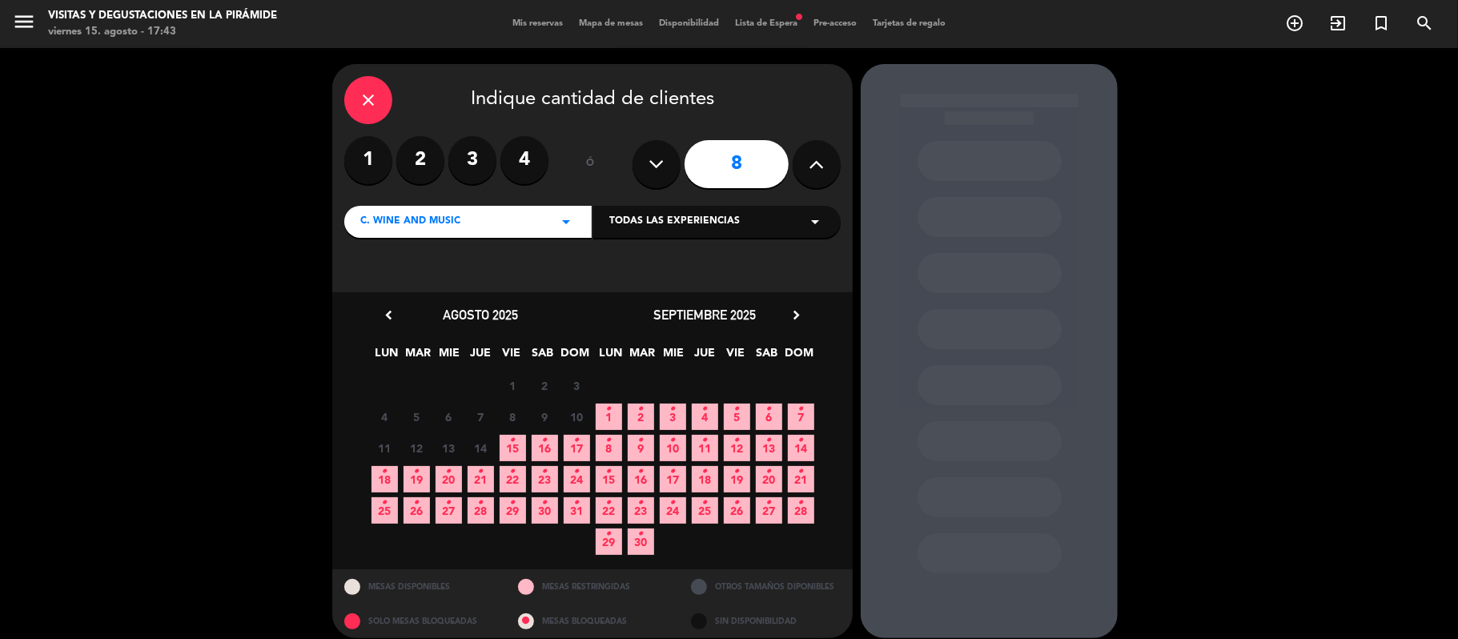
click at [520, 471] on span "22 •" at bounding box center [512, 479] width 26 height 26
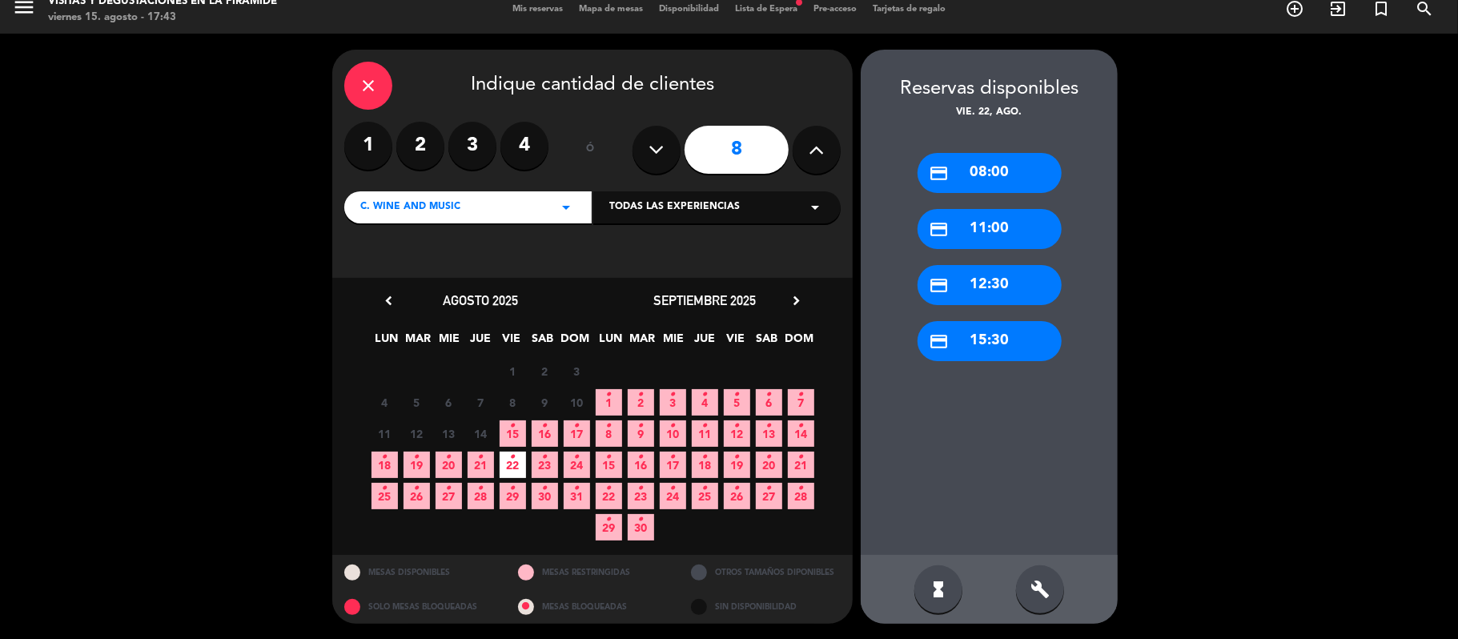
click at [1029, 347] on div "credit_card 15:30" at bounding box center [989, 341] width 144 height 40
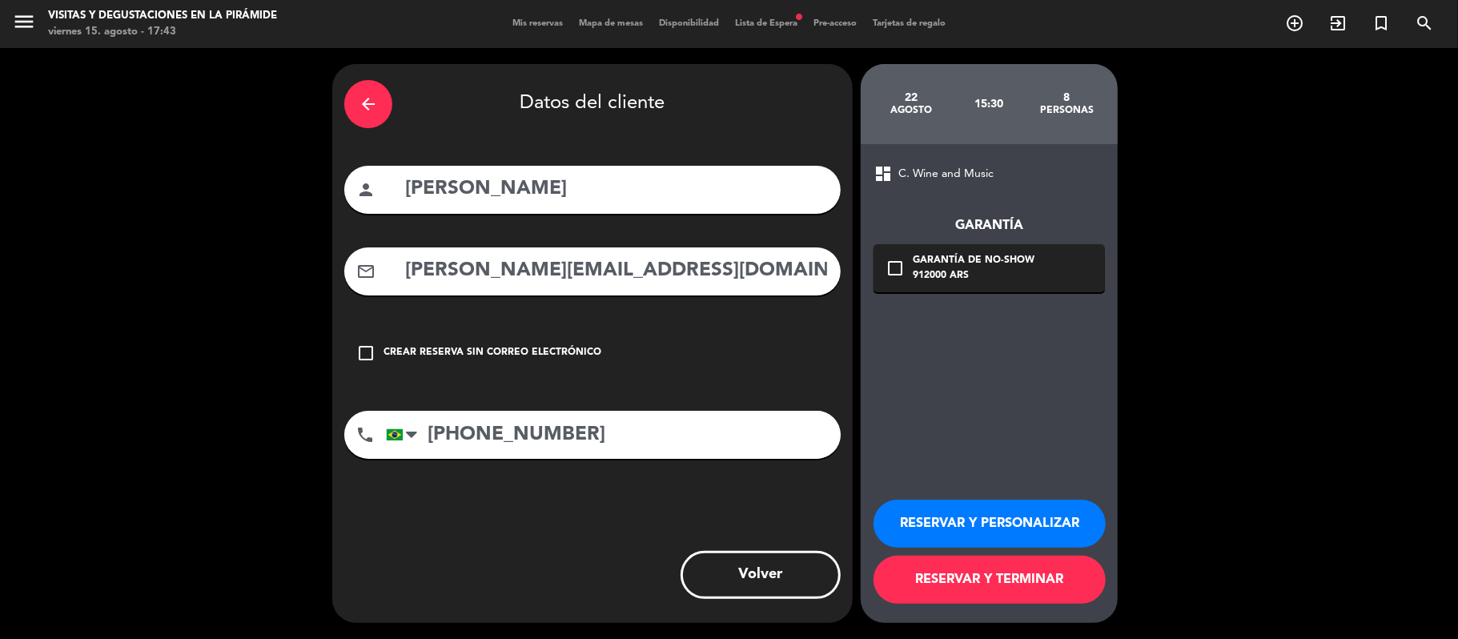
scroll to position [0, 0]
drag, startPoint x: 692, startPoint y: 272, endPoint x: 379, endPoint y: 293, distance: 314.5
click at [379, 293] on div "mail_outline [PERSON_NAME][EMAIL_ADDRESS][DOMAIN_NAME]" at bounding box center [592, 271] width 496 height 48
click at [929, 527] on button "RESERVAR Y PERSONALIZAR" at bounding box center [989, 523] width 232 height 48
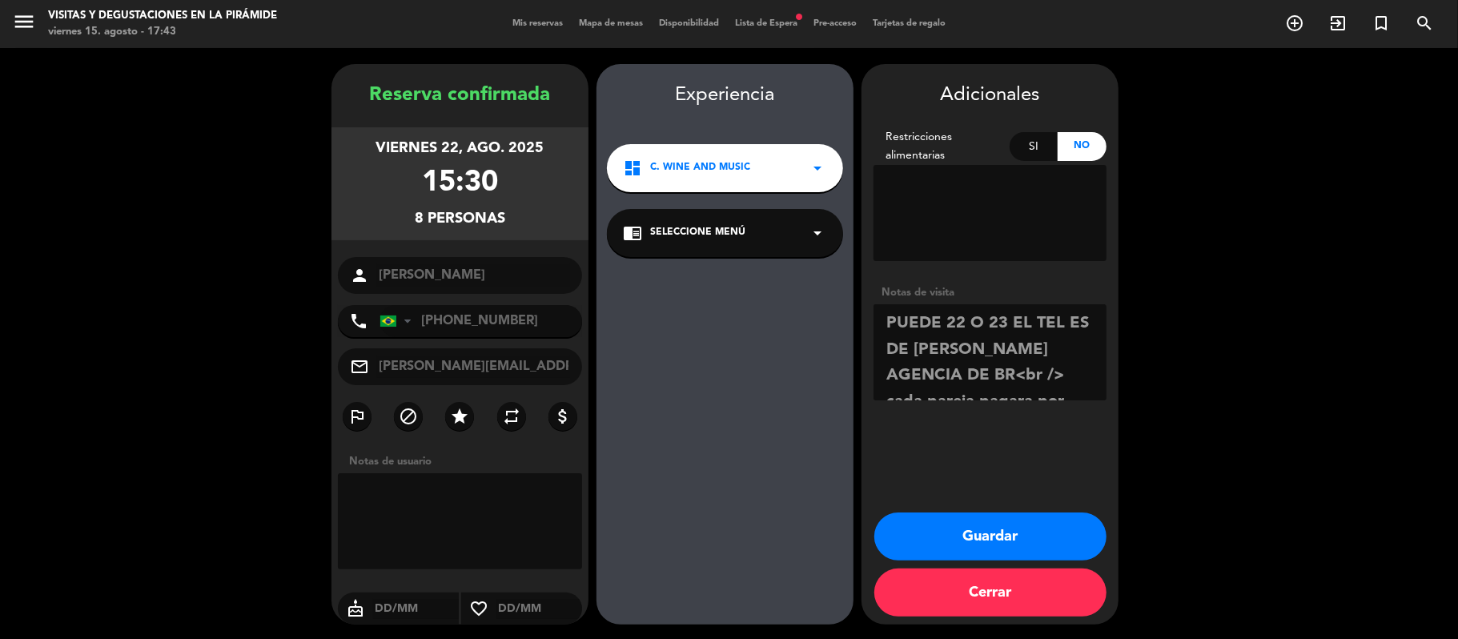
click at [663, 228] on span "Seleccione Menú" at bounding box center [697, 233] width 95 height 16
click at [671, 280] on div "Wine and Music - English Language" at bounding box center [725, 277] width 204 height 16
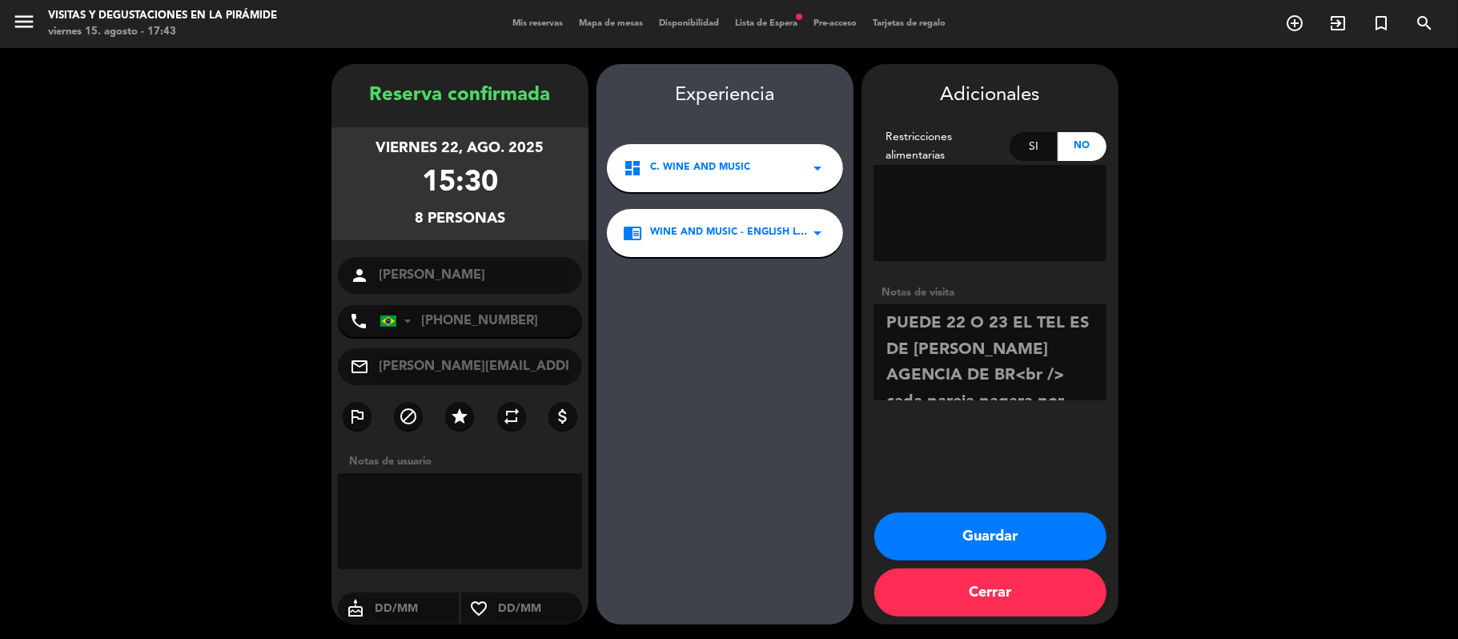
click at [943, 536] on button "Guardar" at bounding box center [990, 536] width 232 height 48
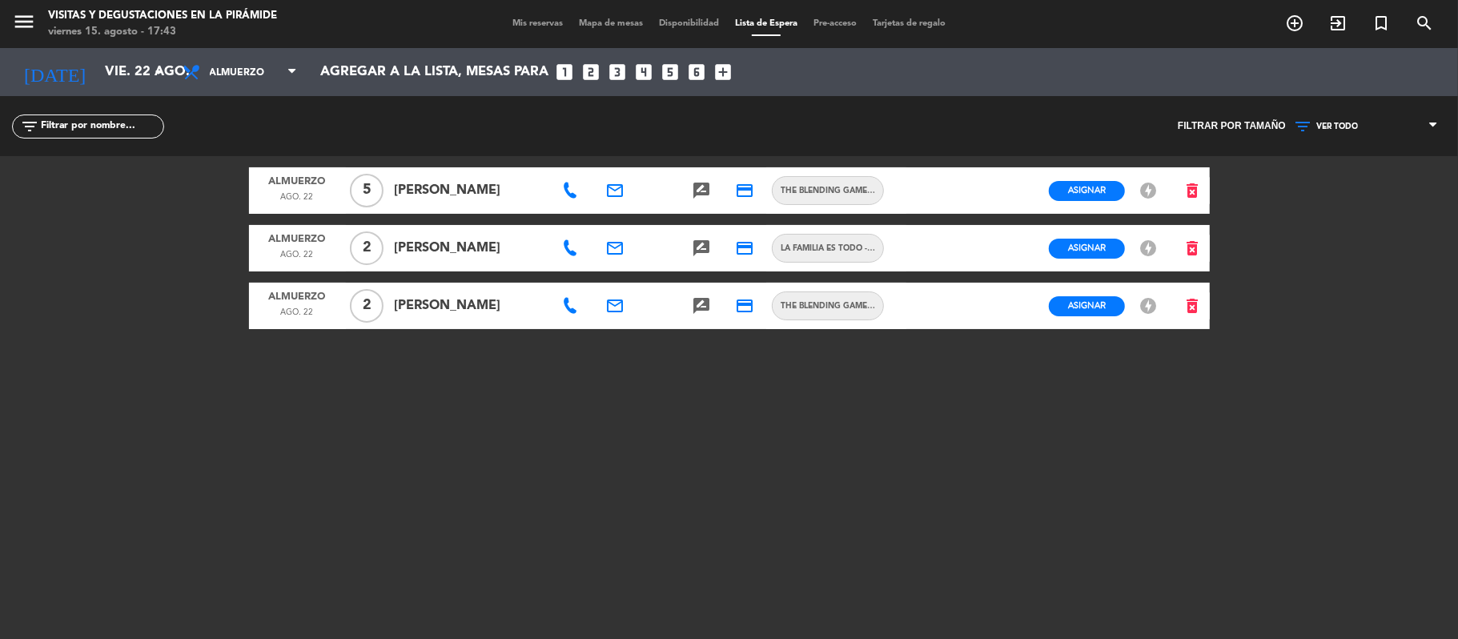
click at [548, 23] on span "Mis reservas" at bounding box center [537, 23] width 66 height 9
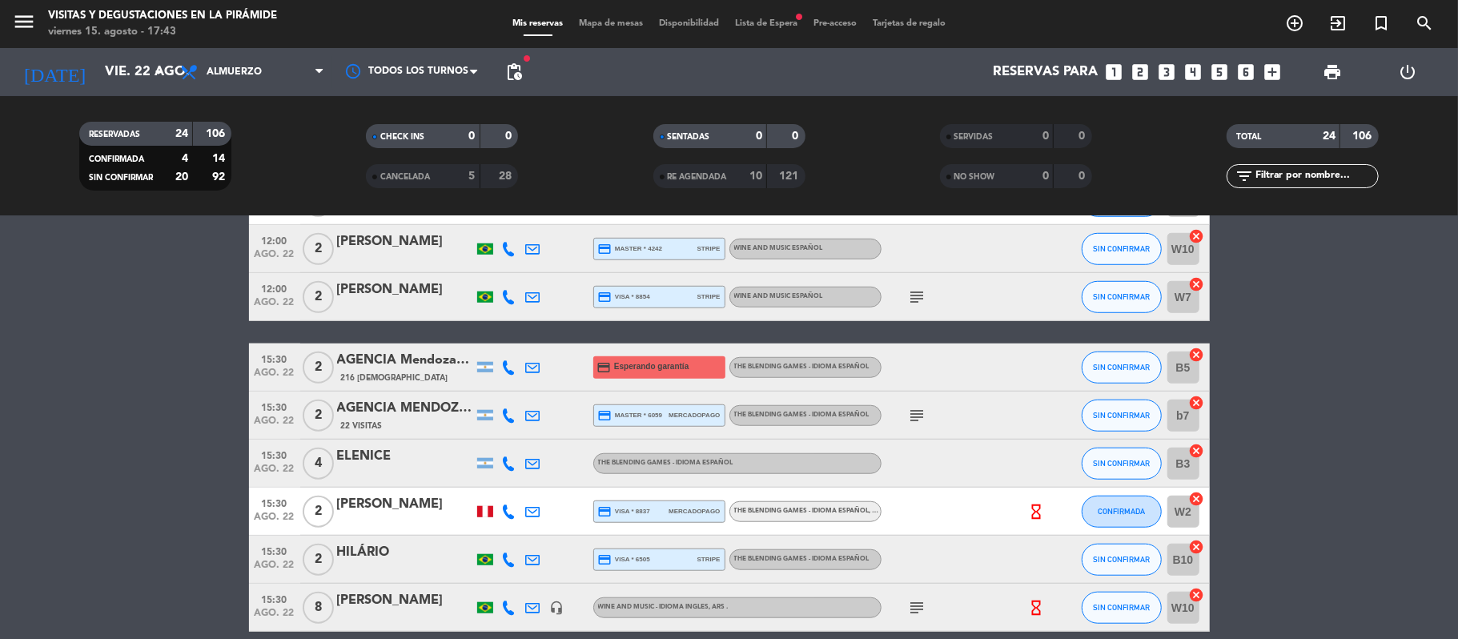
scroll to position [994, 0]
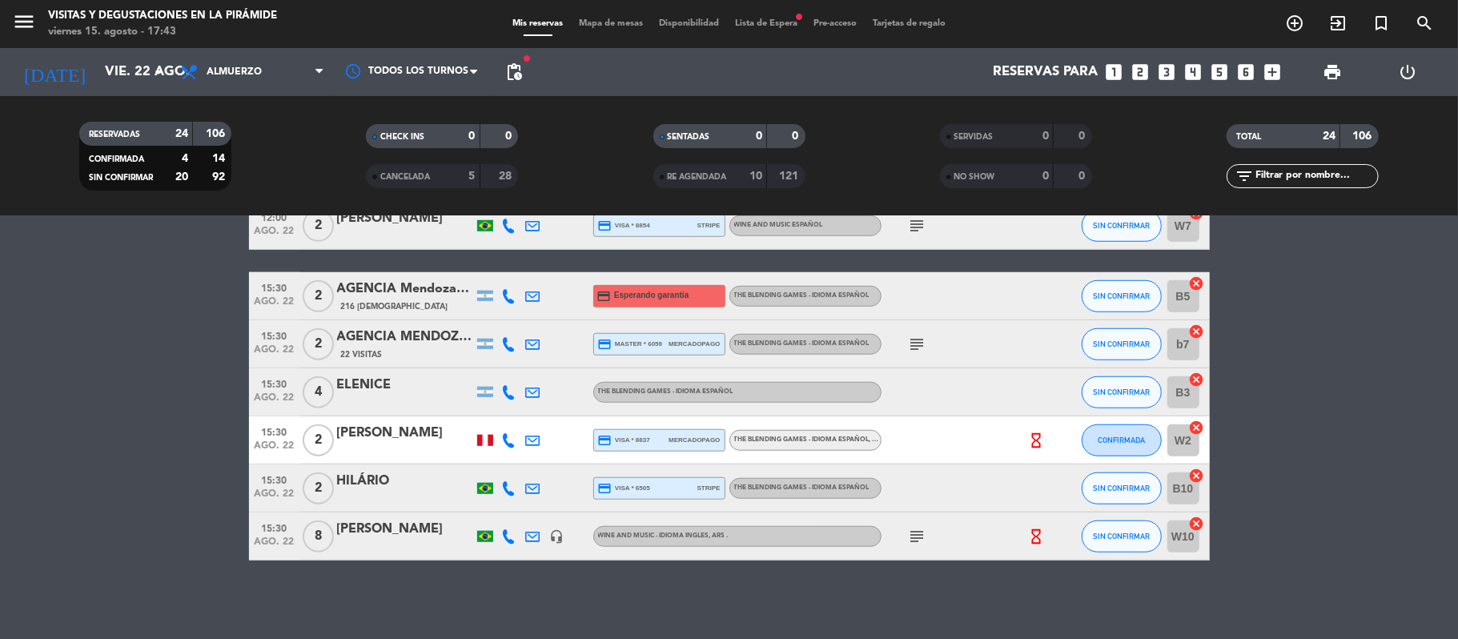
click at [351, 530] on div "[PERSON_NAME]" at bounding box center [405, 529] width 136 height 21
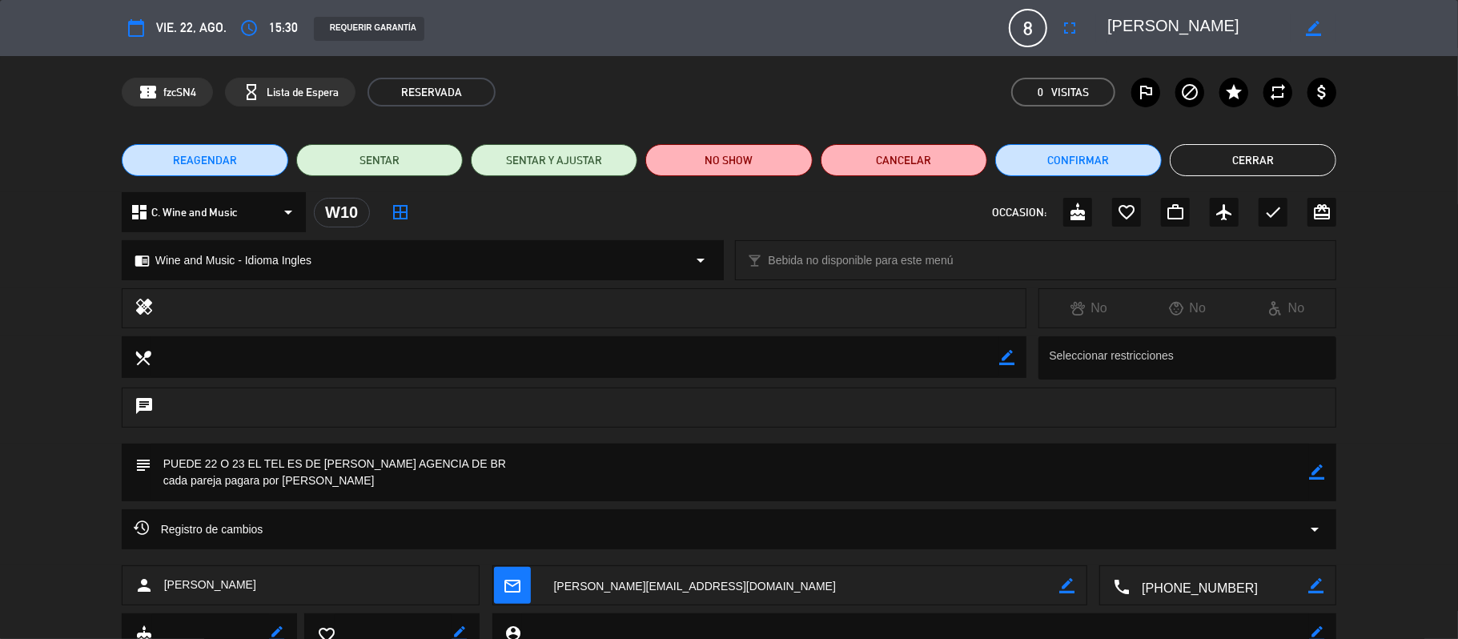
click at [1314, 477] on icon "border_color" at bounding box center [1316, 471] width 15 height 15
click at [937, 498] on textarea at bounding box center [730, 472] width 1158 height 58
click at [1262, 173] on button "Cerrar" at bounding box center [1252, 160] width 166 height 32
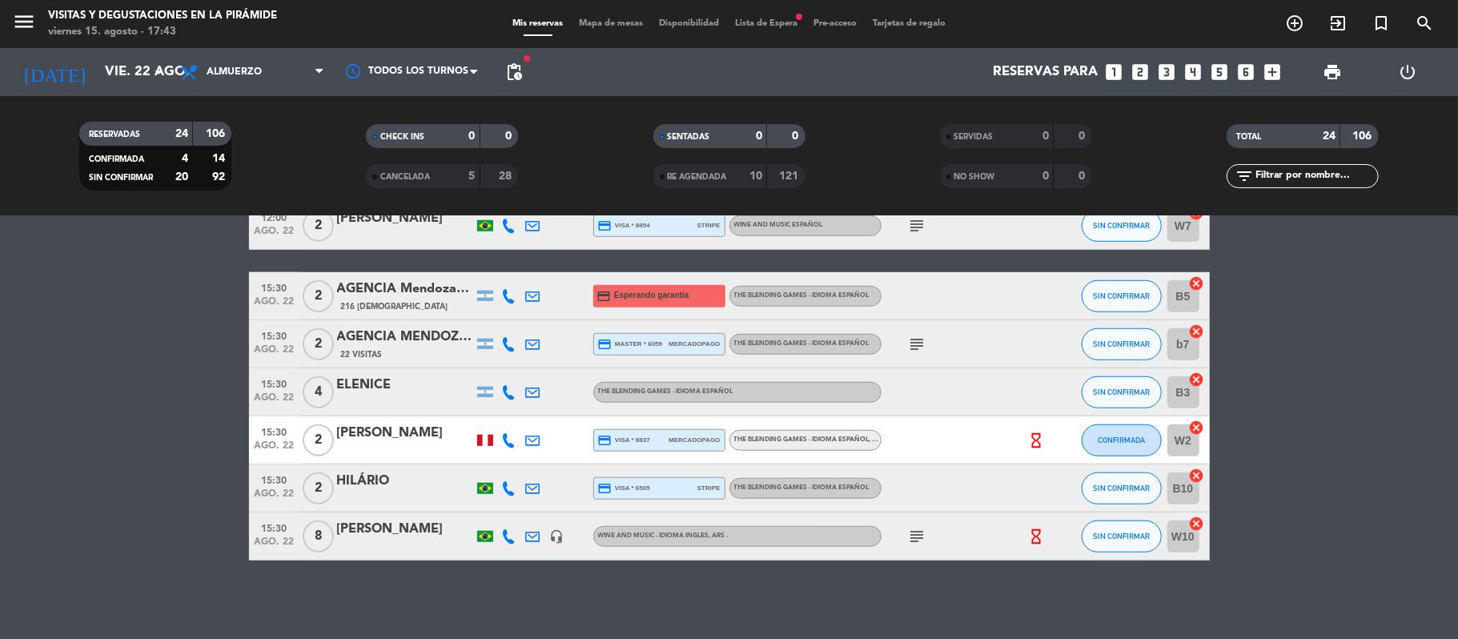
click at [916, 536] on icon "subject" at bounding box center [917, 536] width 19 height 19
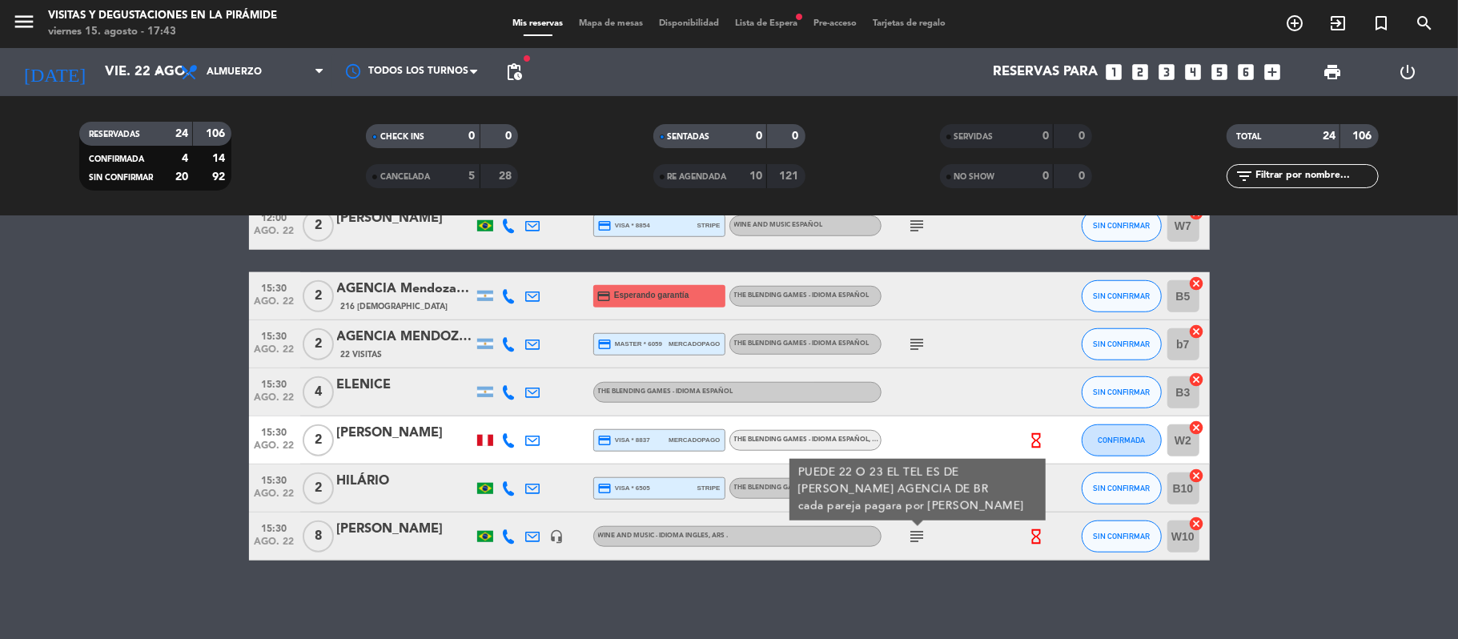
click at [439, 580] on div "No hay notas para este servicio. Haz clic para agregar una 09:30 [DATE] 4 AGENC…" at bounding box center [729, 427] width 1458 height 423
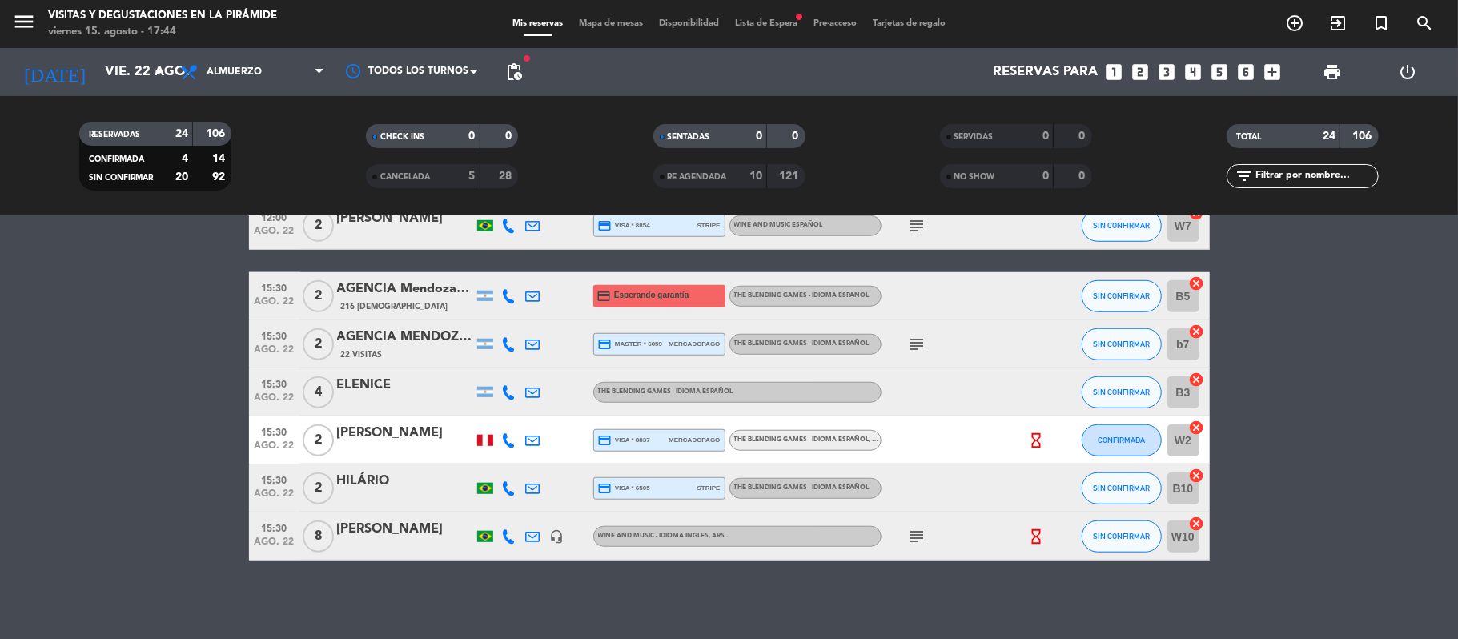
click at [403, 539] on div "[PERSON_NAME]" at bounding box center [405, 529] width 136 height 21
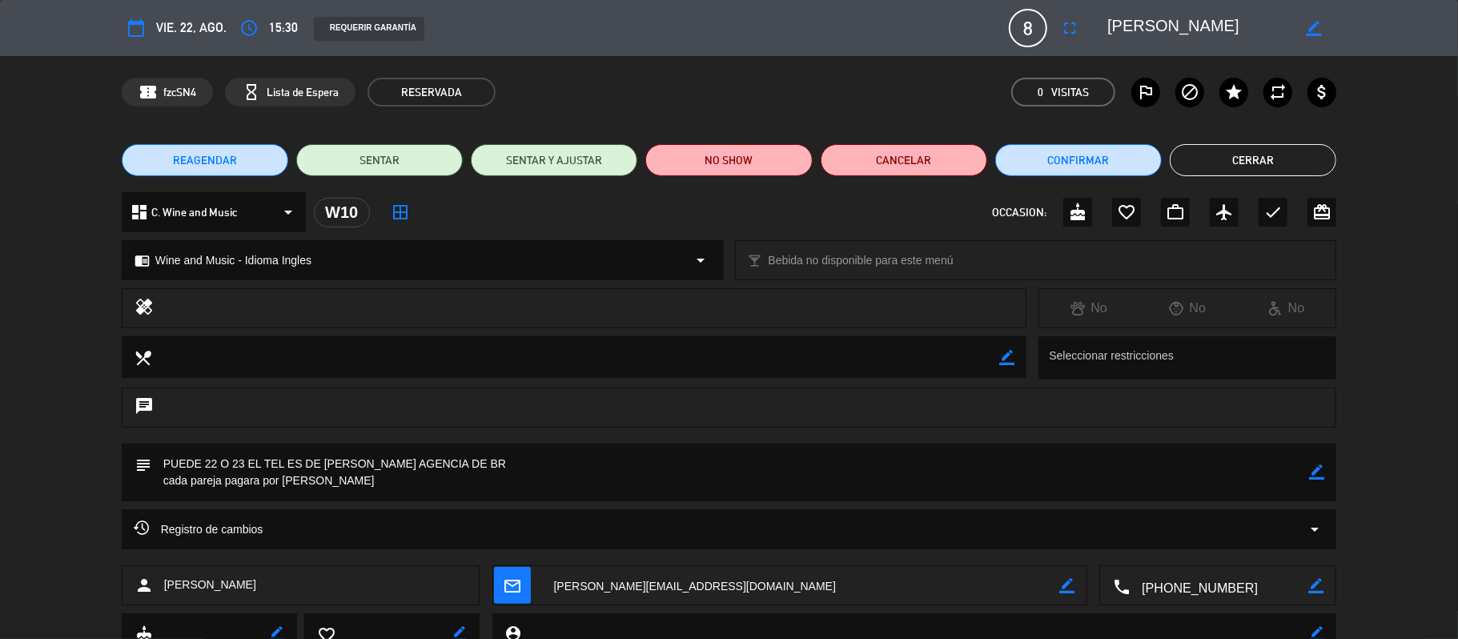
click at [368, 30] on div "REQUERIR GARANTÍA" at bounding box center [369, 29] width 110 height 24
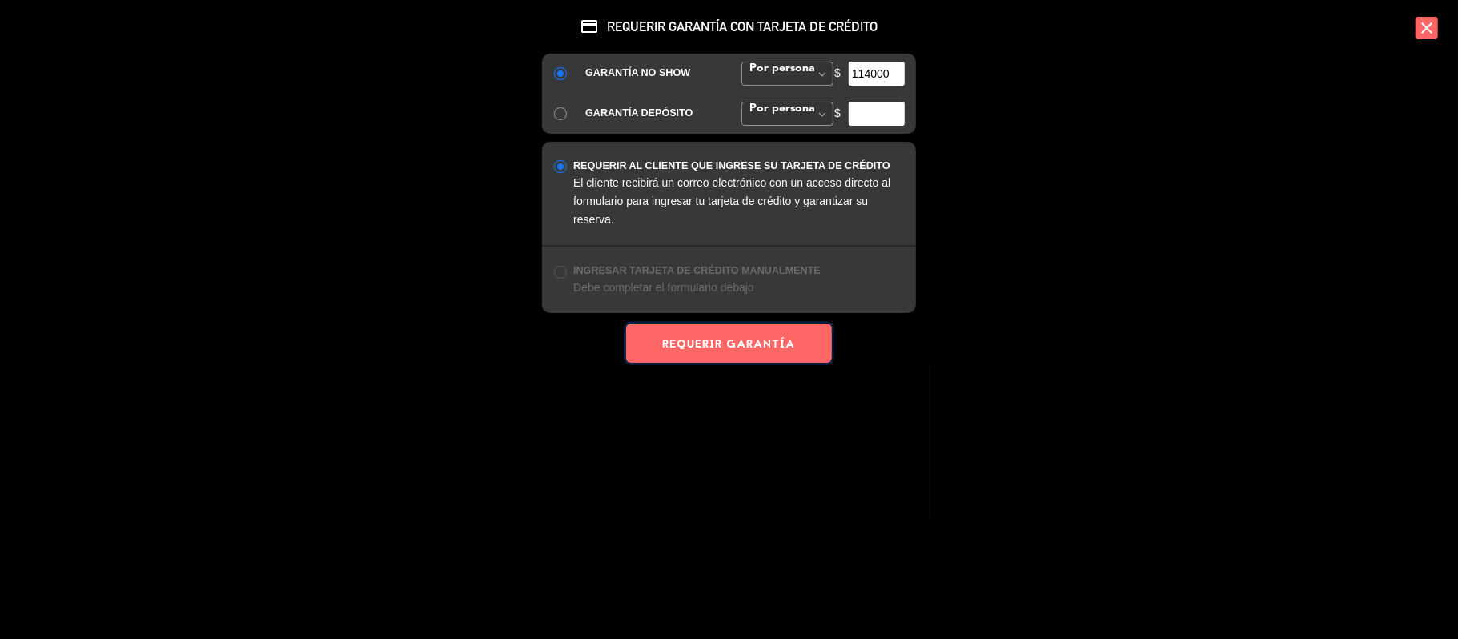
click at [775, 347] on button "REQUERIR GARANTÍA" at bounding box center [728, 342] width 205 height 39
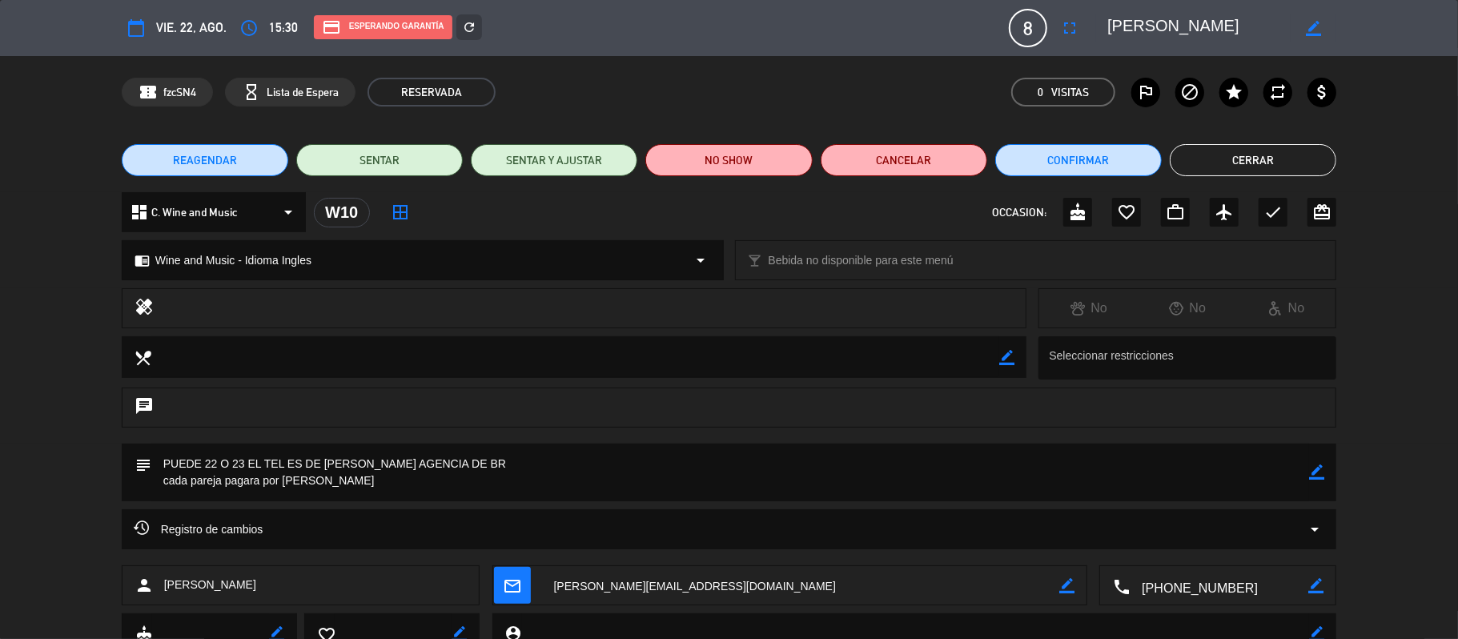
click at [1294, 164] on button "Cerrar" at bounding box center [1252, 160] width 166 height 32
